Goal: Task Accomplishment & Management: Manage account settings

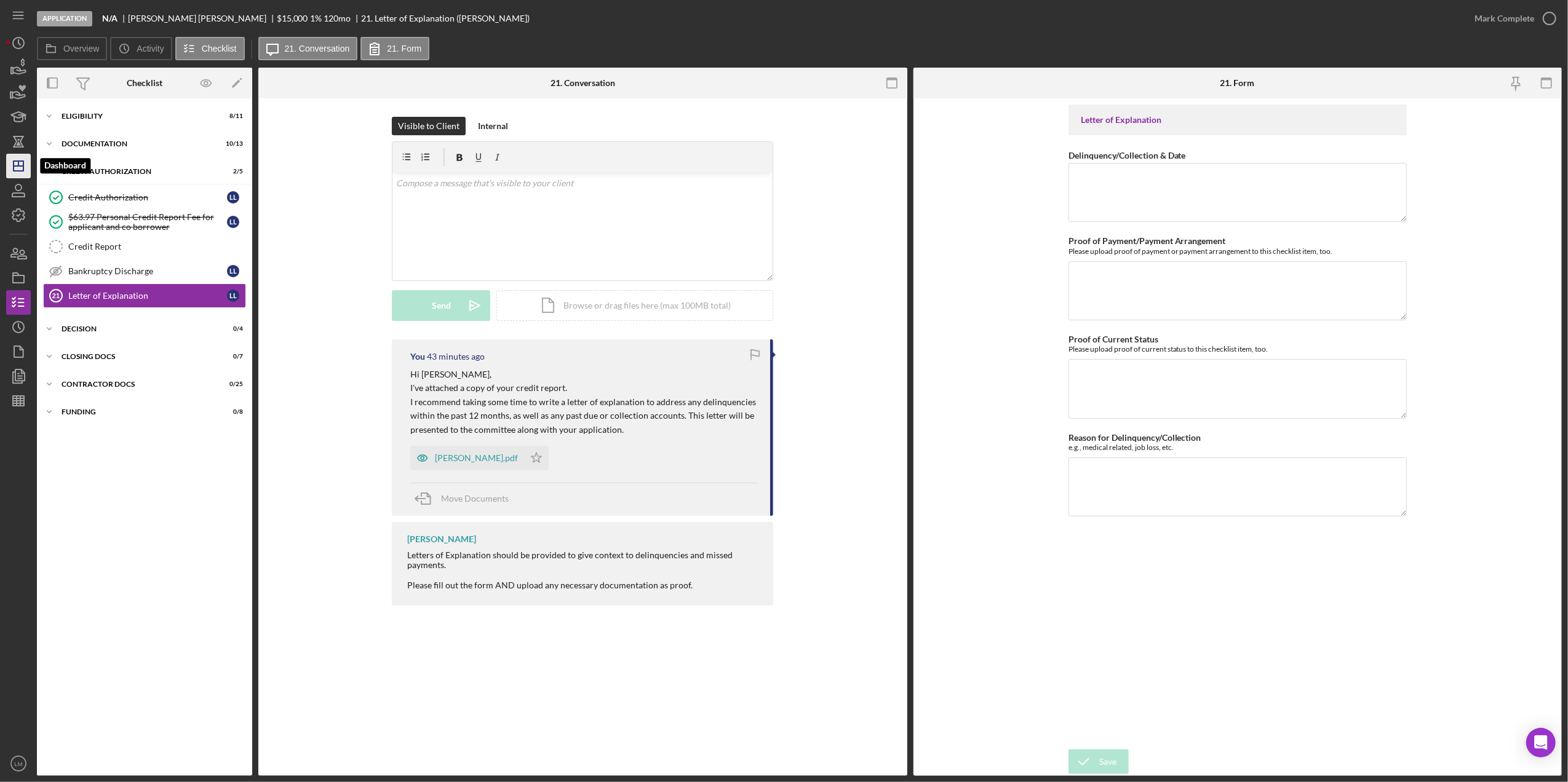
click at [22, 162] on icon "Icon/Dashboard" at bounding box center [19, 166] width 31 height 31
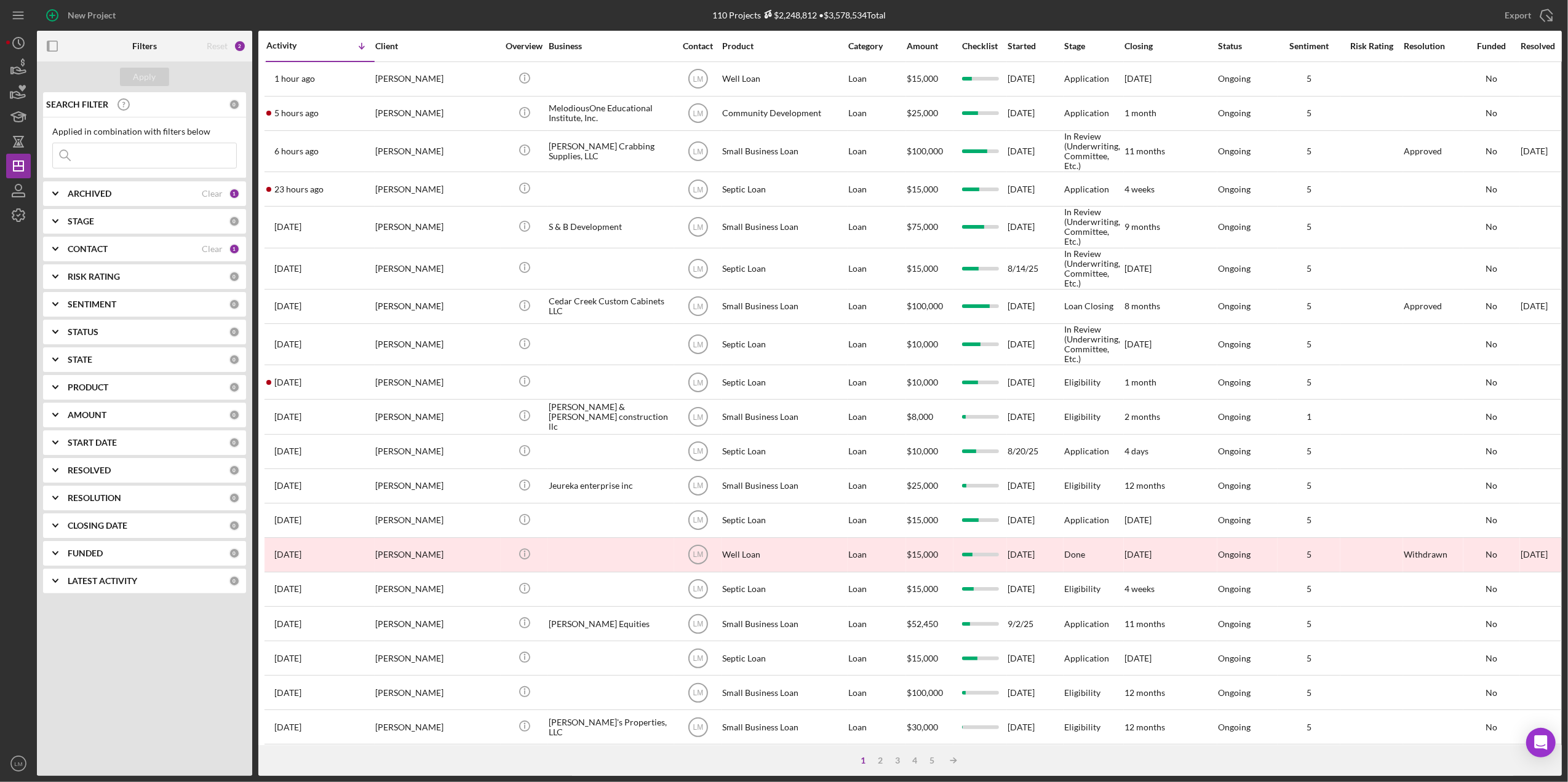
click at [77, 364] on b "STATE" at bounding box center [80, 360] width 25 height 10
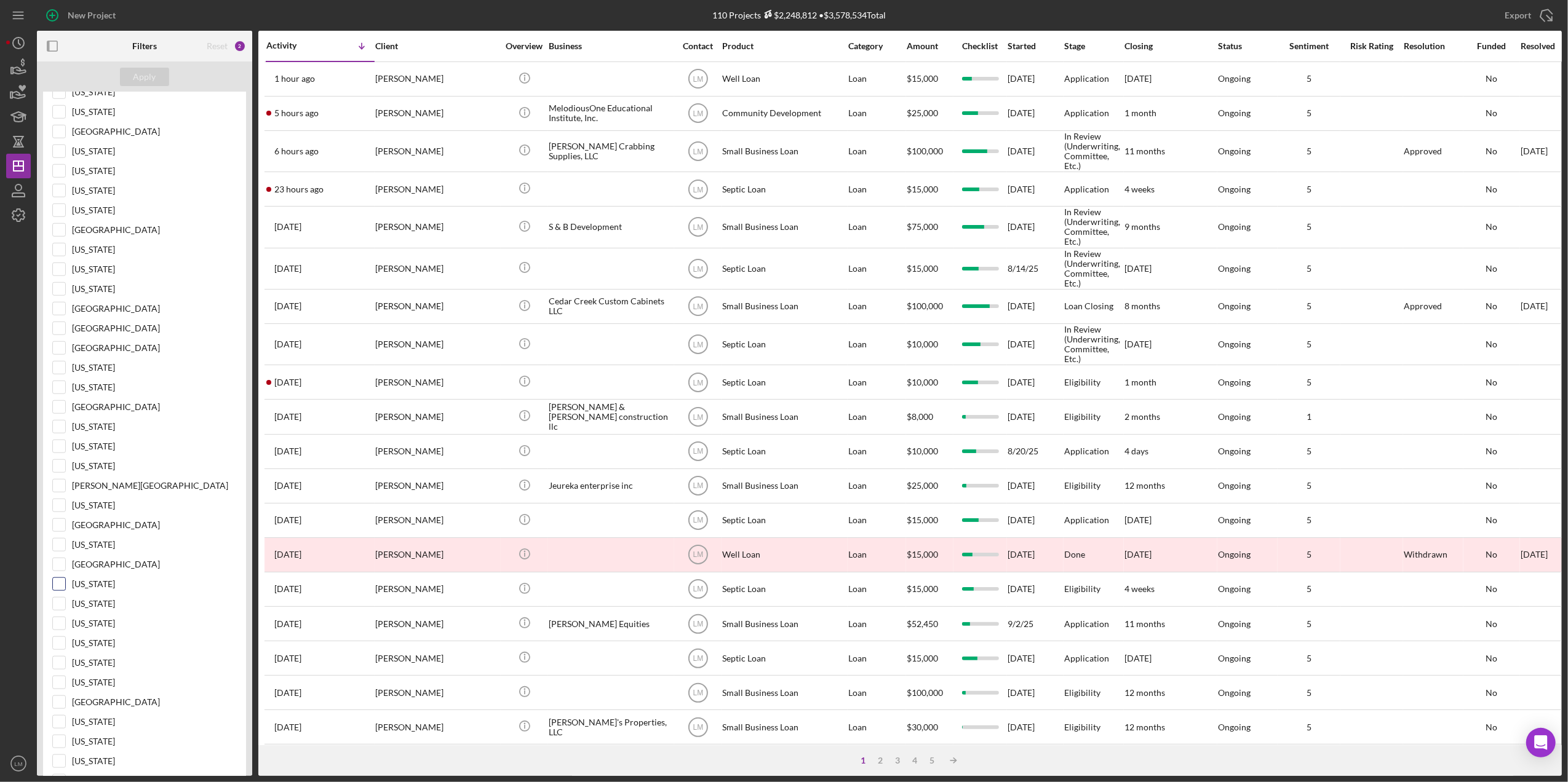
scroll to position [1312, 0]
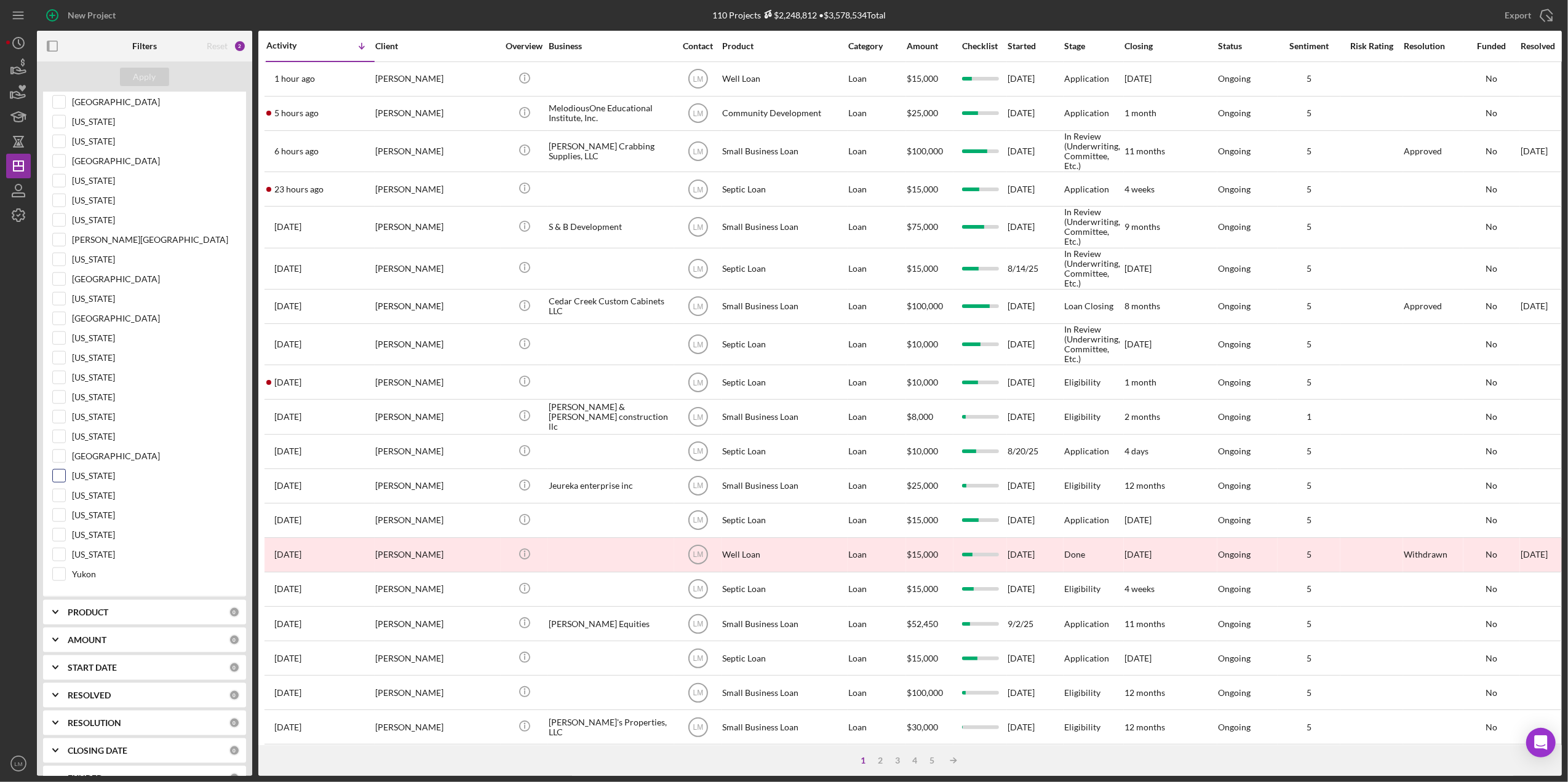
click at [89, 482] on label "Virginia" at bounding box center [154, 476] width 165 height 12
click at [65, 482] on input "Virginia" at bounding box center [59, 476] width 12 height 12
checkbox input "true"
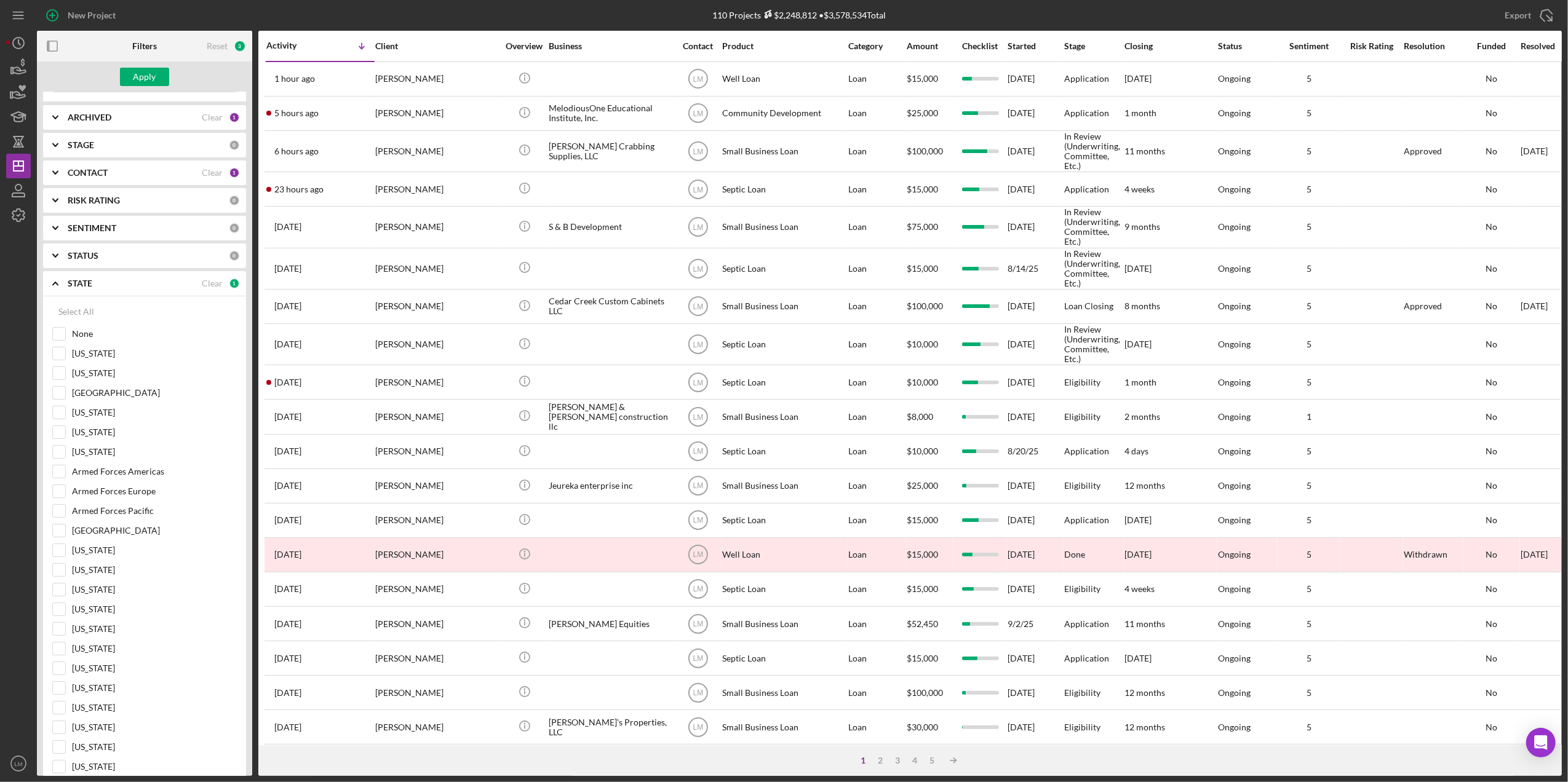
scroll to position [0, 0]
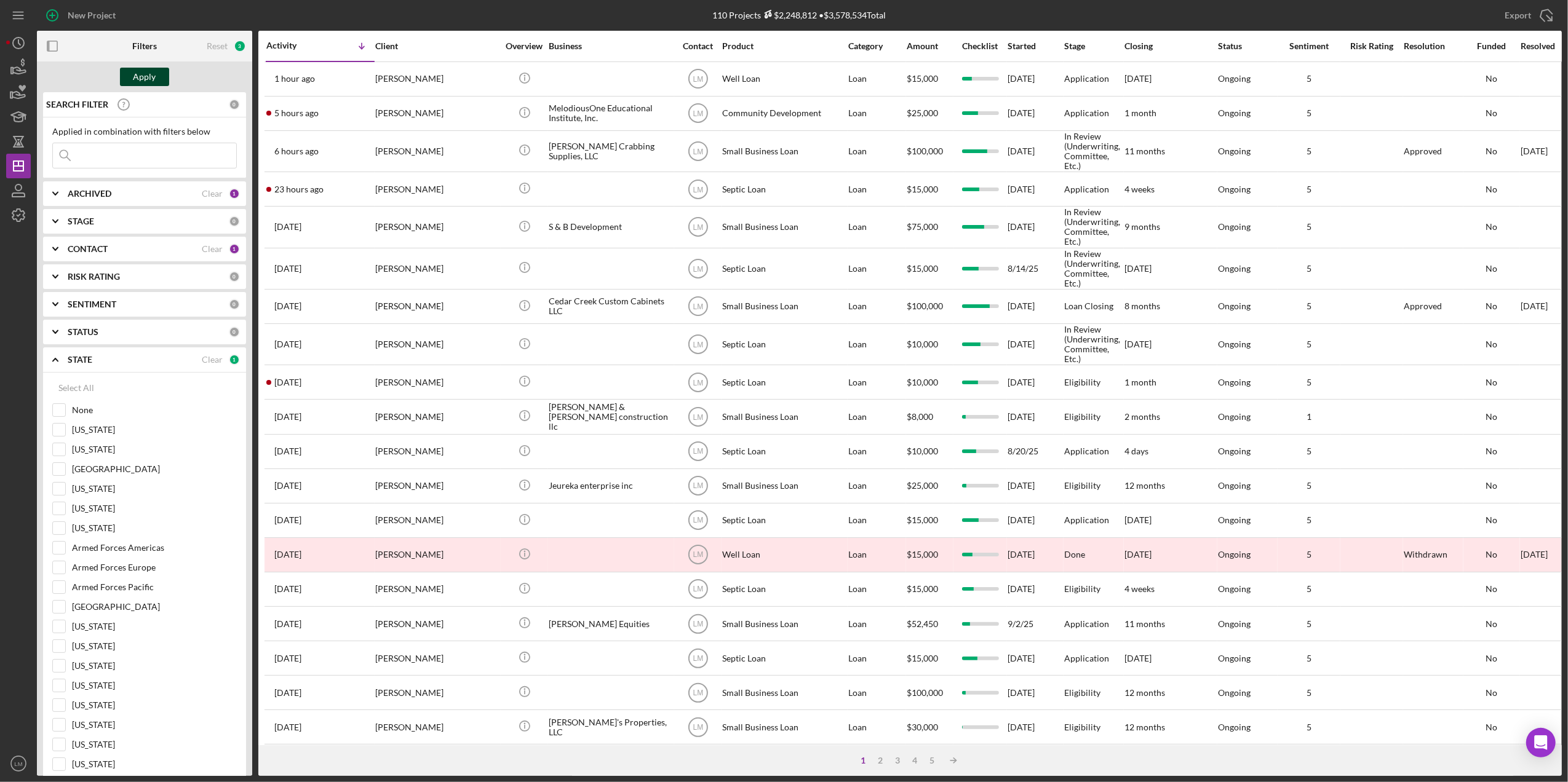
click at [163, 74] on button "Apply" at bounding box center [144, 77] width 50 height 19
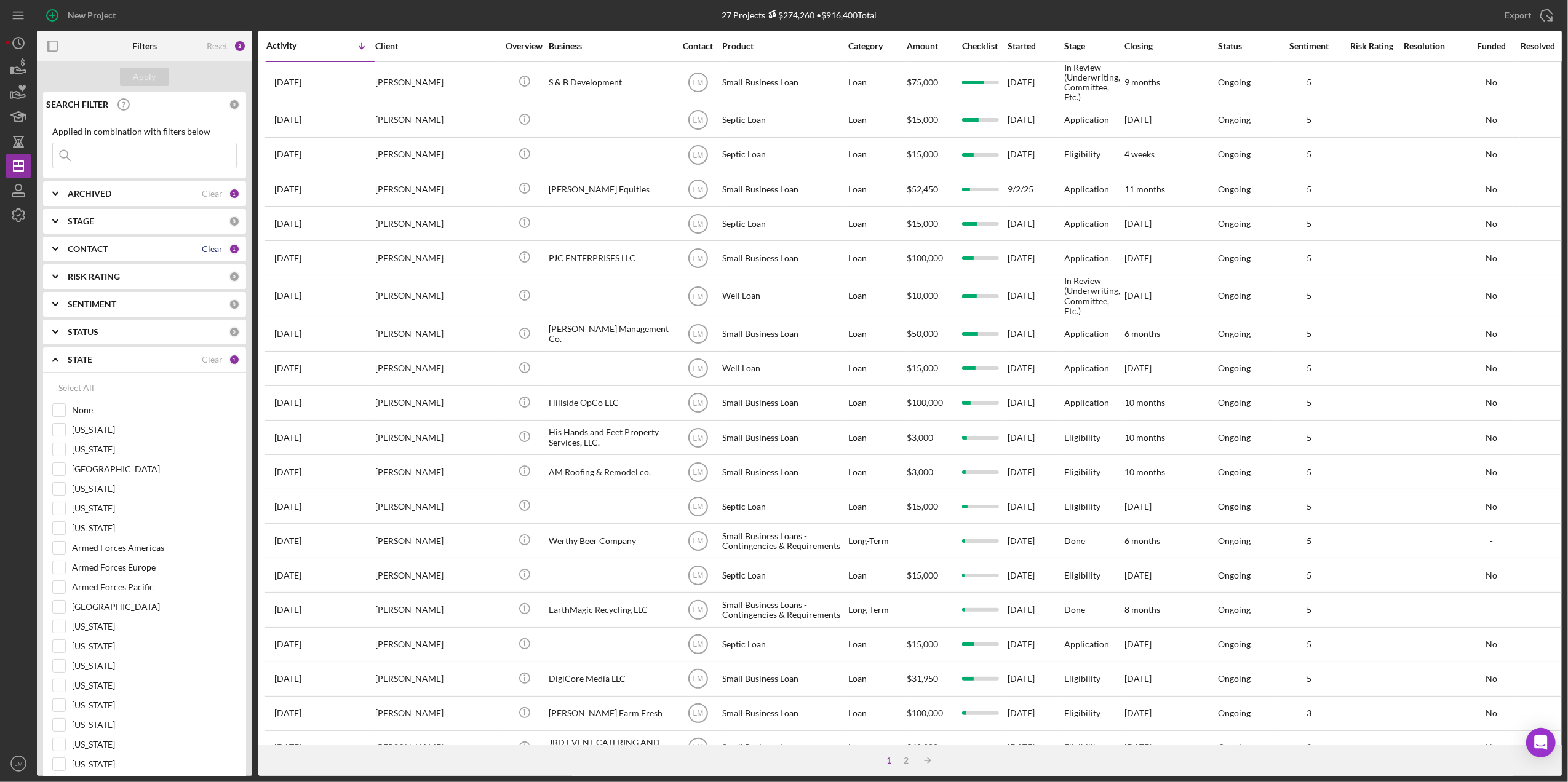
click at [205, 253] on div "Clear" at bounding box center [212, 250] width 21 height 10
click at [151, 76] on div "Apply" at bounding box center [144, 77] width 23 height 19
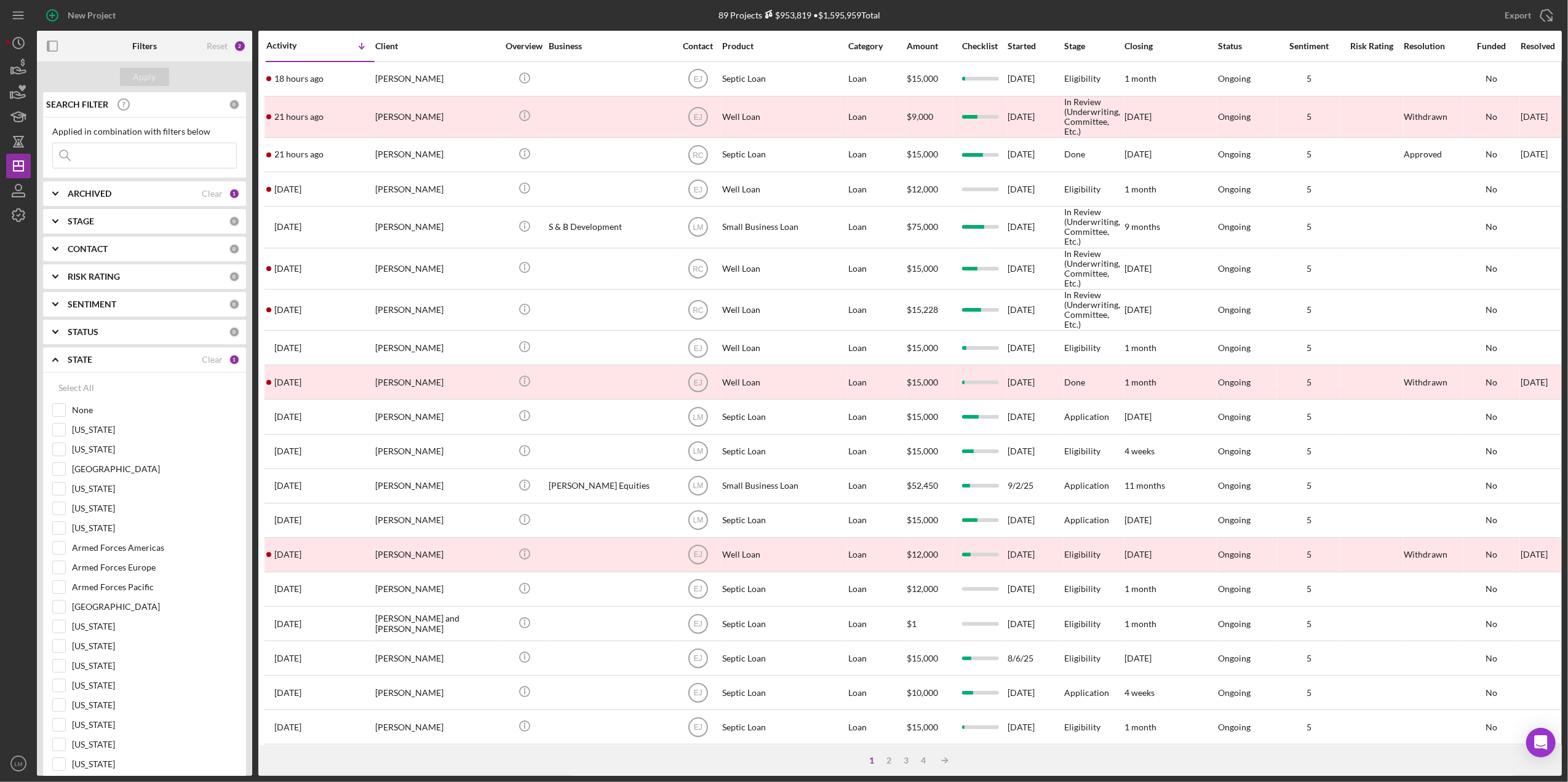
click at [987, 48] on div "Checklist" at bounding box center [980, 46] width 52 height 10
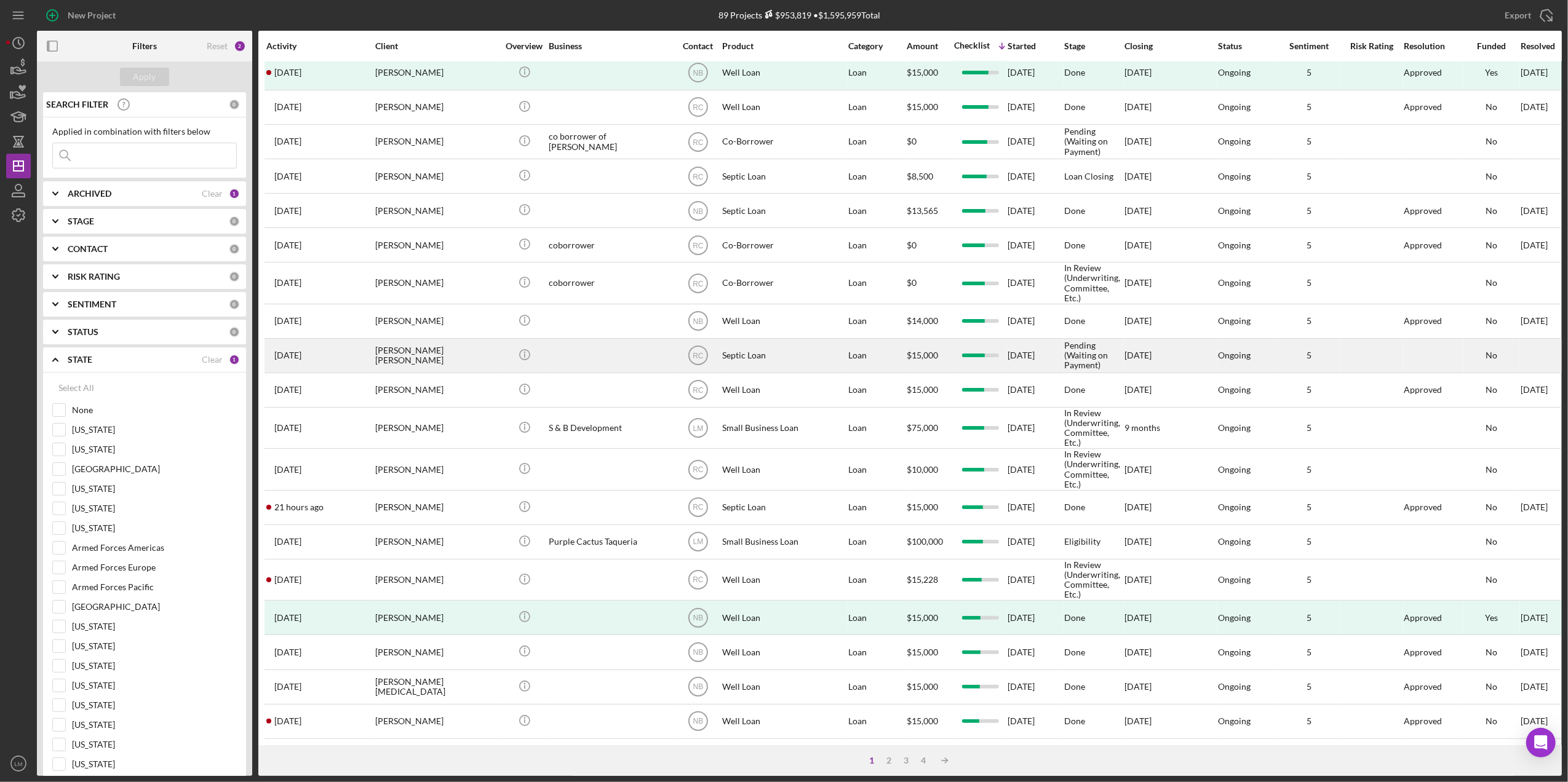
scroll to position [225, 0]
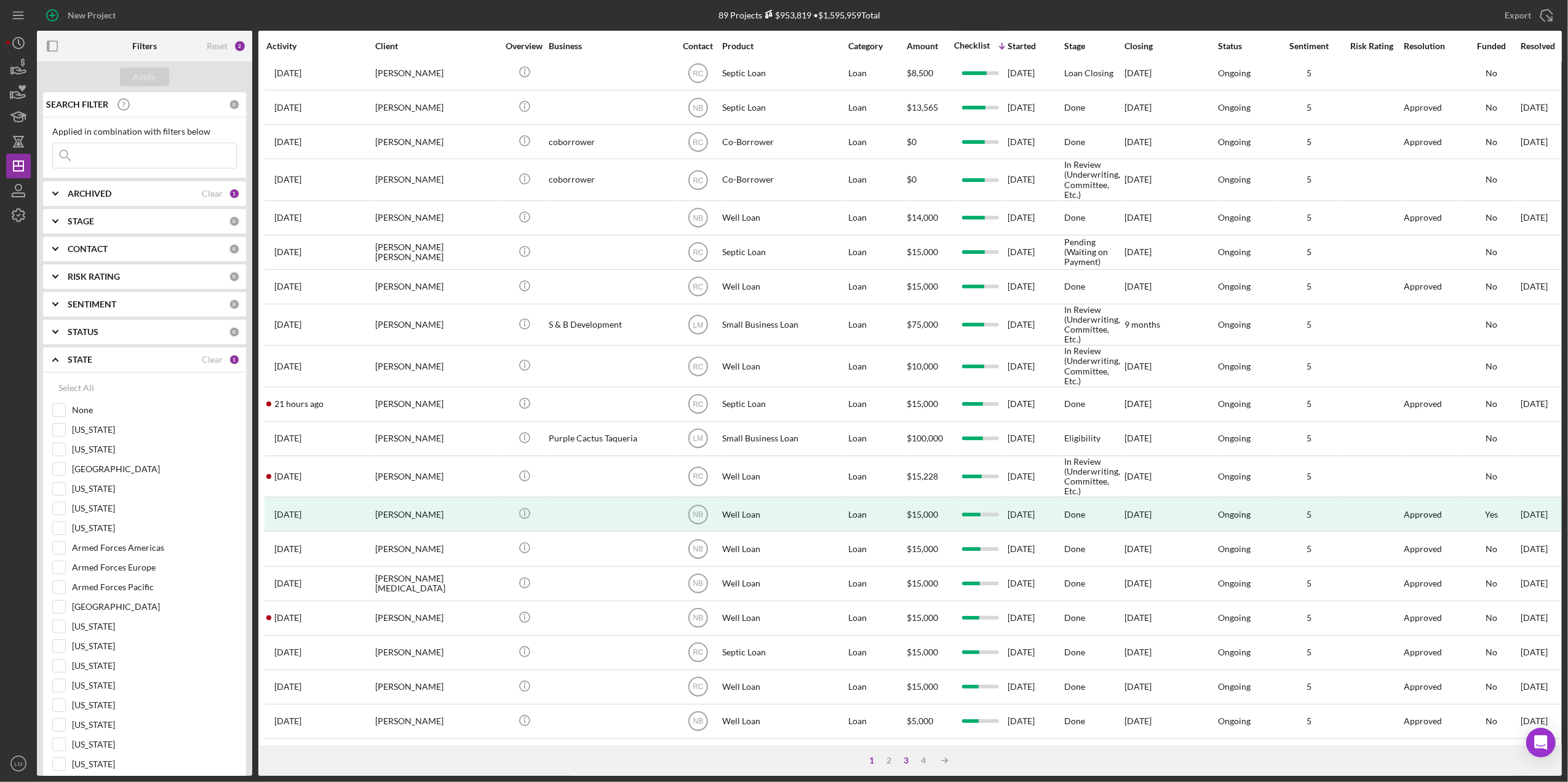
click at [899, 762] on div "3" at bounding box center [907, 761] width 17 height 10
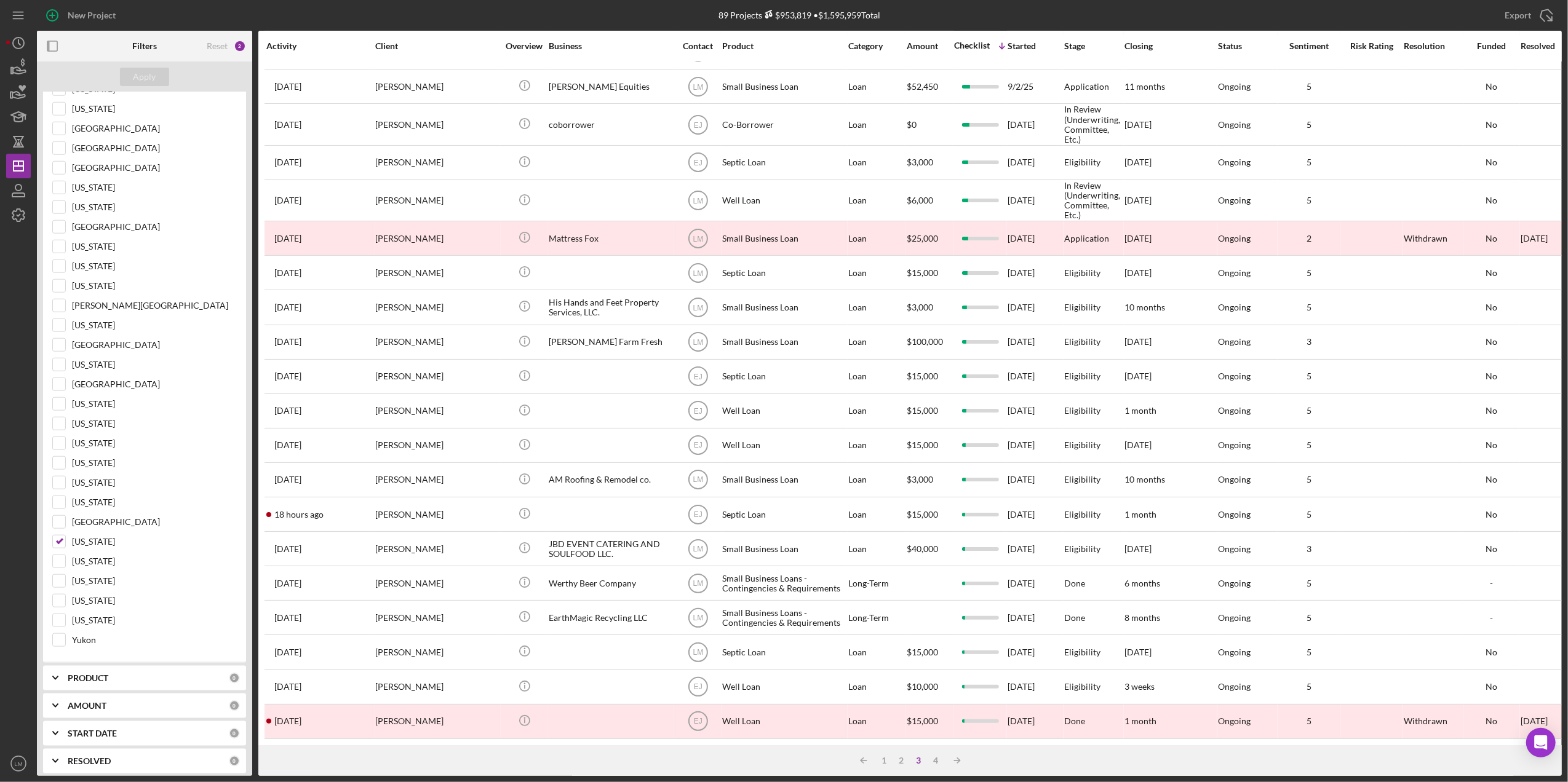
scroll to position [1396, 0]
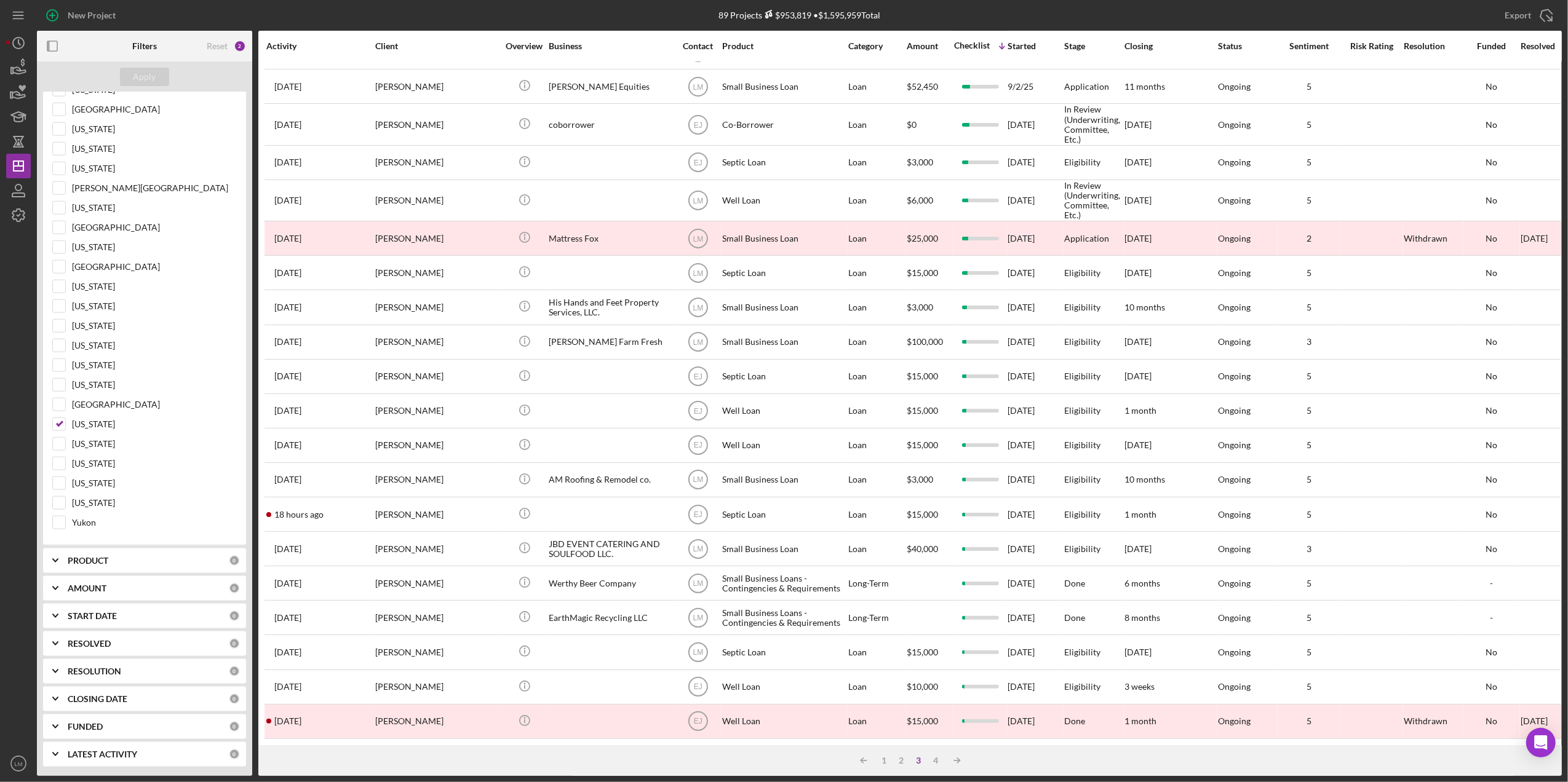
click at [121, 622] on div "START DATE 0" at bounding box center [153, 616] width 172 height 25
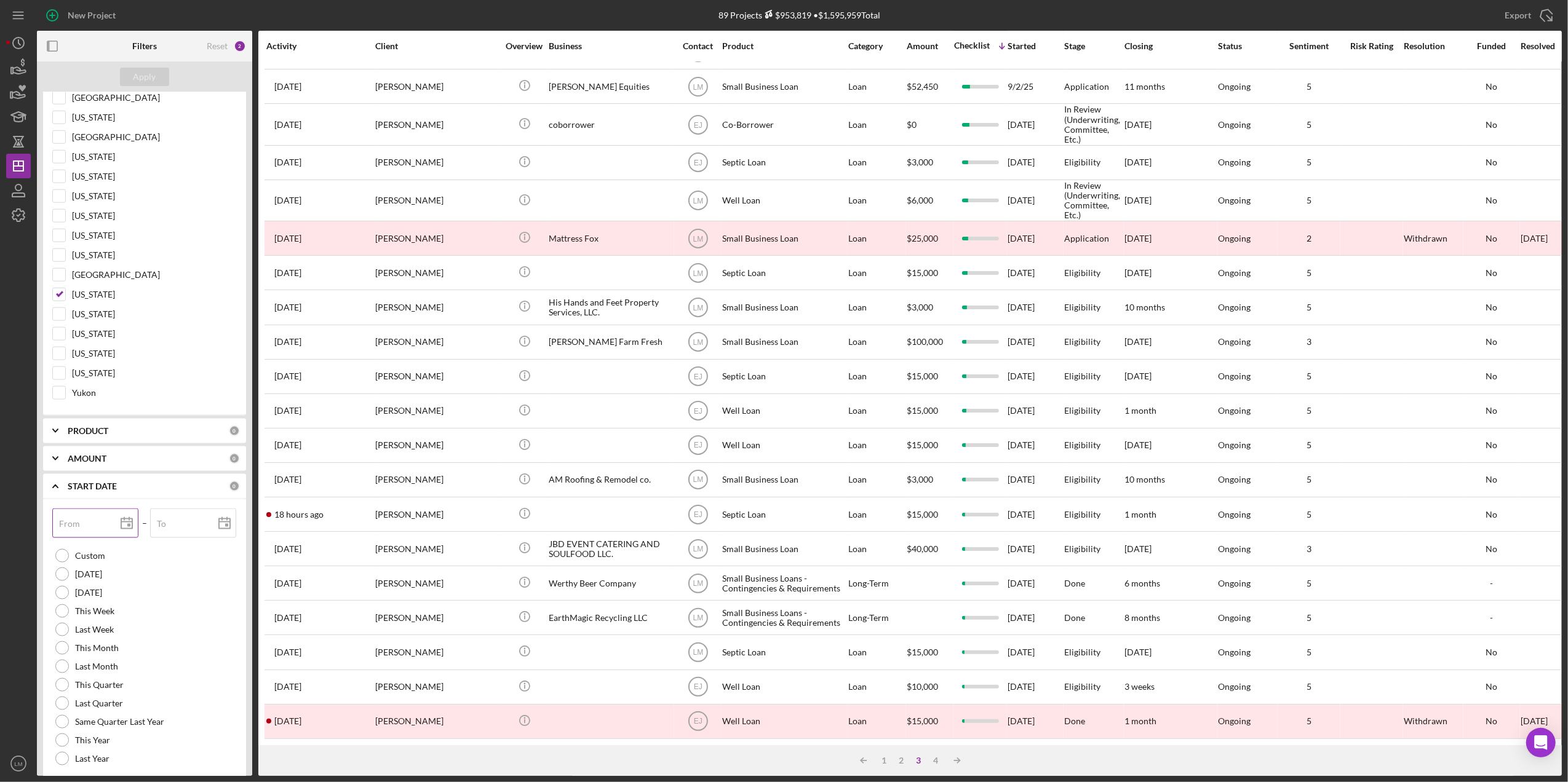
scroll to position [1688, 0]
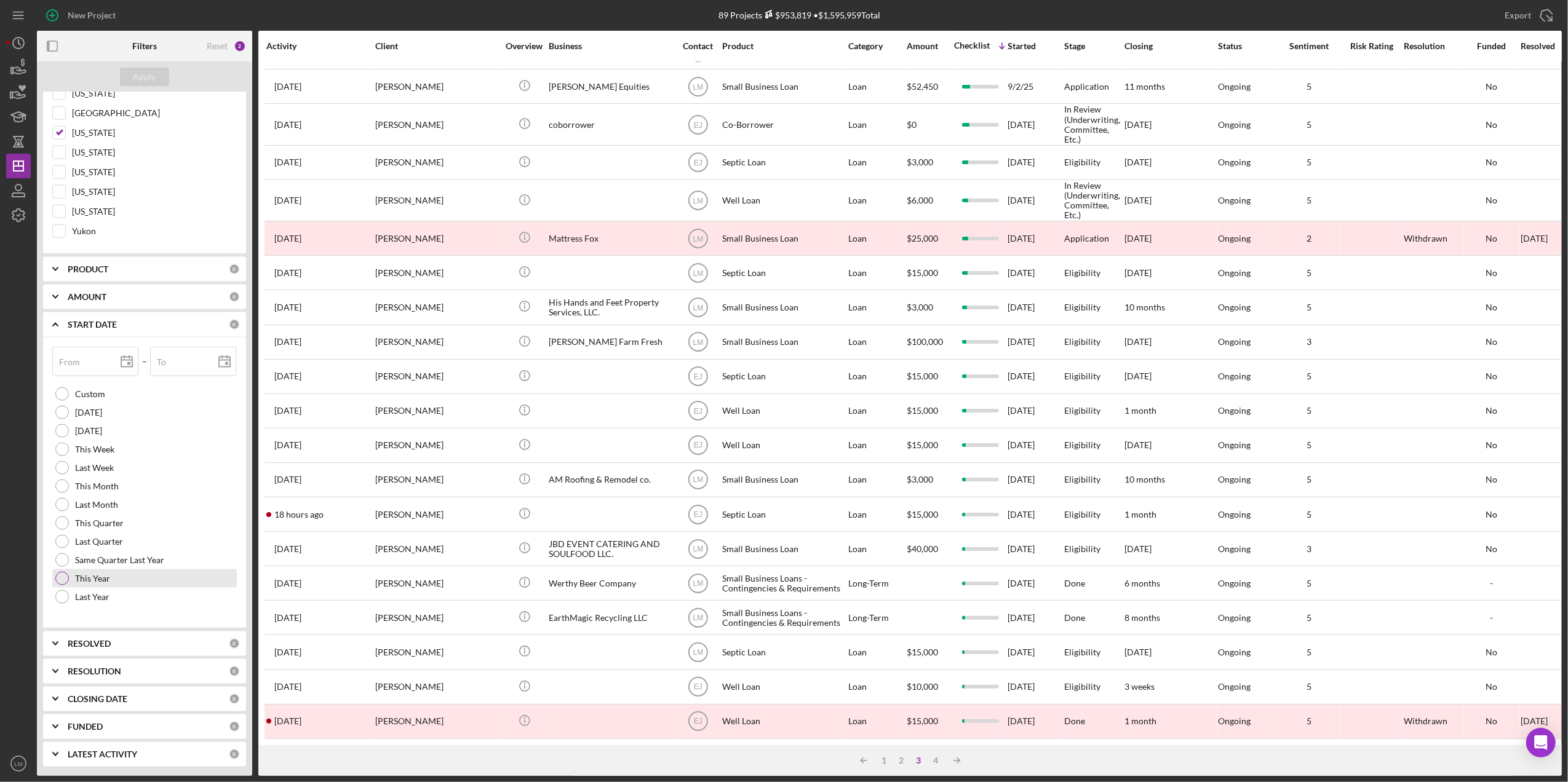
click at [104, 584] on div "This Year" at bounding box center [144, 579] width 185 height 19
type input "01/01/2025"
type input "2025-01-01"
type input "12/31/2025"
type input "2025-12-31"
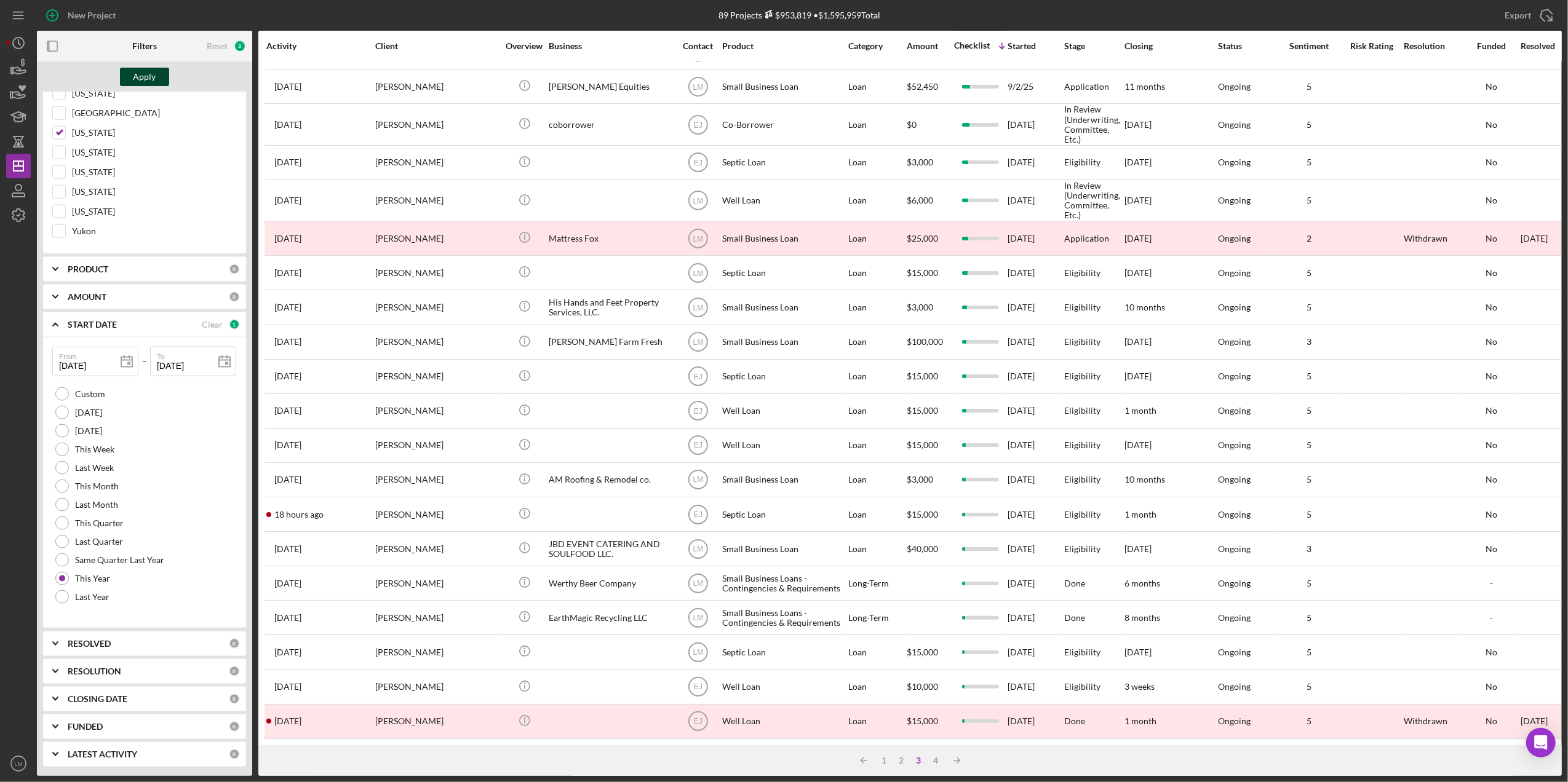
click at [144, 74] on div "Apply" at bounding box center [144, 77] width 23 height 19
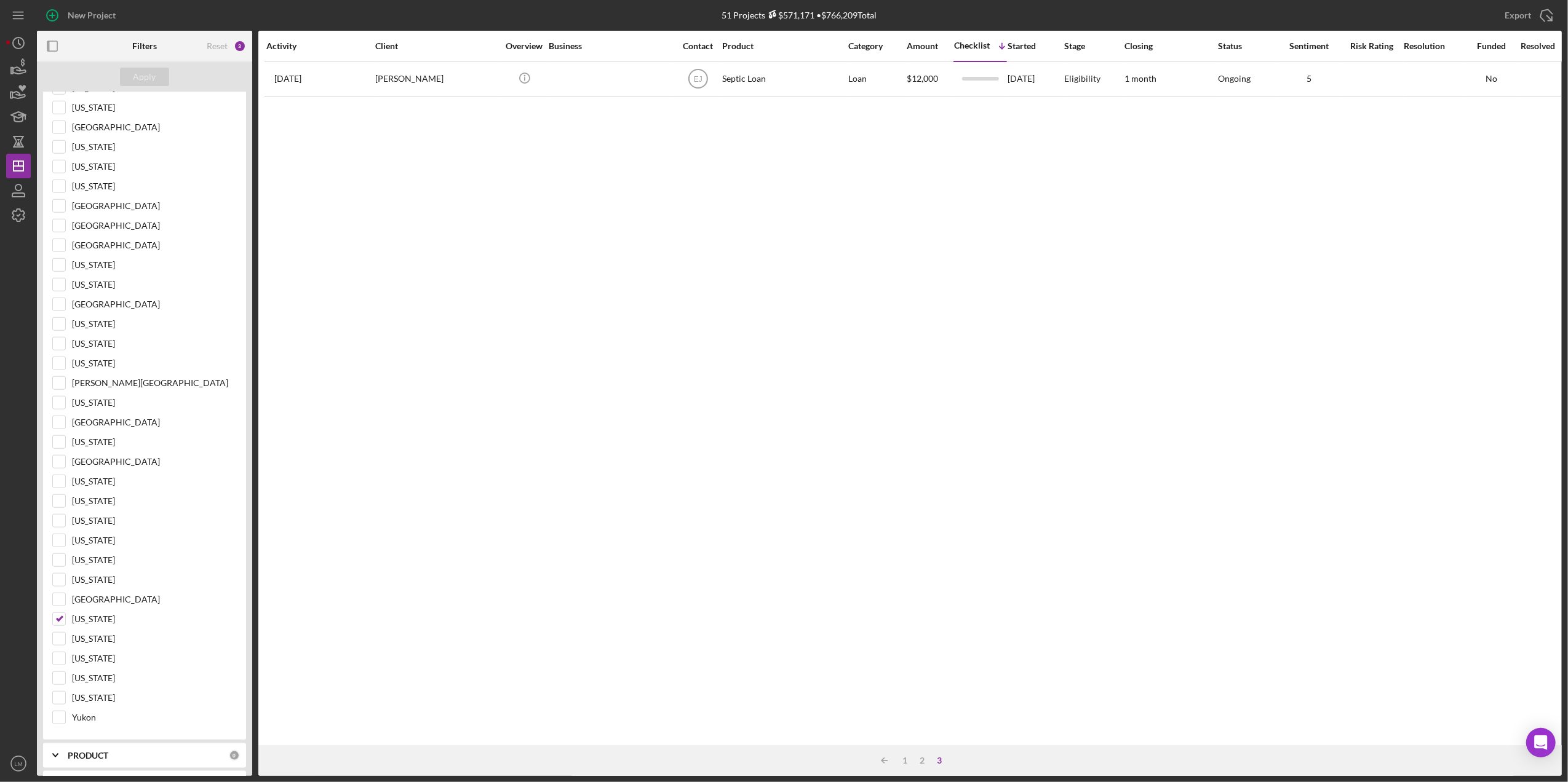
scroll to position [950, 0]
click at [905, 763] on div "1" at bounding box center [905, 761] width 17 height 10
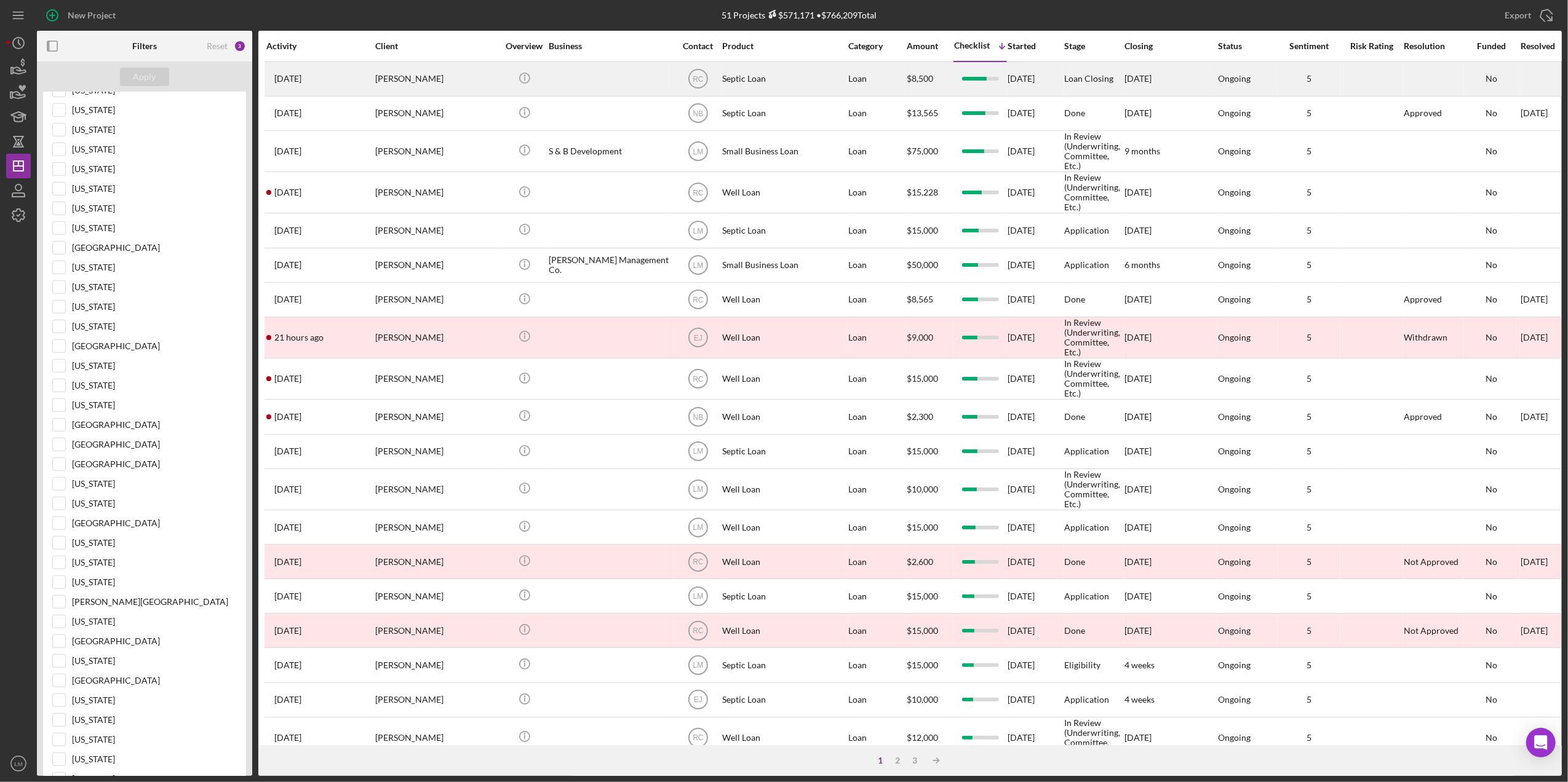
click at [879, 75] on div "Loan" at bounding box center [876, 79] width 57 height 32
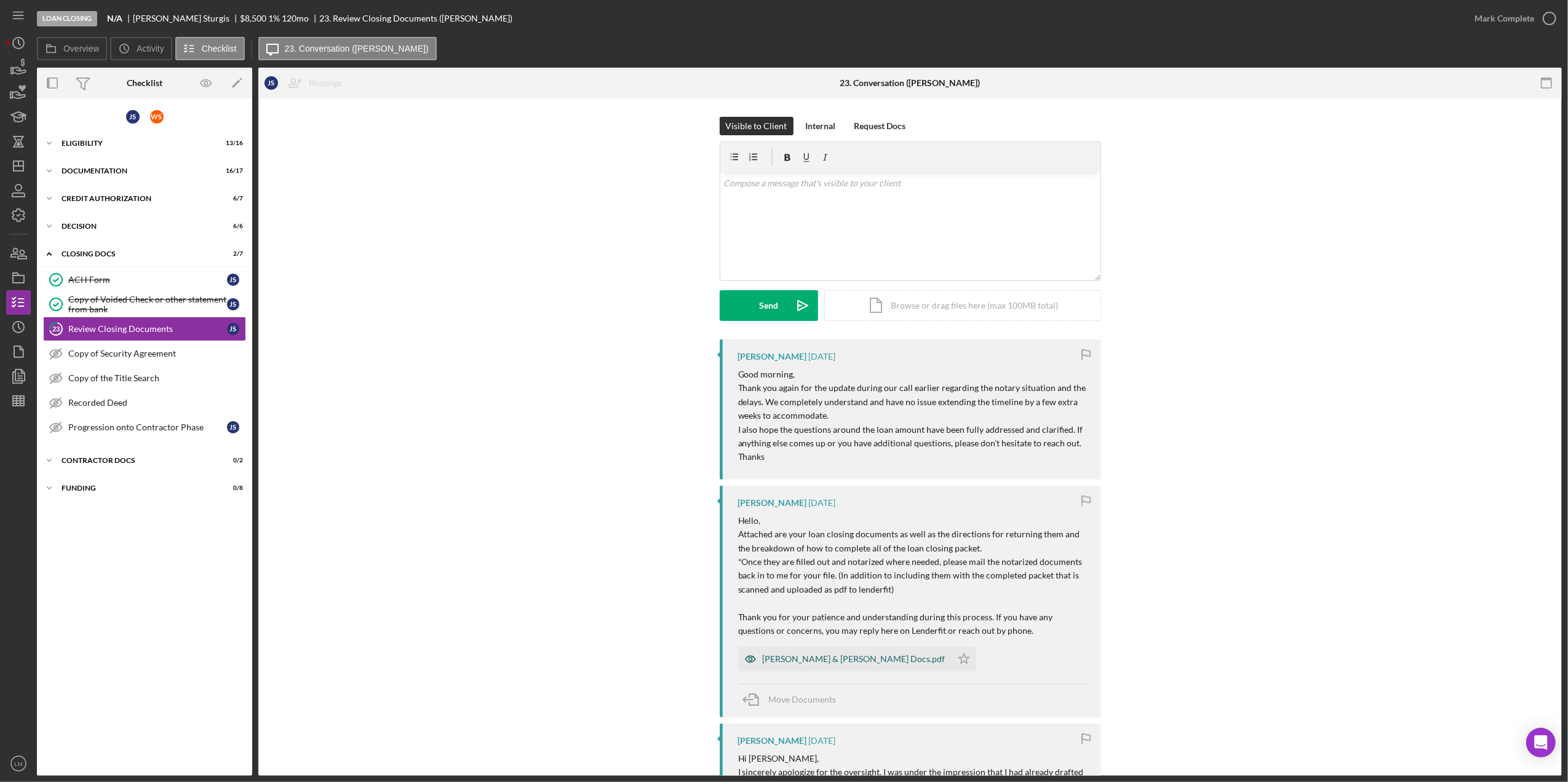
click at [776, 657] on div "Sturgis, Janet & William Loan Docs.pdf" at bounding box center [854, 660] width 183 height 10
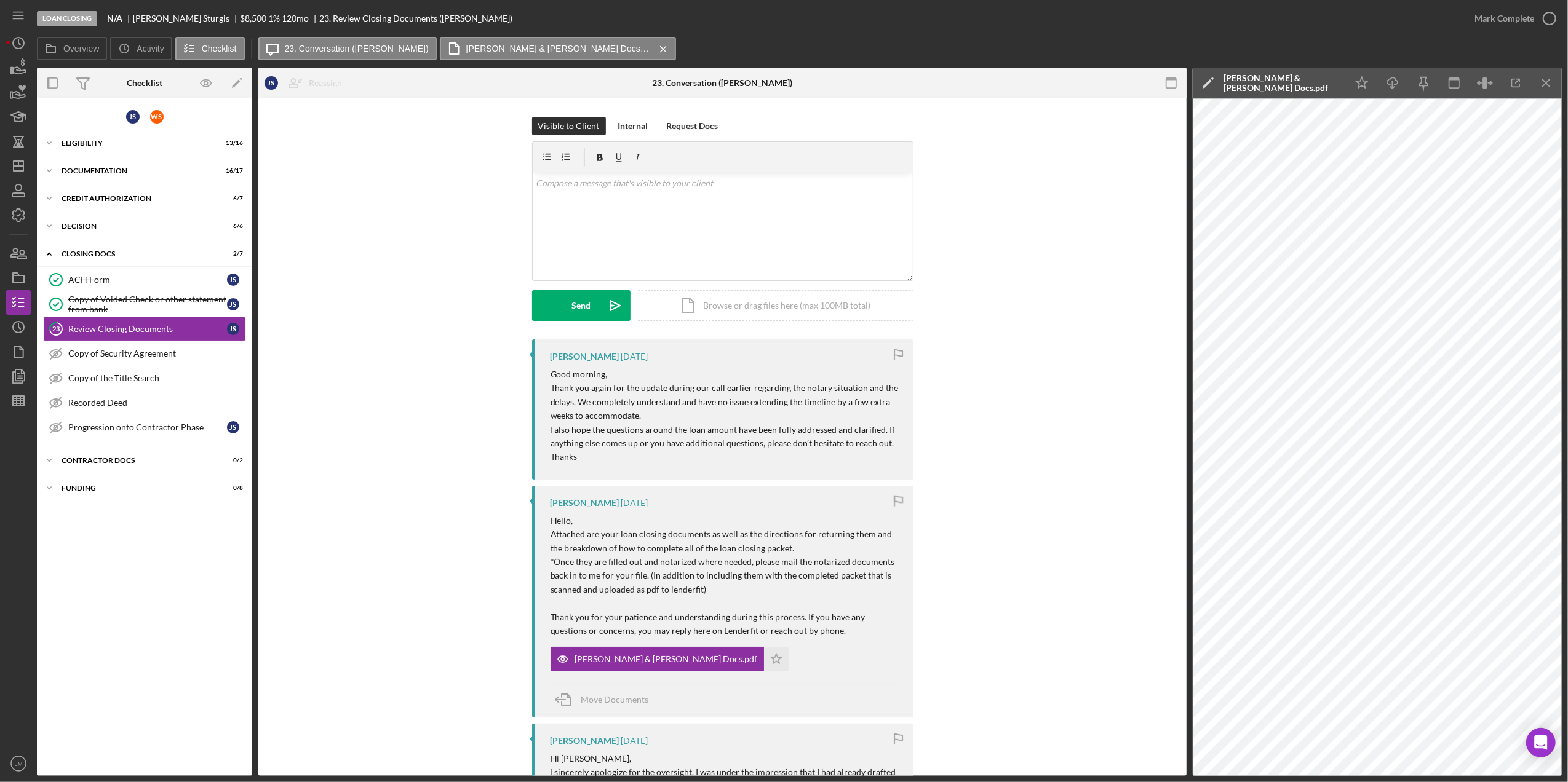
click at [926, 439] on div "Raven Craghead 2 weeks ago Good morning, Thank you again for the update during …" at bounding box center [722, 729] width 892 height 779
click at [26, 170] on icon "Icon/Dashboard" at bounding box center [19, 166] width 31 height 31
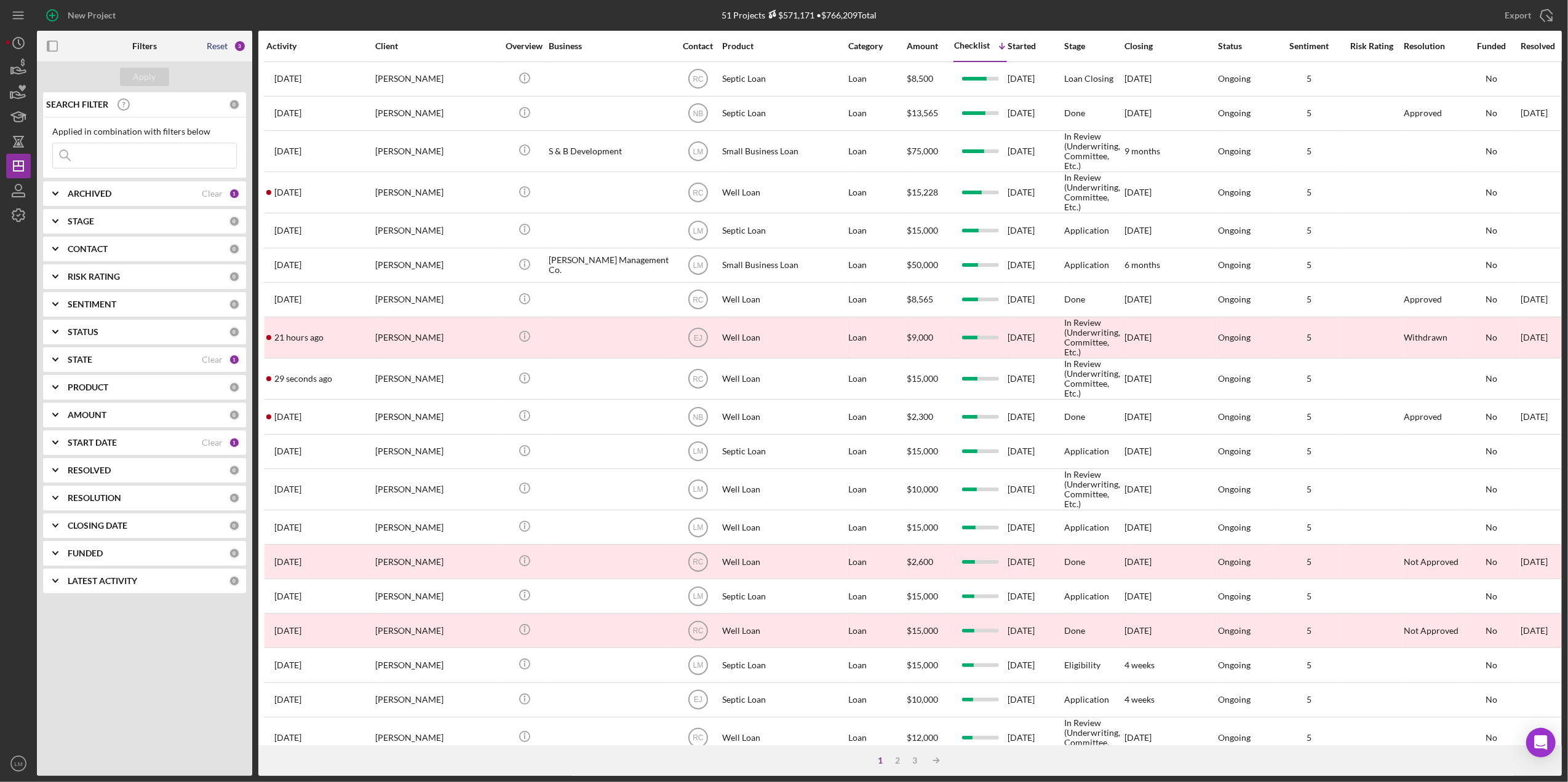
click at [216, 44] on div "Reset" at bounding box center [217, 46] width 21 height 10
click at [141, 85] on div "Apply" at bounding box center [144, 77] width 23 height 19
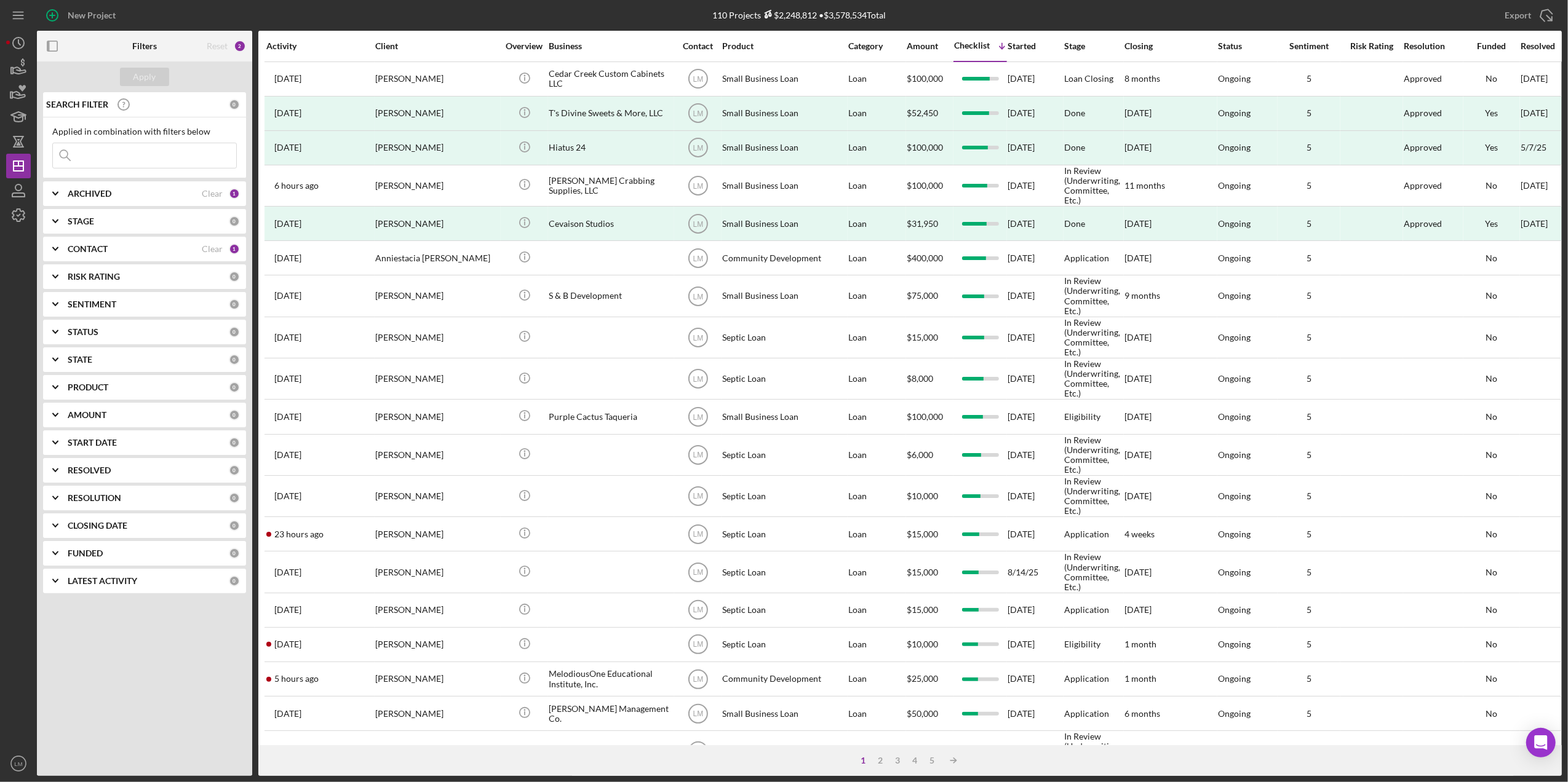
click at [283, 48] on div "Activity" at bounding box center [321, 46] width 108 height 10
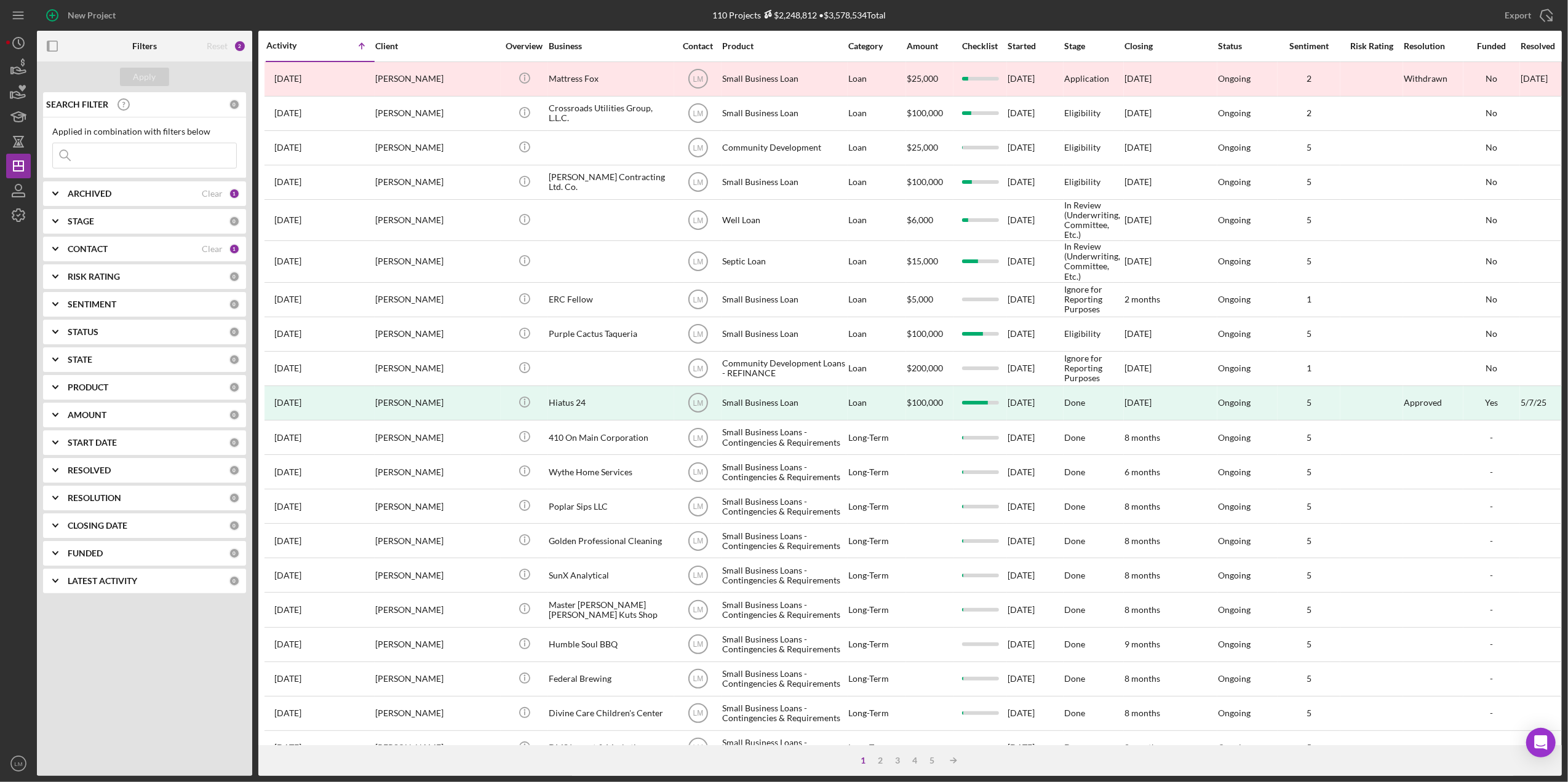
click at [319, 47] on div "Activity" at bounding box center [293, 45] width 54 height 10
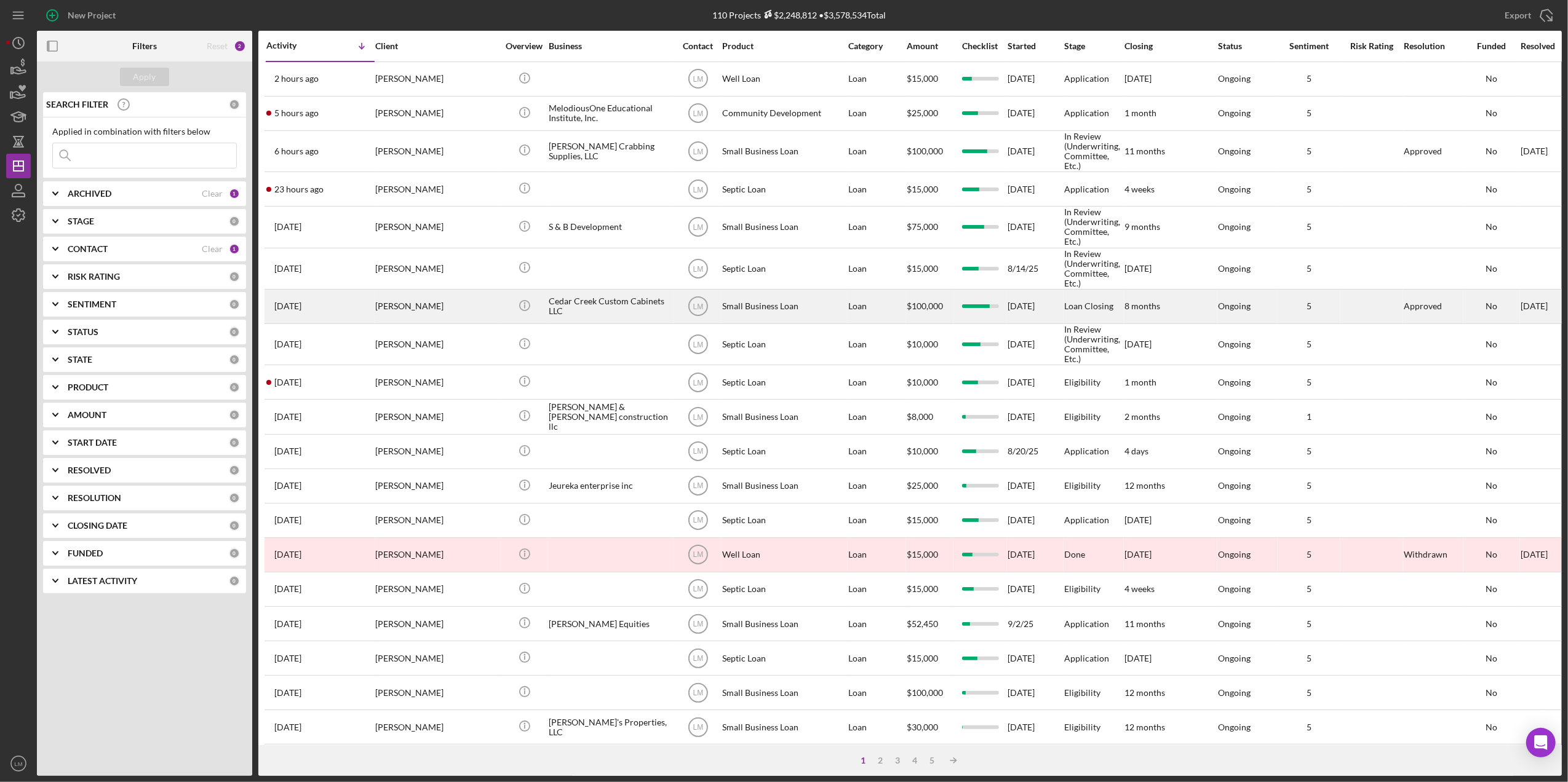
click at [324, 303] on div "1 day ago Brandon Ritter" at bounding box center [321, 307] width 108 height 32
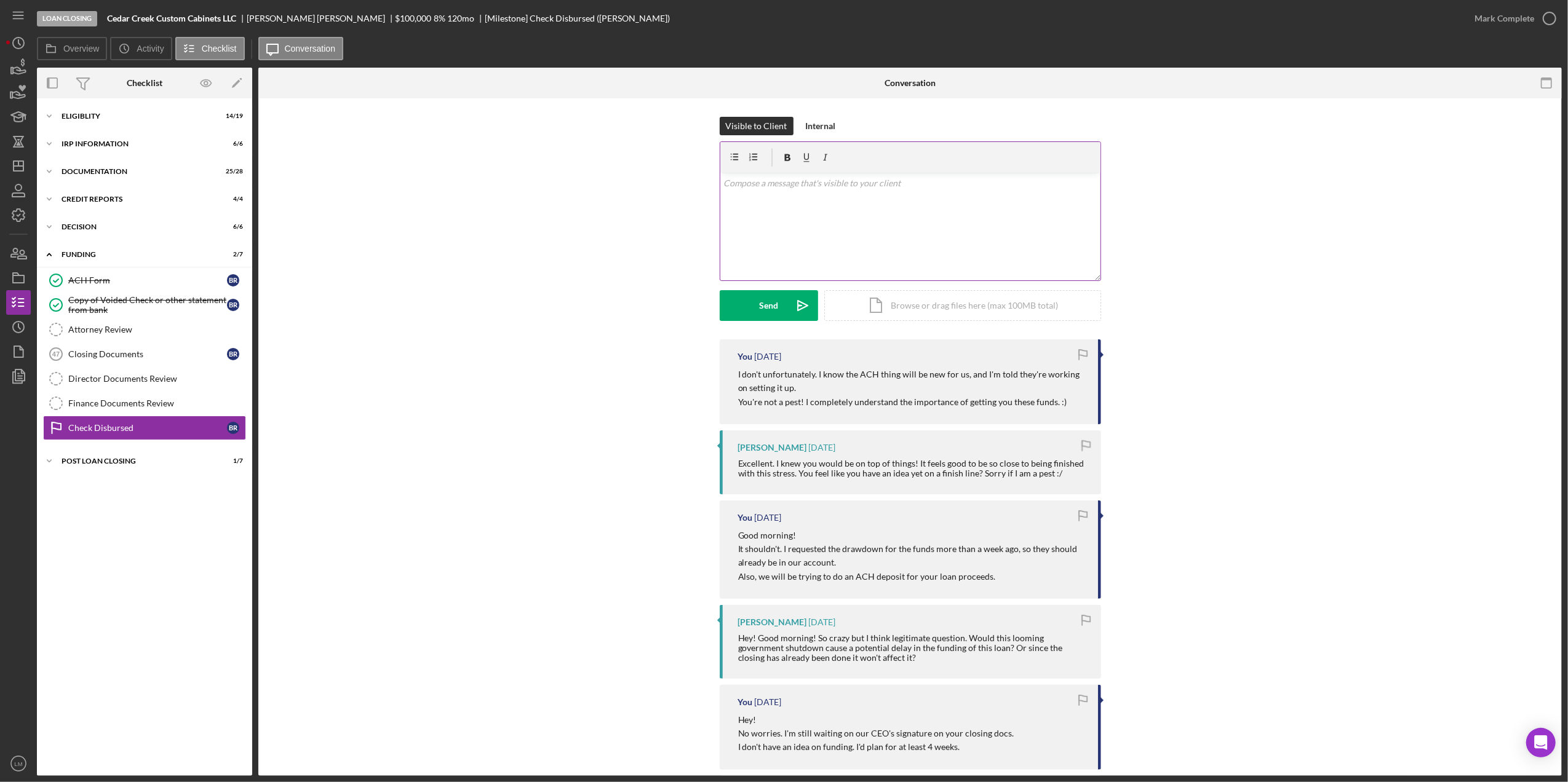
click at [885, 212] on div "v Color teal Color pink Remove color Add row above Add row below Add column bef…" at bounding box center [911, 226] width 380 height 108
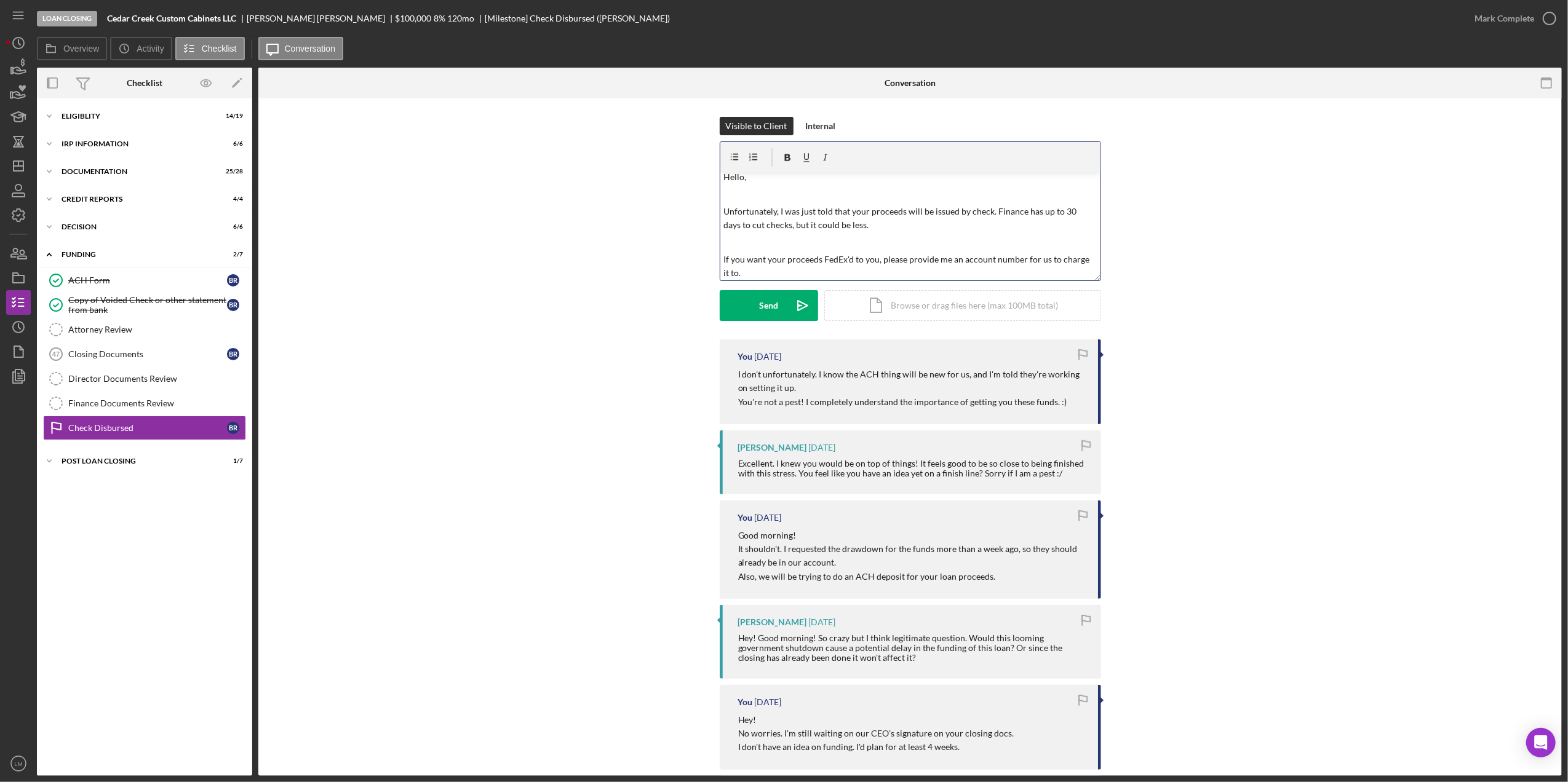
scroll to position [23, 0]
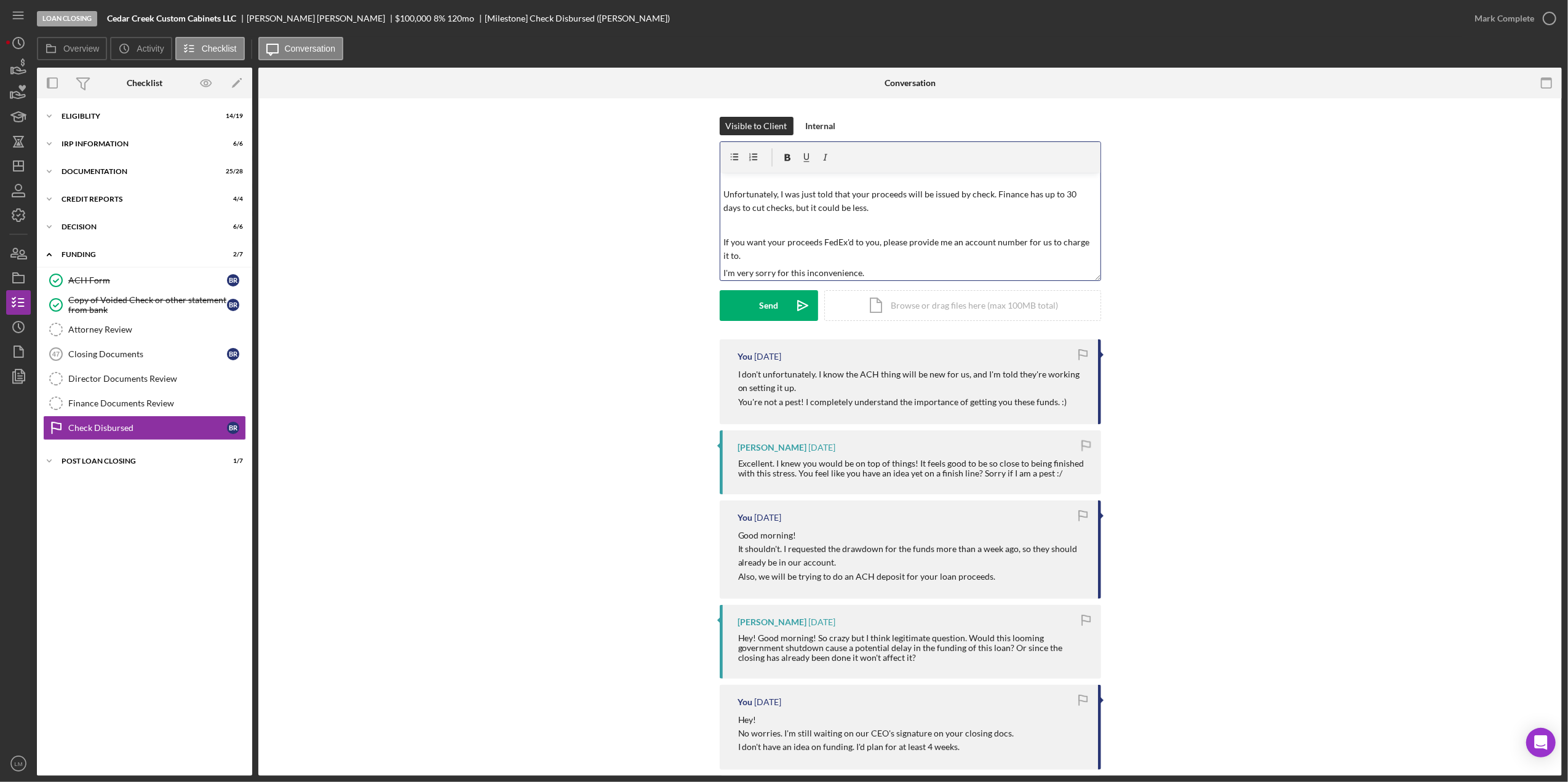
click at [721, 274] on div "v Color teal Color pink Remove color Add row above Add row below Add column bef…" at bounding box center [911, 226] width 380 height 108
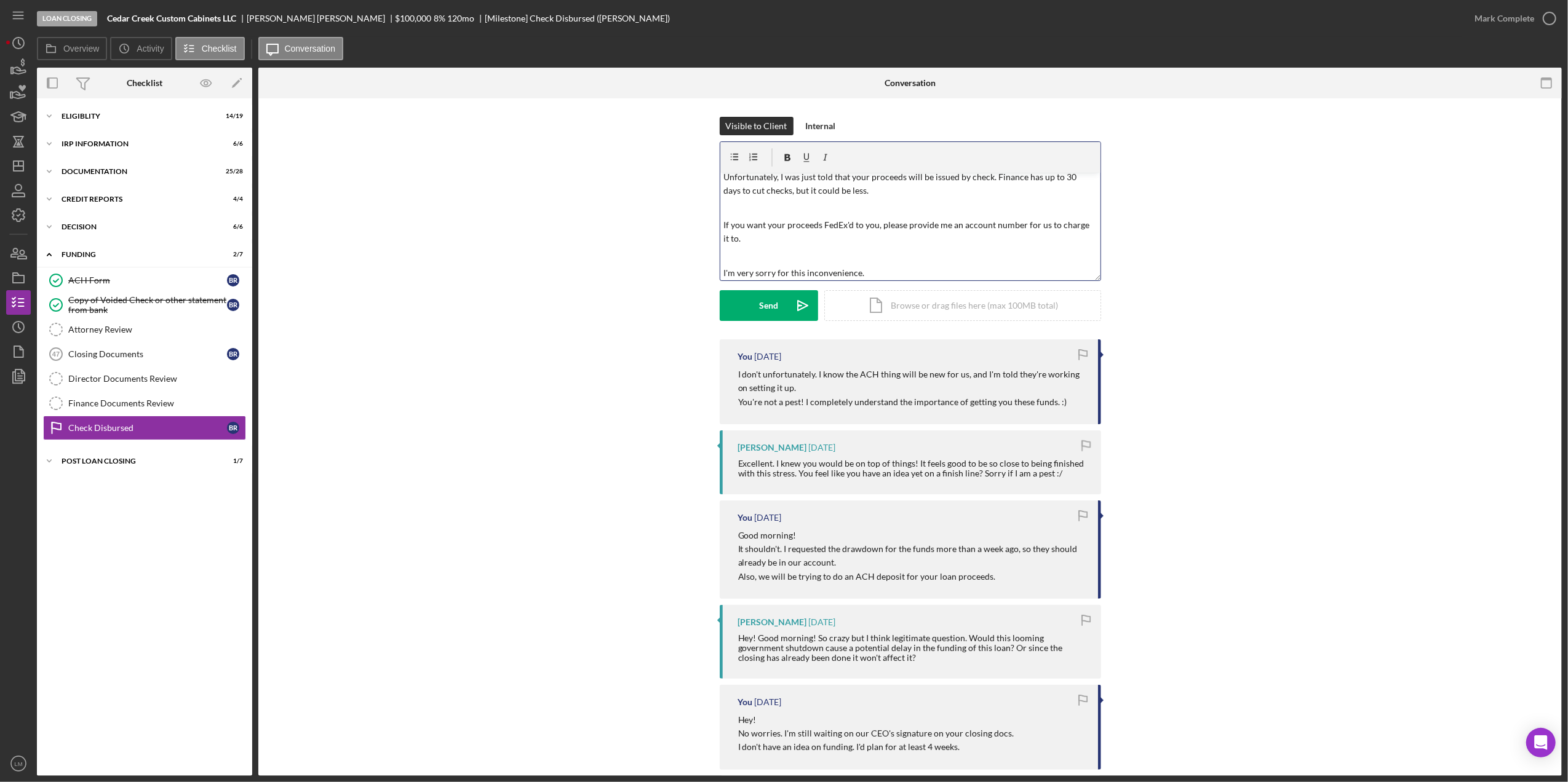
click at [838, 238] on p "If you want your proceeds FedEx'd to you, please provide me an account number f…" at bounding box center [910, 232] width 374 height 27
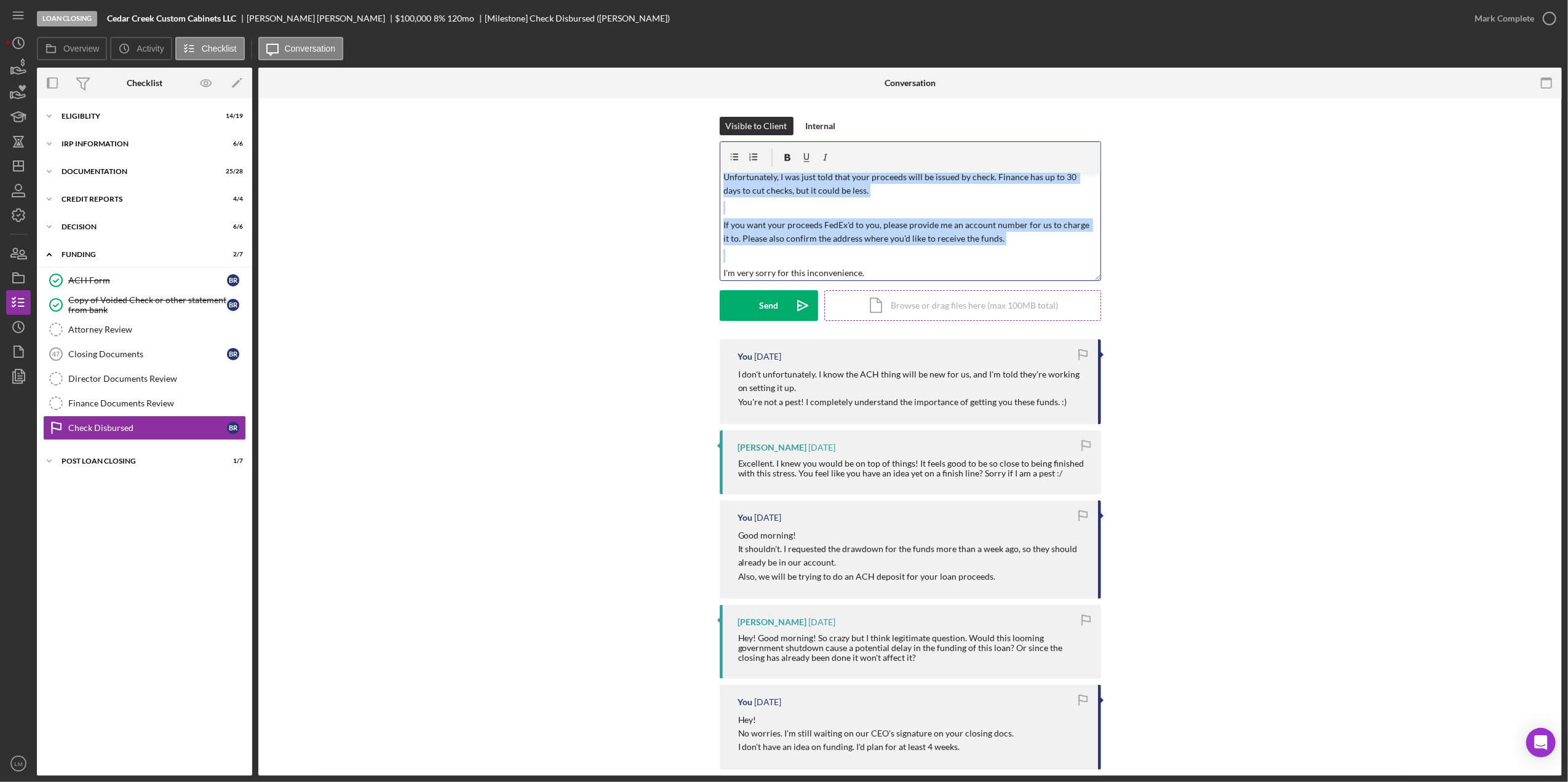
copy div "v Color teal Color pink Remove color Add row above Add row below Add column bef…"
click at [760, 311] on div "Send" at bounding box center [769, 306] width 19 height 31
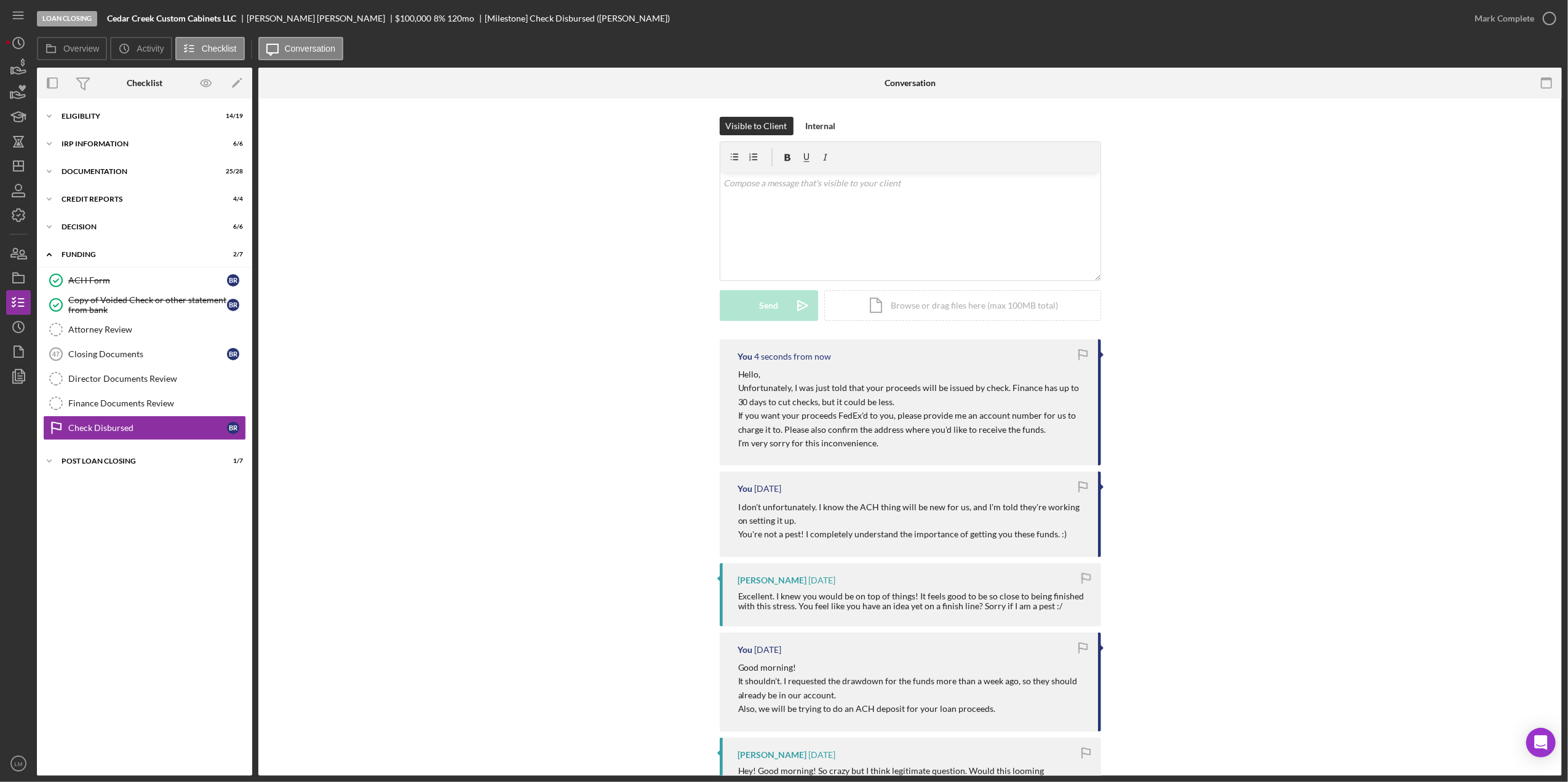
scroll to position [0, 0]
click at [10, 159] on icon "Icon/Dashboard" at bounding box center [19, 166] width 31 height 31
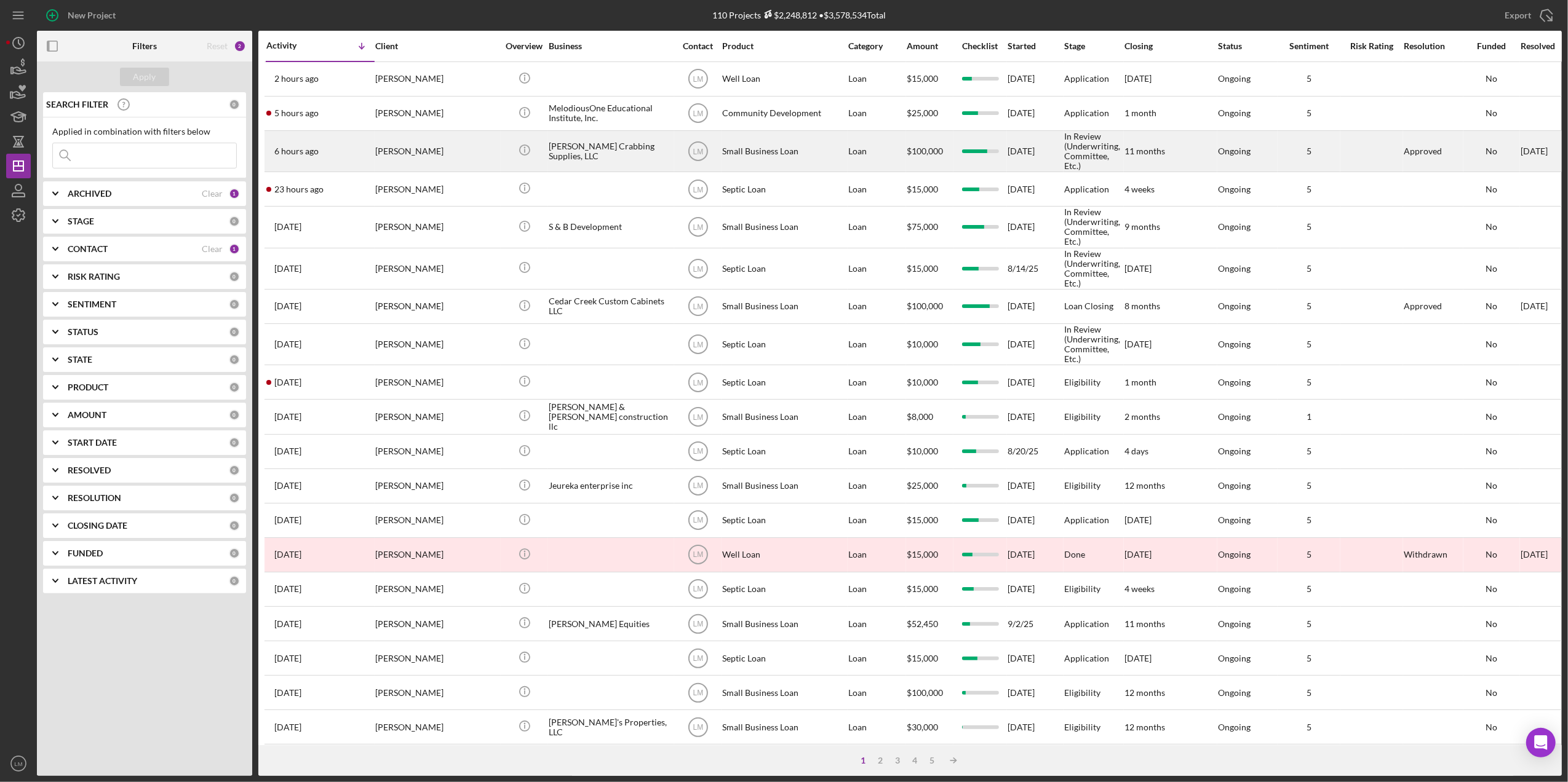
click at [569, 143] on div "Kohr Crabbing Supplies, LLC" at bounding box center [610, 151] width 123 height 39
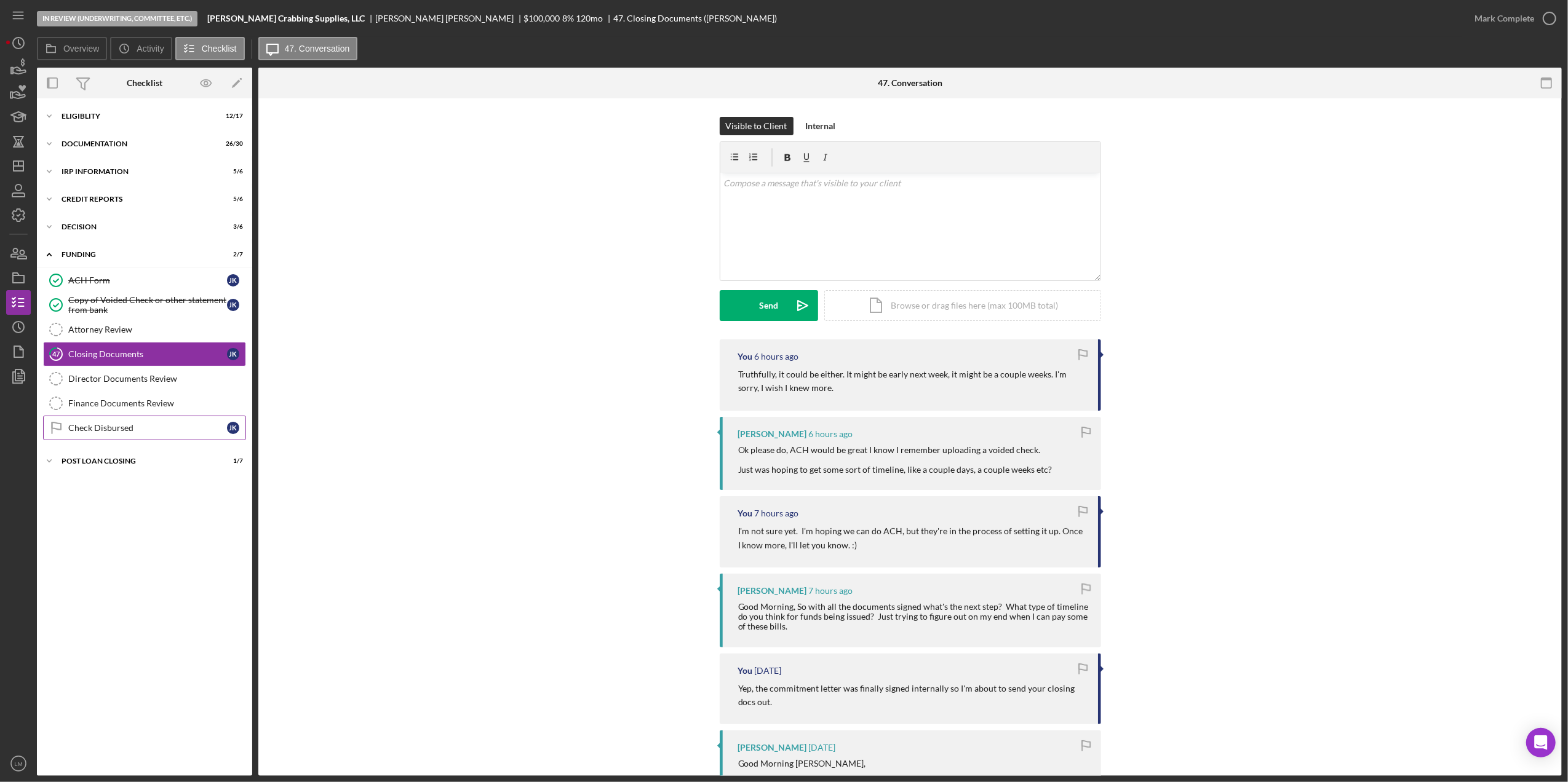
click at [157, 433] on div "Check Disbursed" at bounding box center [148, 428] width 159 height 10
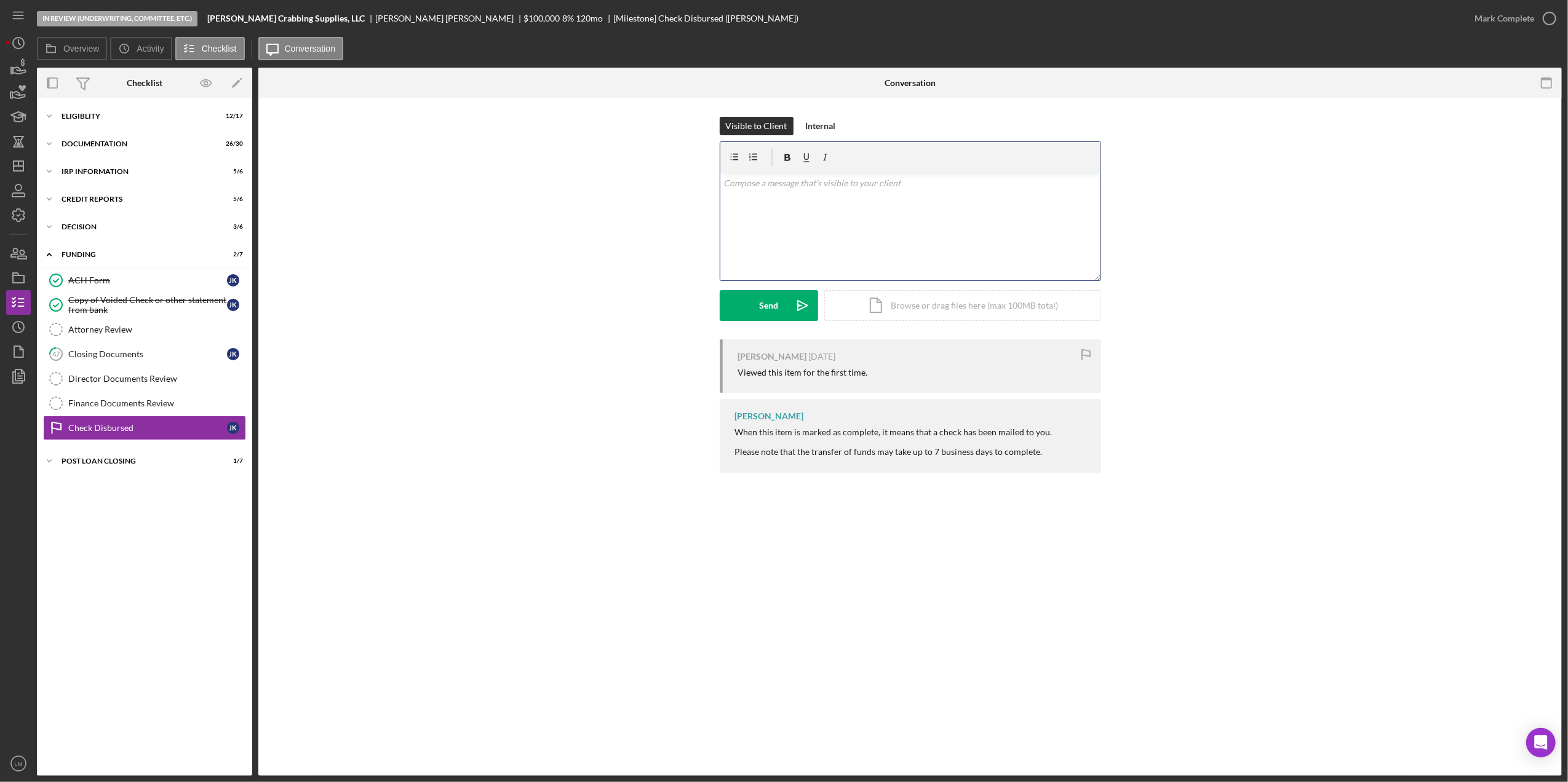
click at [769, 213] on div "v Color teal Color pink Remove color Add row above Add row below Add column bef…" at bounding box center [911, 226] width 380 height 108
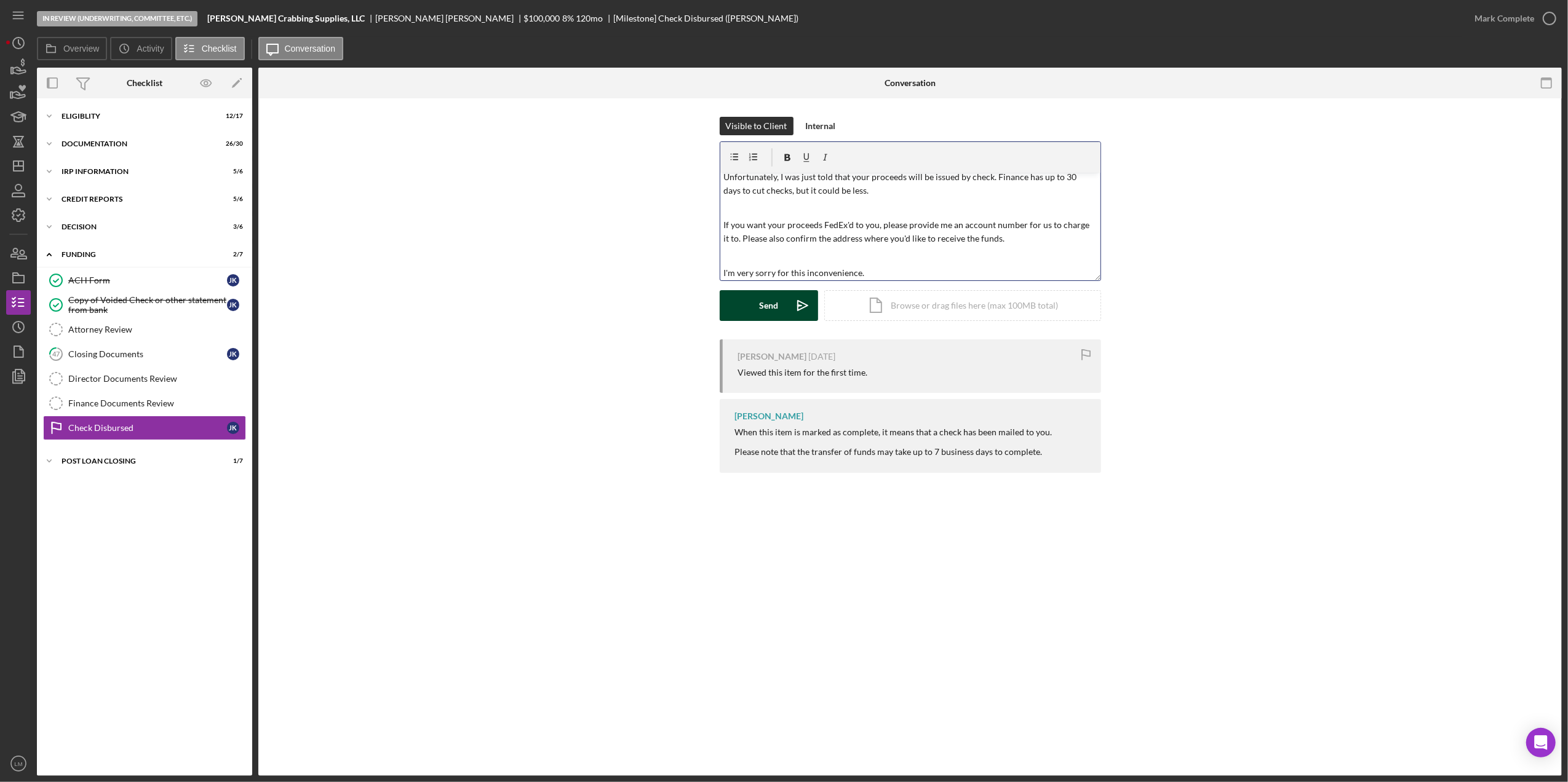
click at [786, 316] on button "Send Icon/icon-invite-send" at bounding box center [769, 306] width 98 height 31
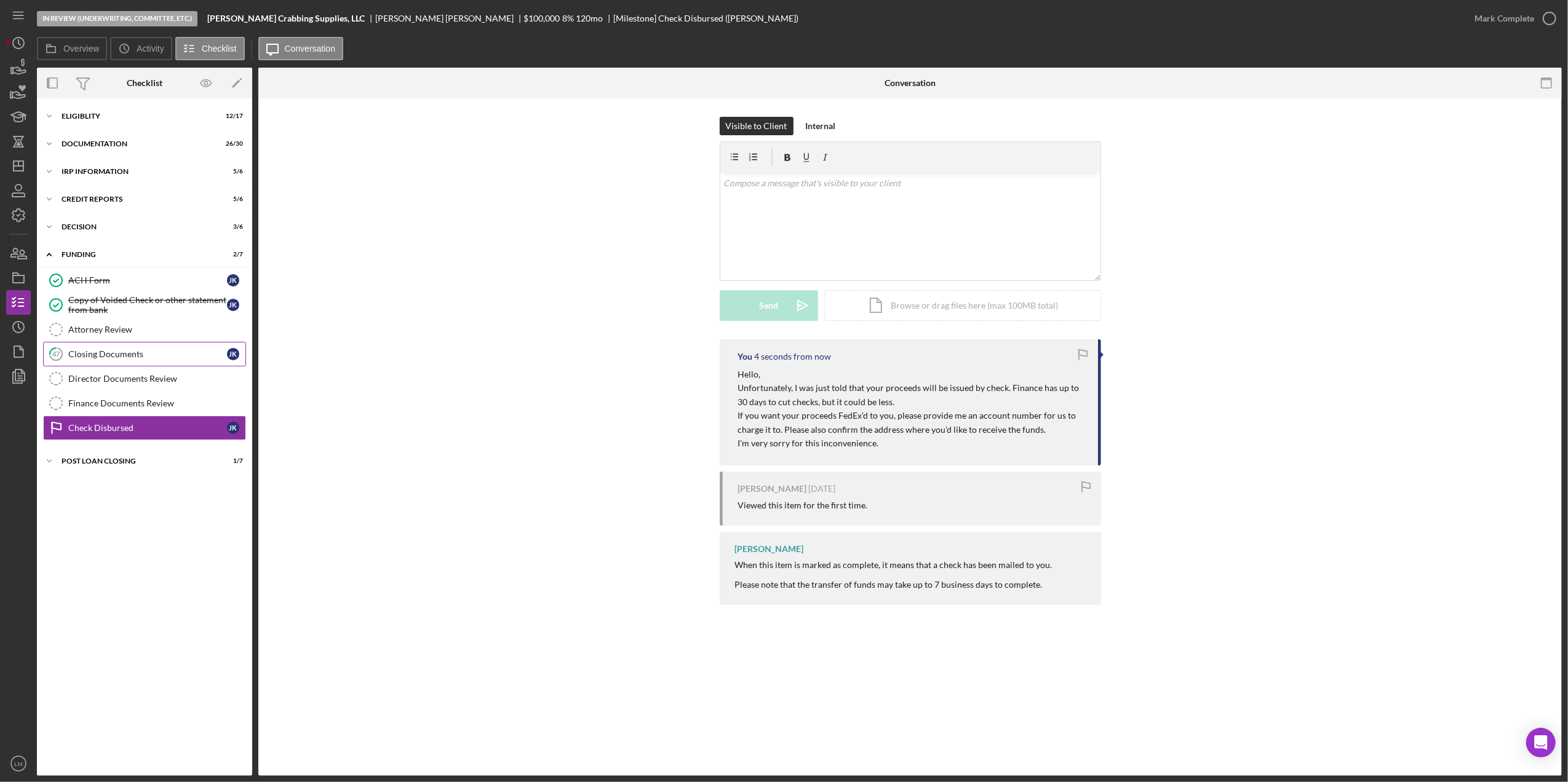
scroll to position [0, 0]
click at [162, 394] on link "Finance Documents Review Finance Documents Review" at bounding box center [144, 403] width 203 height 25
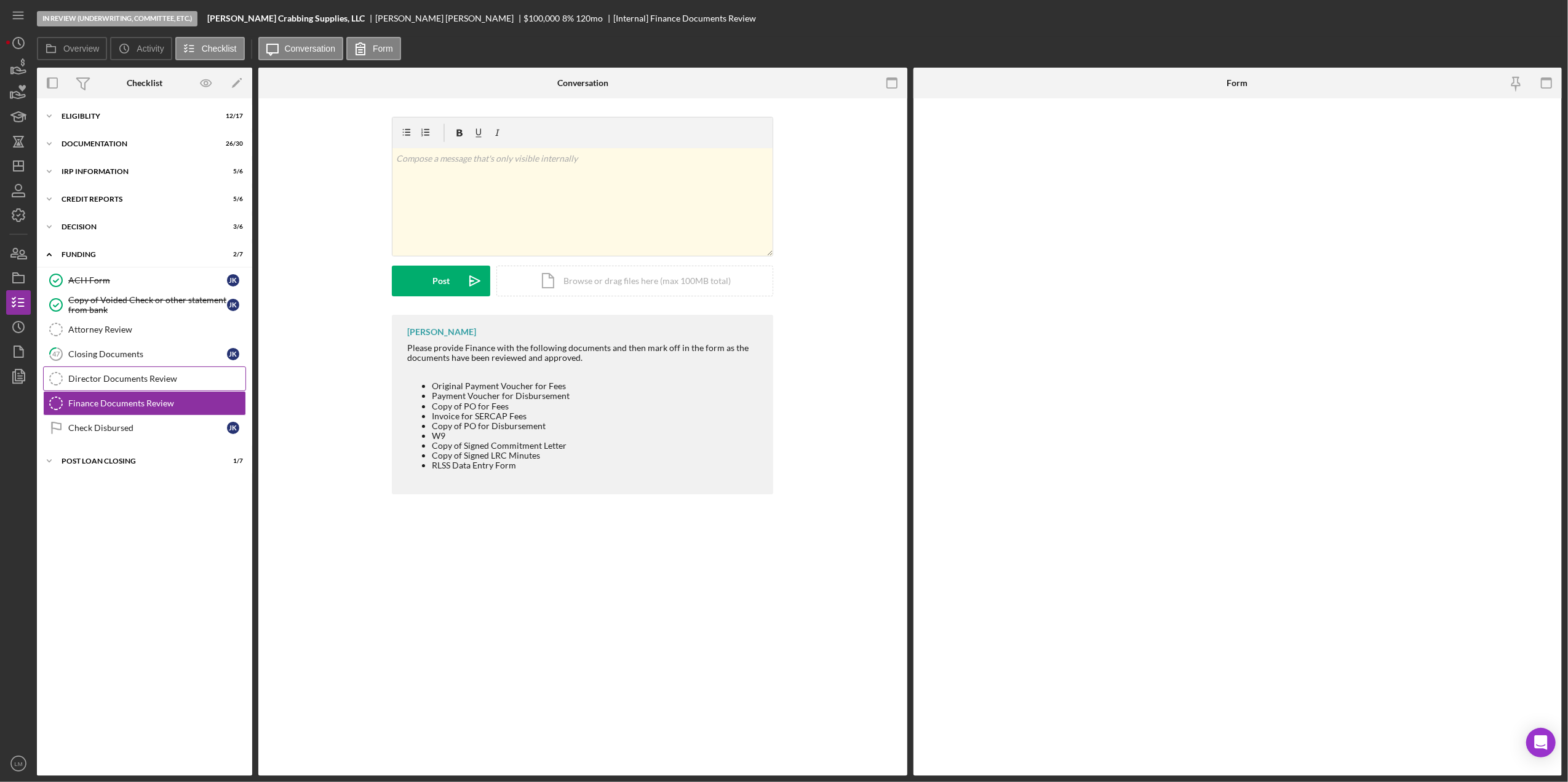
click at [166, 379] on div "Director Documents Review" at bounding box center [156, 379] width 177 height 10
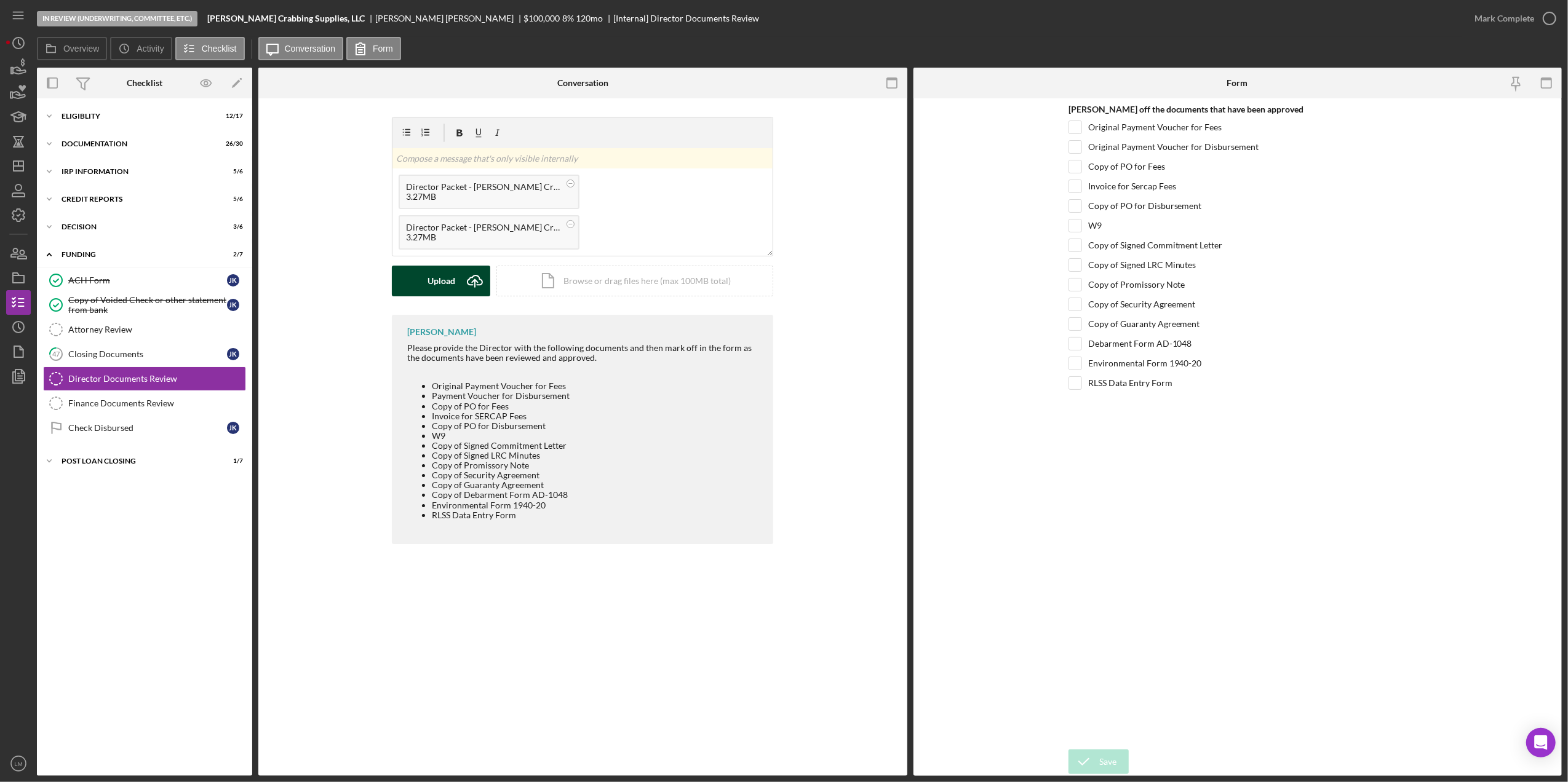
click at [465, 279] on icon "Icon/Upload" at bounding box center [475, 281] width 31 height 31
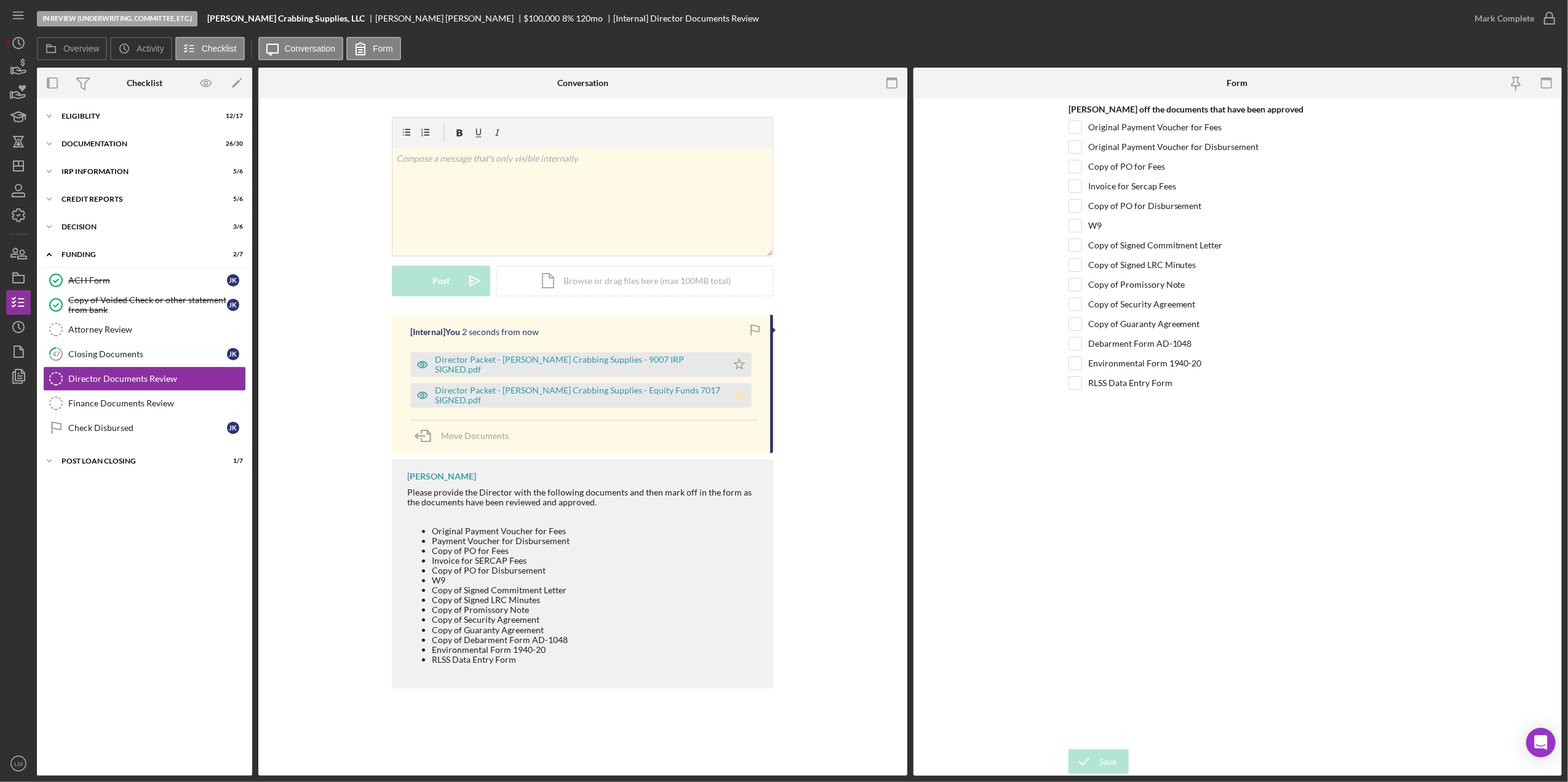
click at [728, 392] on icon "Icon/Star" at bounding box center [740, 395] width 25 height 25
click at [734, 364] on polygon "button" at bounding box center [740, 364] width 10 height 10
click at [1513, 26] on div "Mark Complete" at bounding box center [1505, 18] width 60 height 25
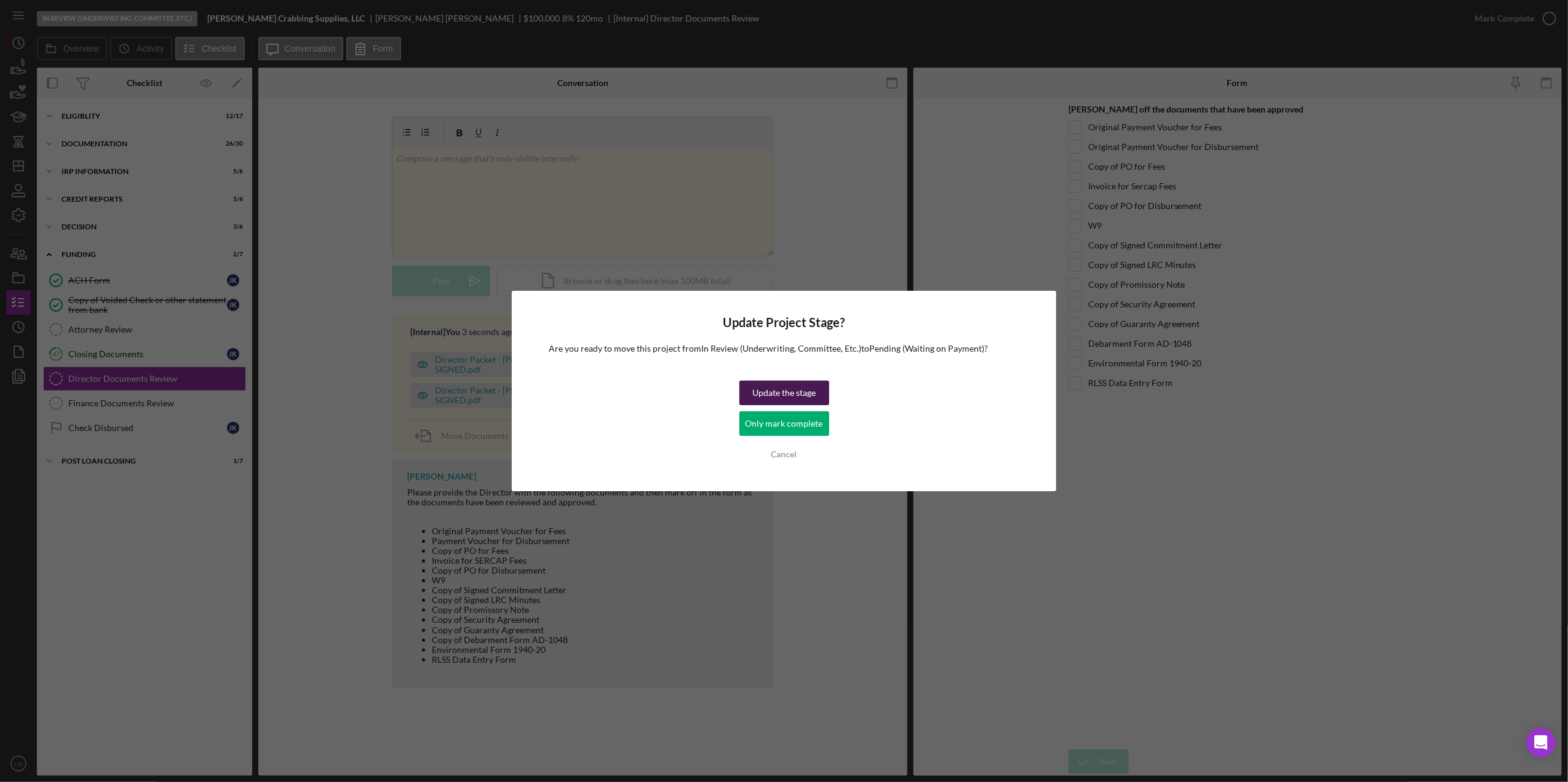
click at [765, 389] on div "Update the stage" at bounding box center [784, 392] width 63 height 25
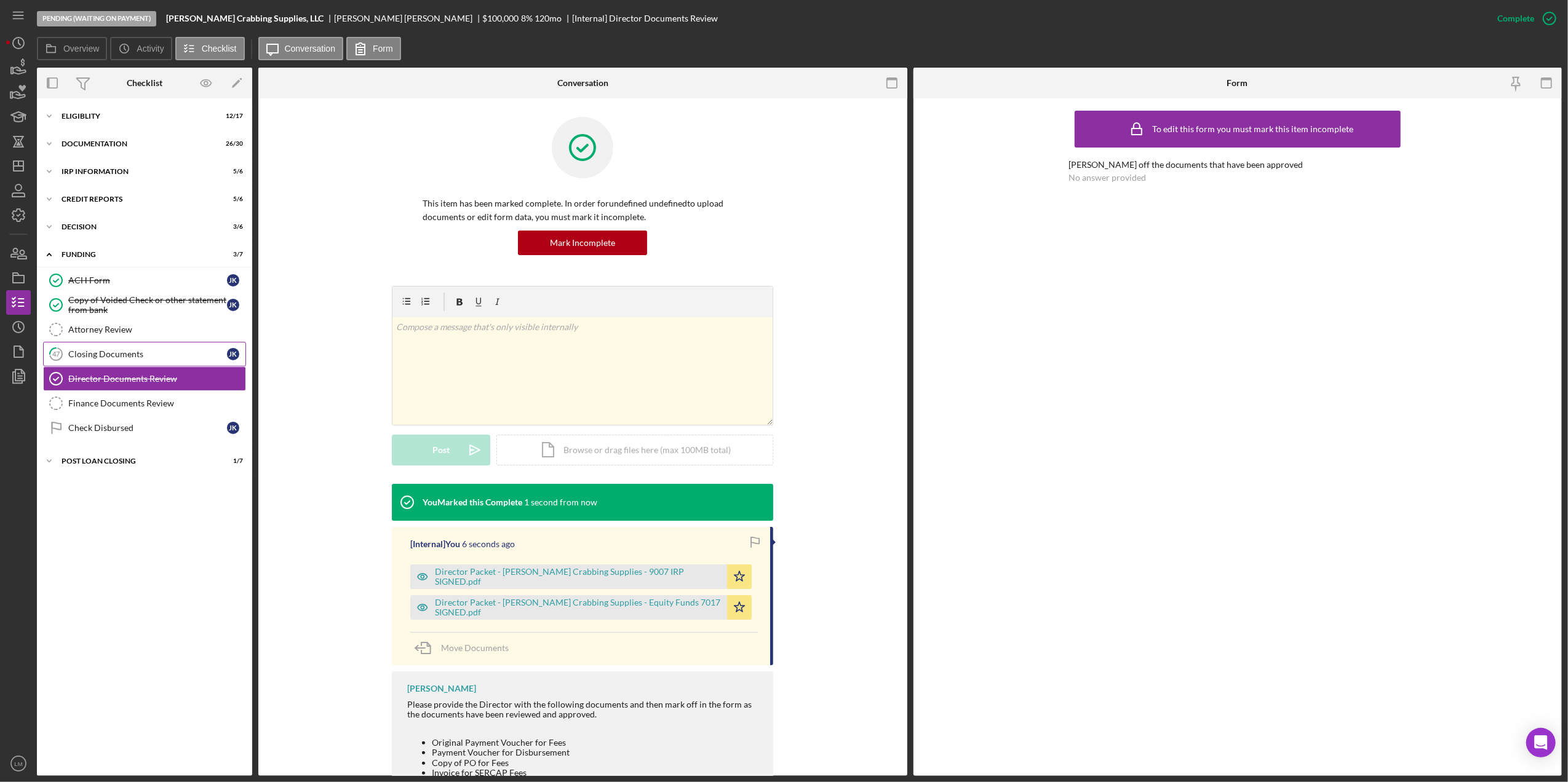
click at [170, 367] on link "47 Closing Documents J K" at bounding box center [144, 354] width 203 height 25
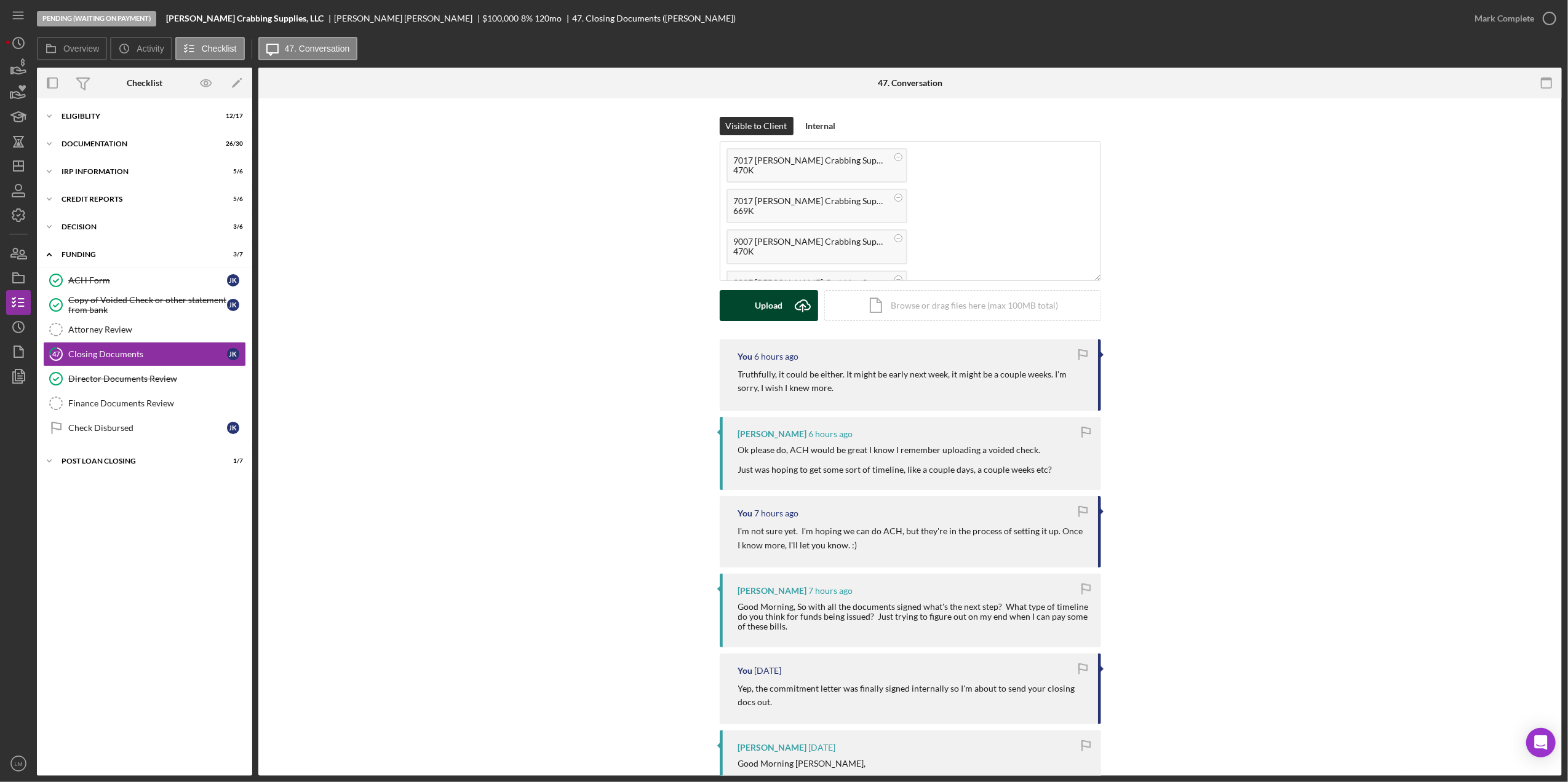
click at [784, 315] on button "Upload Icon/Upload" at bounding box center [769, 306] width 98 height 31
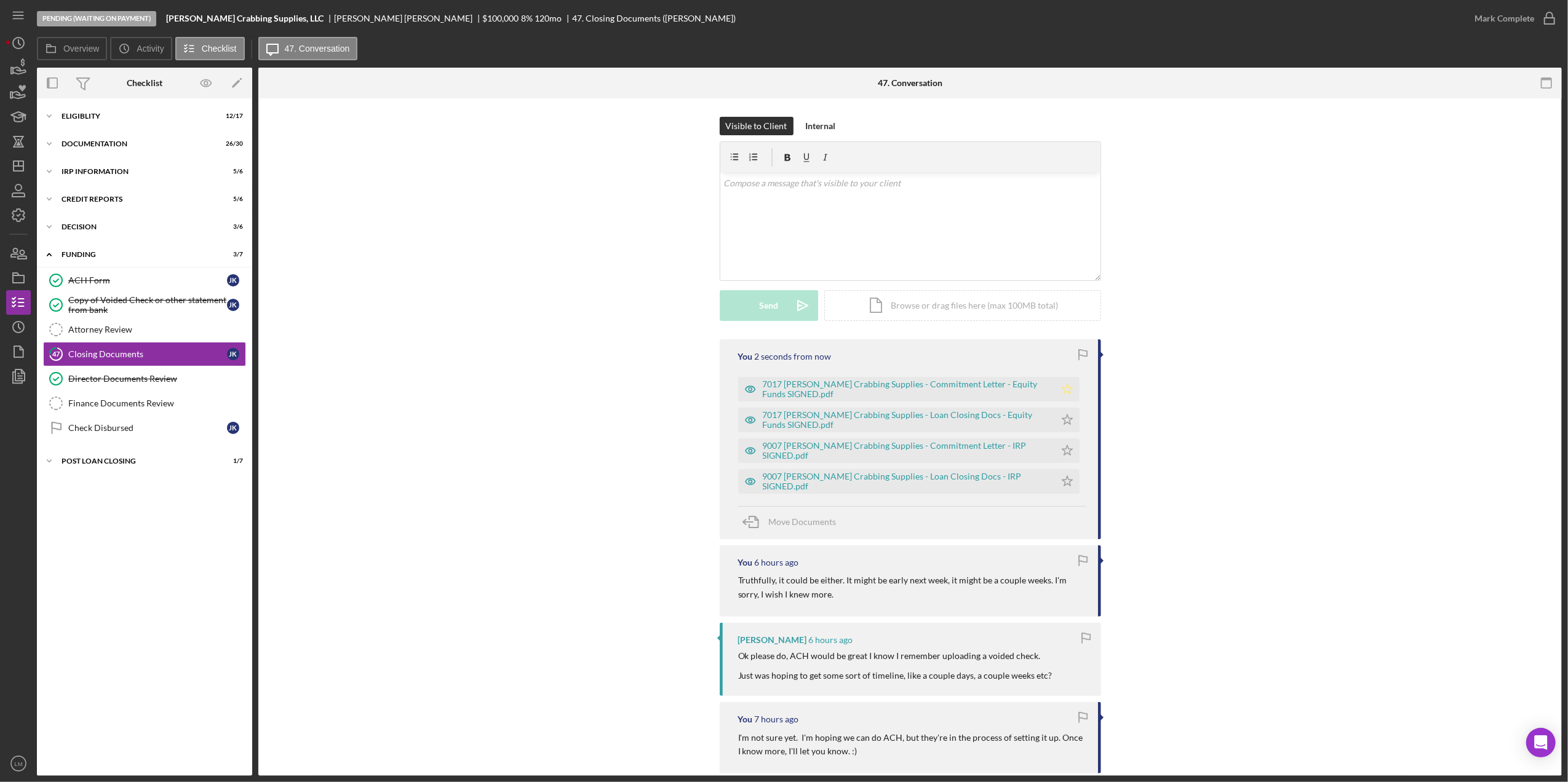
click at [1071, 384] on icon "Icon/Star" at bounding box center [1067, 389] width 25 height 25
click at [1068, 424] on polygon "button" at bounding box center [1067, 420] width 10 height 10
click at [1055, 450] on icon "Icon/Star" at bounding box center [1067, 450] width 25 height 25
click at [1055, 485] on icon "Icon/Star" at bounding box center [1067, 481] width 25 height 25
click at [1544, 26] on icon "button" at bounding box center [1550, 19] width 31 height 31
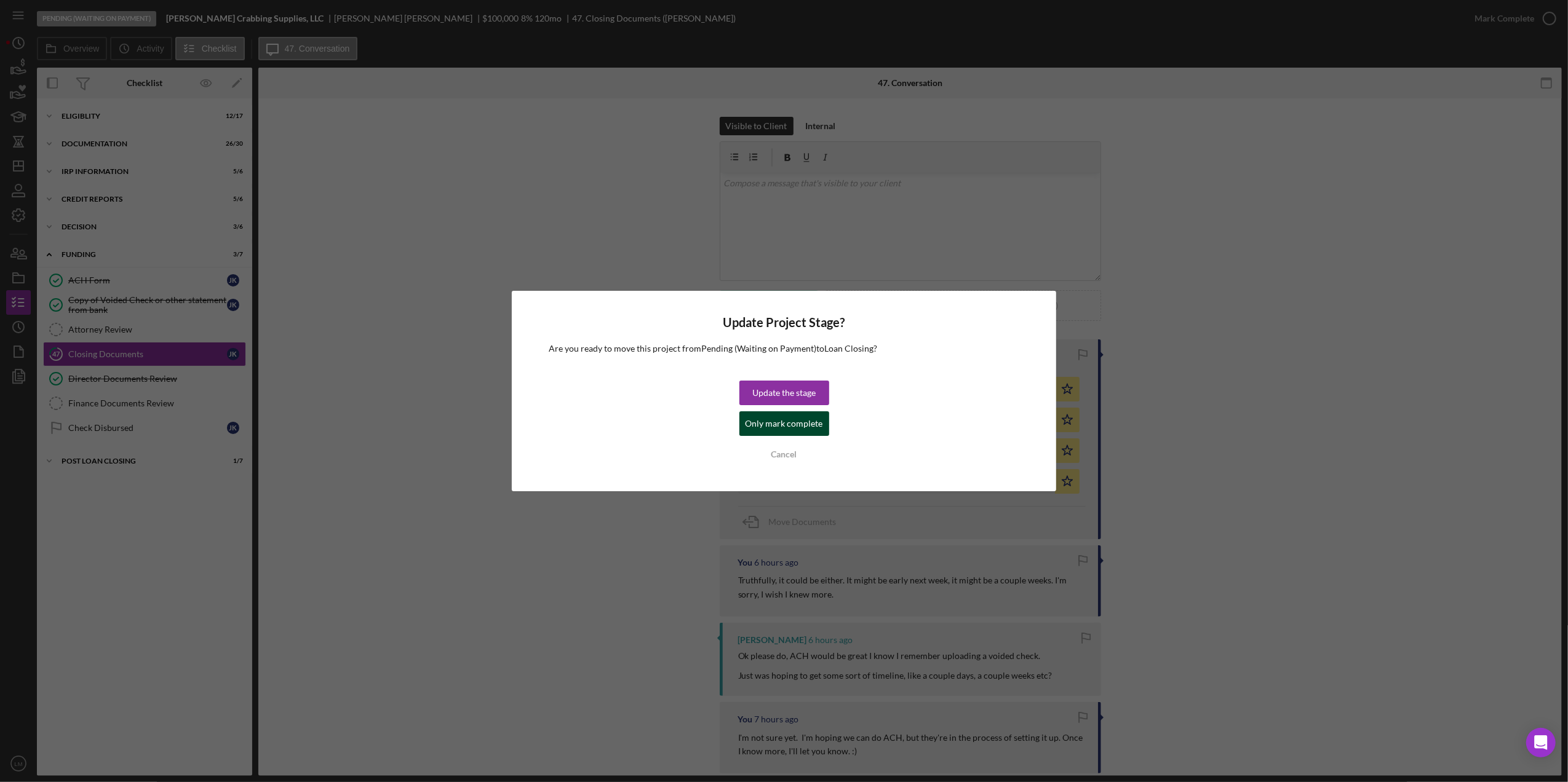
click at [791, 421] on div "Only mark complete" at bounding box center [784, 423] width 78 height 25
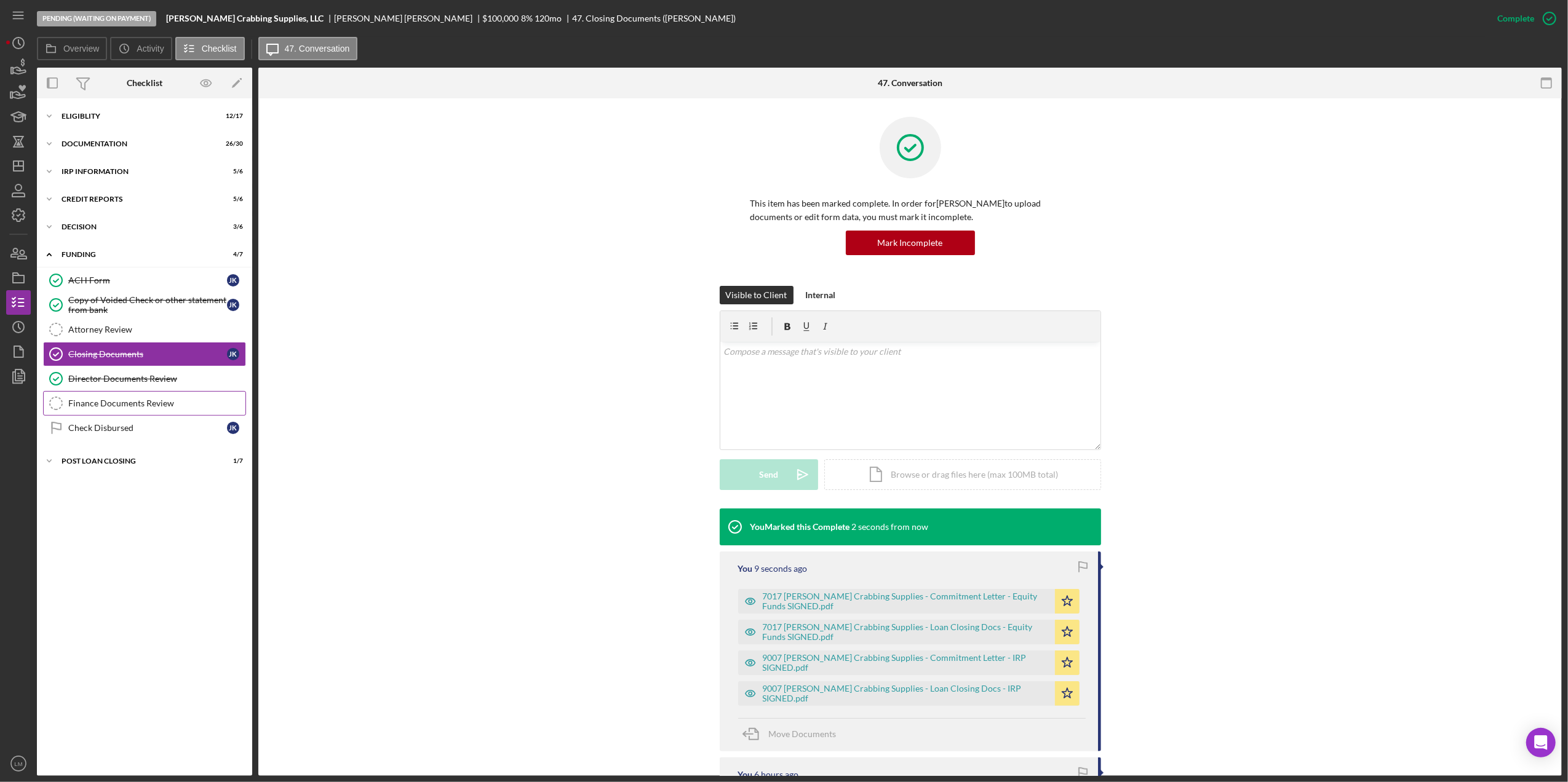
click at [158, 409] on div "Finance Documents Review" at bounding box center [156, 403] width 177 height 10
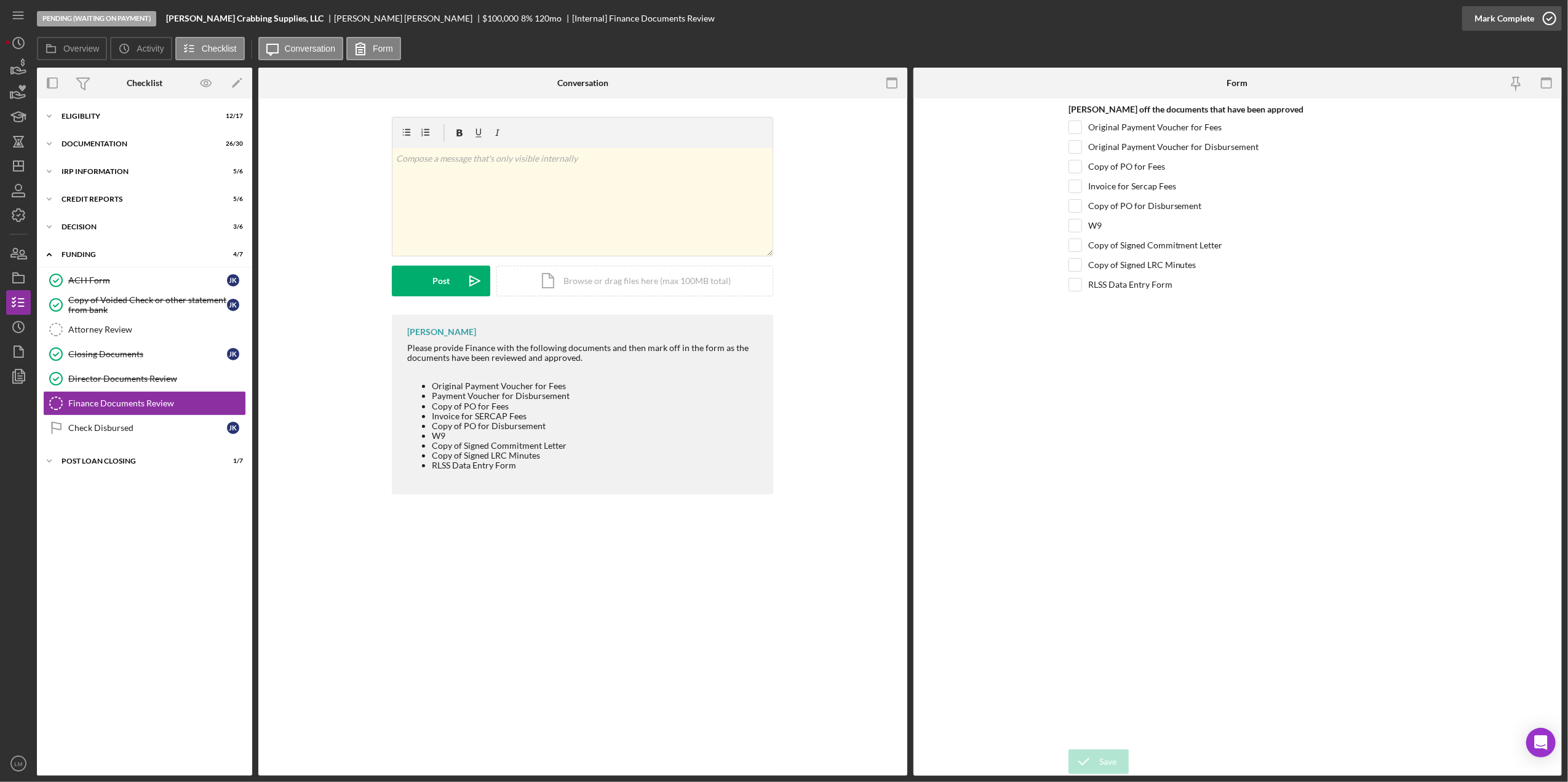
click at [1519, 12] on div "Mark Complete" at bounding box center [1505, 18] width 60 height 25
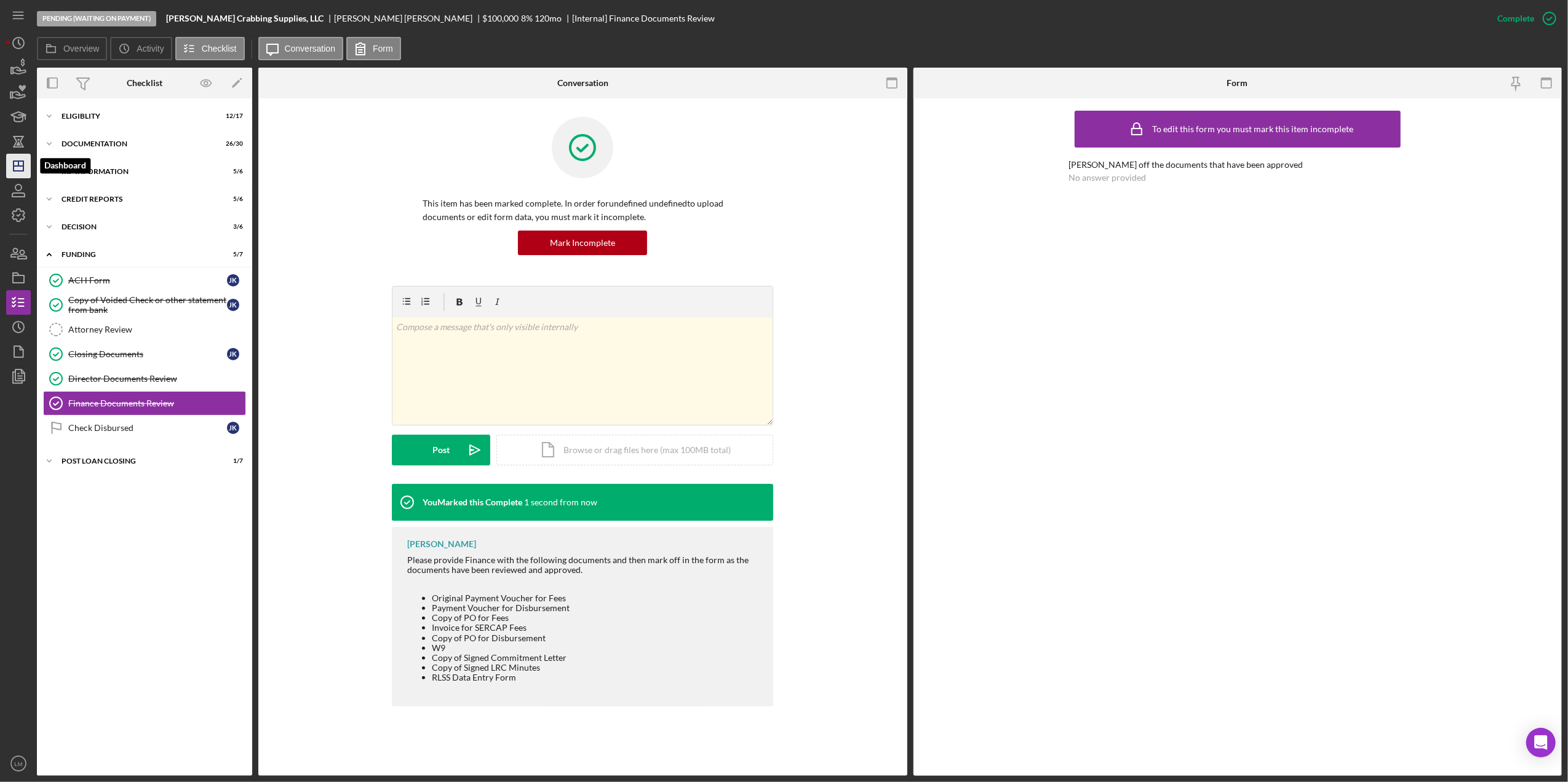
click at [21, 170] on icon "Icon/Dashboard" at bounding box center [19, 166] width 31 height 31
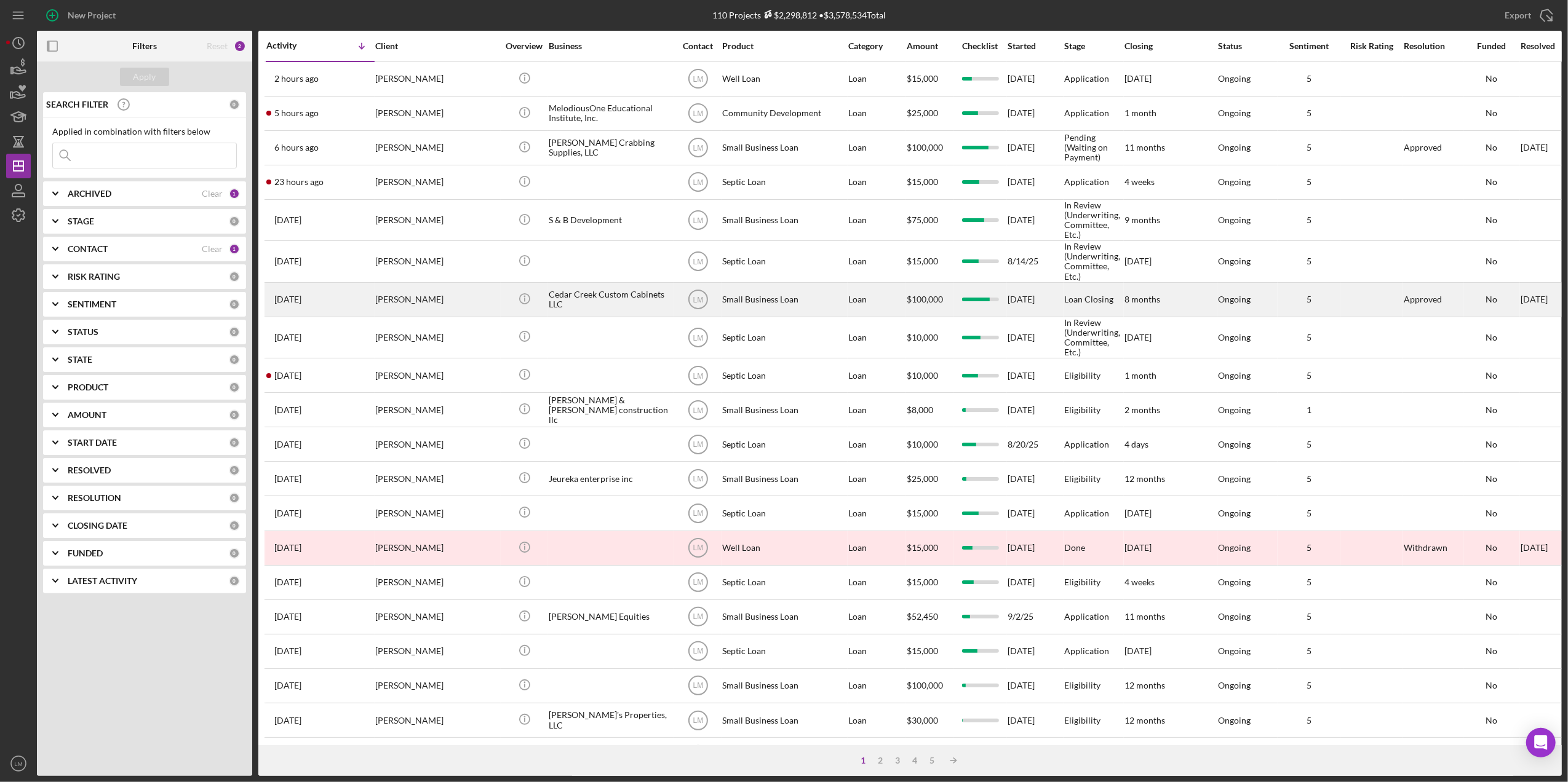
click at [459, 303] on div "Brandon Ritter" at bounding box center [437, 300] width 123 height 32
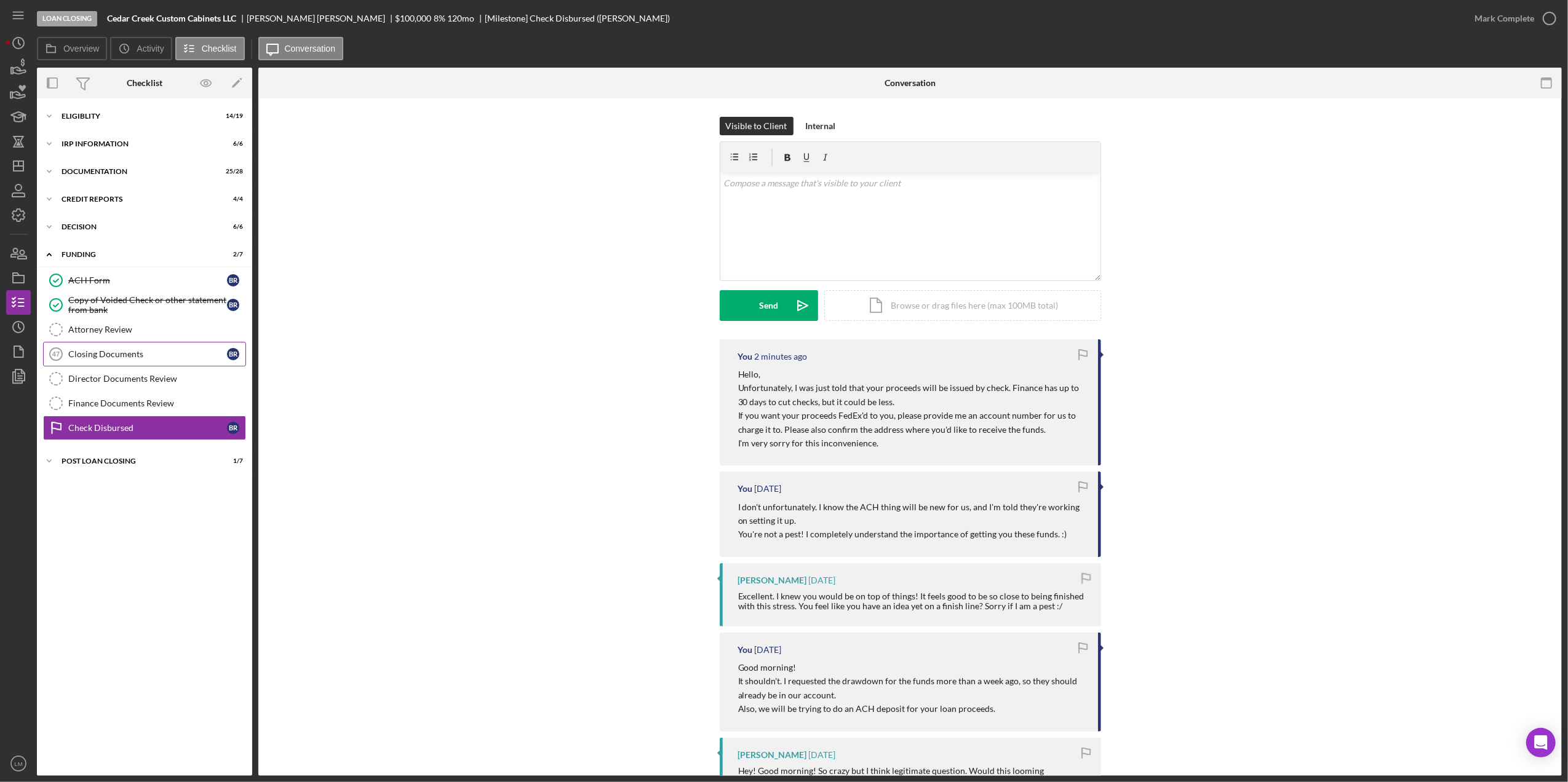
click at [109, 350] on div "Closing Documents" at bounding box center [148, 355] width 159 height 10
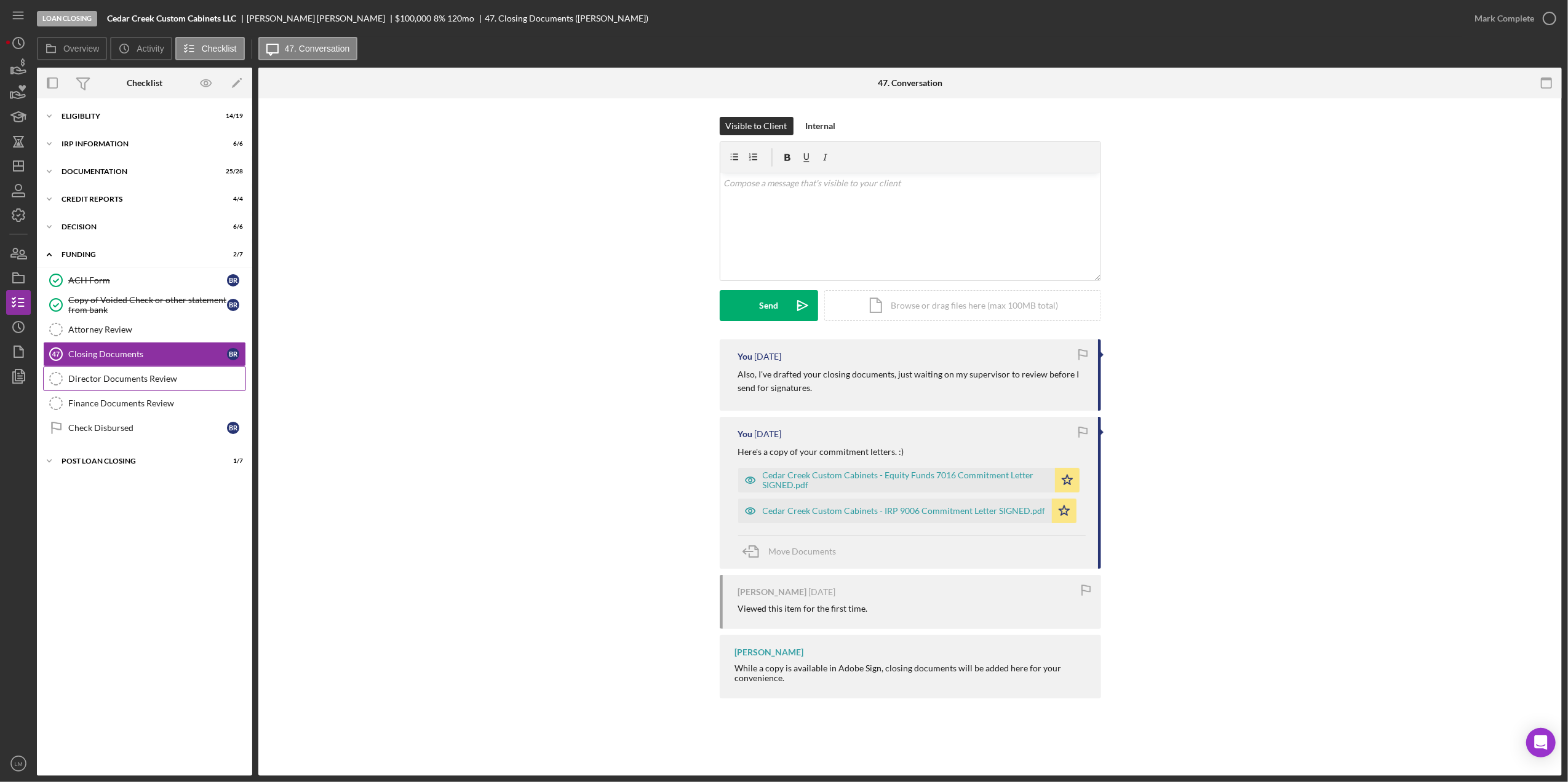
drag, startPoint x: 156, startPoint y: 377, endPoint x: 192, endPoint y: 378, distance: 36.0
click at [156, 377] on div "Director Documents Review" at bounding box center [156, 379] width 177 height 10
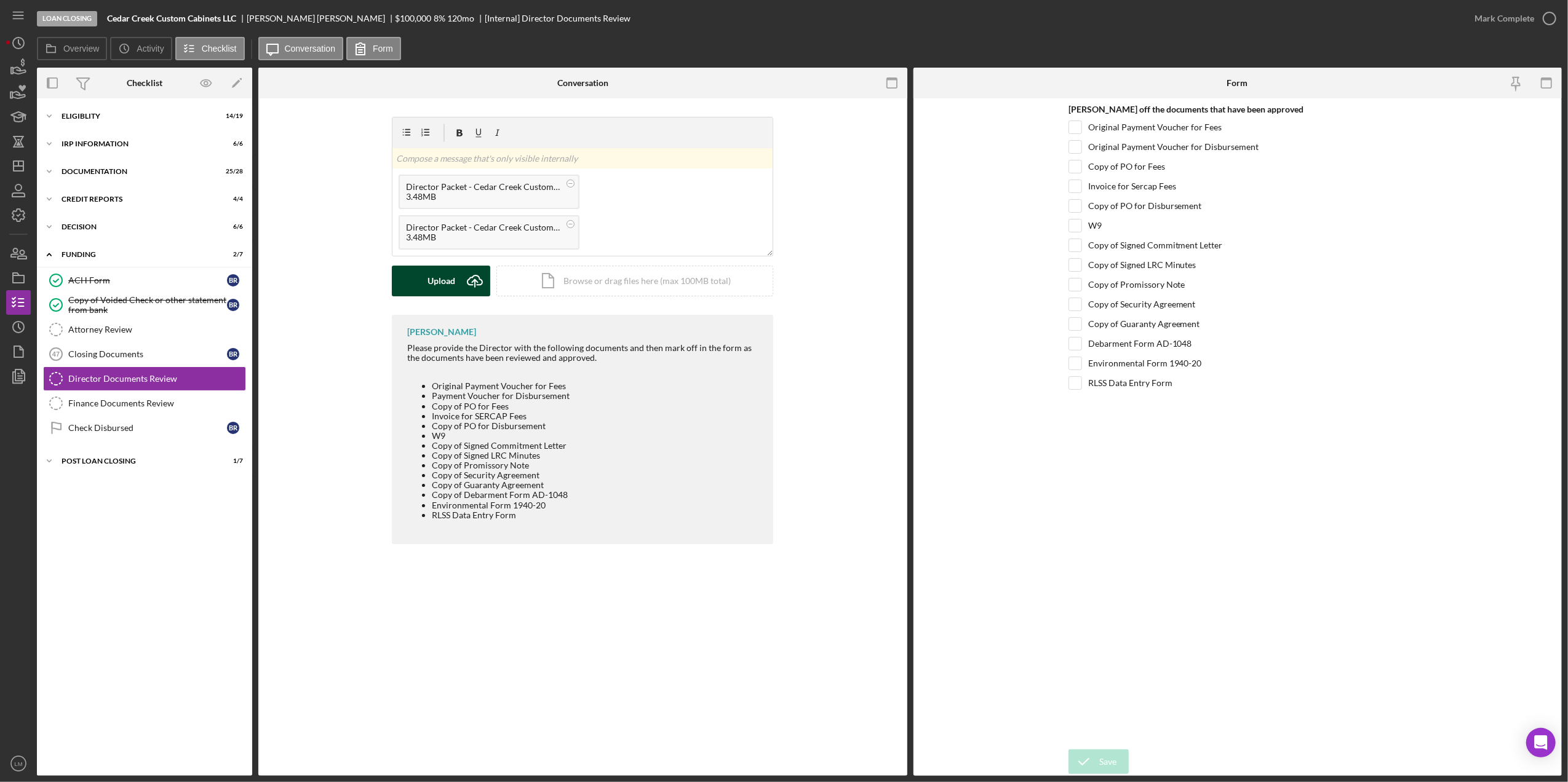
click at [482, 289] on icon "Icon/Upload" at bounding box center [475, 281] width 31 height 31
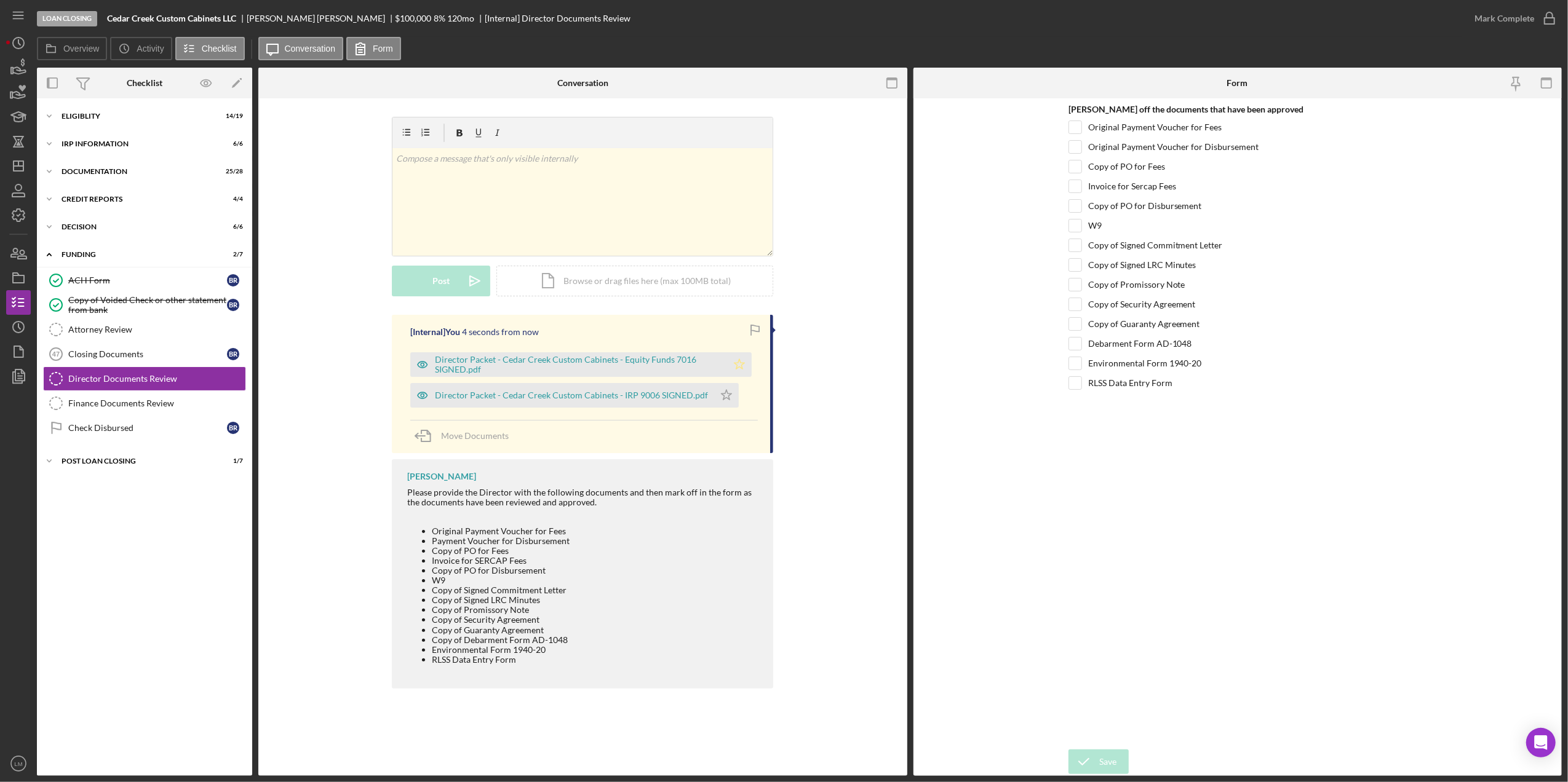
click at [741, 365] on icon "Icon/Star" at bounding box center [740, 364] width 25 height 25
click at [724, 395] on icon "Icon/Star" at bounding box center [726, 395] width 25 height 25
click at [1537, 23] on icon "button" at bounding box center [1550, 19] width 31 height 31
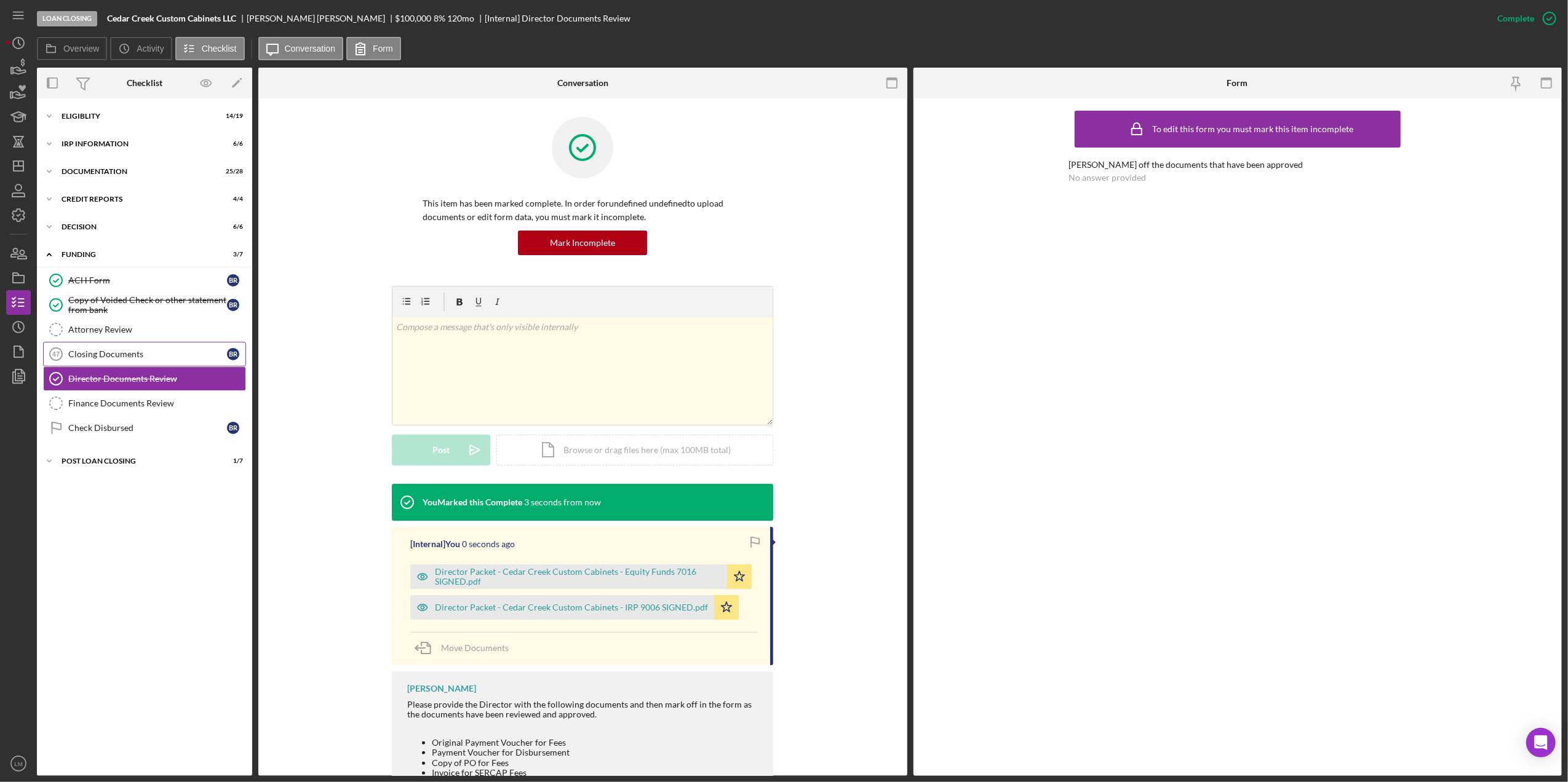
click at [97, 362] on link "Closing Documents 47 Closing Documents B R" at bounding box center [144, 354] width 203 height 25
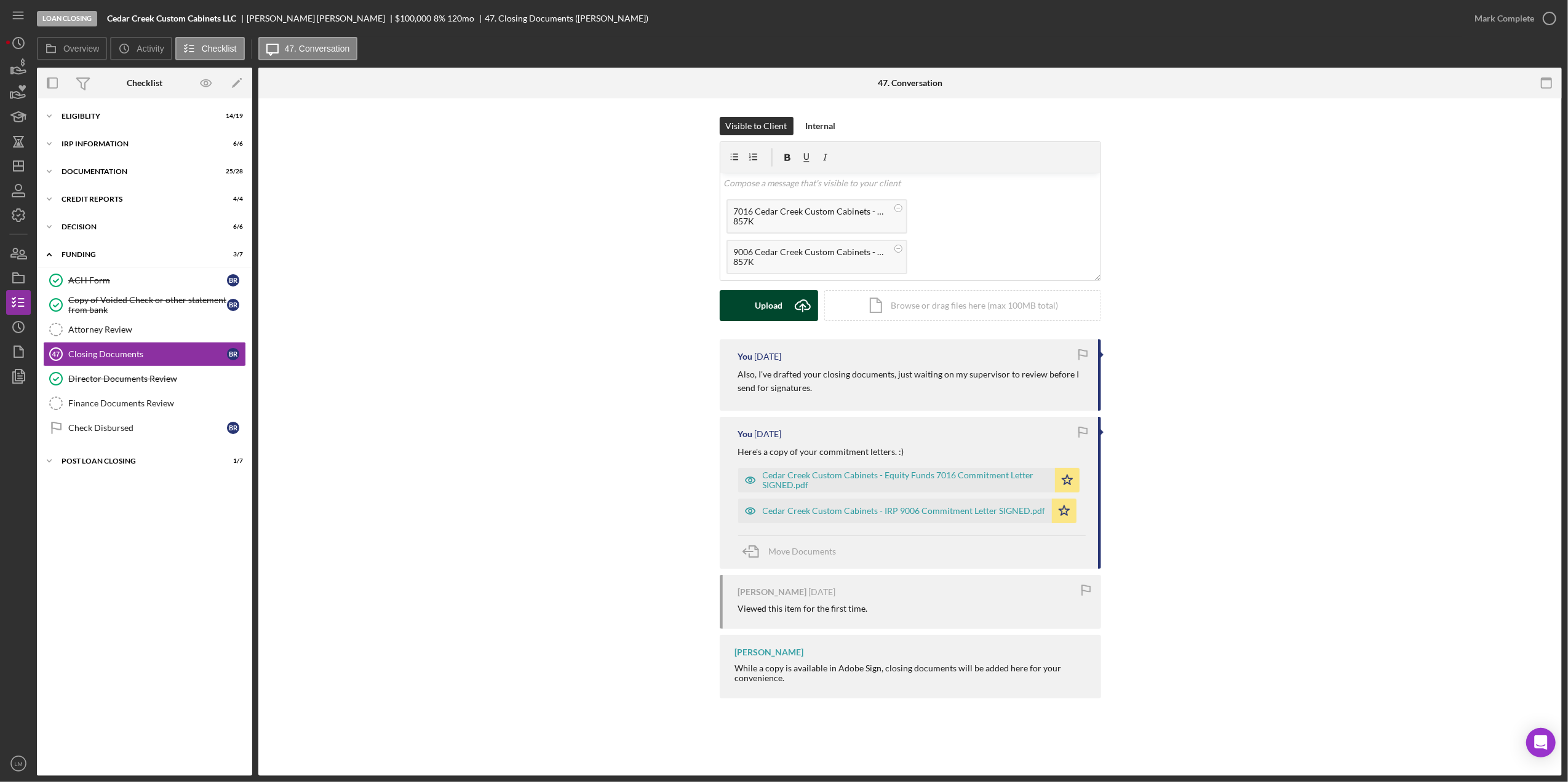
click at [778, 303] on div "Upload" at bounding box center [769, 306] width 27 height 31
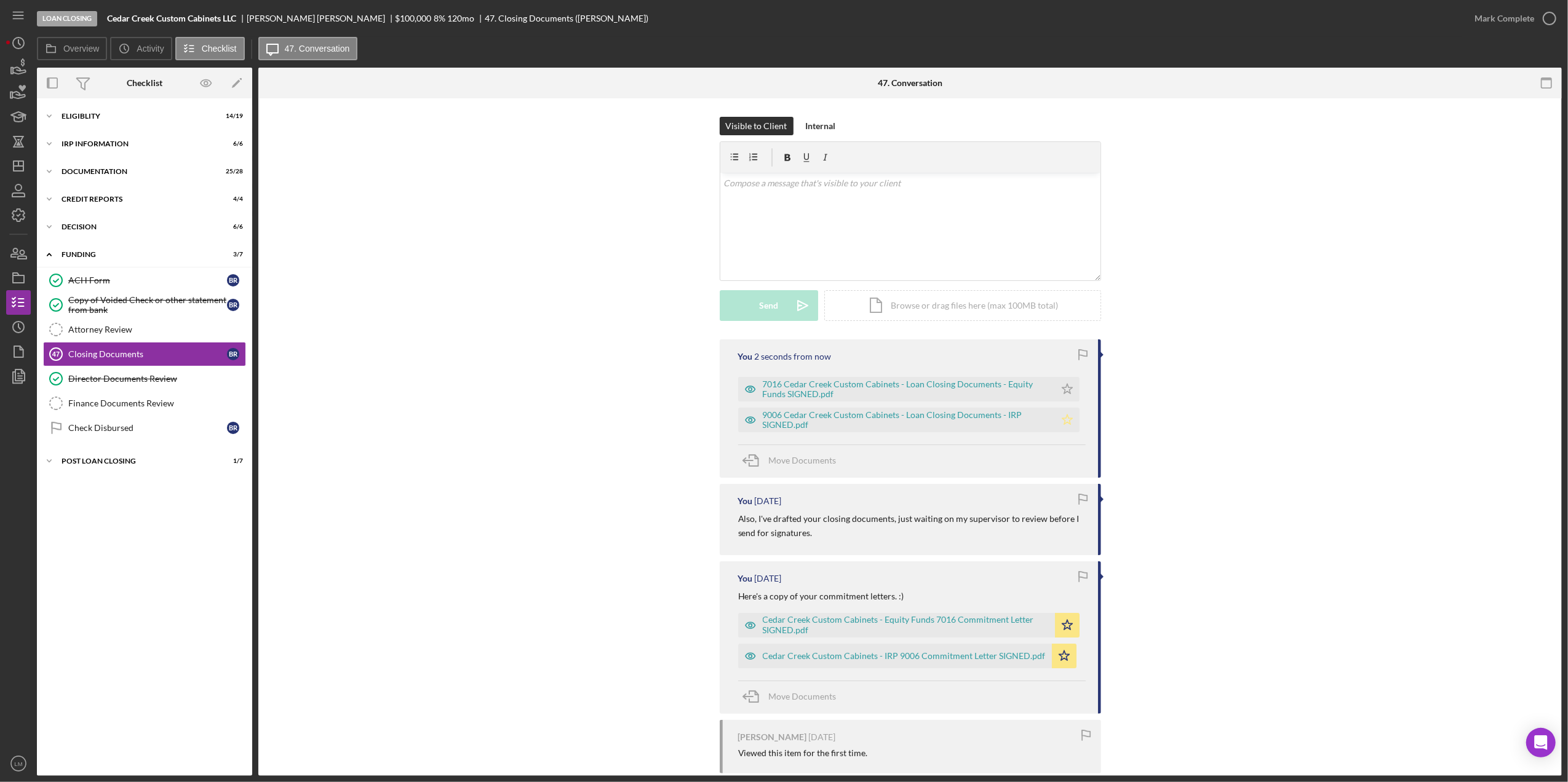
click at [1067, 415] on icon "Icon/Star" at bounding box center [1067, 420] width 25 height 25
click at [1070, 386] on icon "Icon/Star" at bounding box center [1067, 389] width 25 height 25
click at [1535, 10] on icon "button" at bounding box center [1550, 19] width 31 height 31
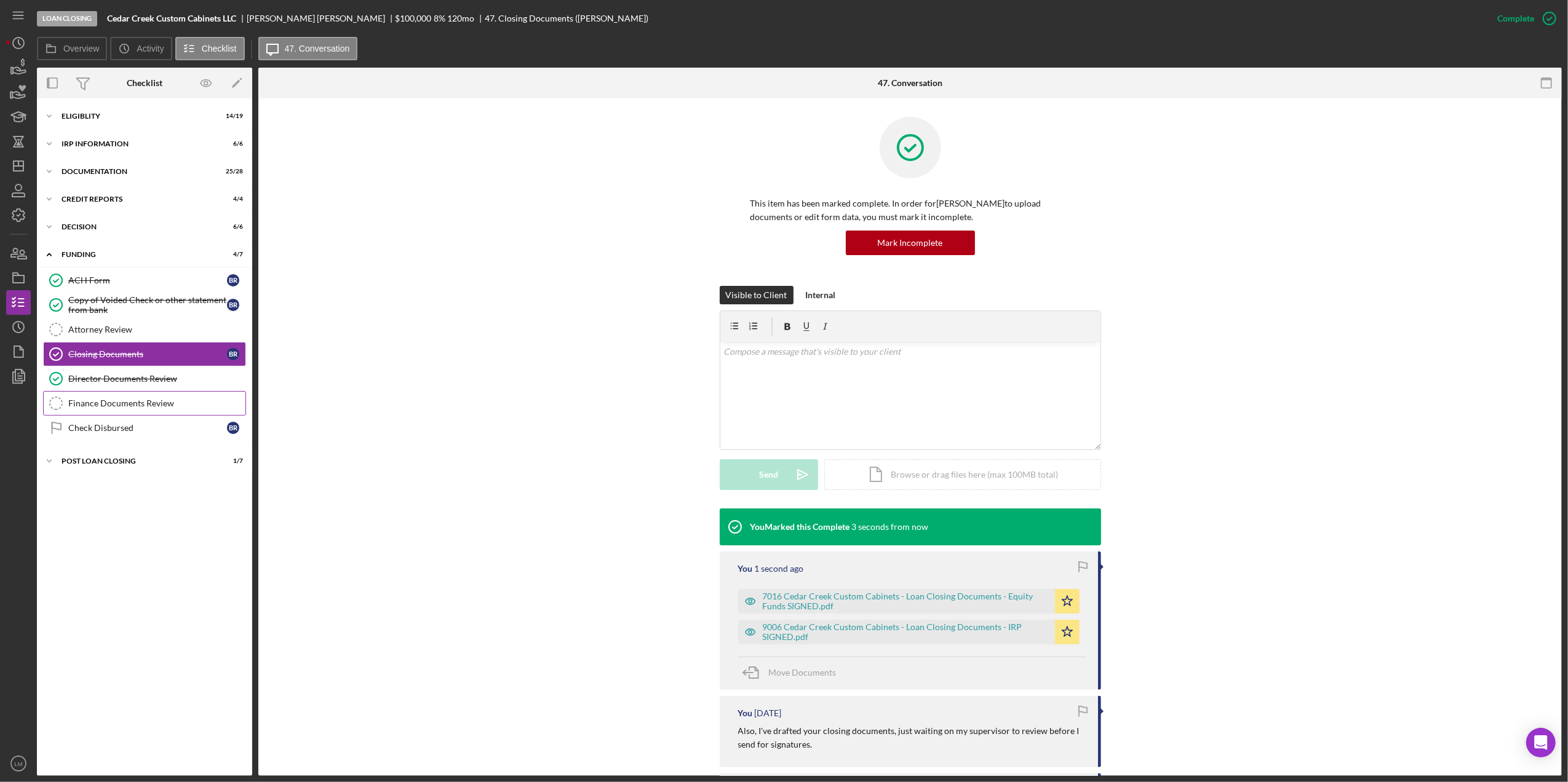
click at [131, 407] on div "Finance Documents Review" at bounding box center [156, 403] width 177 height 10
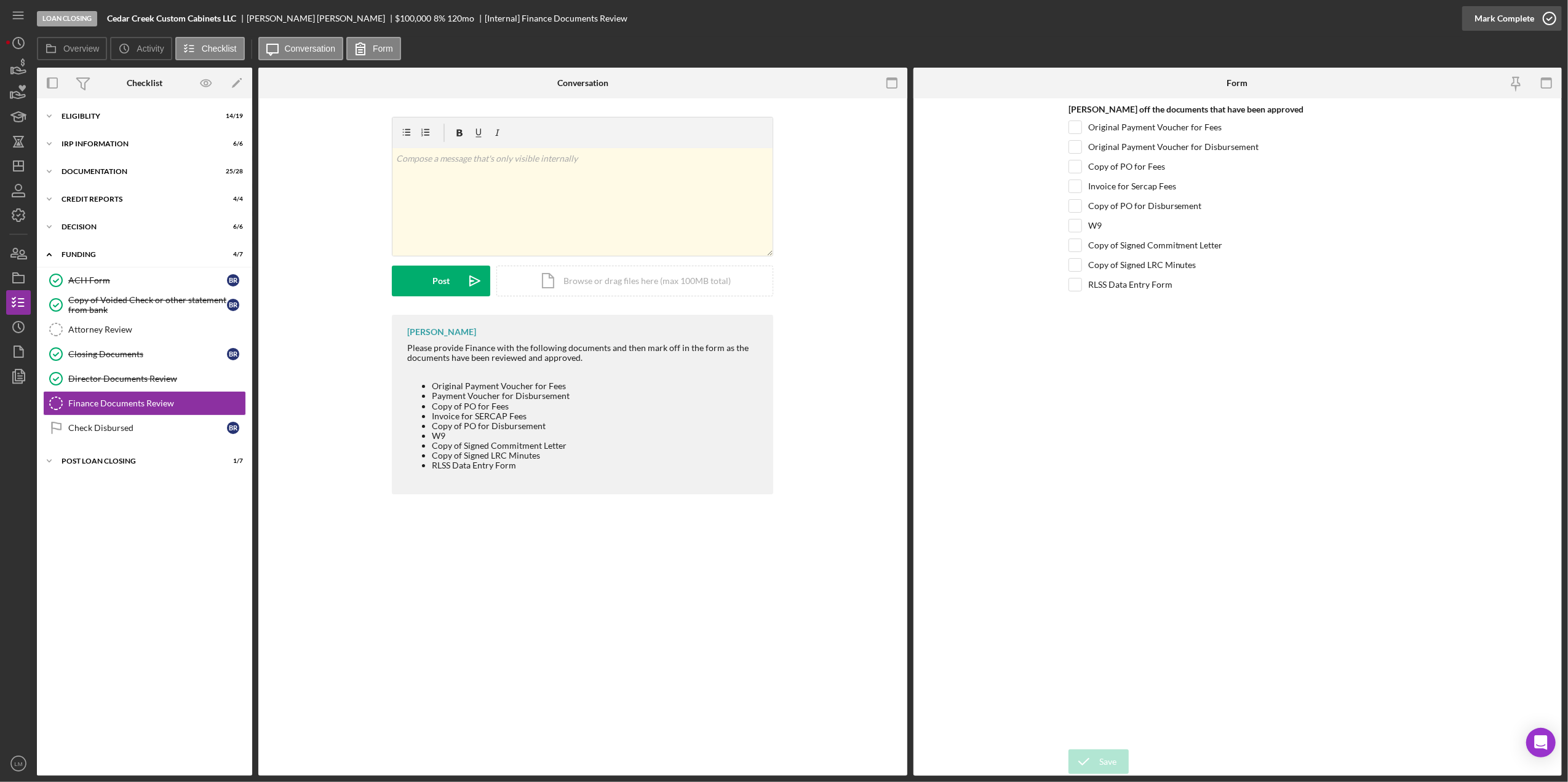
click at [1556, 23] on icon "button" at bounding box center [1550, 19] width 31 height 31
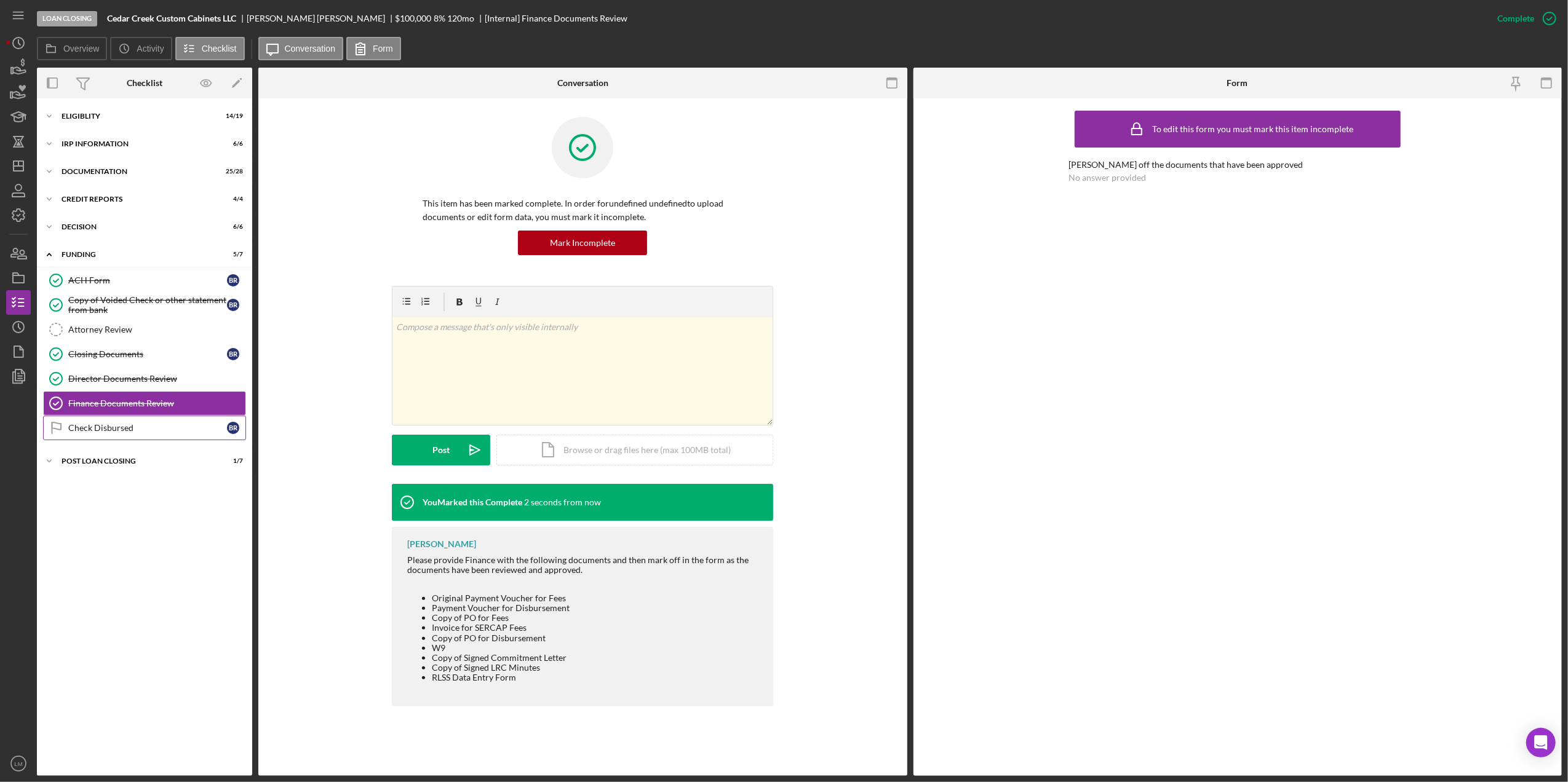
click at [117, 426] on div "Check Disbursed" at bounding box center [148, 428] width 159 height 10
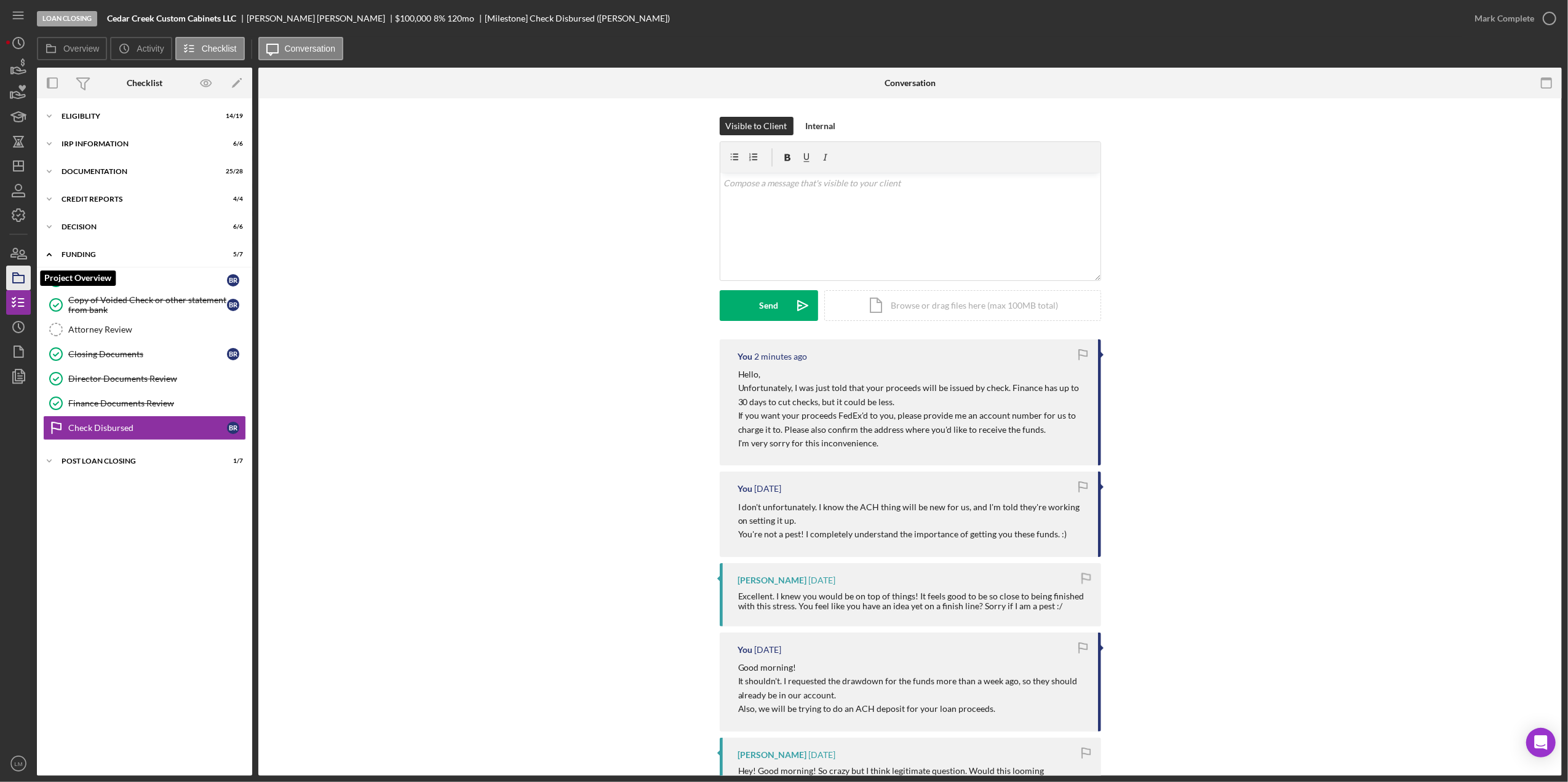
click at [23, 269] on icon "button" at bounding box center [19, 278] width 31 height 31
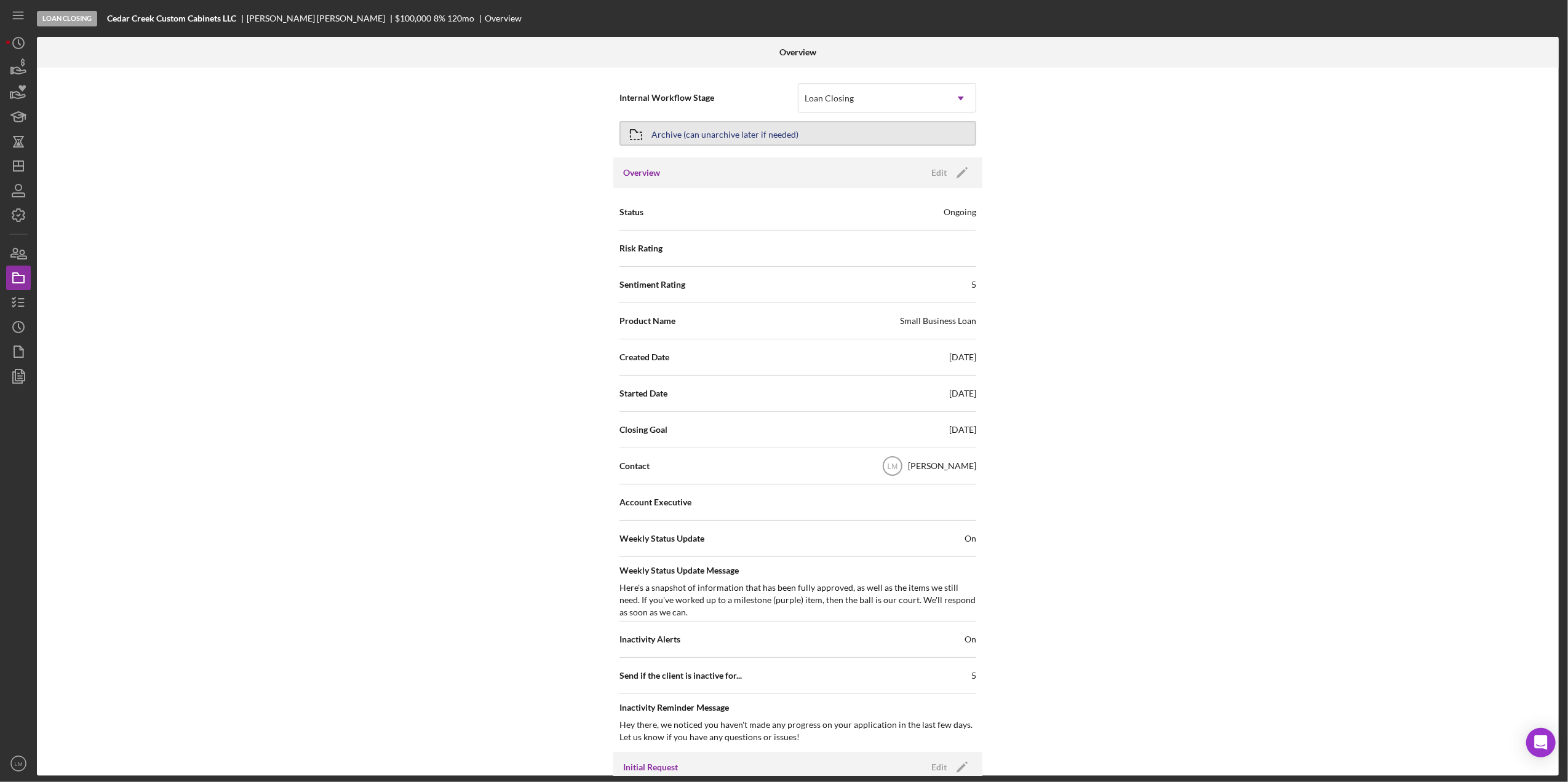
click at [872, 138] on button "Archive (can unarchive later if needed)" at bounding box center [798, 133] width 357 height 25
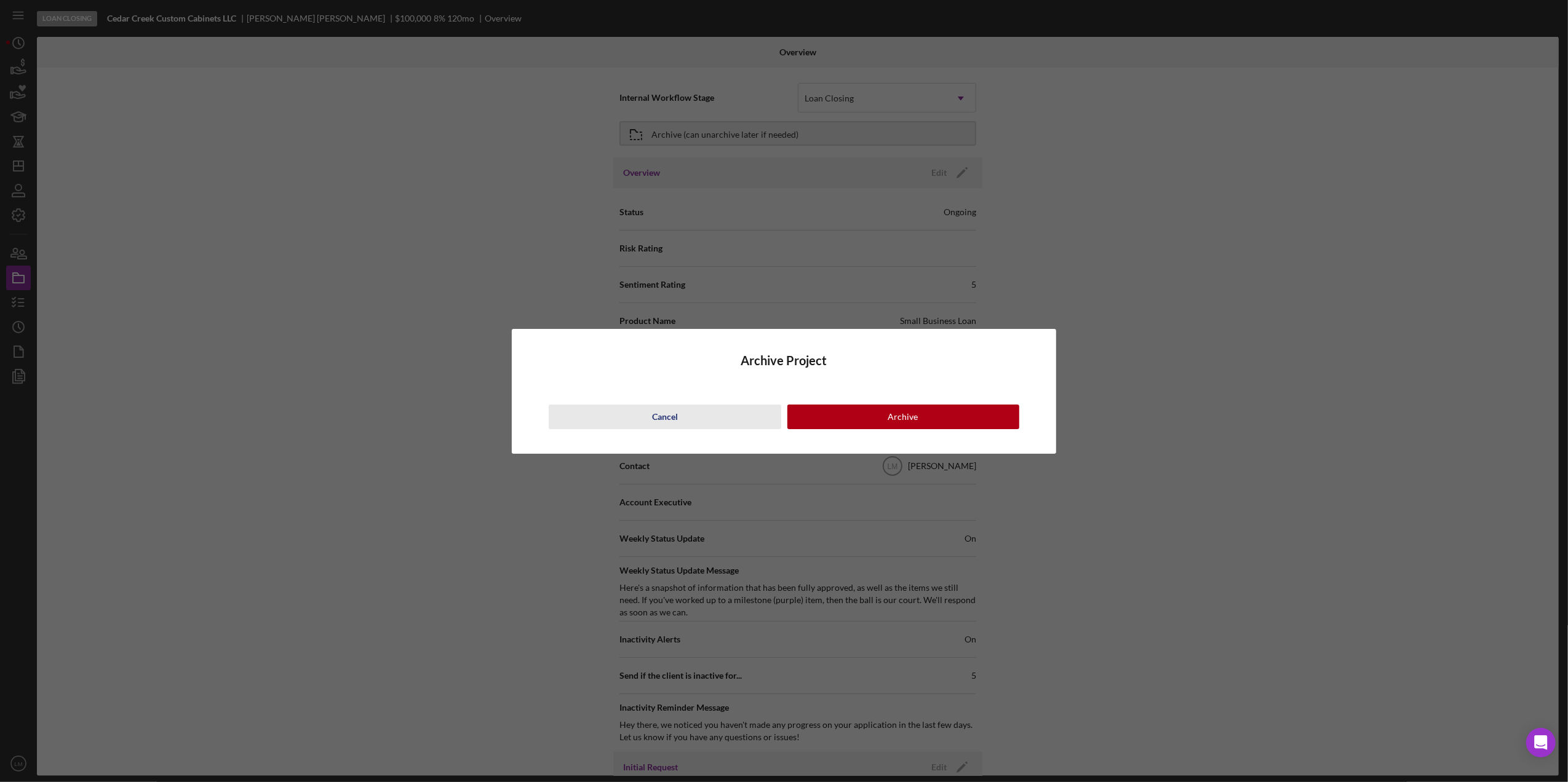
click at [680, 411] on button "Cancel" at bounding box center [664, 417] width 232 height 25
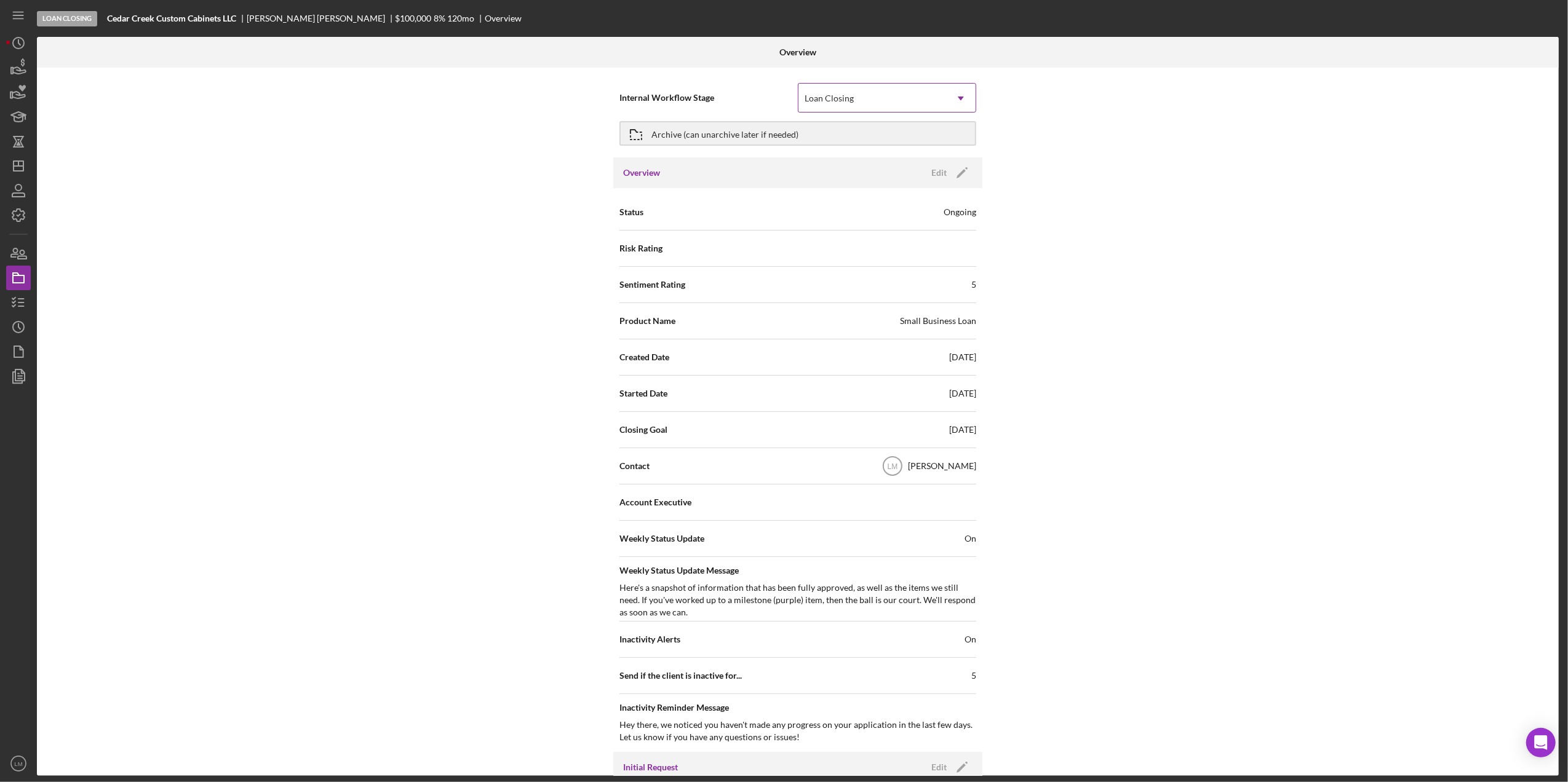
click at [928, 86] on div "Loan Closing" at bounding box center [872, 98] width 148 height 28
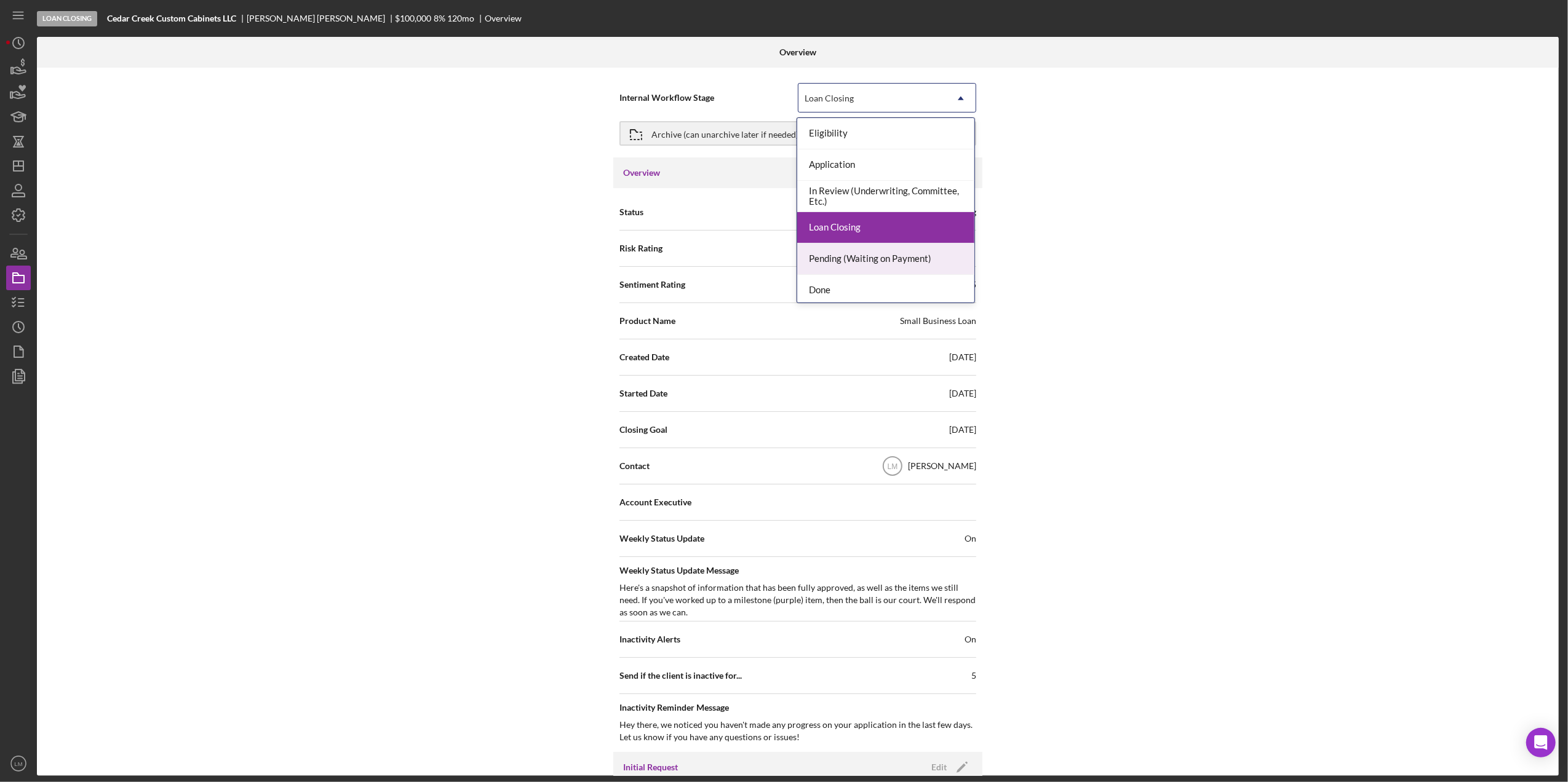
click at [875, 259] on div "Pending (Waiting on Payment)" at bounding box center [886, 259] width 177 height 32
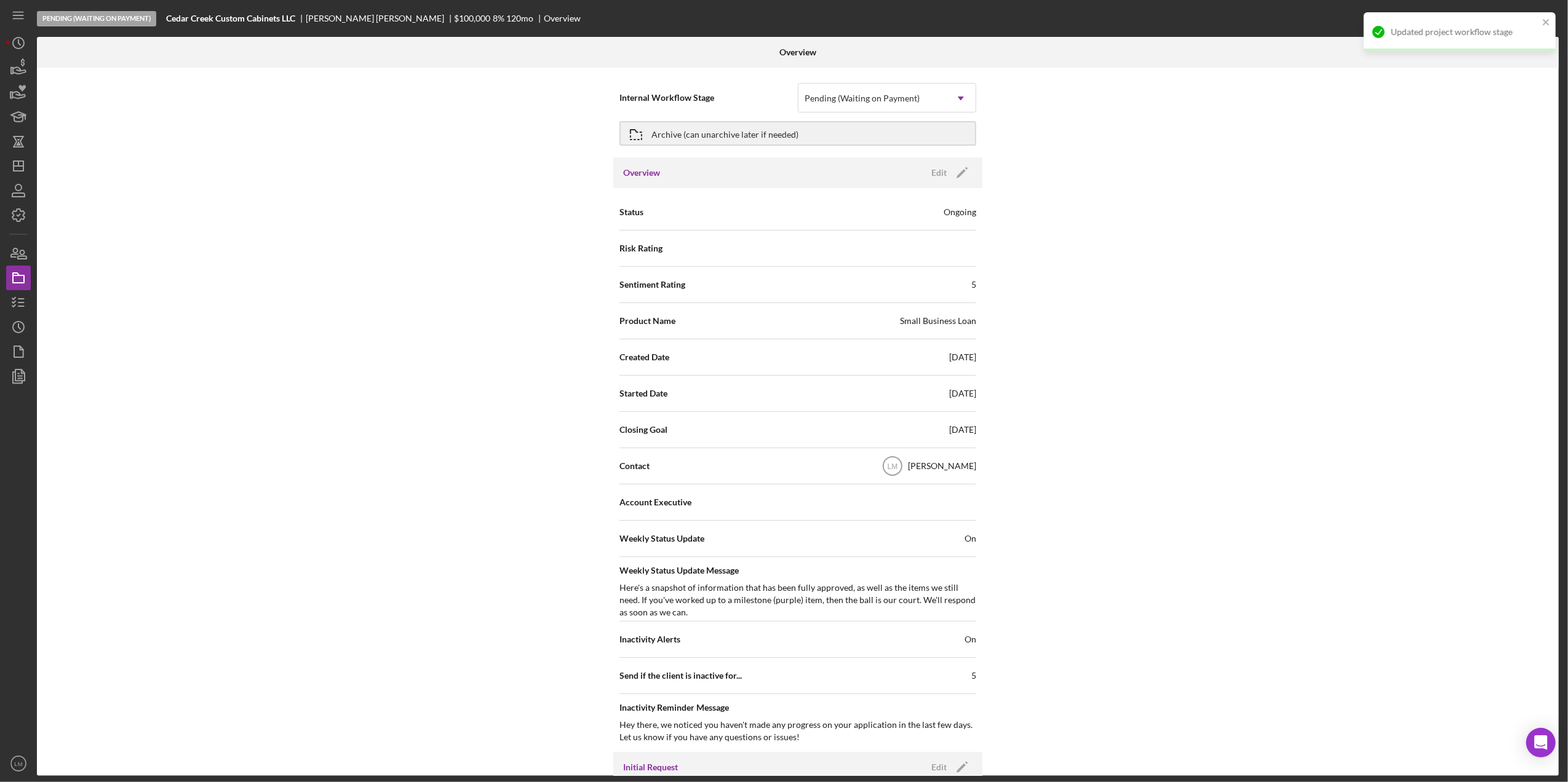
click at [473, 308] on div "Internal Workflow Stage option Pending (Waiting on Payment), selected. Pending …" at bounding box center [798, 421] width 1522 height 709
click at [16, 170] on icon "Icon/Dashboard" at bounding box center [19, 166] width 31 height 31
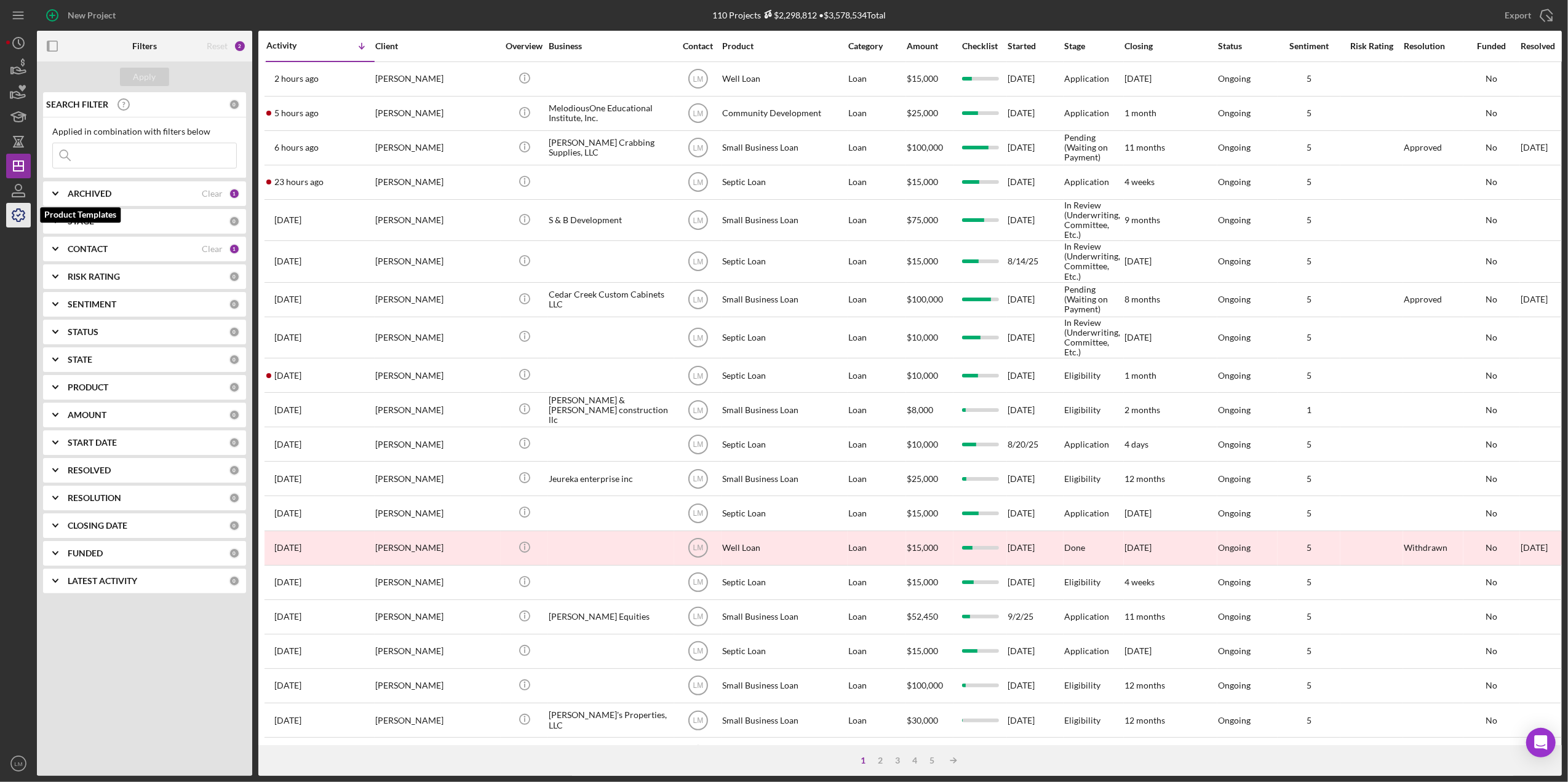
click at [17, 224] on icon "button" at bounding box center [19, 215] width 31 height 31
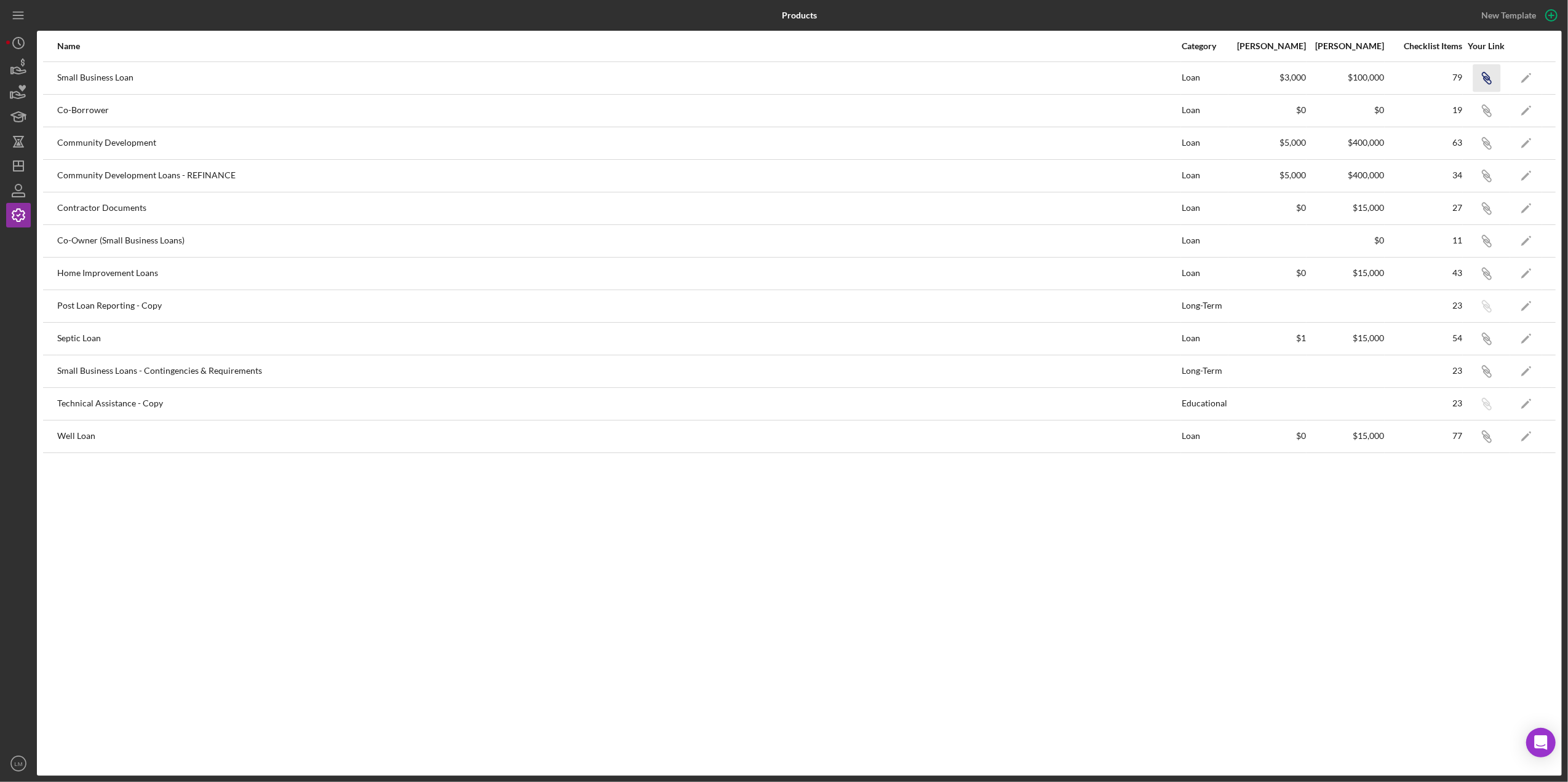
click at [1480, 67] on icon "Icon/Link" at bounding box center [1487, 78] width 27 height 27
click at [1524, 78] on polygon "button" at bounding box center [1526, 79] width 9 height 9
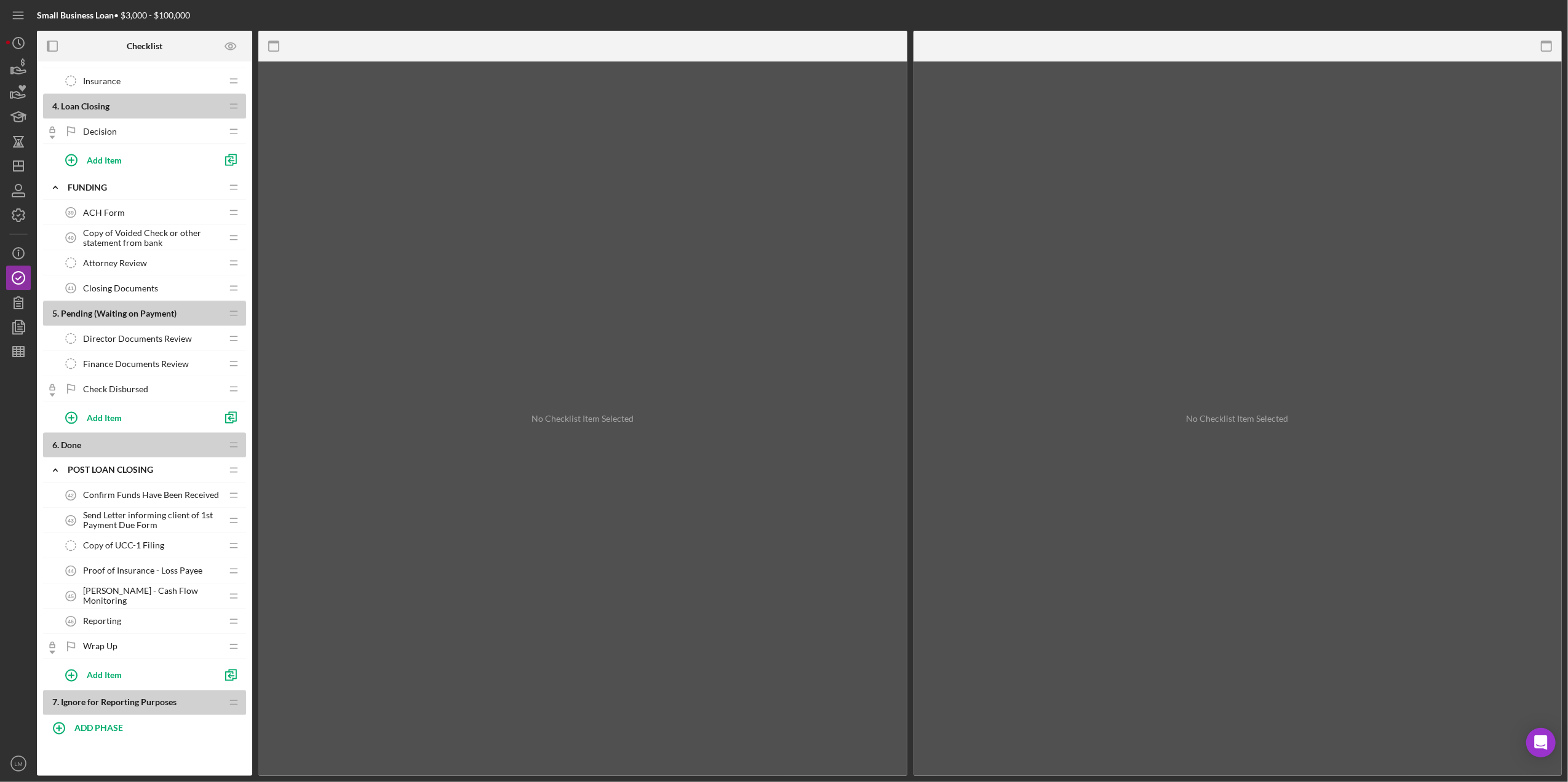
scroll to position [1989, 0]
click at [20, 163] on icon "Icon/Dashboard" at bounding box center [19, 166] width 31 height 31
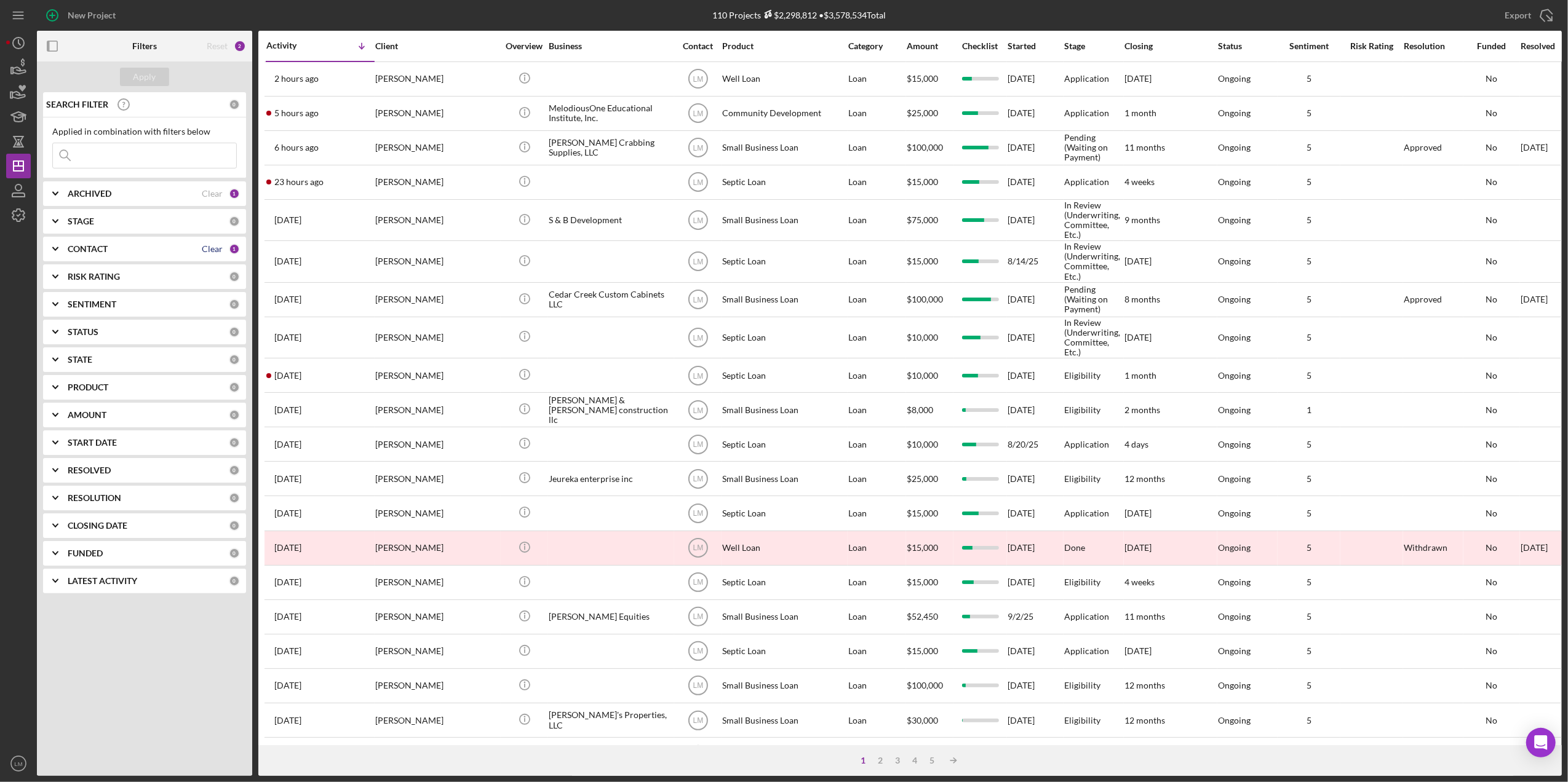
click at [209, 247] on div "Clear" at bounding box center [212, 250] width 21 height 10
click at [192, 163] on input at bounding box center [144, 156] width 183 height 25
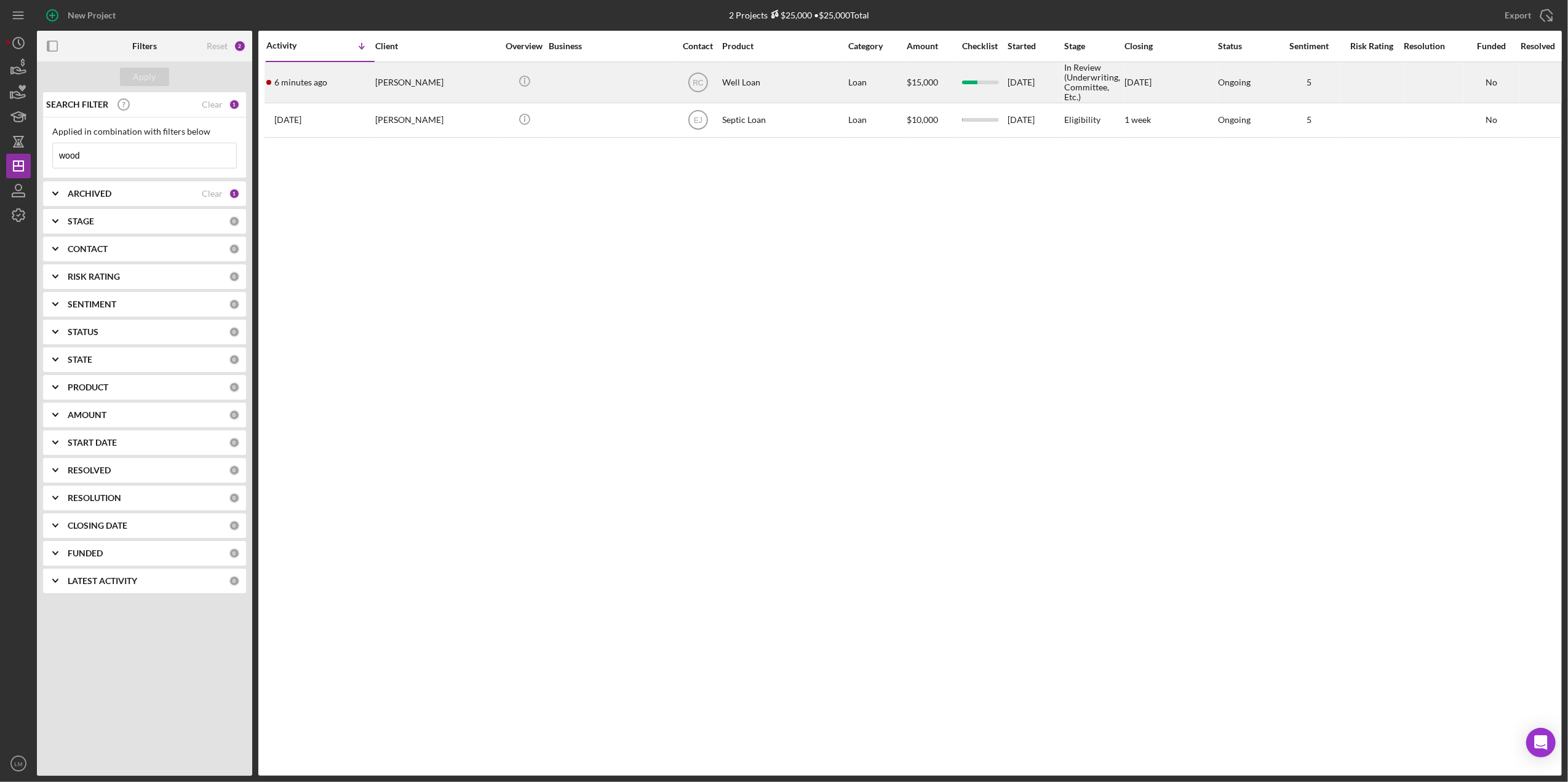
type input "wood"
click at [442, 85] on div "[PERSON_NAME]" at bounding box center [437, 82] width 123 height 39
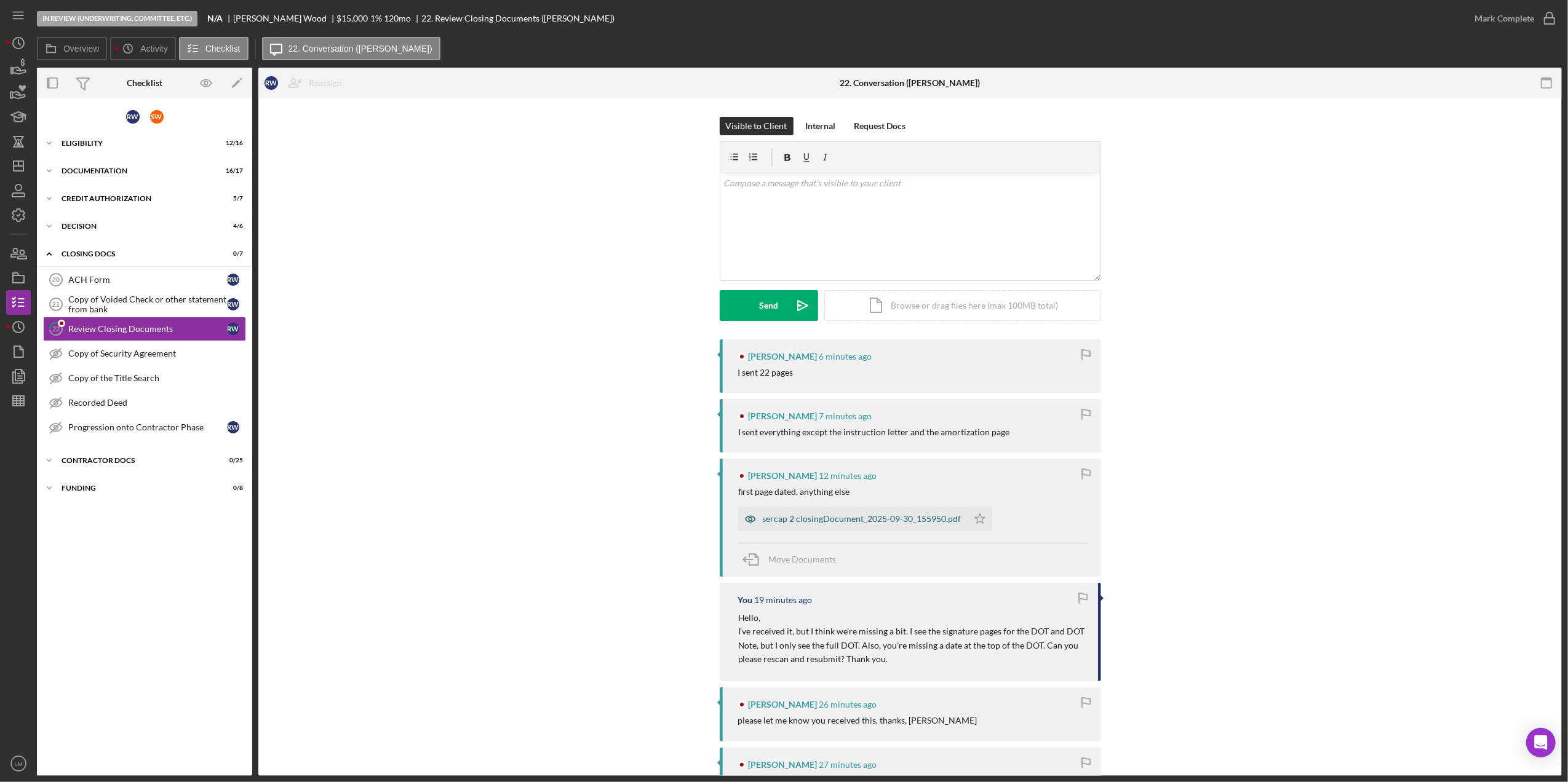
click at [855, 526] on div "sercap 2 closingDocument_2025-09-30_155950.pdf" at bounding box center [853, 519] width 229 height 25
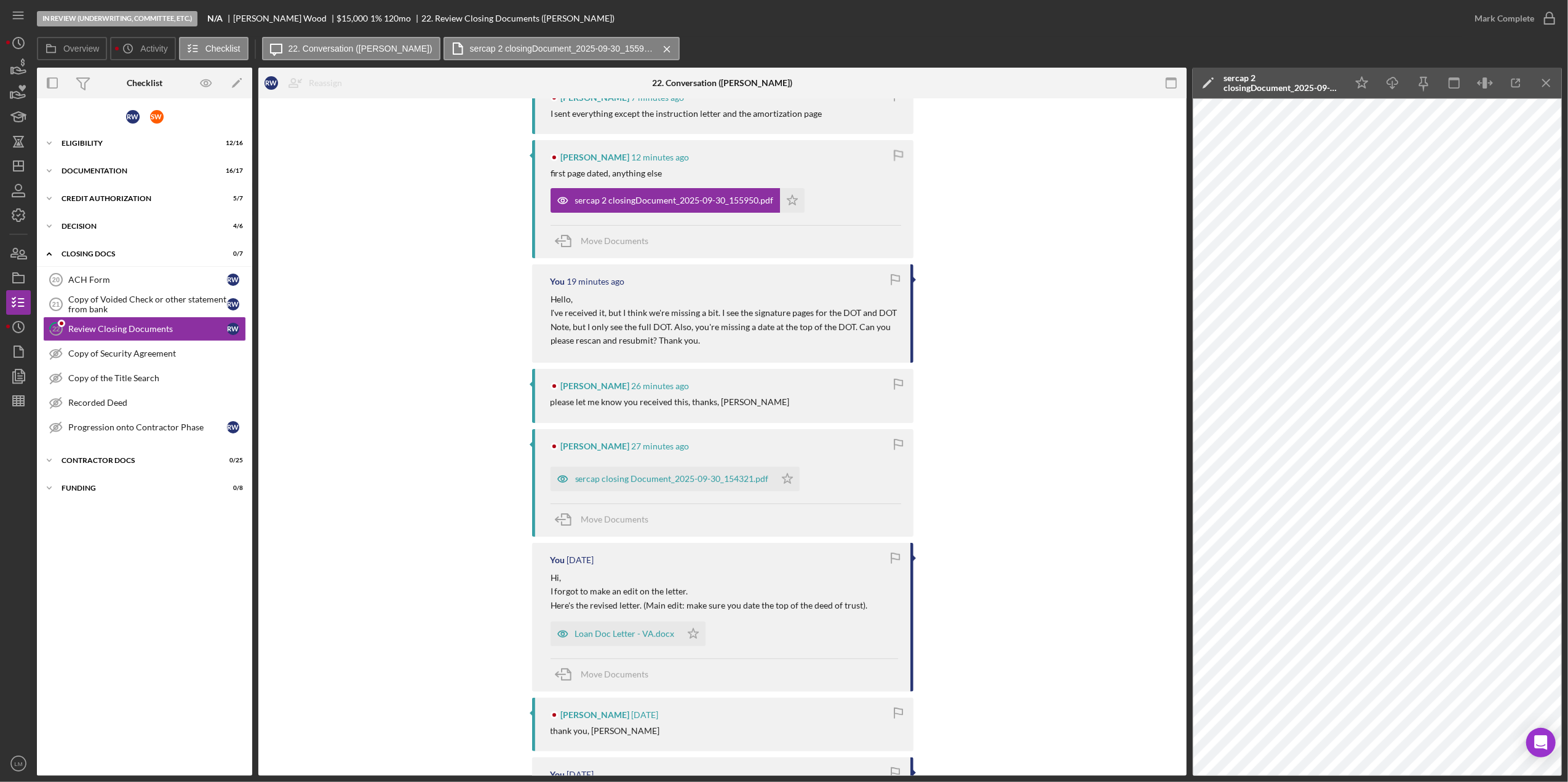
scroll to position [409, 0]
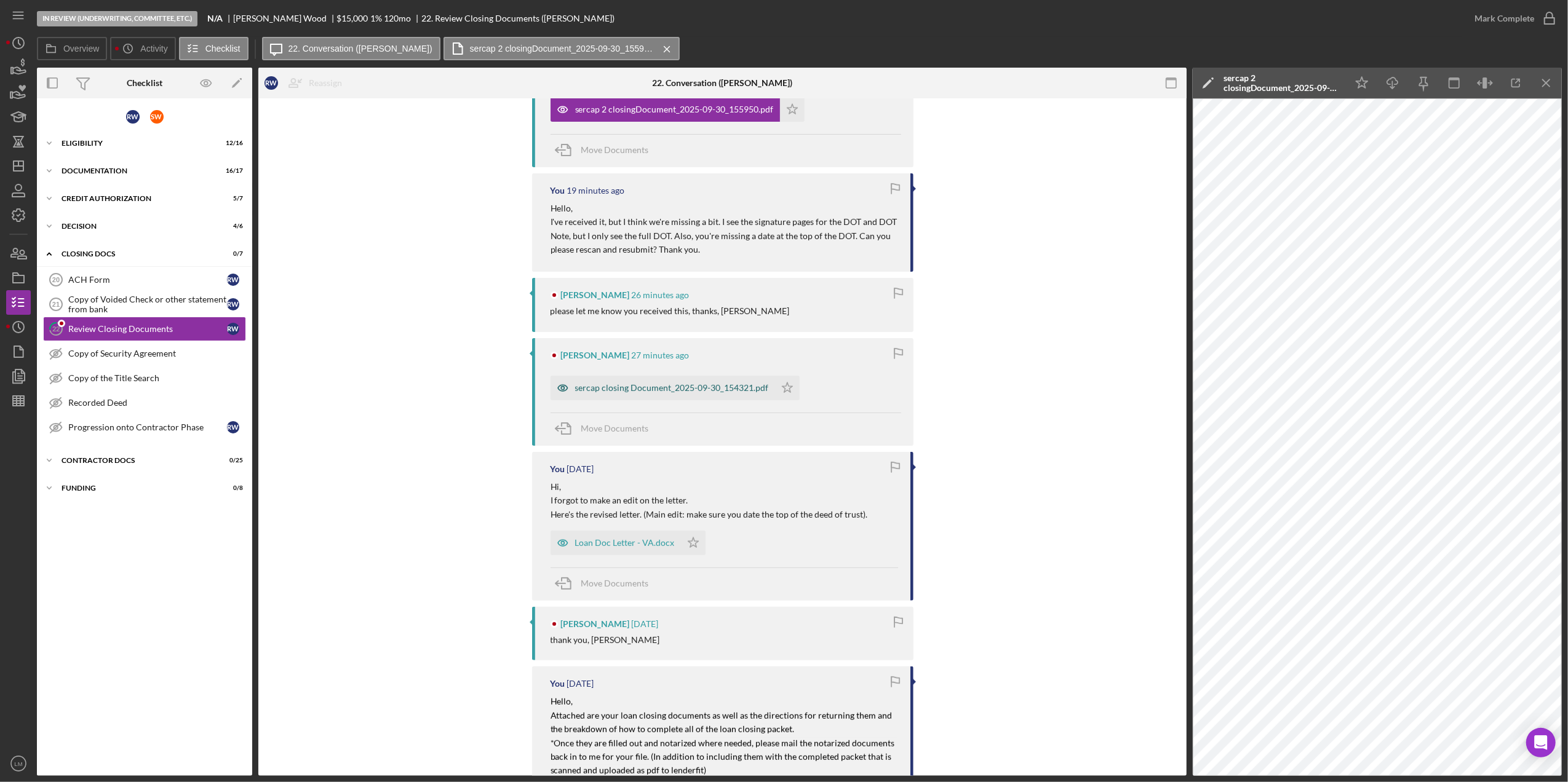
click at [690, 384] on div "sercap closing Document_2025-09-30_154321.pdf" at bounding box center [672, 388] width 194 height 10
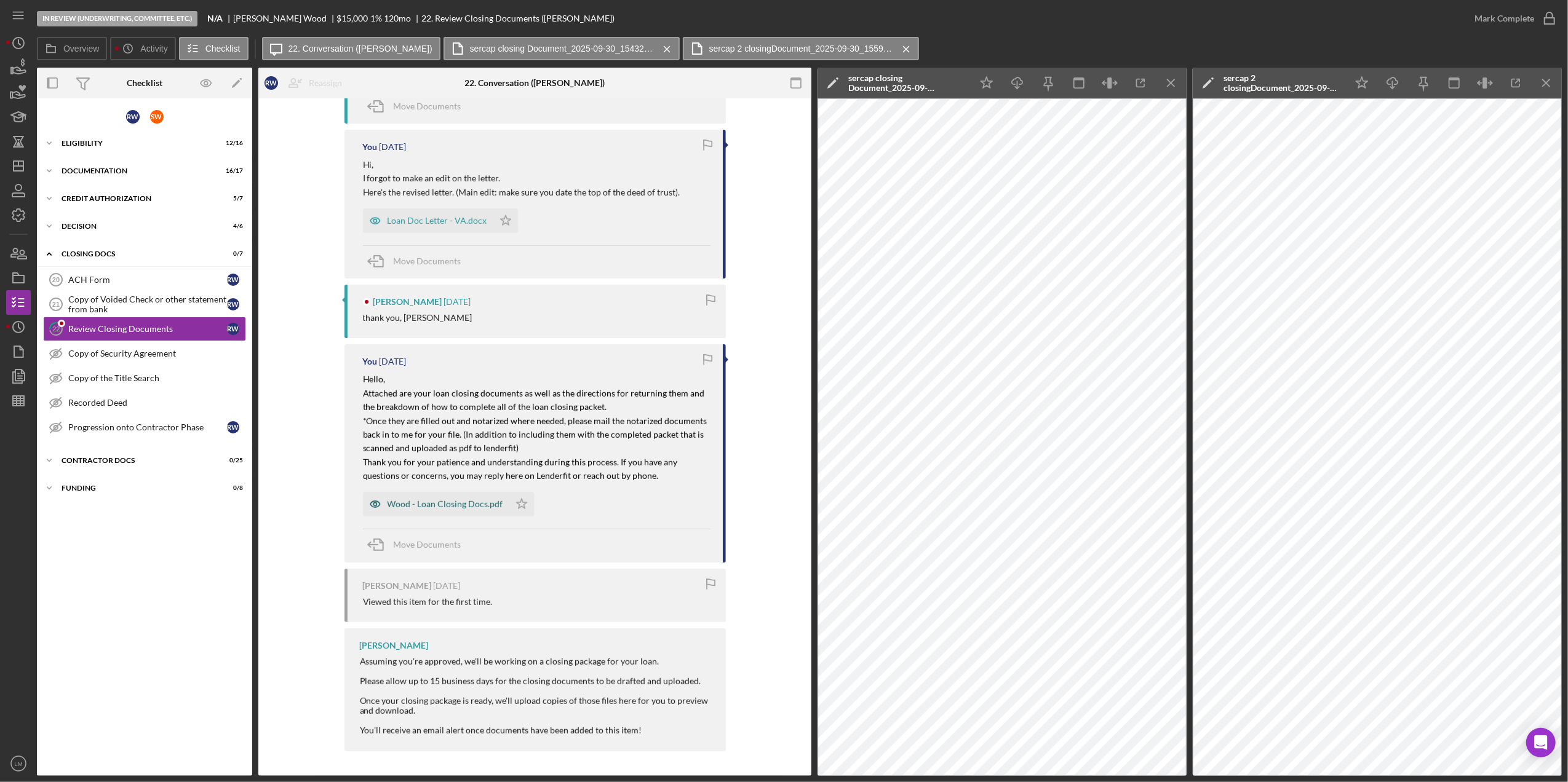
click at [446, 509] on div "Wood - Loan Closing Docs.pdf" at bounding box center [445, 504] width 115 height 10
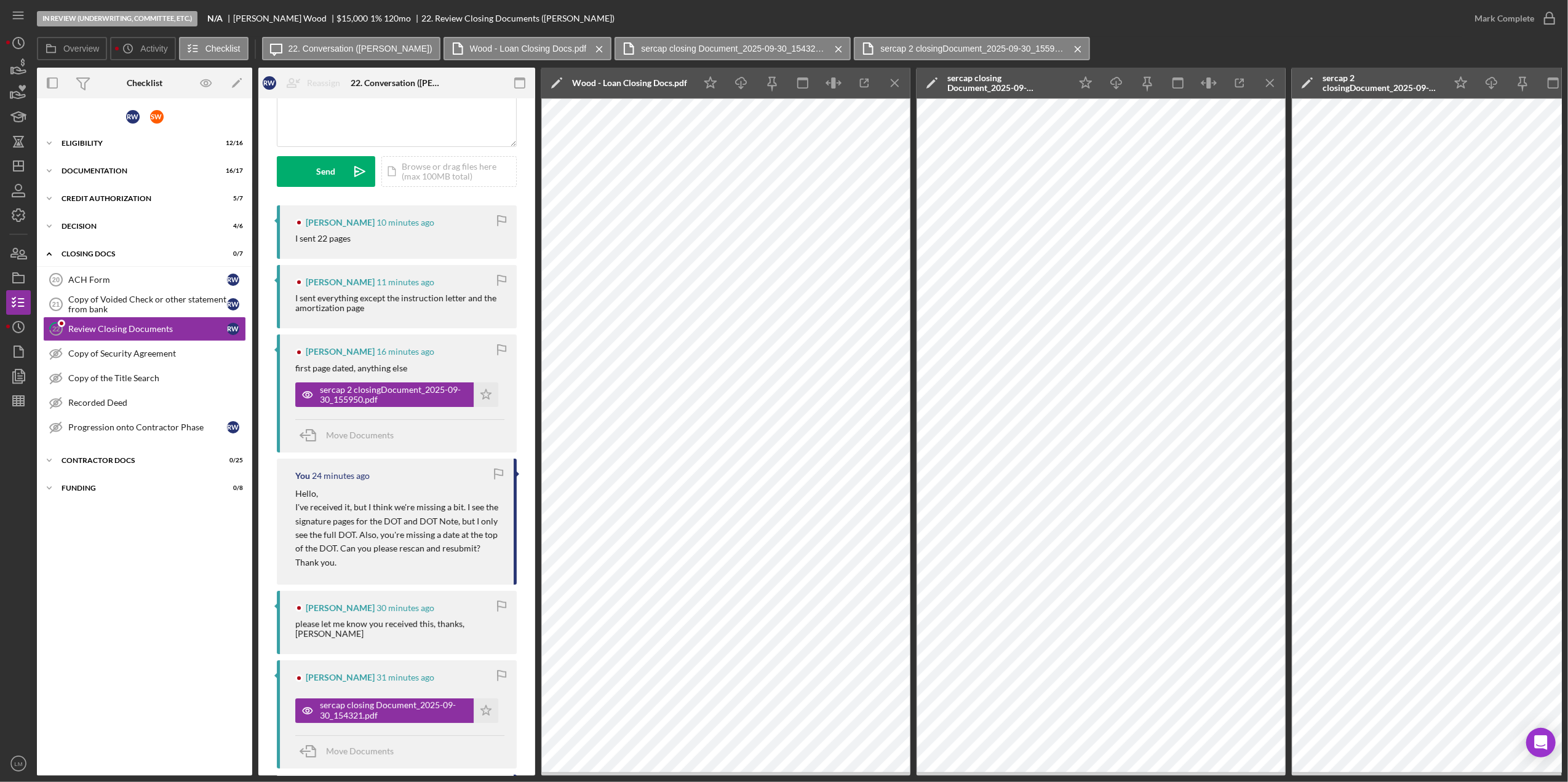
scroll to position [196, 0]
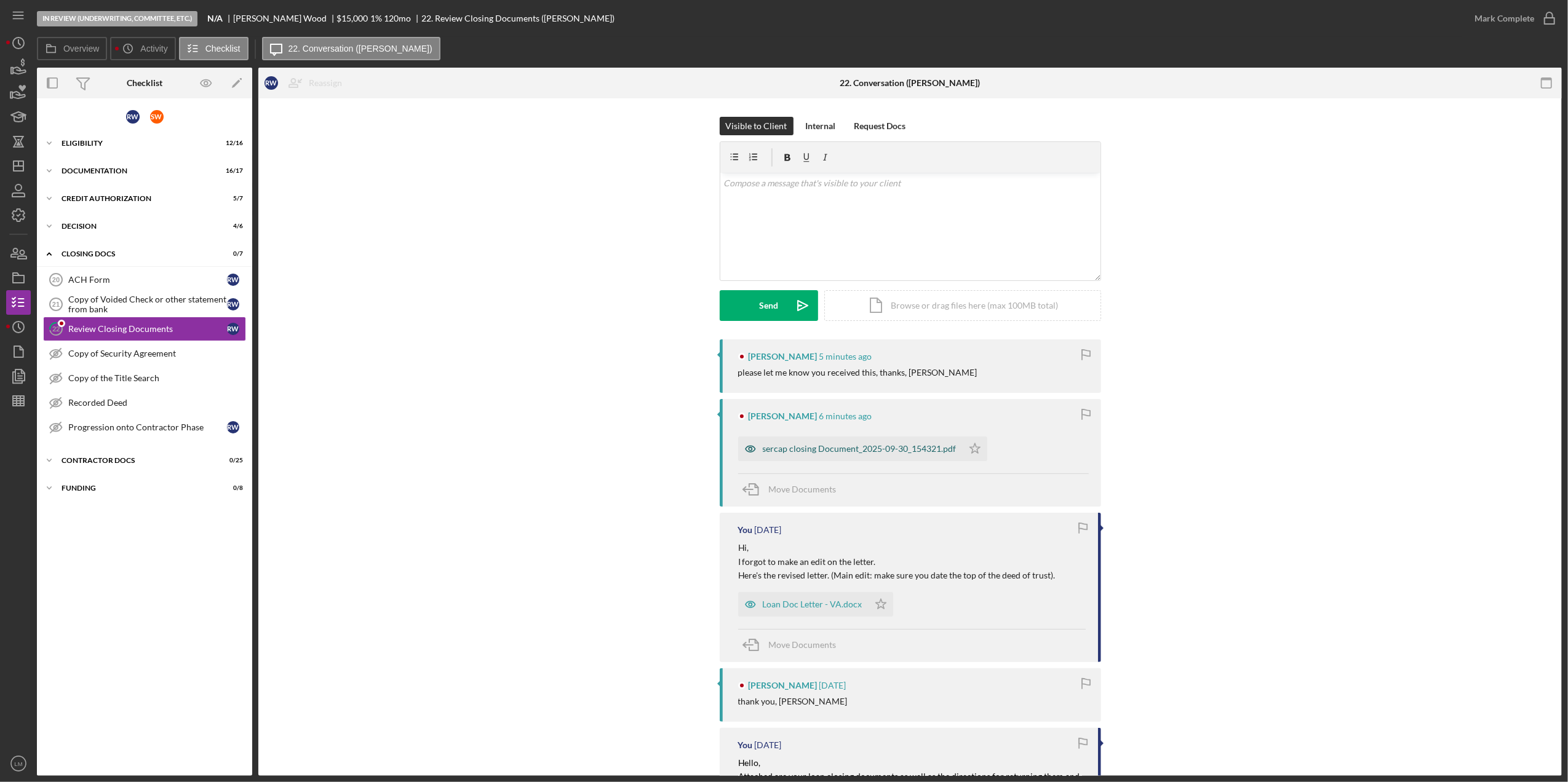
click at [902, 450] on div "sercap closing Document_2025-09-30_154321.pdf" at bounding box center [859, 450] width 194 height 10
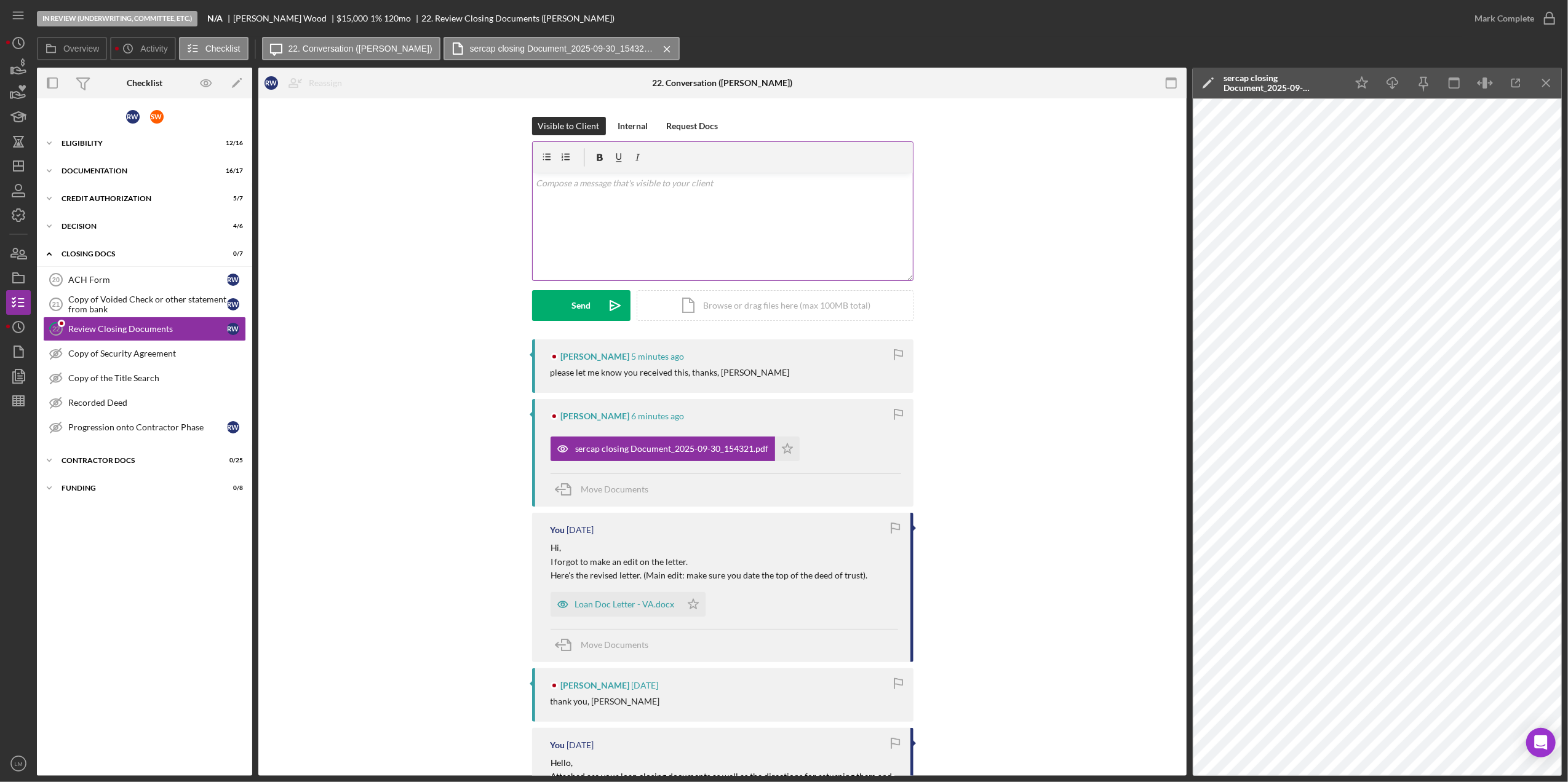
click at [869, 239] on div "v Color teal Color pink Remove color Add row above Add row below Add column bef…" at bounding box center [722, 226] width 380 height 108
click at [821, 232] on div "v Color teal Color pink Remove color Add row above Add row below Add column bef…" at bounding box center [722, 226] width 380 height 108
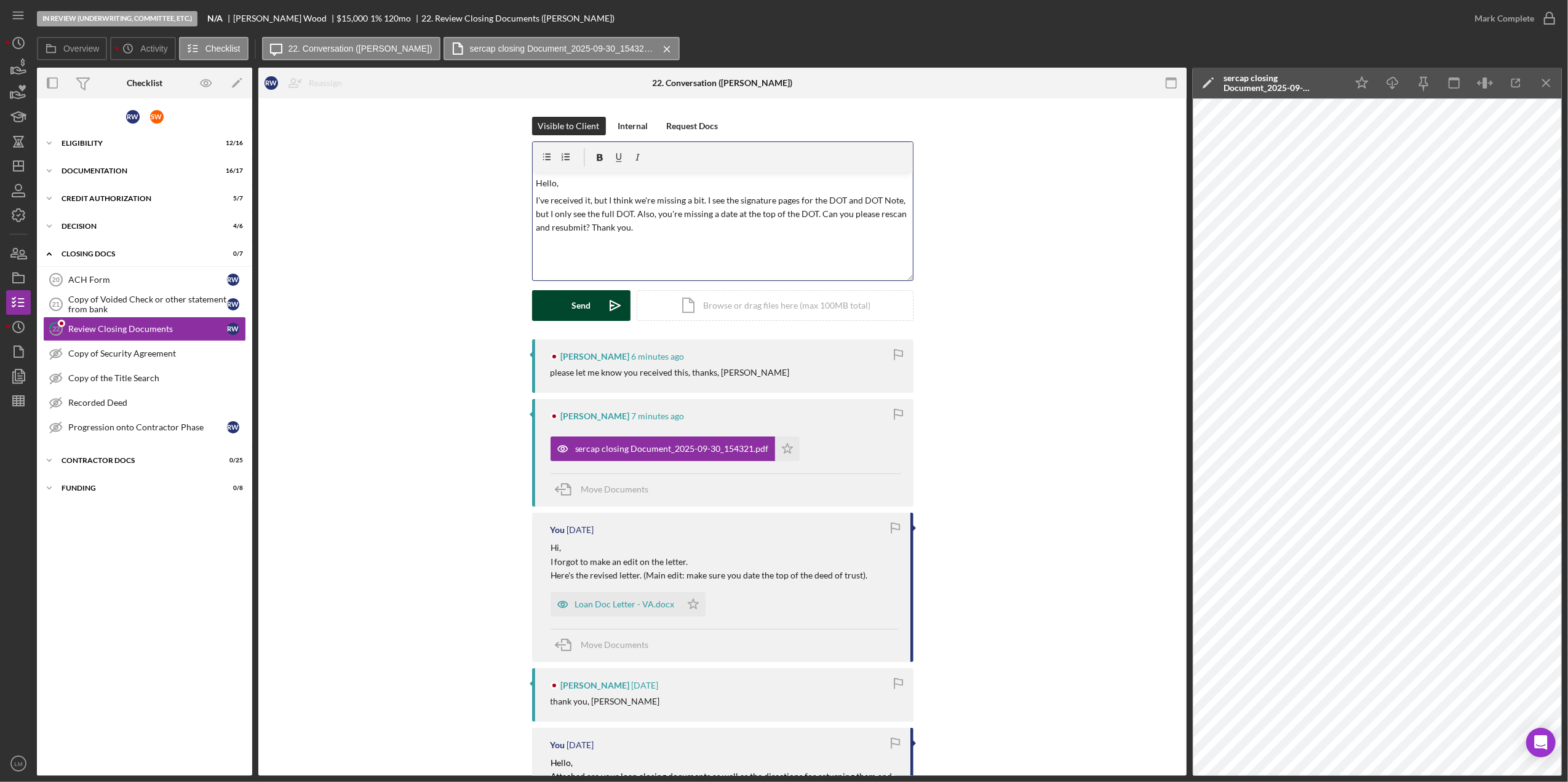
click at [592, 302] on button "Send Icon/icon-invite-send" at bounding box center [581, 306] width 98 height 31
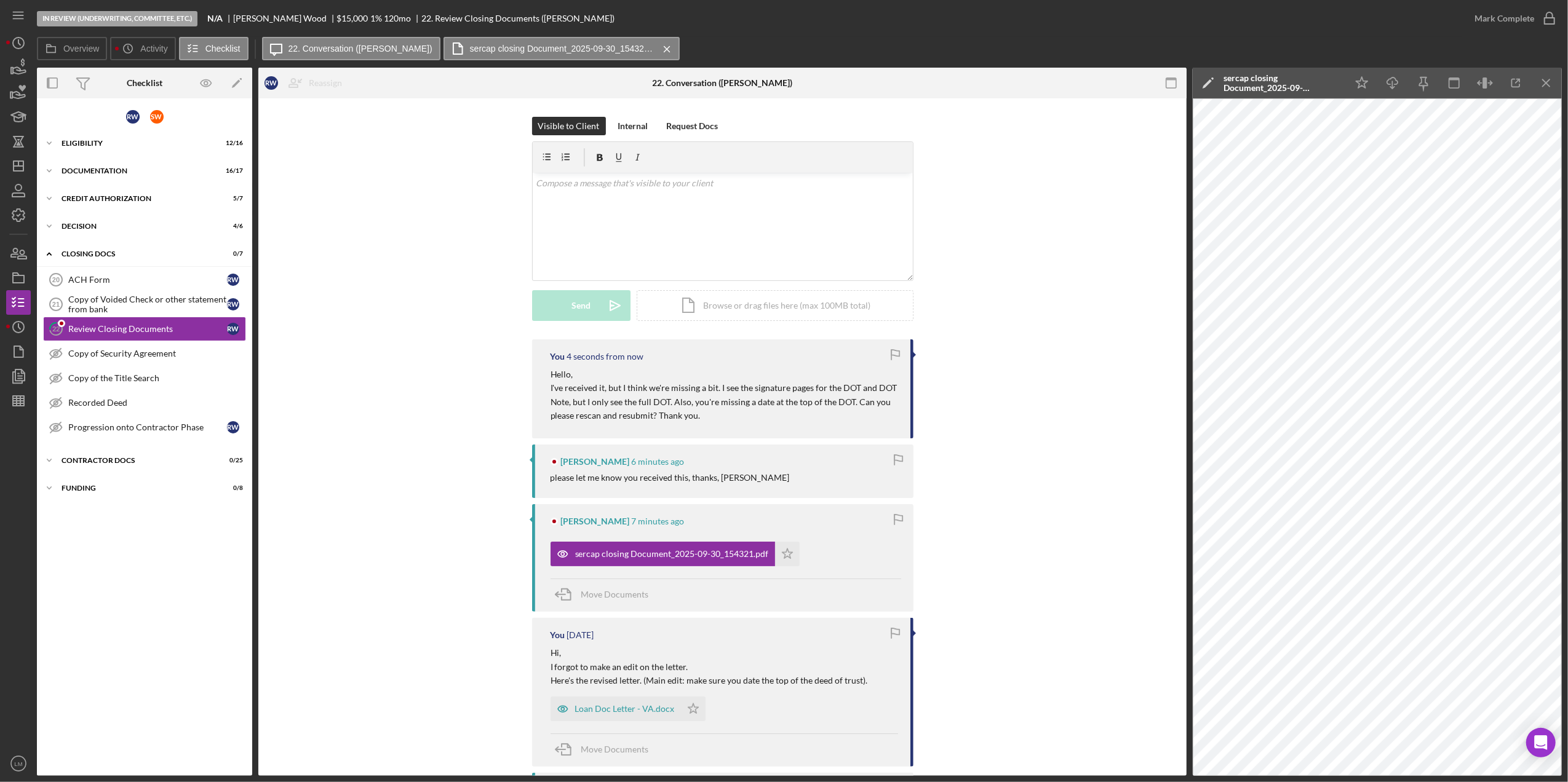
click at [1015, 278] on div "Visible to Client Internal Request Docs v Color teal Color pink Remove color Ad…" at bounding box center [722, 228] width 892 height 223
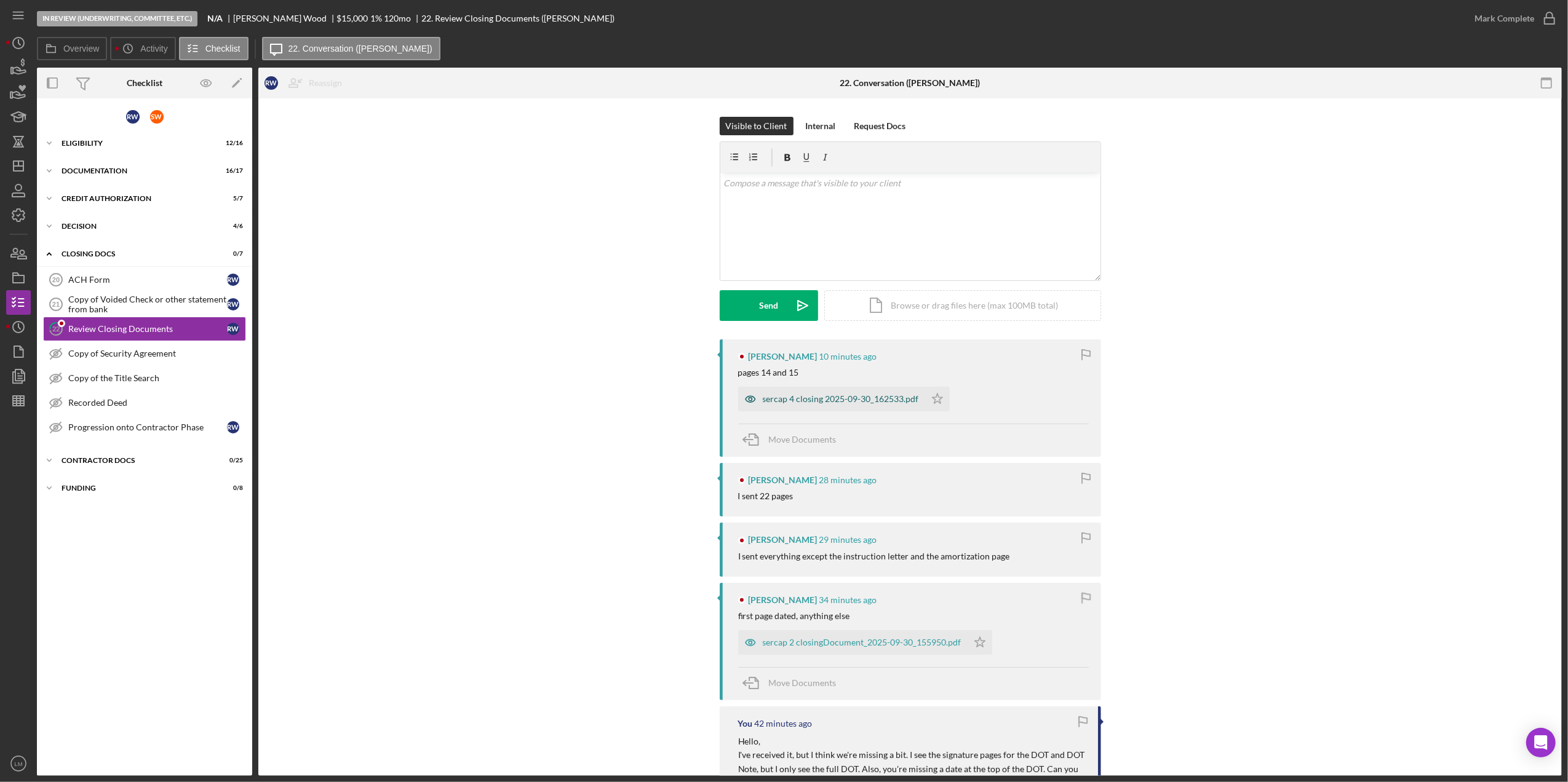
click at [887, 398] on div "sercap 4 closing 2025-09-30_162533.pdf" at bounding box center [840, 399] width 156 height 10
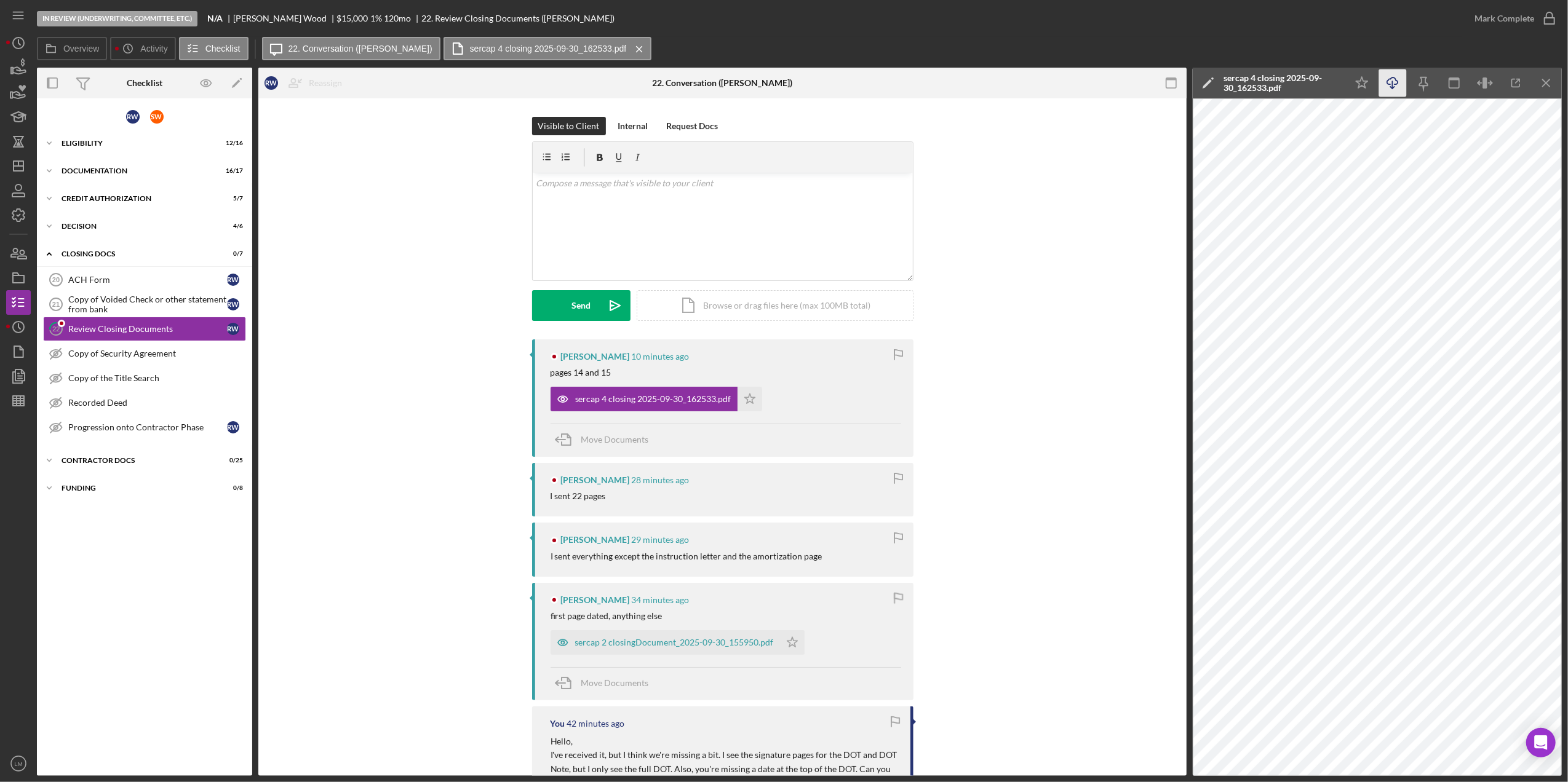
click at [1388, 84] on icon "button" at bounding box center [1393, 81] width 10 height 7
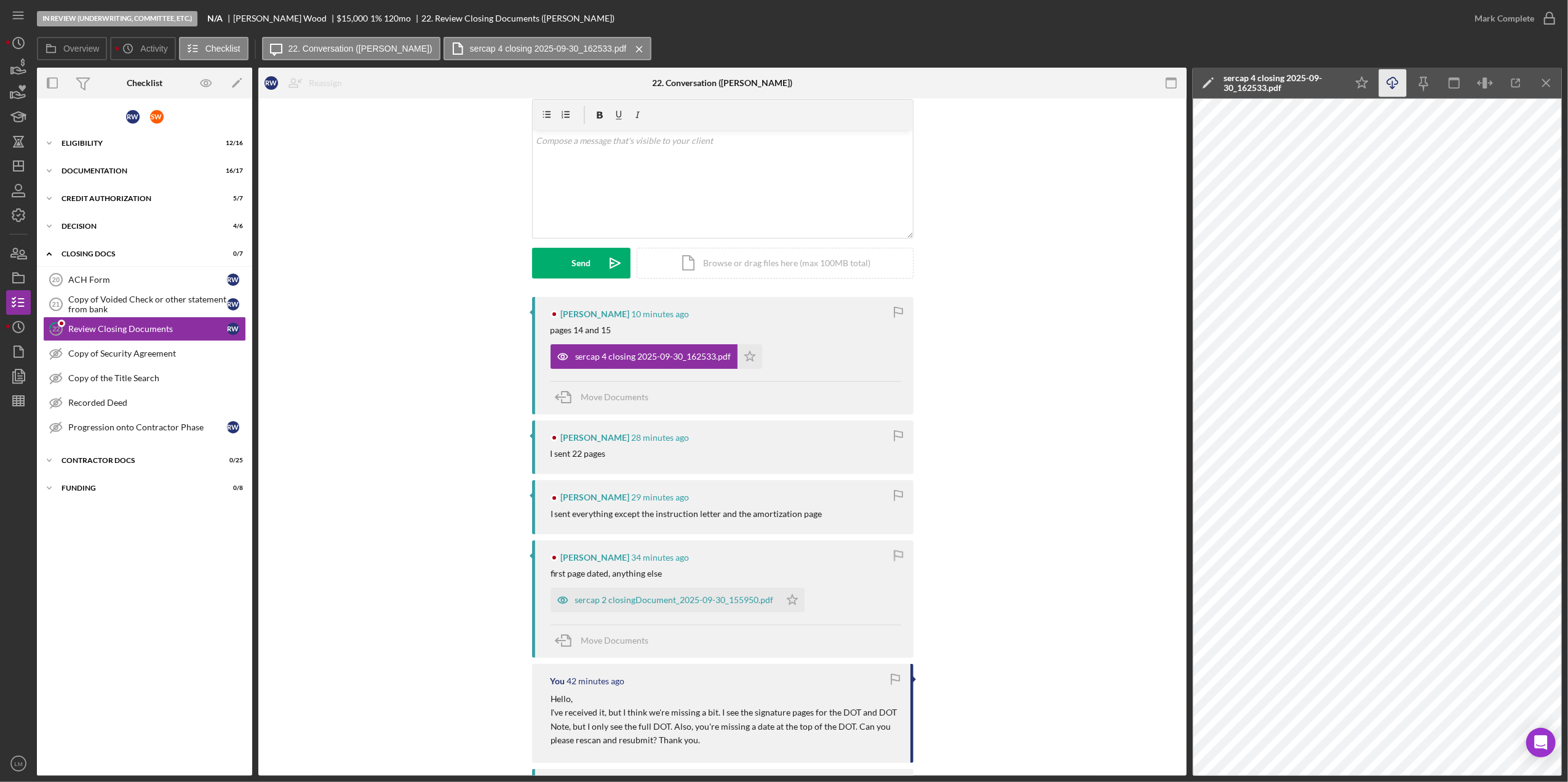
scroll to position [82, 0]
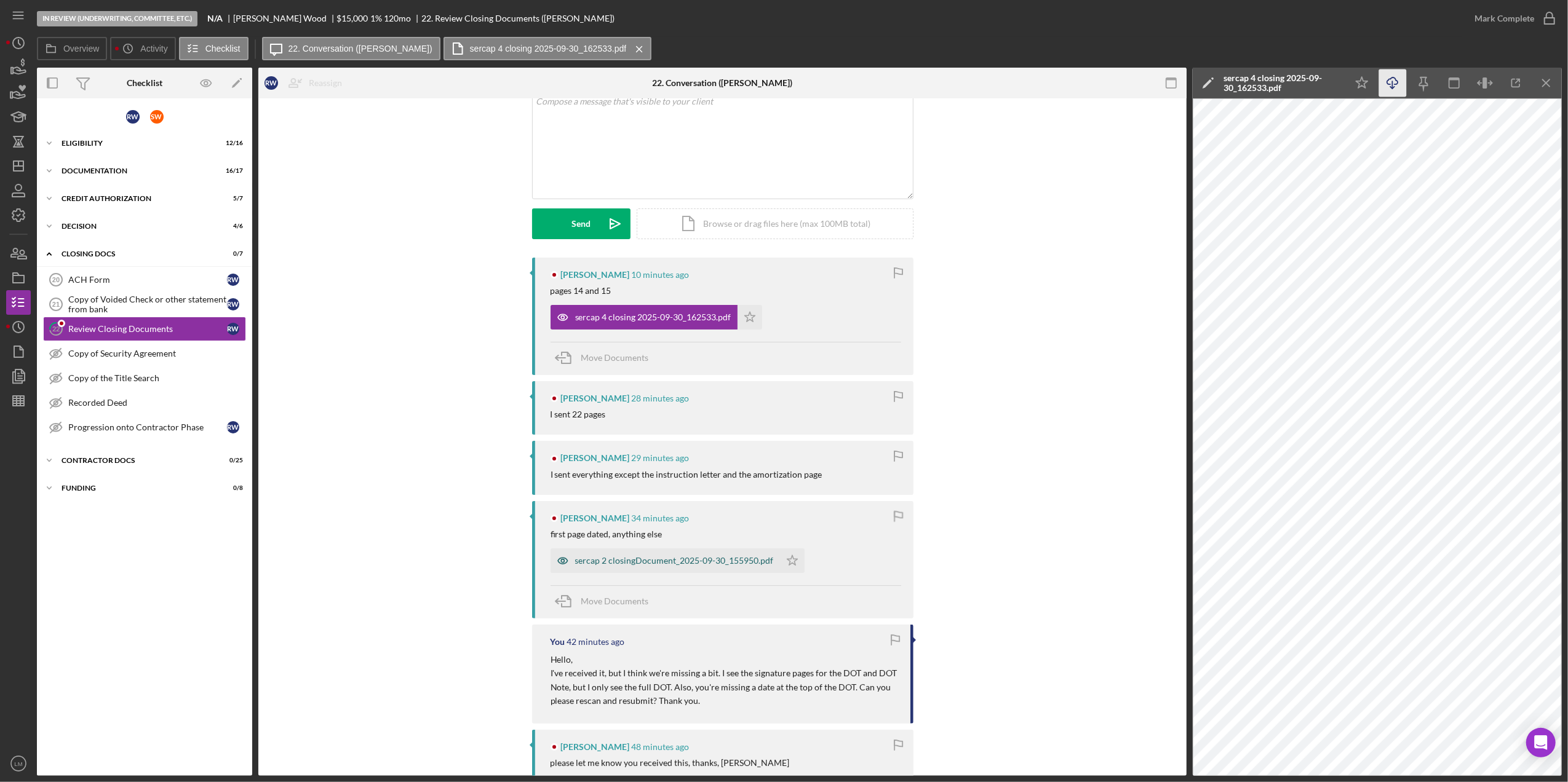
click at [732, 556] on div "sercap 2 closingDocument_2025-09-30_155950.pdf" at bounding box center [675, 562] width 198 height 10
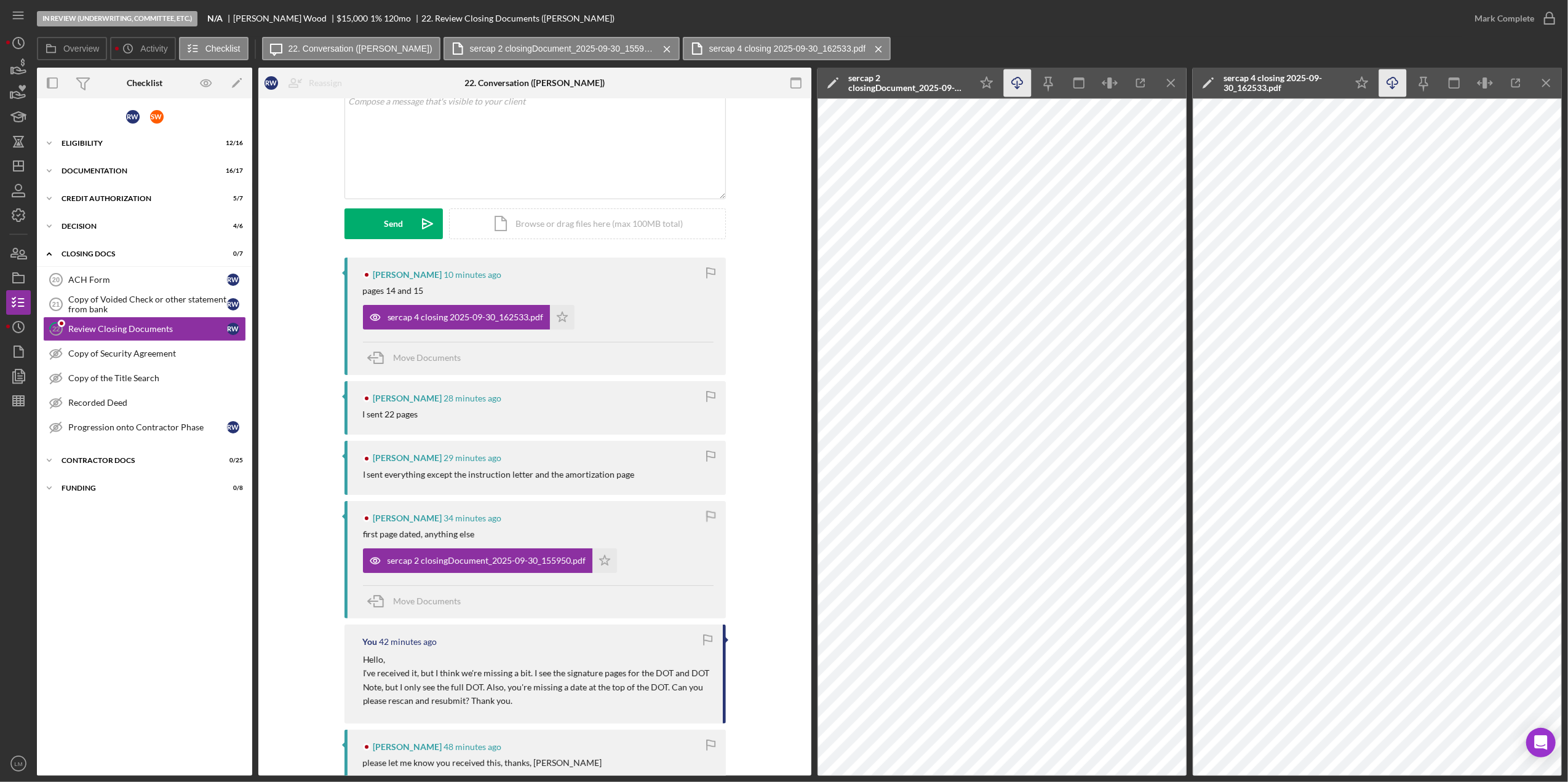
click at [1019, 91] on icon "Icon/Download" at bounding box center [1017, 83] width 27 height 27
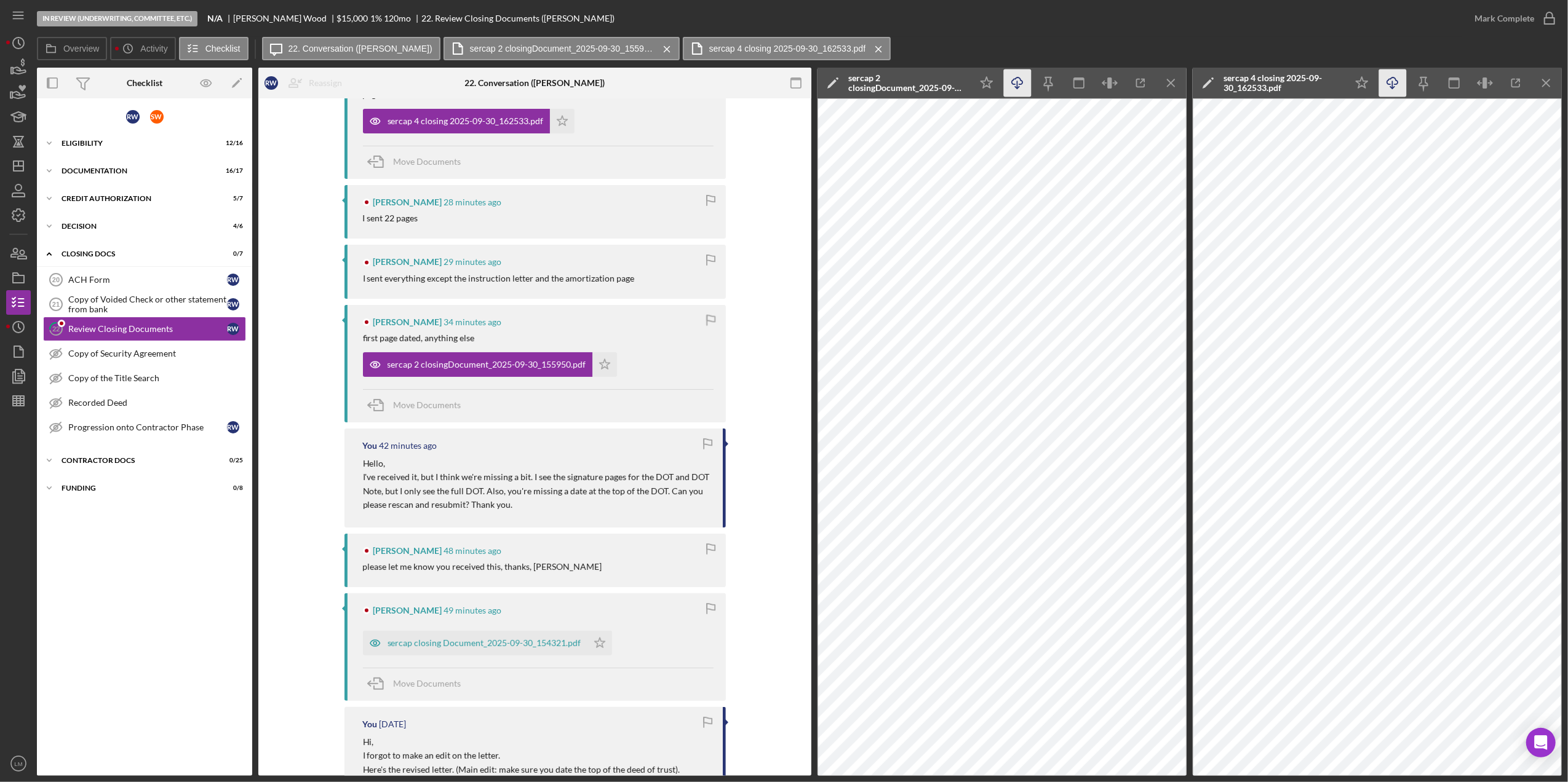
scroll to position [328, 0]
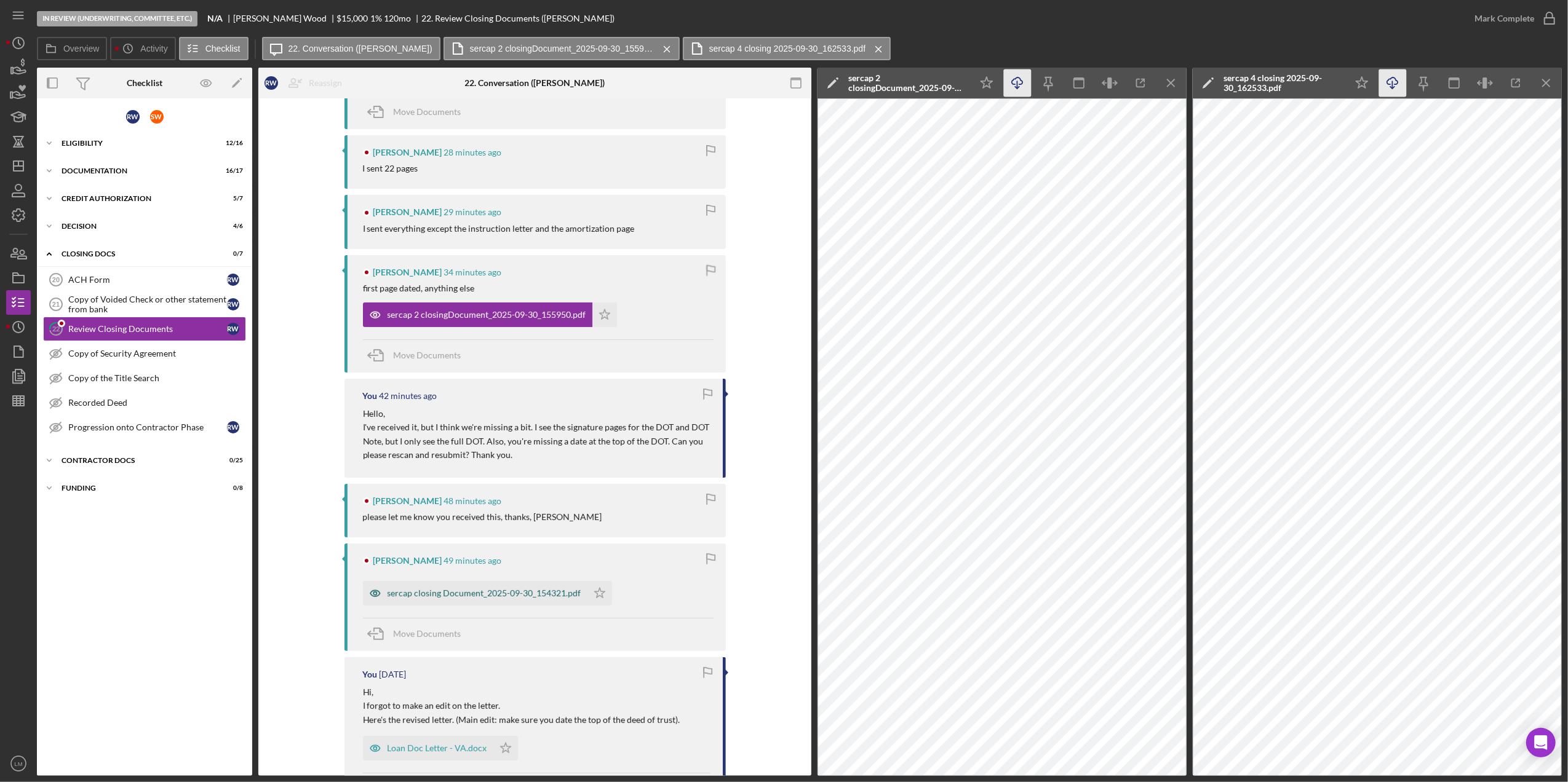
click at [520, 591] on div "sercap closing Document_2025-09-30_154321.pdf" at bounding box center [484, 594] width 194 height 10
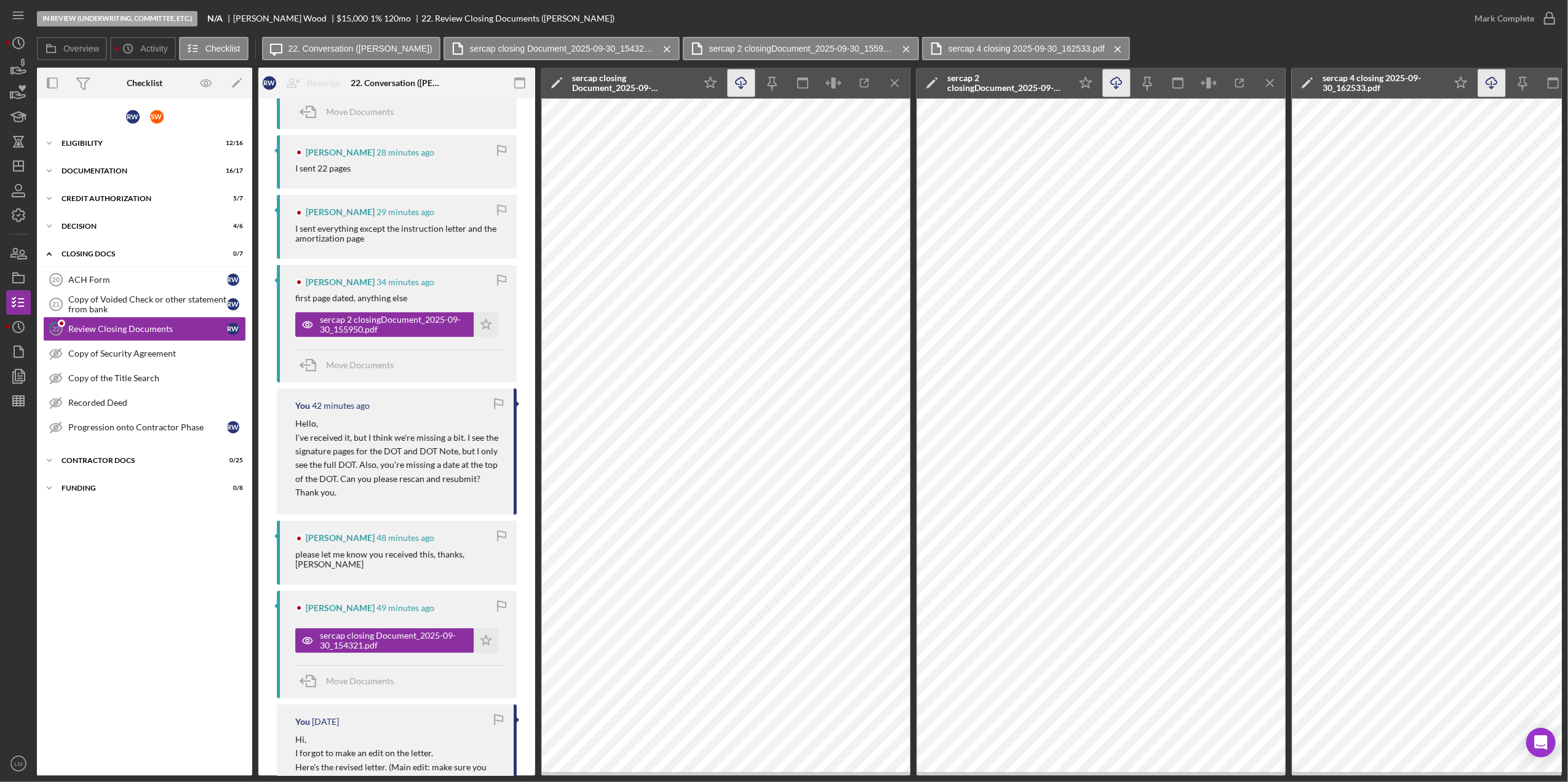
click at [739, 81] on icon "Icon/Download" at bounding box center [741, 83] width 27 height 27
click at [657, 50] on icon "Icon/Menu Close" at bounding box center [667, 50] width 21 height 31
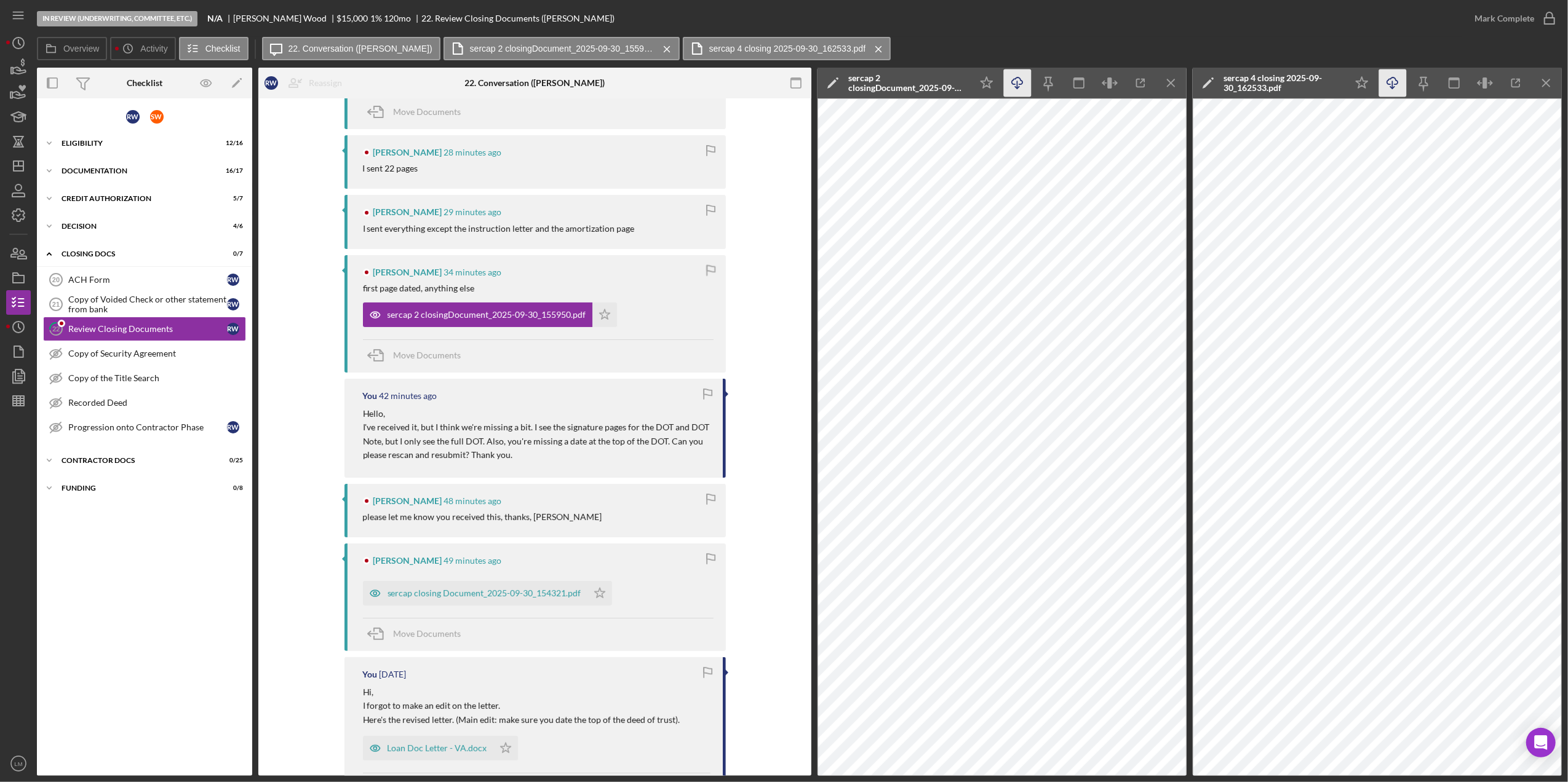
click at [657, 50] on icon "Icon/Menu Close" at bounding box center [667, 50] width 21 height 31
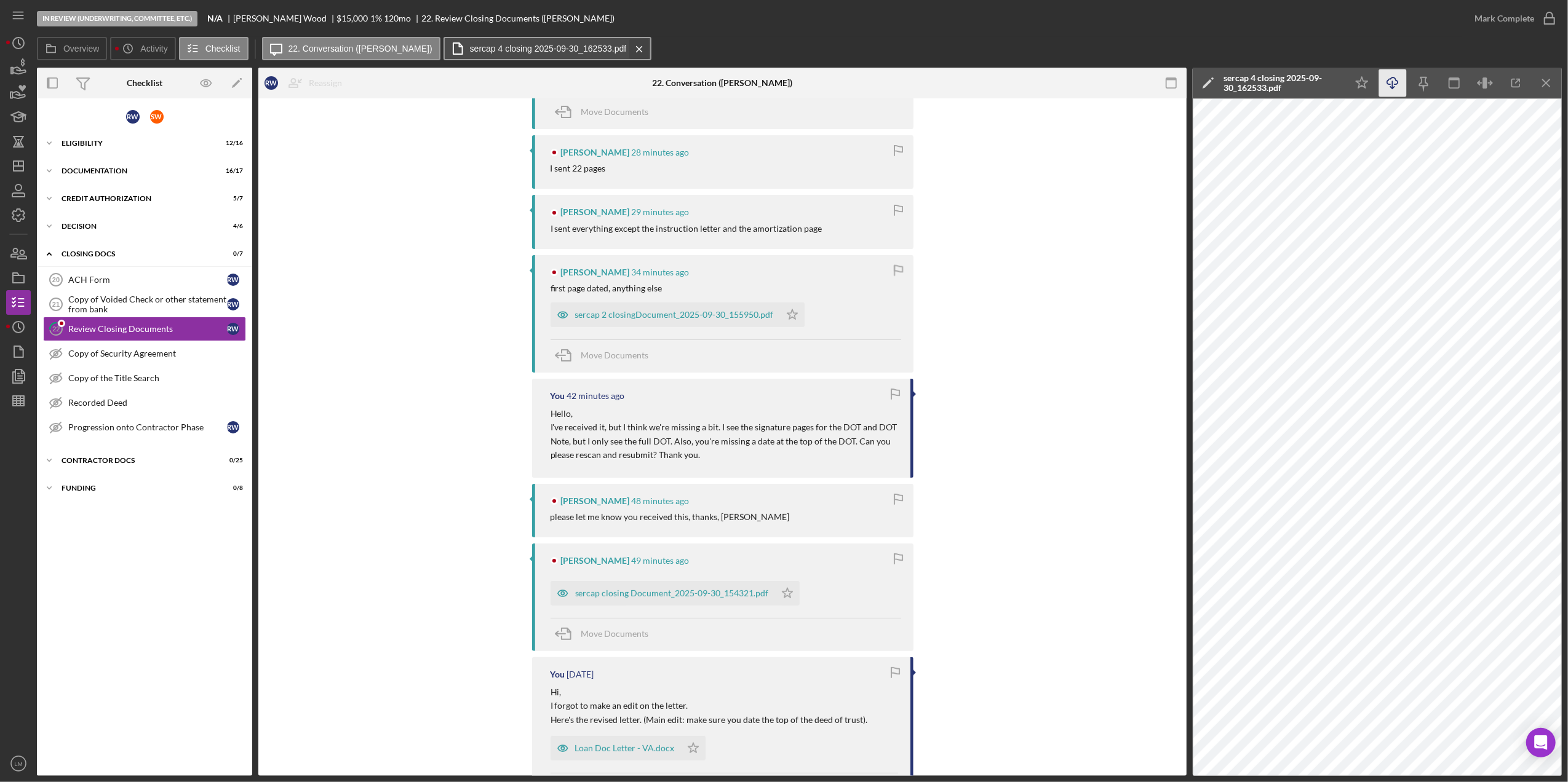
click at [628, 50] on icon "Icon/Menu Close" at bounding box center [639, 50] width 21 height 31
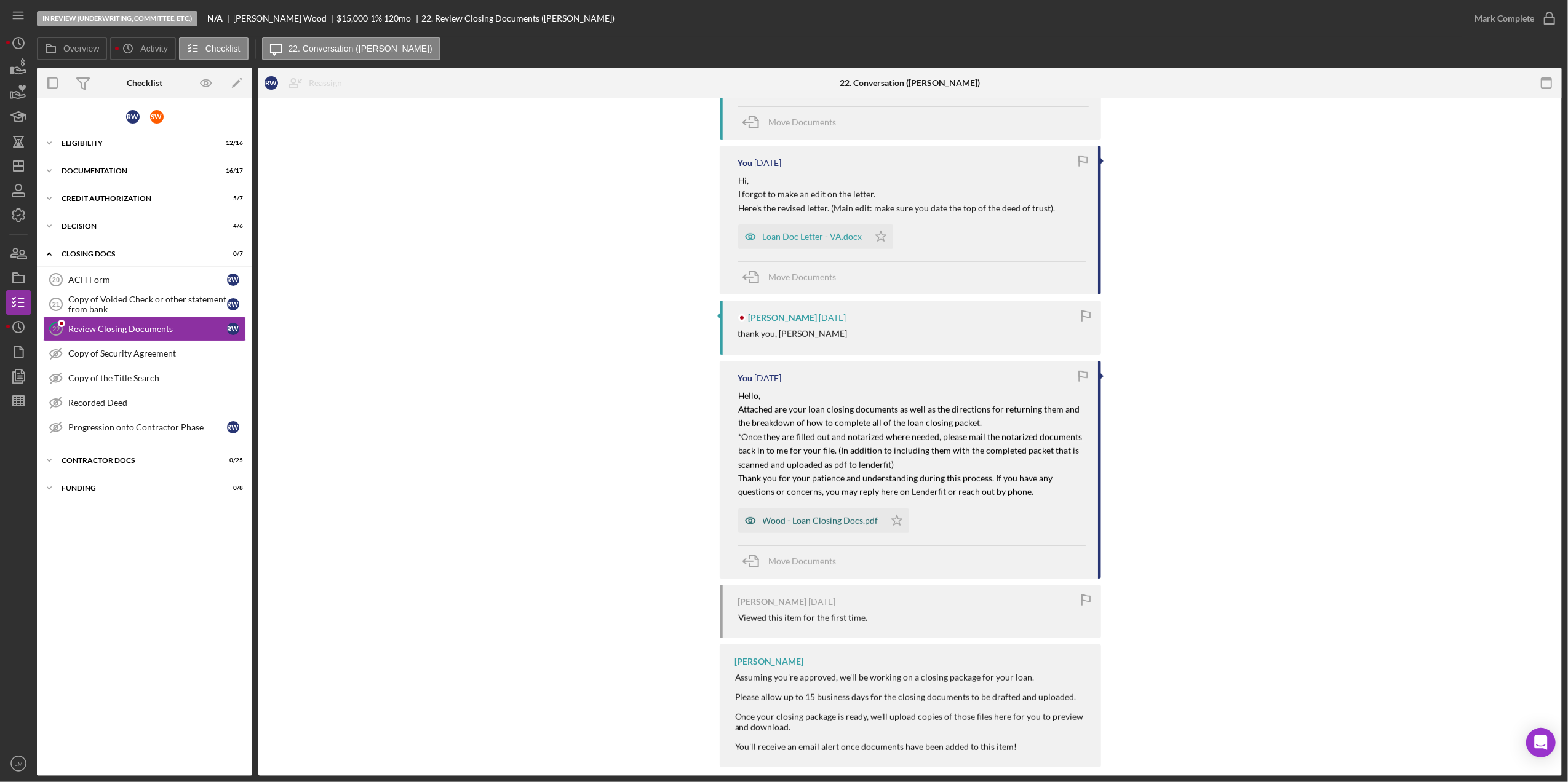
scroll to position [855, 0]
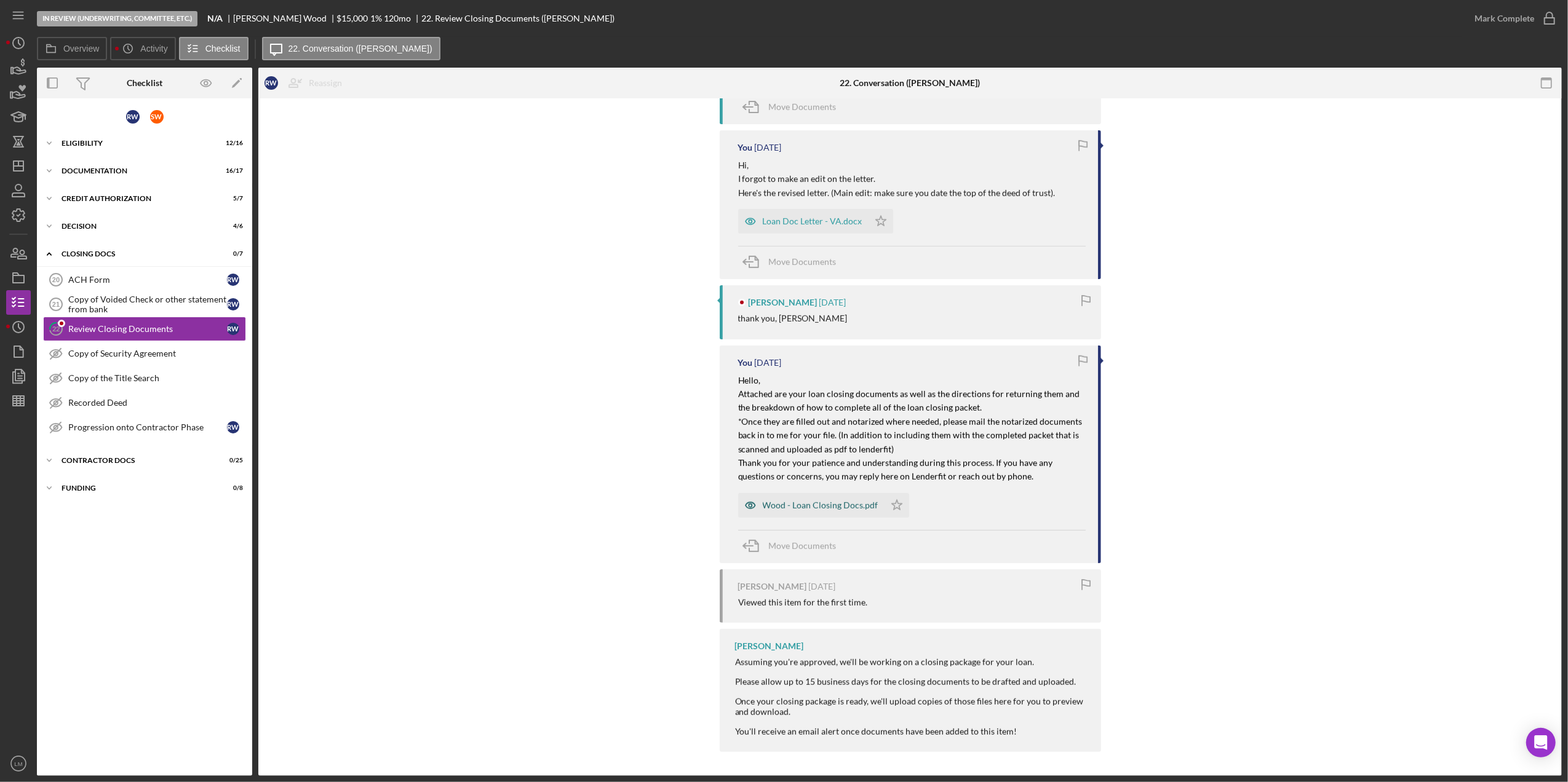
click at [823, 502] on div "Wood - Loan Closing Docs.pdf" at bounding box center [820, 506] width 115 height 10
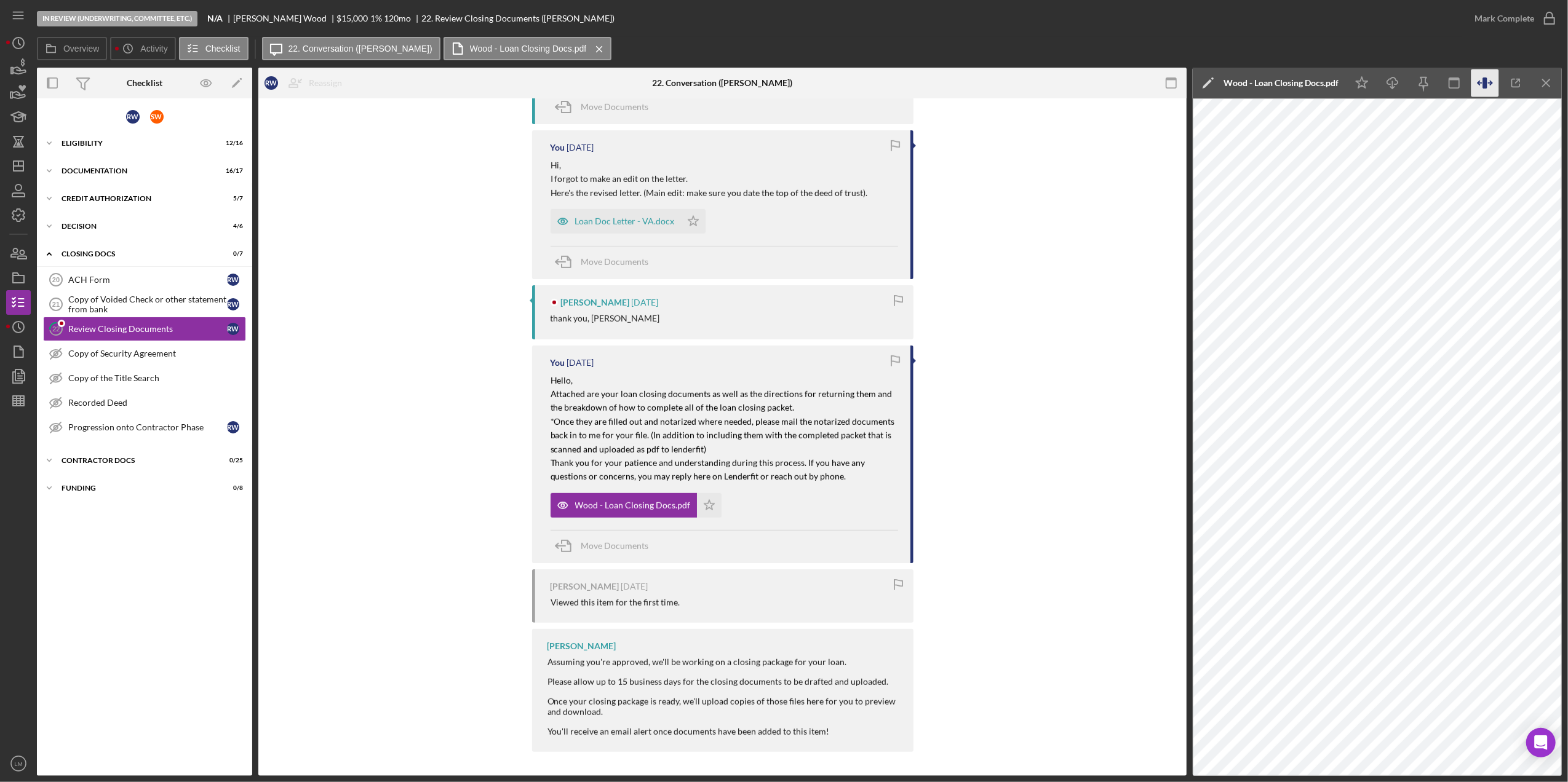
click at [1487, 81] on icon "button" at bounding box center [1484, 83] width 4 height 11
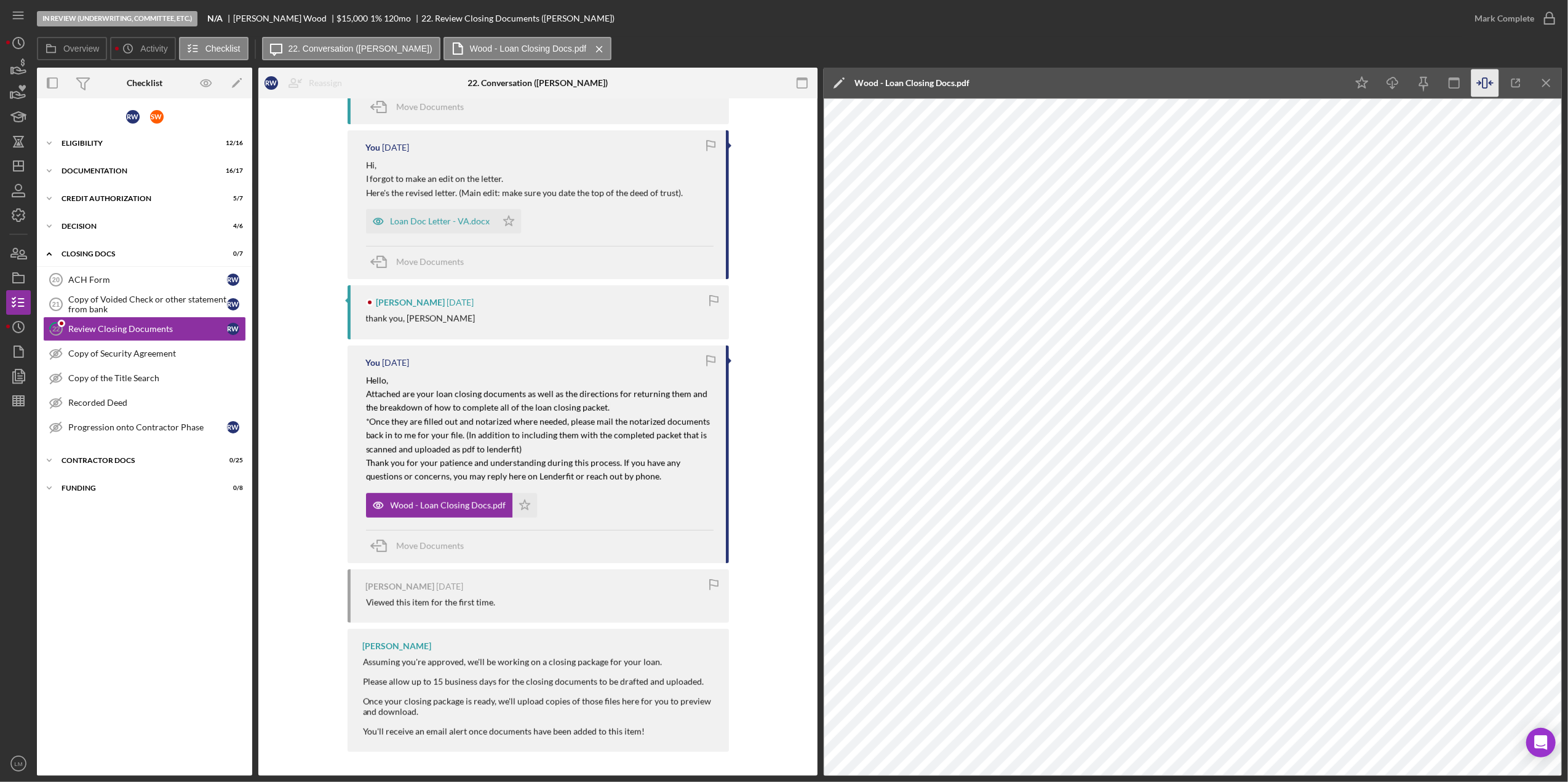
click at [999, 14] on div "In Review (Underwriting, Committee, Etc.) N/A Ray Wood $15,000 $15,000 1 % 120 …" at bounding box center [749, 18] width 1425 height 37
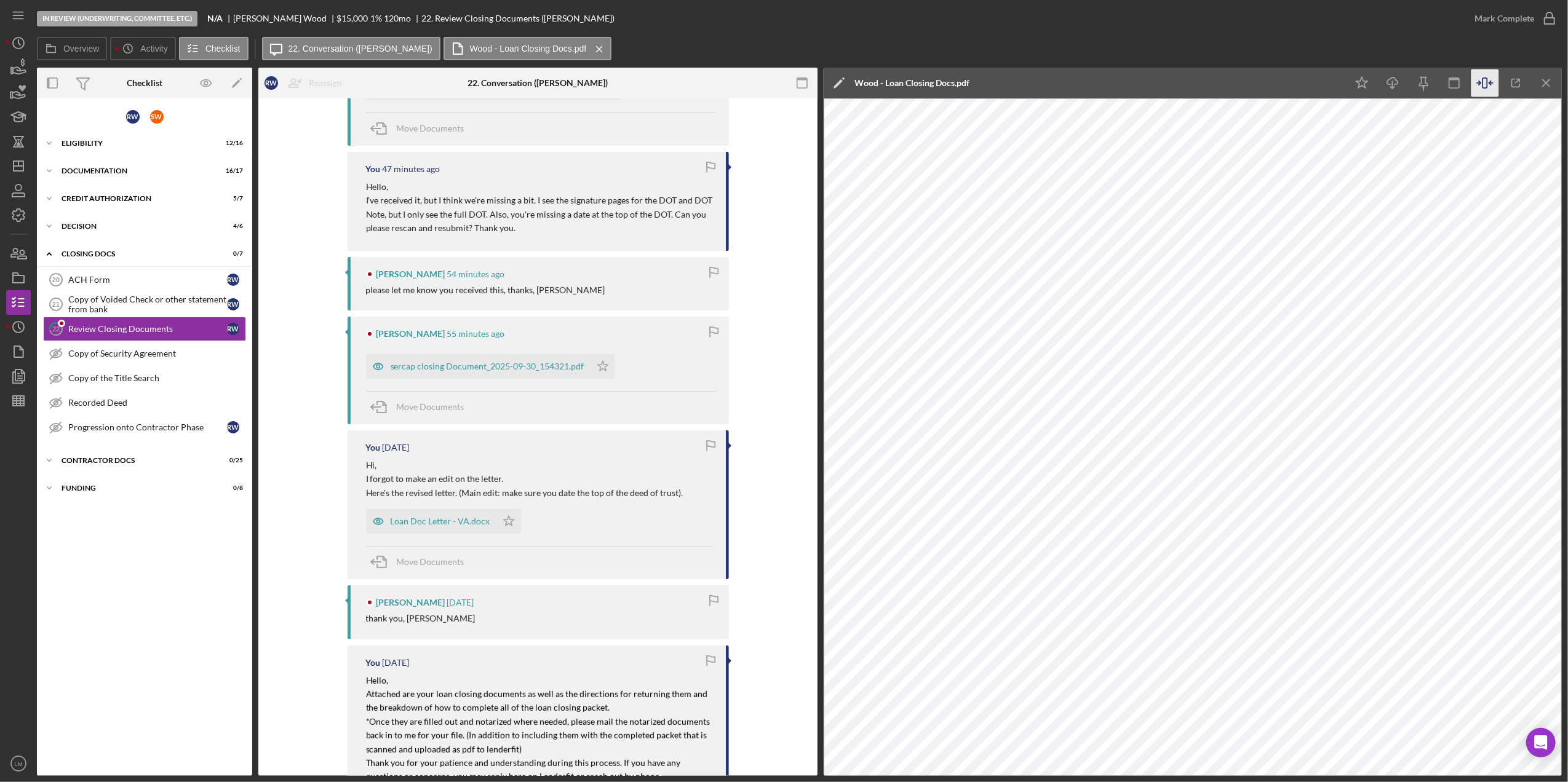
scroll to position [656, 0]
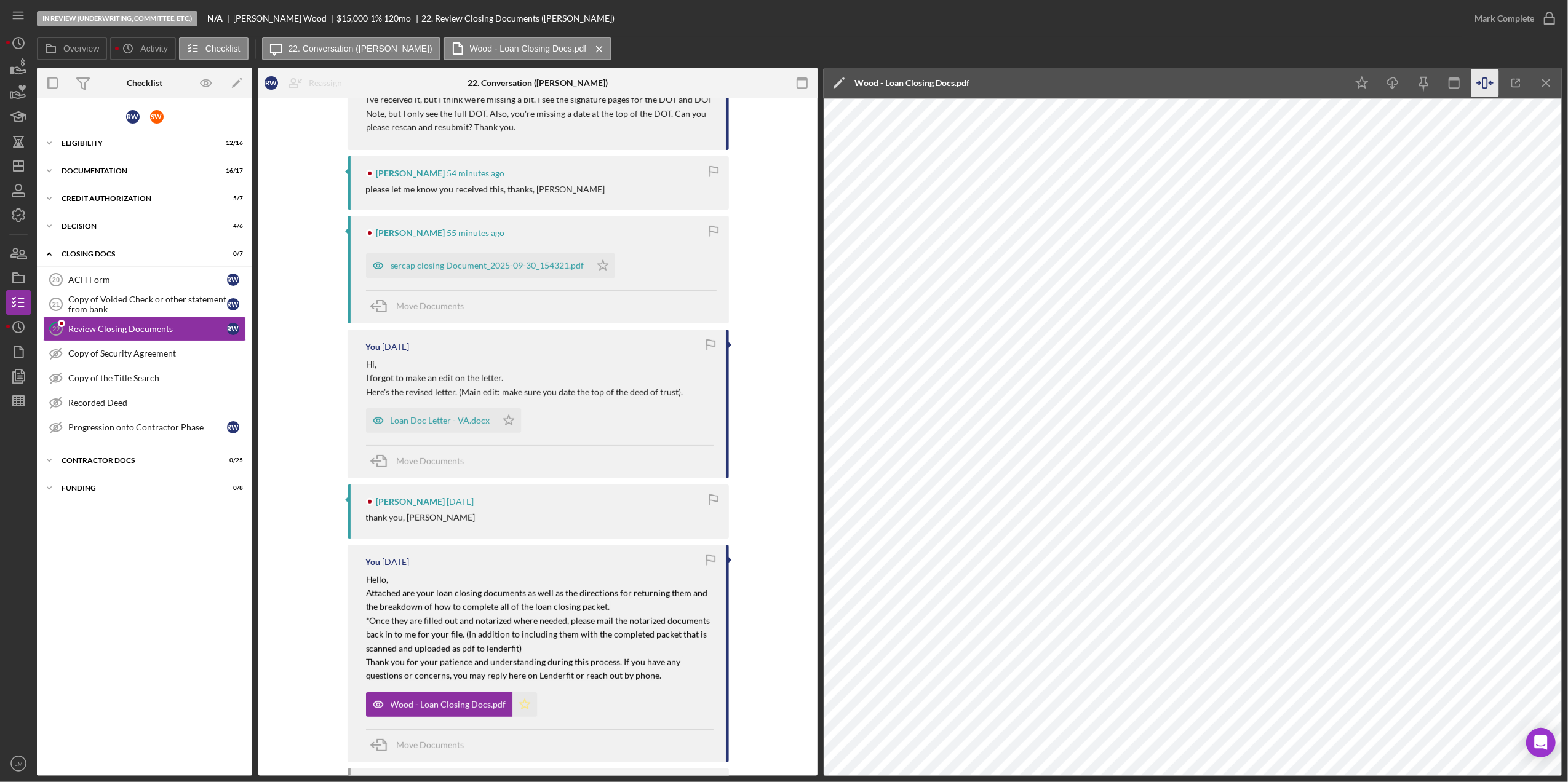
click at [516, 701] on icon "Icon/Star" at bounding box center [524, 704] width 25 height 25
click at [1485, 20] on div "Mark Complete" at bounding box center [1505, 18] width 60 height 25
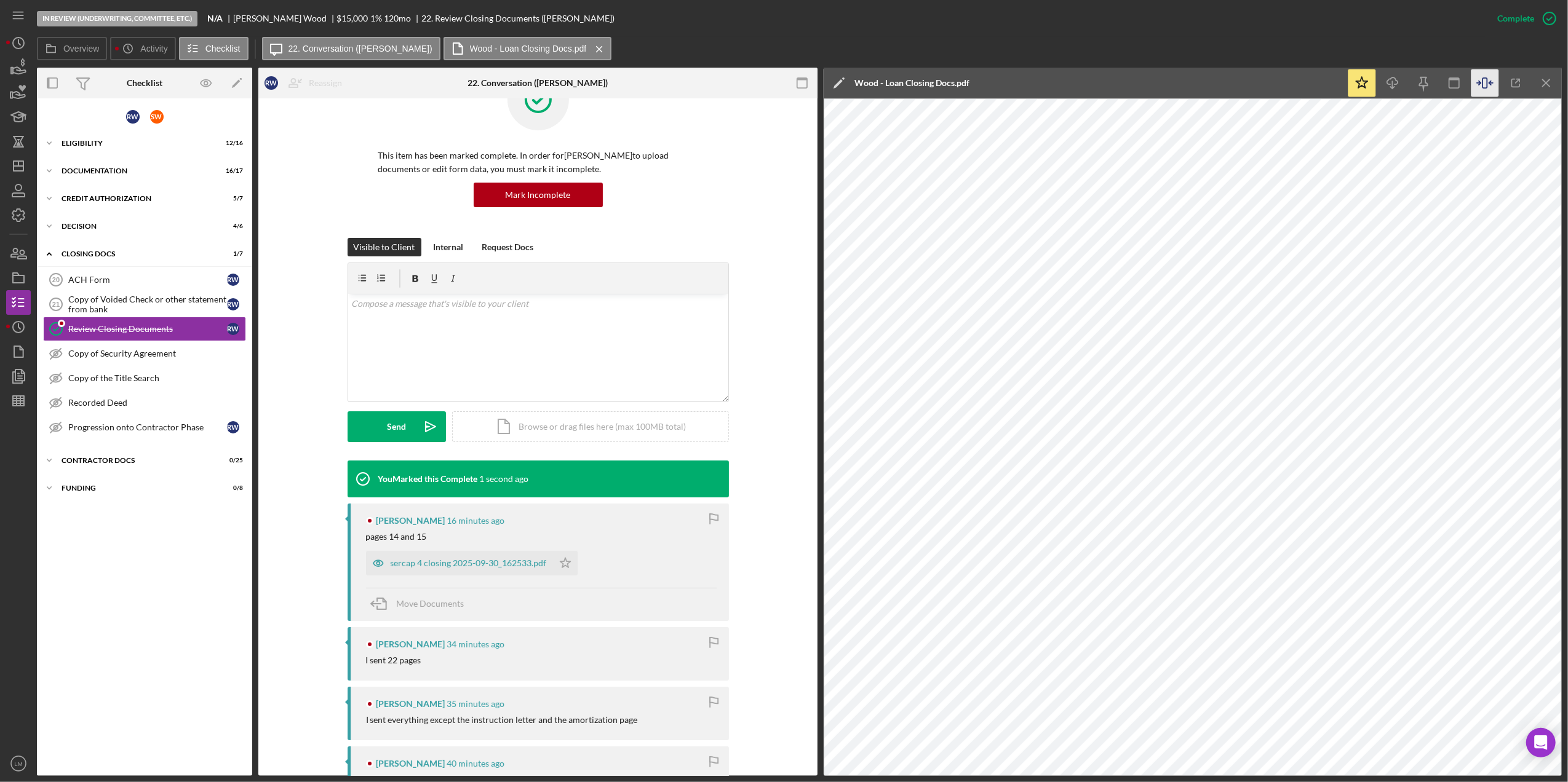
scroll to position [0, 0]
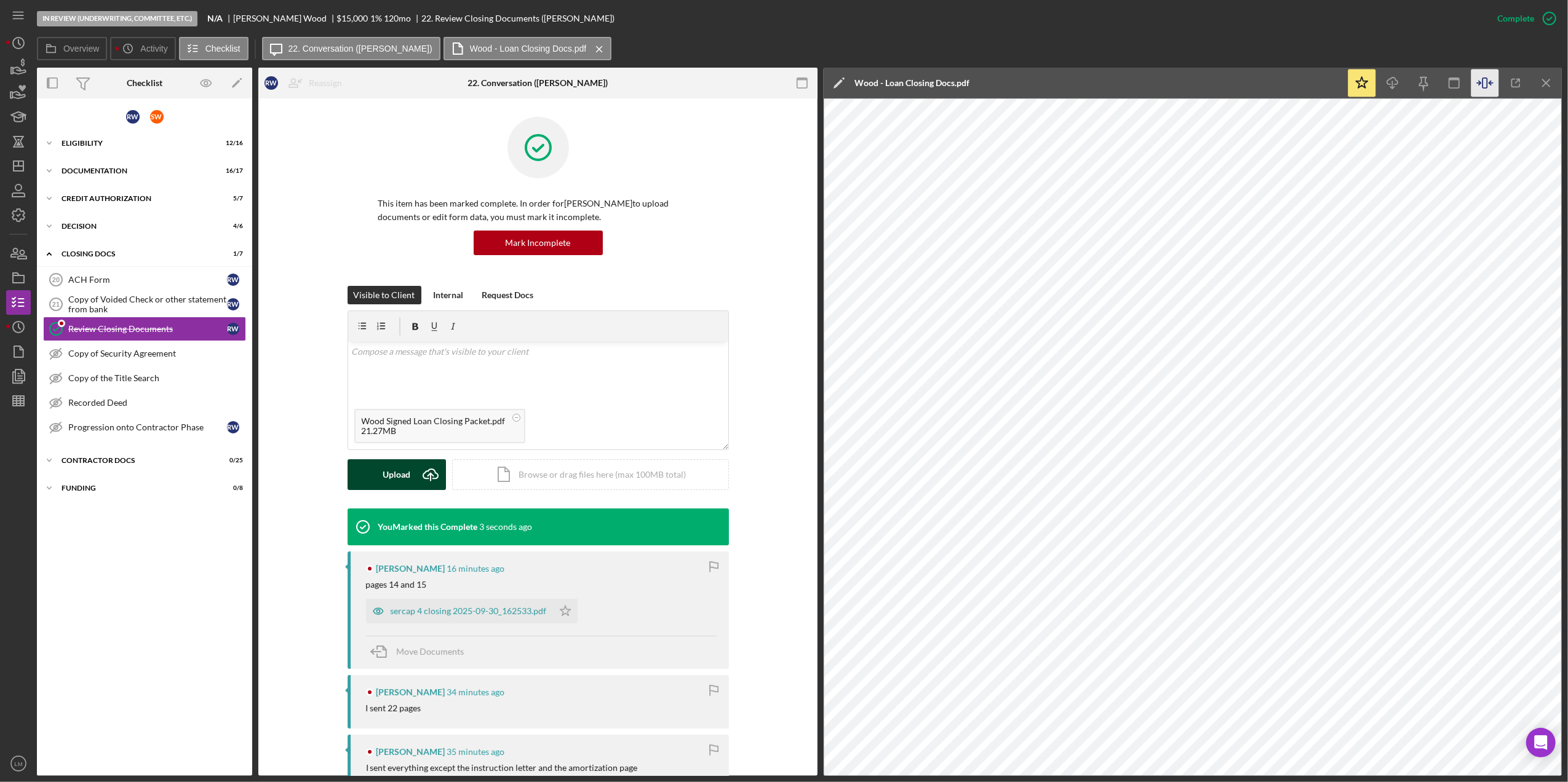
click at [433, 485] on icon "Icon/Upload" at bounding box center [431, 475] width 31 height 31
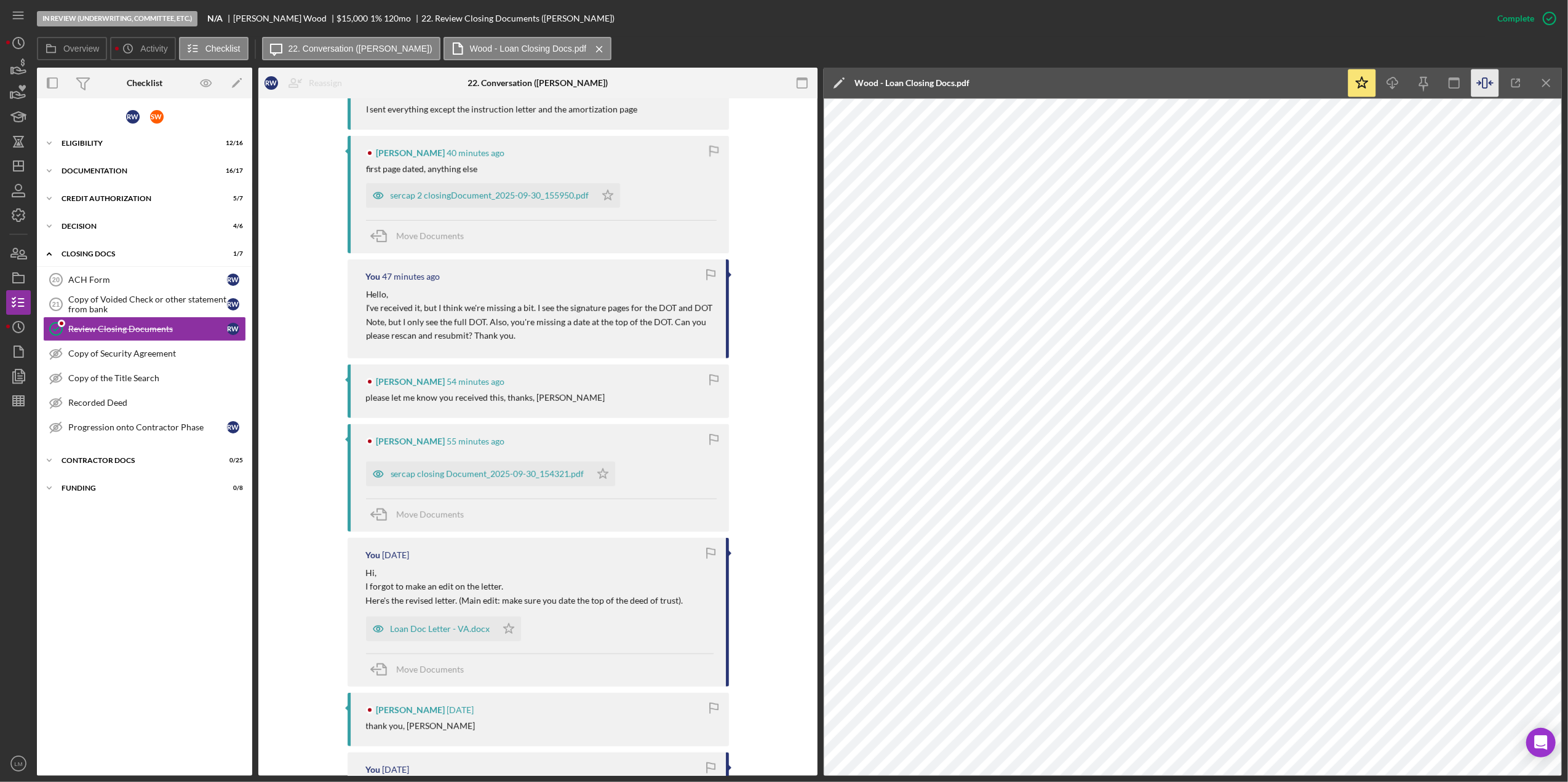
scroll to position [984, 0]
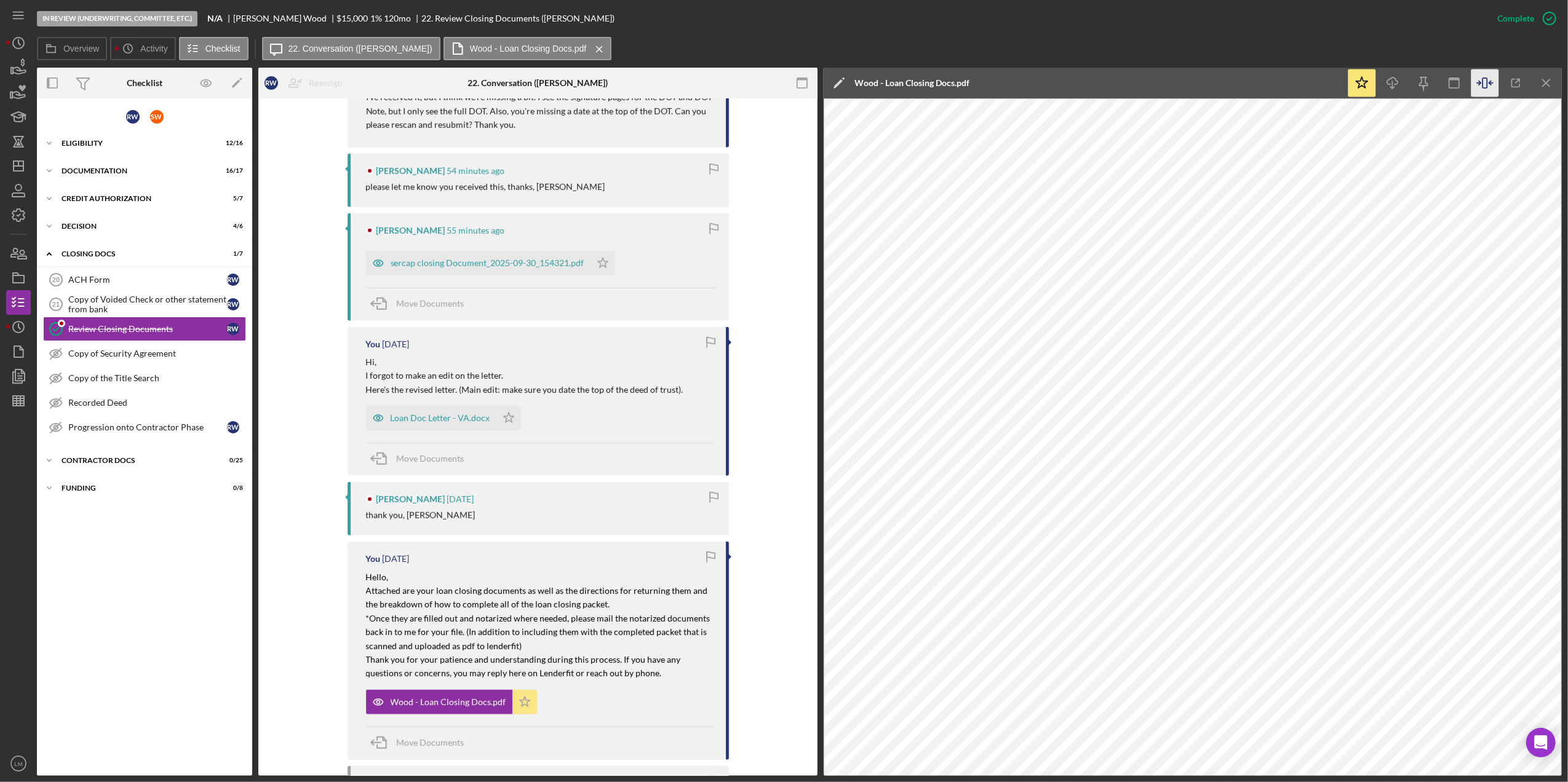
click at [530, 702] on icon "Icon/Star" at bounding box center [524, 702] width 25 height 25
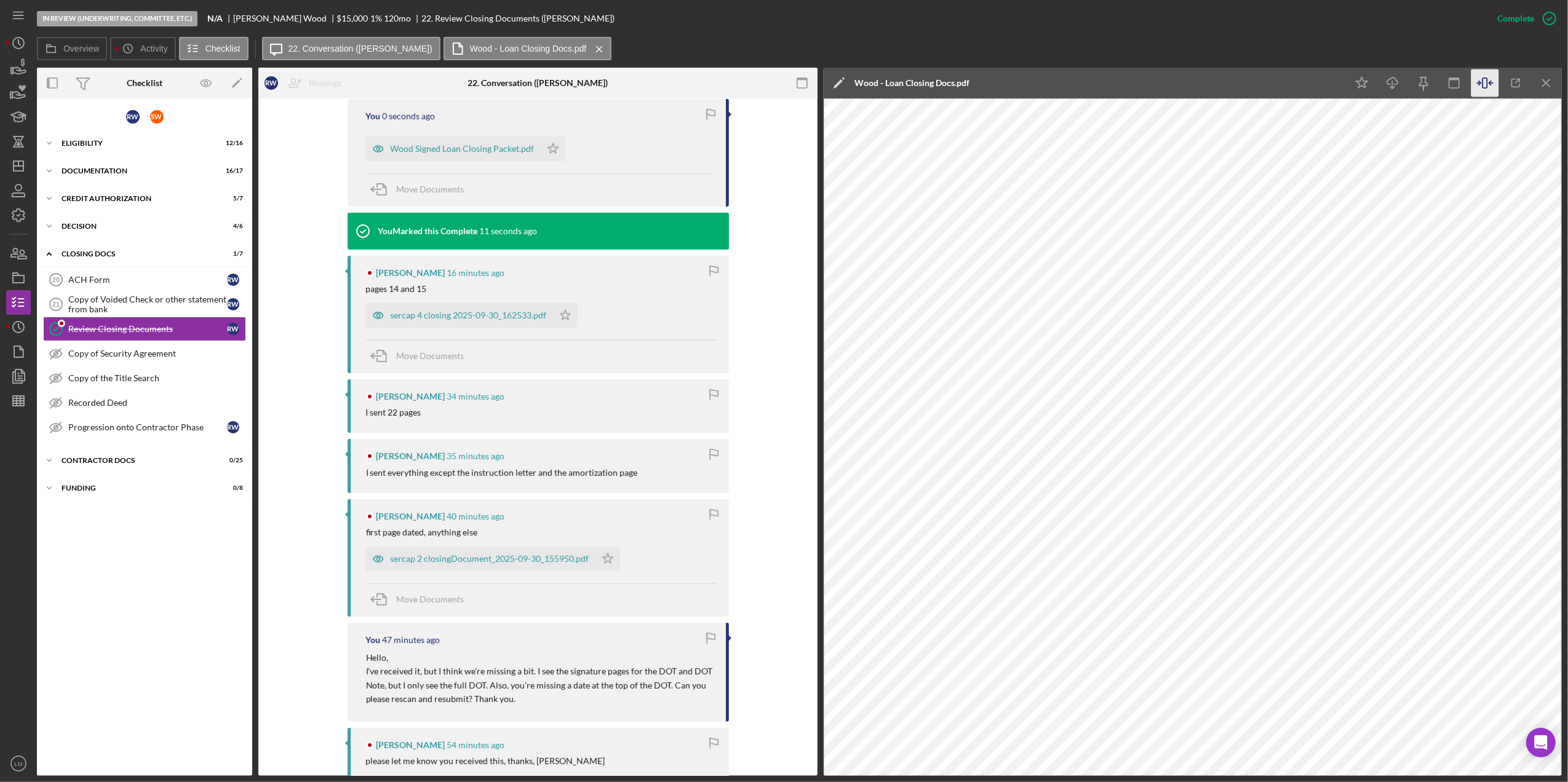
scroll to position [163, 0]
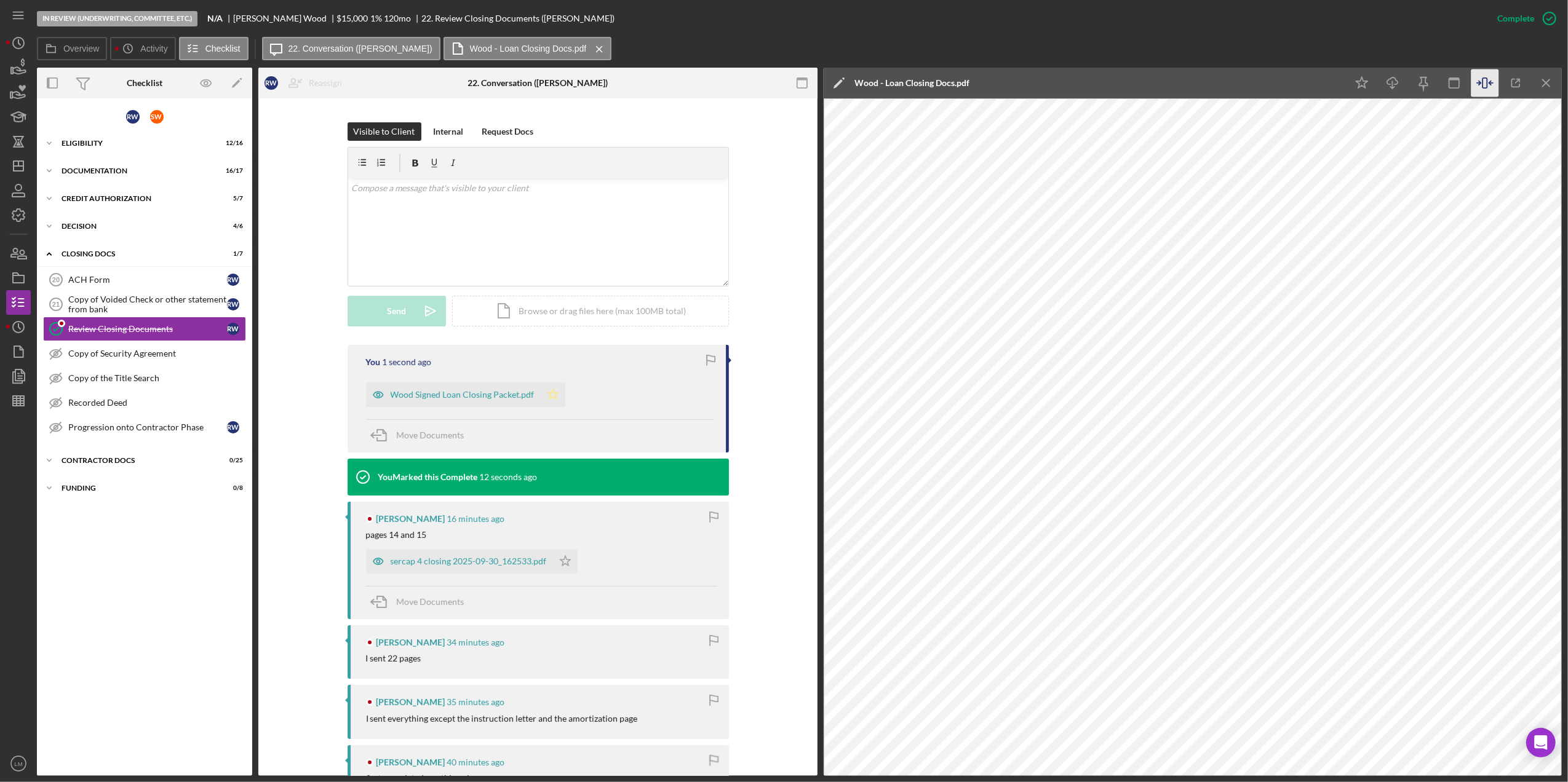
click at [550, 392] on polygon "button" at bounding box center [552, 395] width 10 height 10
click at [684, 420] on div "Move Documents" at bounding box center [539, 436] width 348 height 33
click at [15, 168] on icon "Icon/Dashboard" at bounding box center [19, 166] width 31 height 31
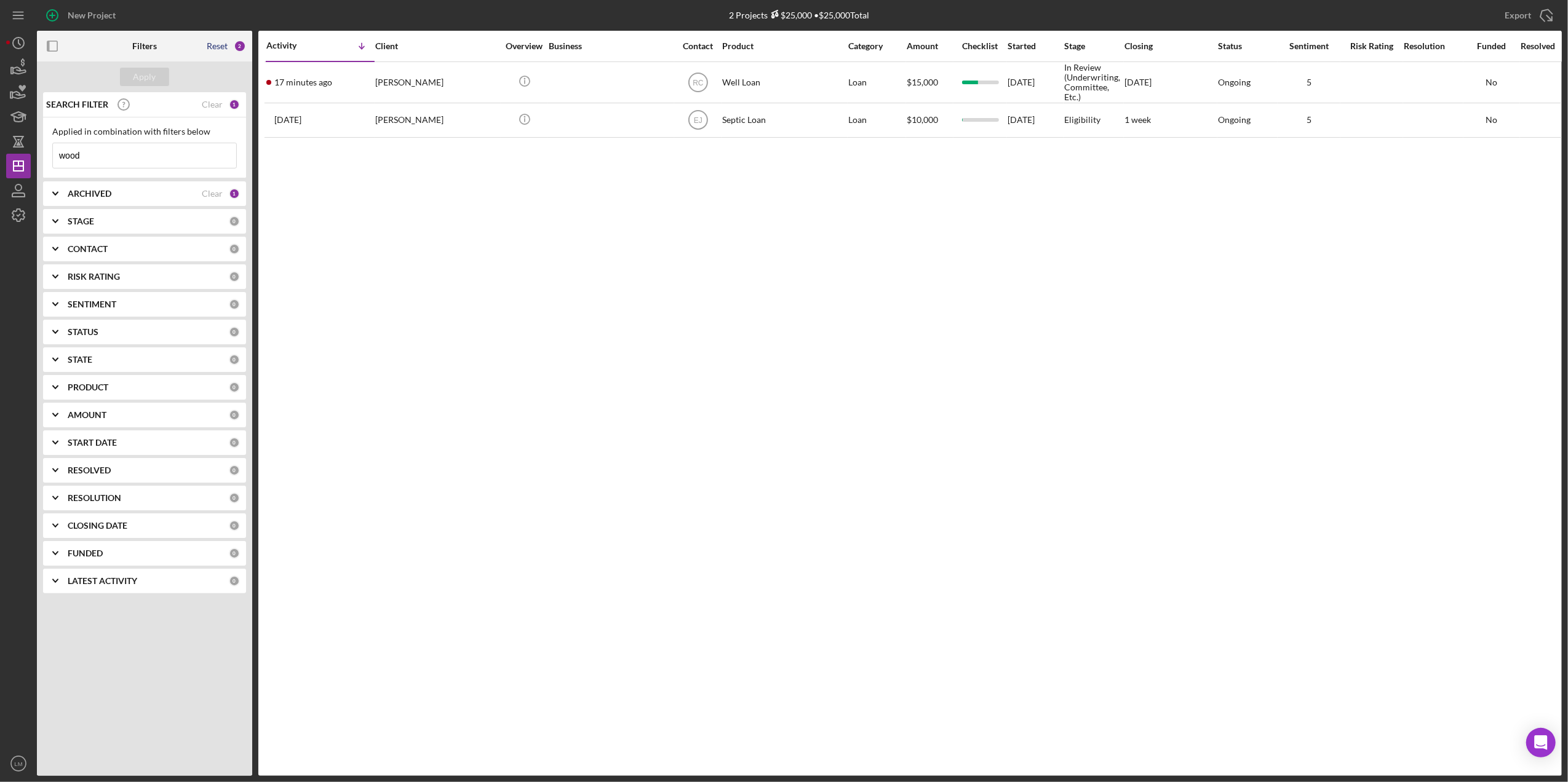
click at [215, 43] on div "Reset" at bounding box center [217, 46] width 21 height 10
click at [161, 77] on button "Apply" at bounding box center [144, 77] width 50 height 19
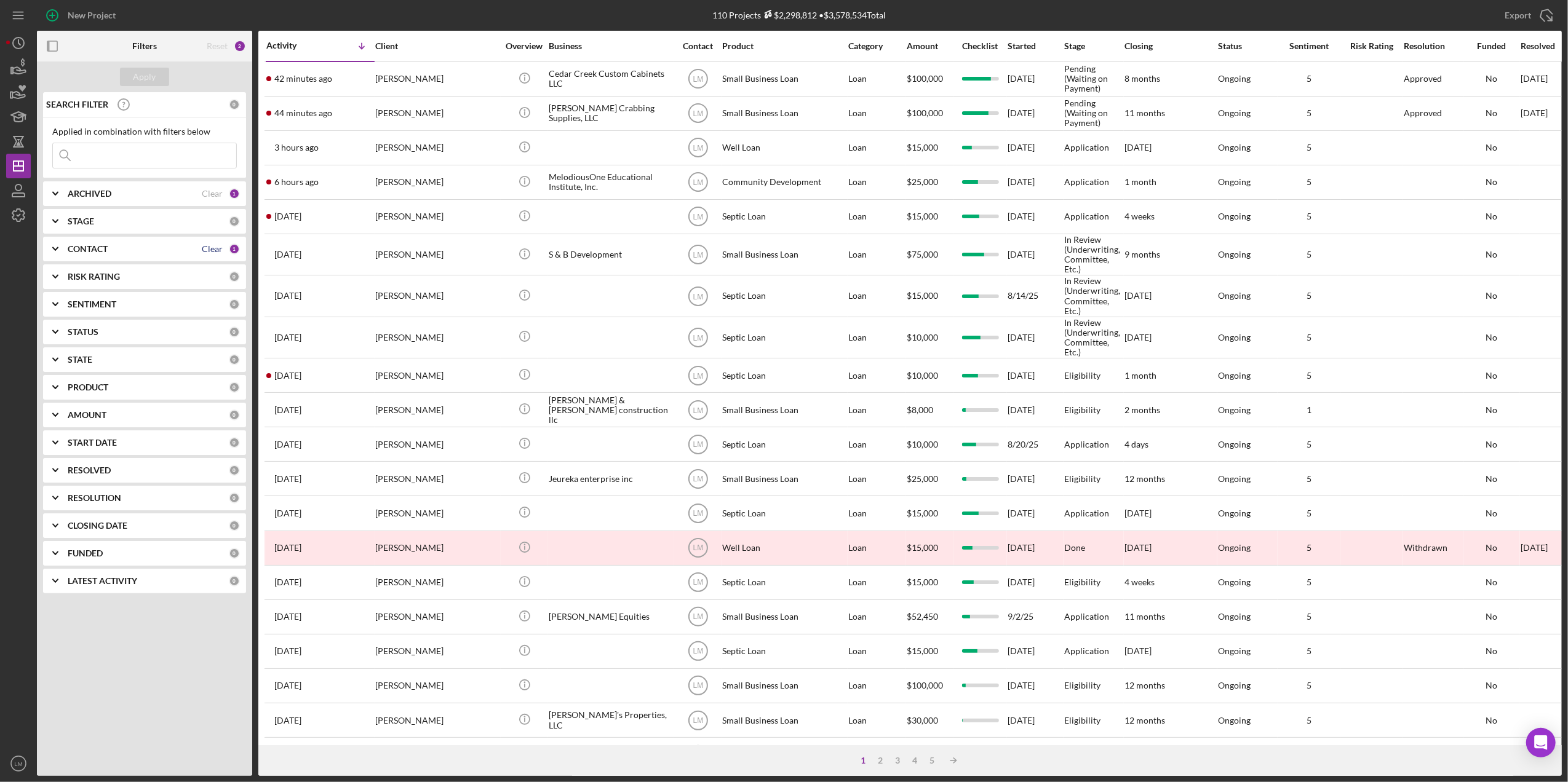
click at [212, 249] on div "Clear" at bounding box center [212, 250] width 21 height 10
click at [171, 155] on input at bounding box center [144, 156] width 183 height 25
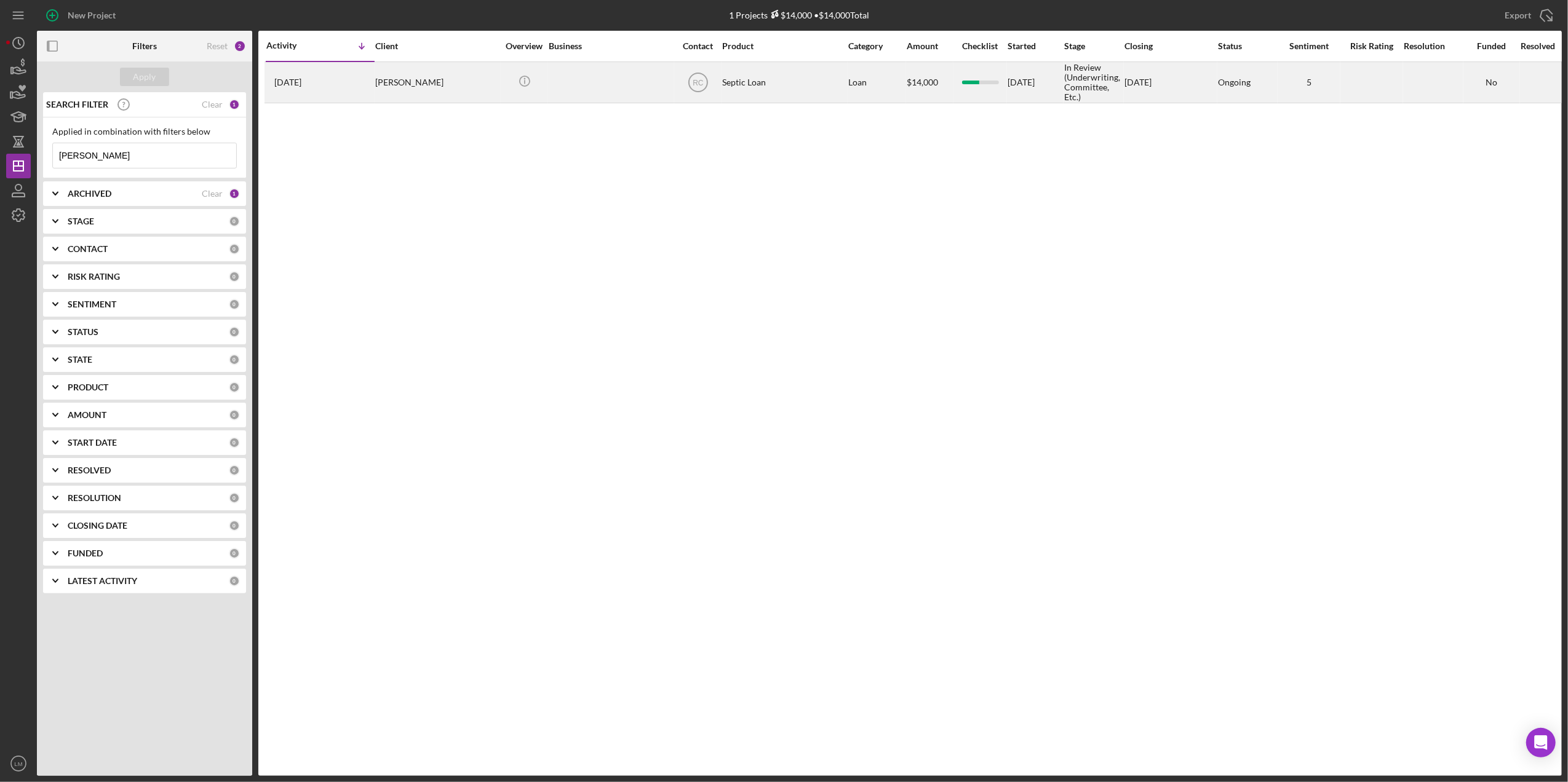
type input "randle"
click at [451, 98] on div "Sharon Randle" at bounding box center [437, 82] width 123 height 39
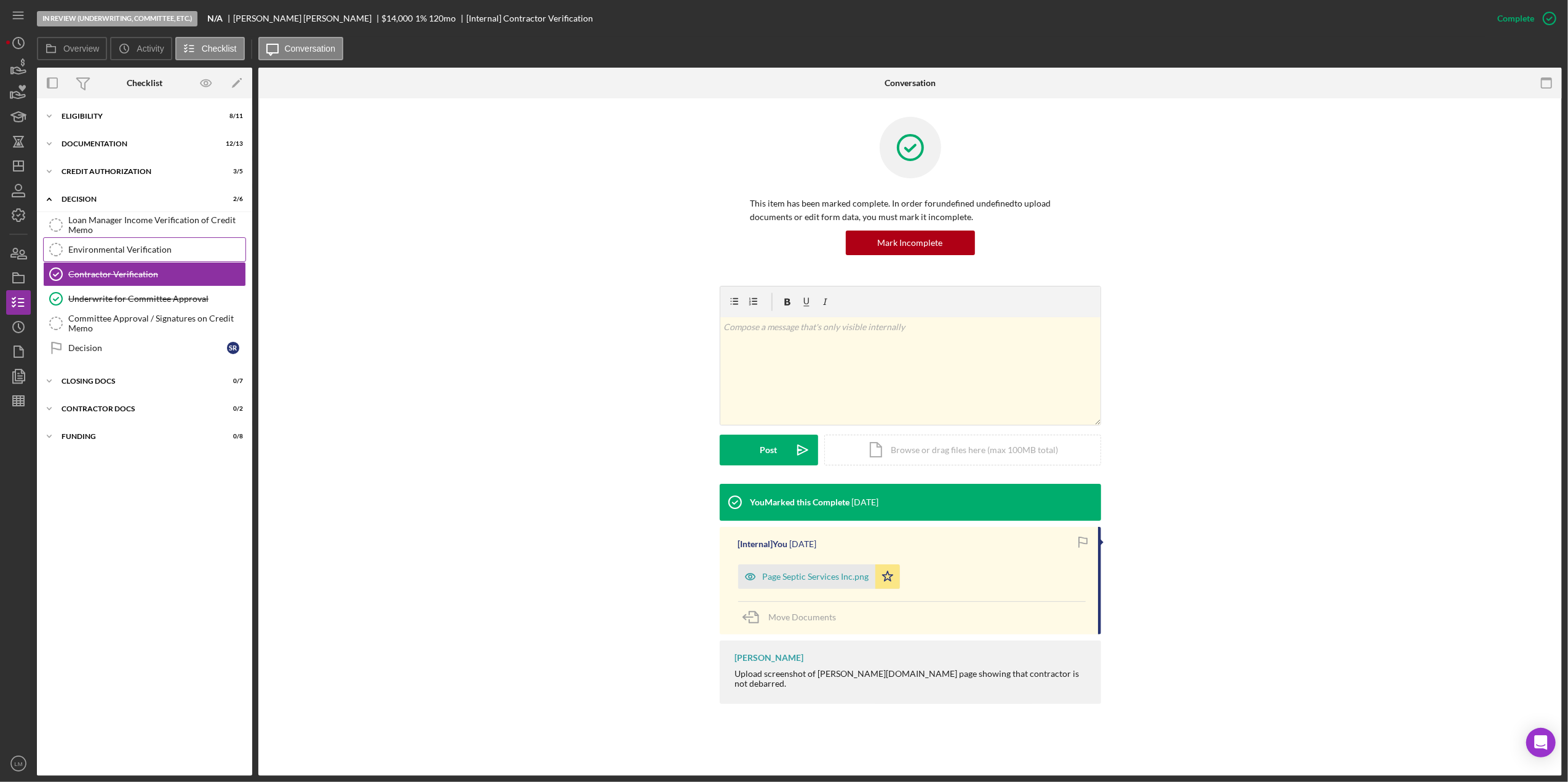
click at [161, 260] on link "Environmental Verification Environmental Verification" at bounding box center [144, 250] width 203 height 25
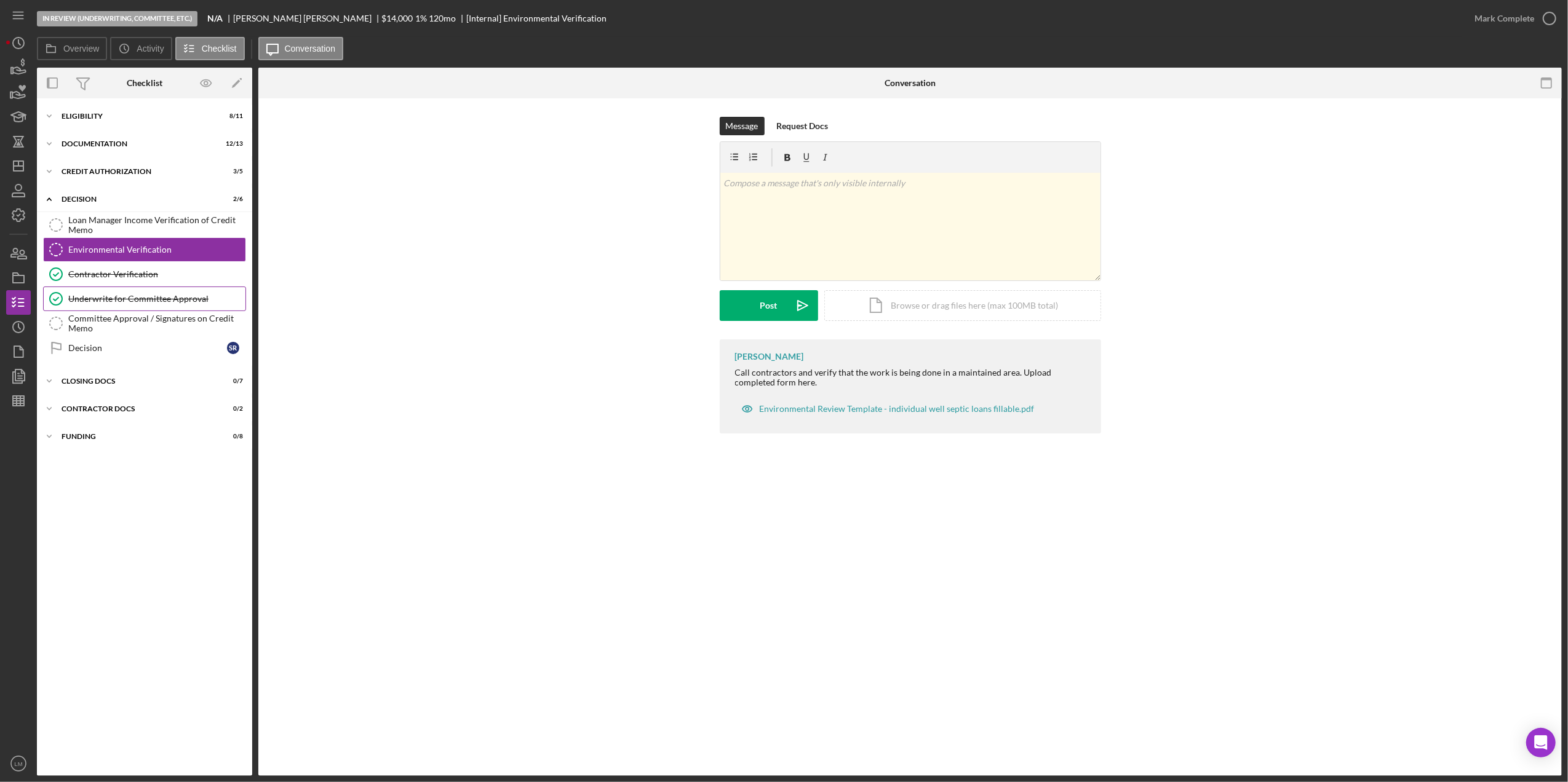
click at [161, 291] on link "Underwrite for Committee Approval Underwrite for Committee Approval" at bounding box center [144, 298] width 203 height 25
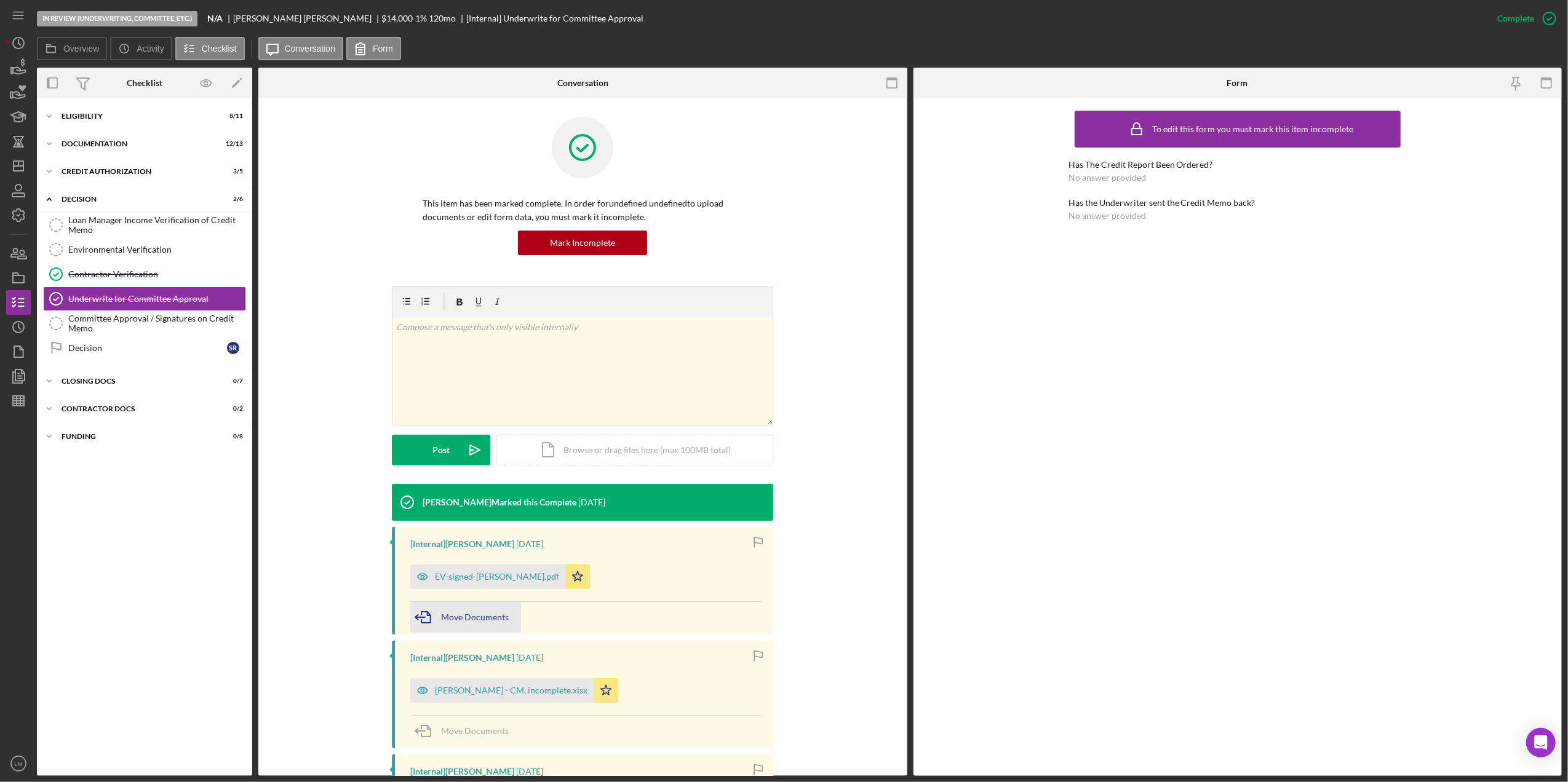
click at [469, 622] on div "Move Documents" at bounding box center [475, 618] width 68 height 31
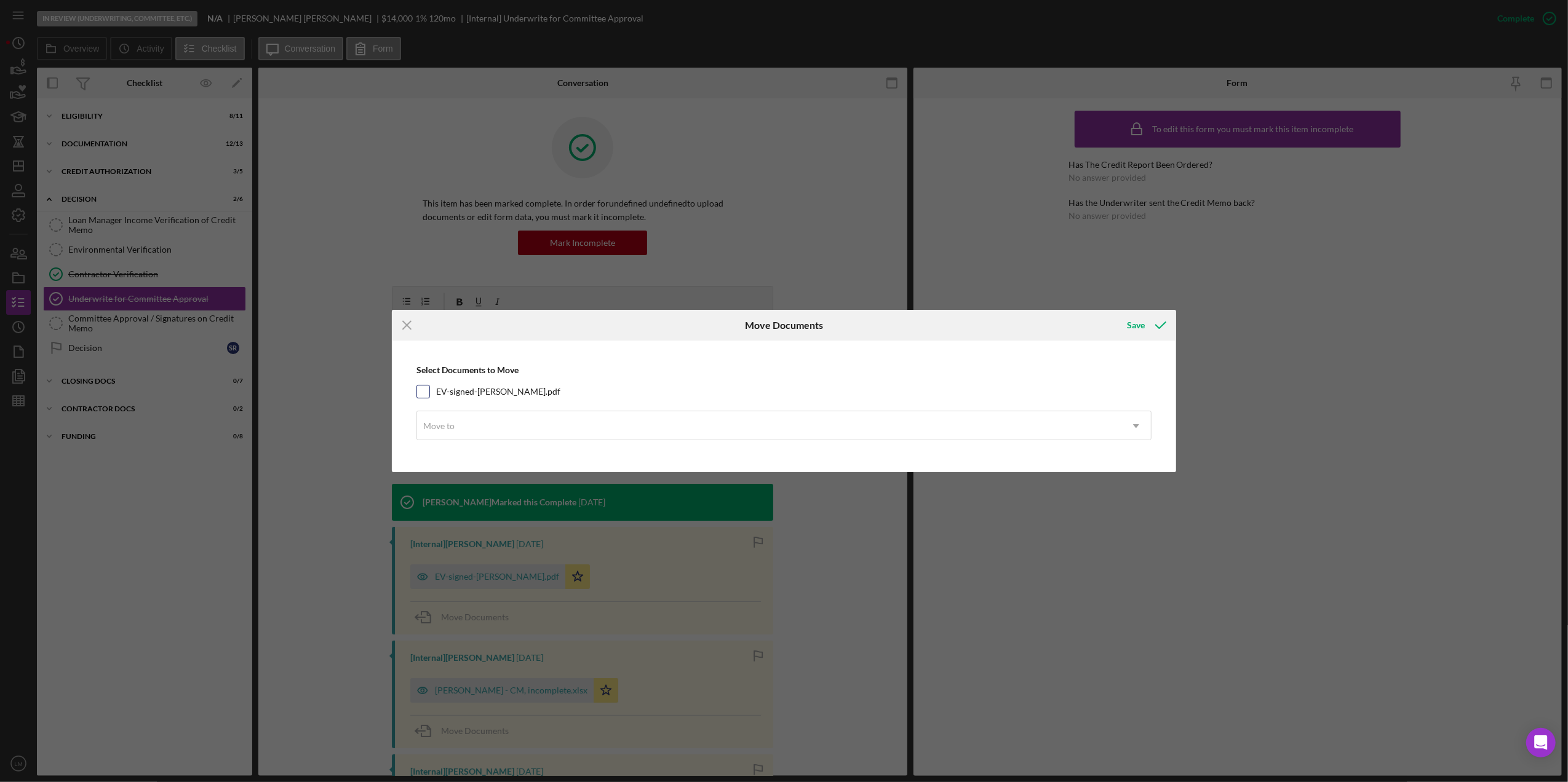
click at [532, 397] on label "EV-signed-Randle, Sharon.pdf" at bounding box center [498, 391] width 124 height 12
click at [429, 397] on input "EV-signed-Randle, Sharon.pdf" at bounding box center [423, 391] width 12 height 12
checkbox input "true"
click at [526, 428] on div "Move to" at bounding box center [769, 426] width 704 height 28
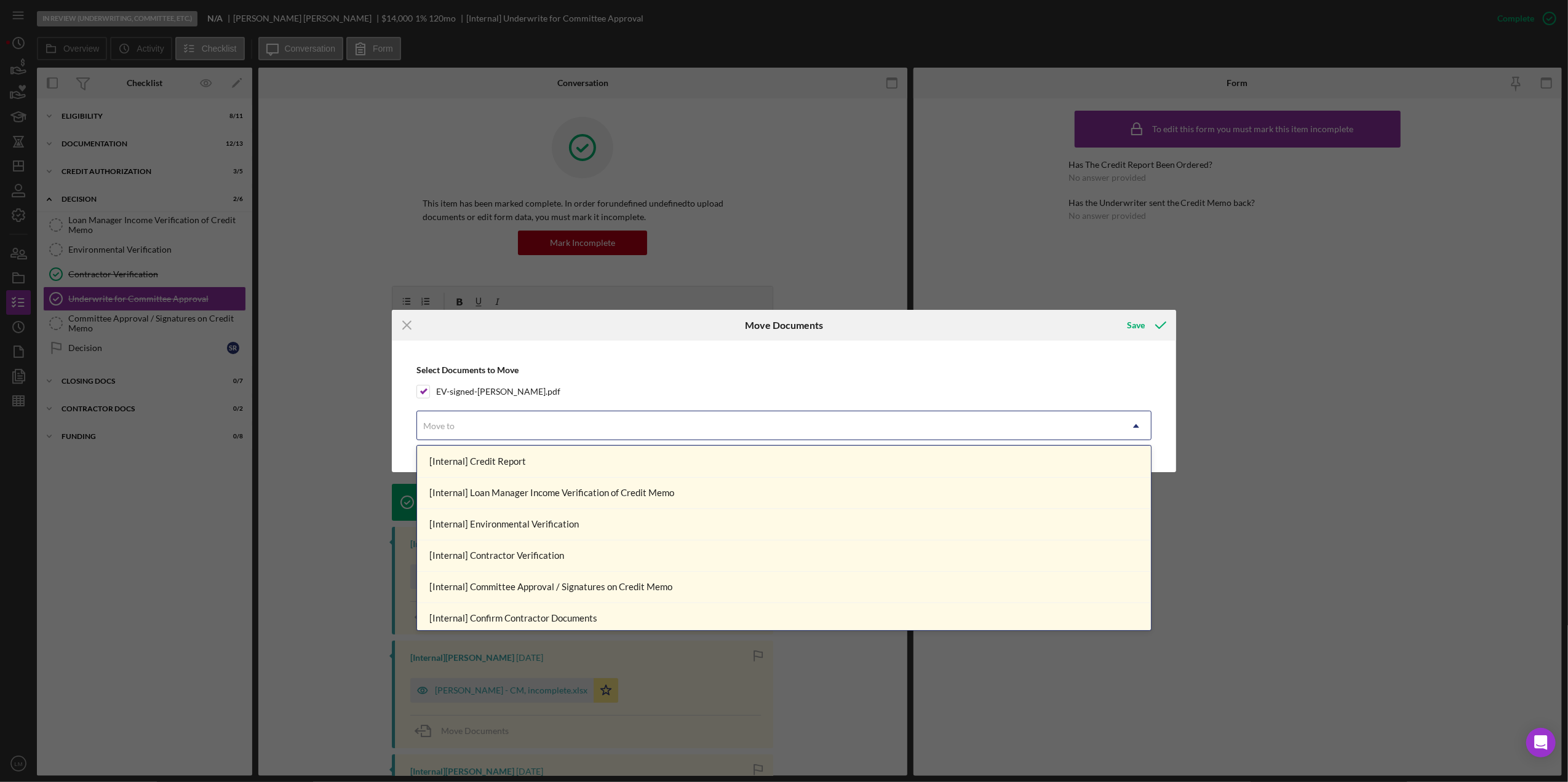
scroll to position [62, 0]
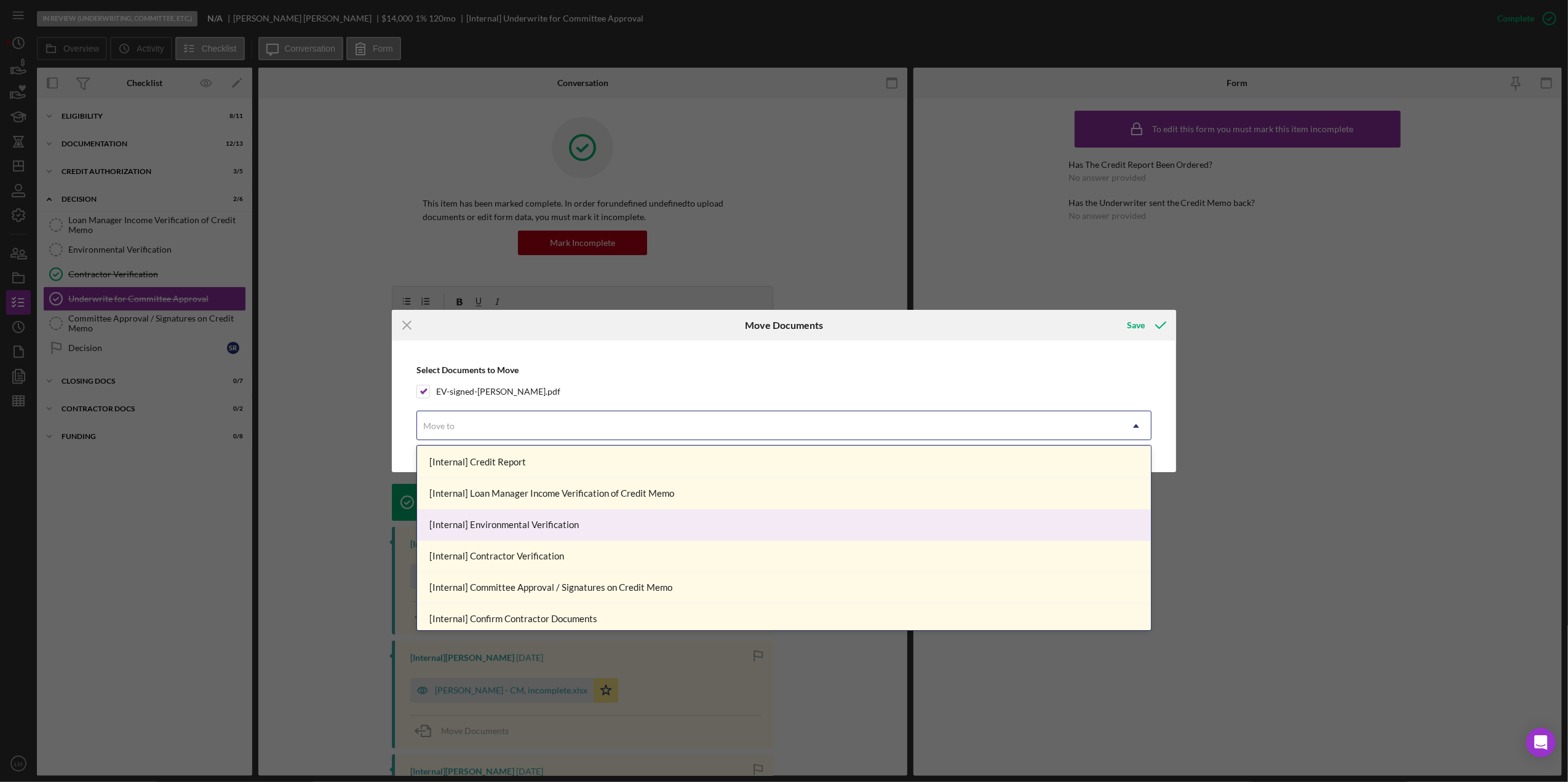
click at [538, 527] on div "[Internal] Environmental Verification" at bounding box center [784, 526] width 734 height 32
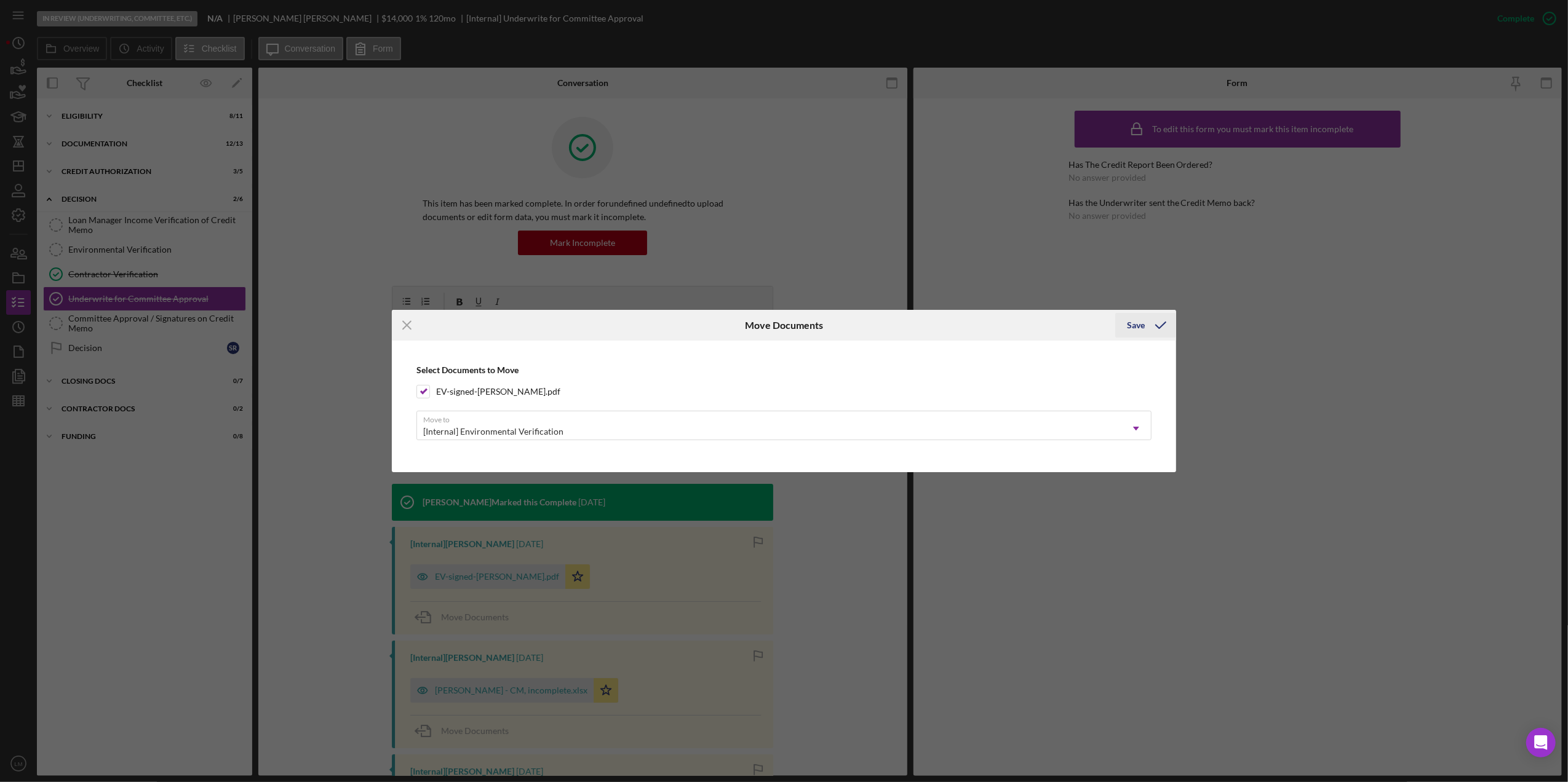
click at [1125, 336] on button "Save" at bounding box center [1146, 325] width 61 height 25
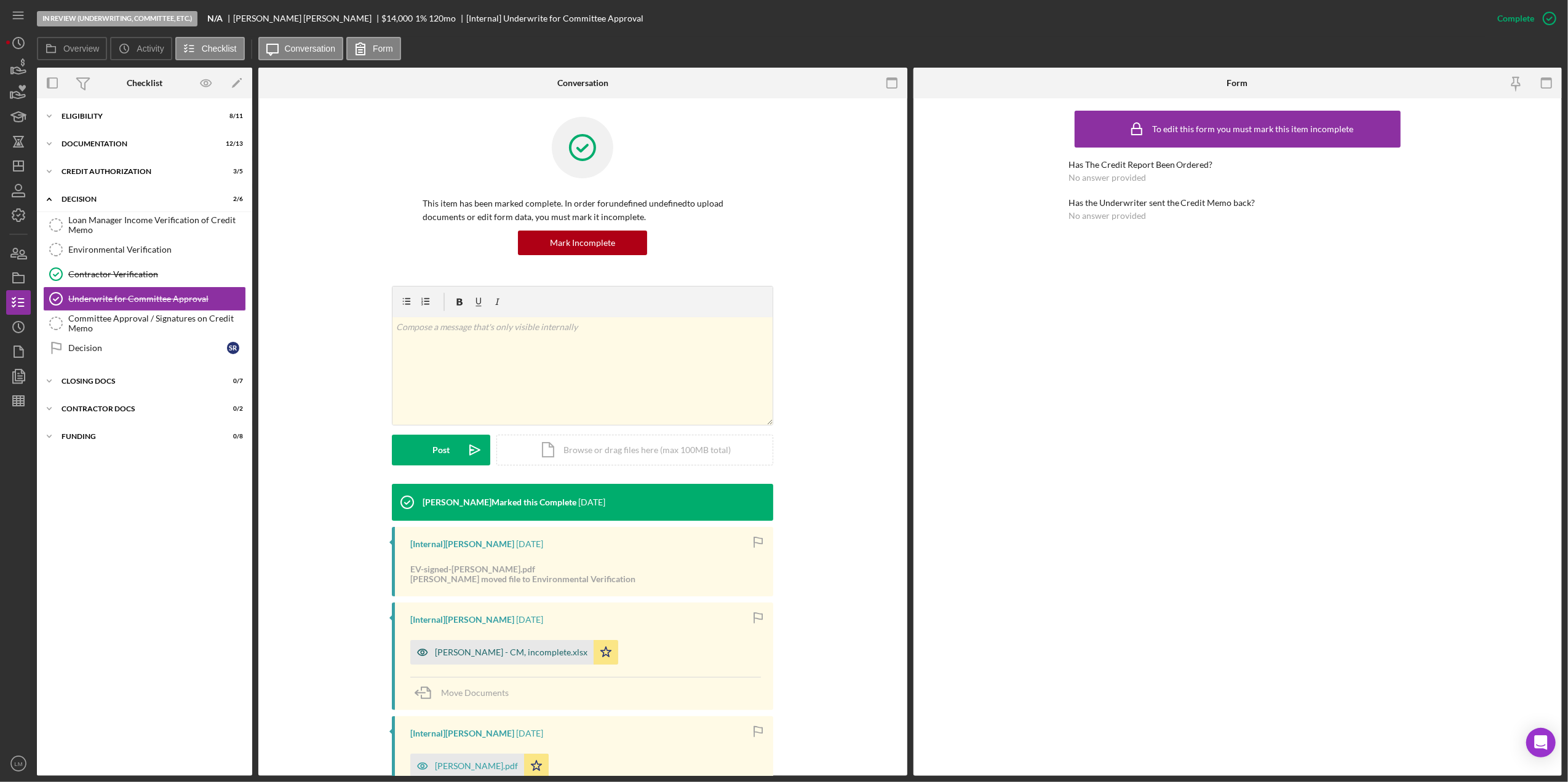
scroll to position [163, 0]
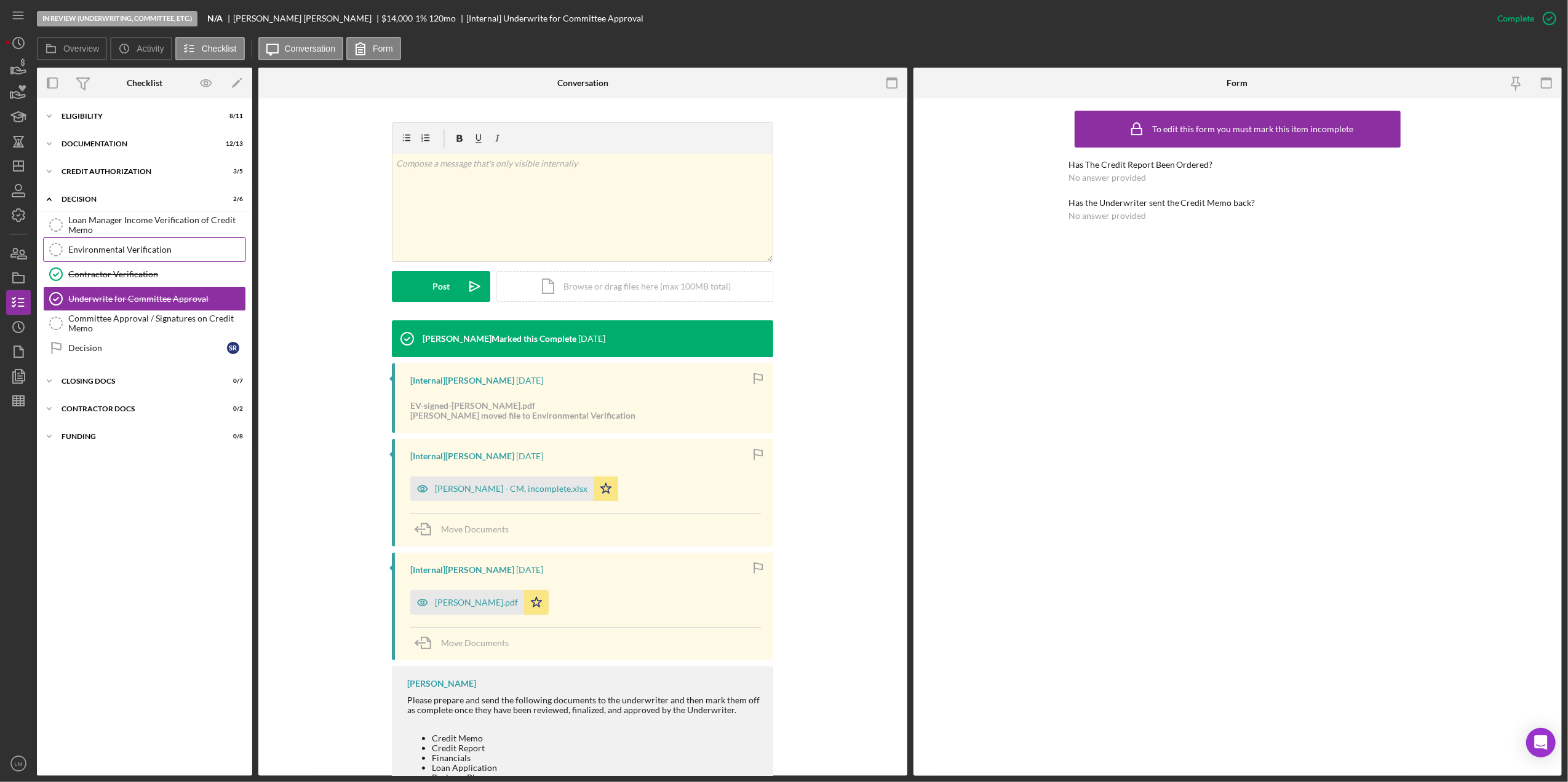
click at [139, 260] on link "Environmental Verification Environmental Verification" at bounding box center [144, 250] width 203 height 25
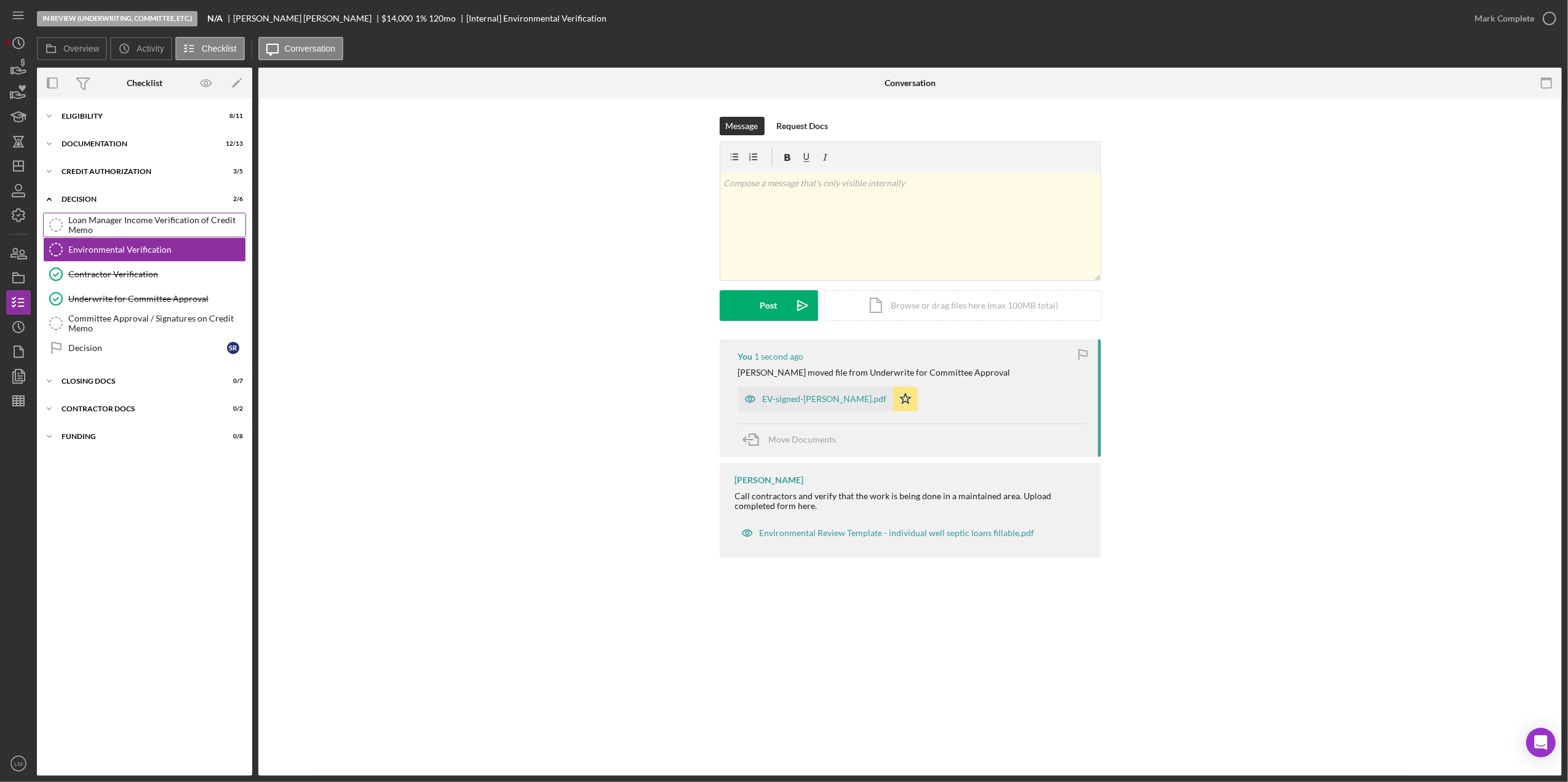
click at [162, 215] on div "Loan Manager Income Verification of Credit Memo" at bounding box center [156, 225] width 177 height 20
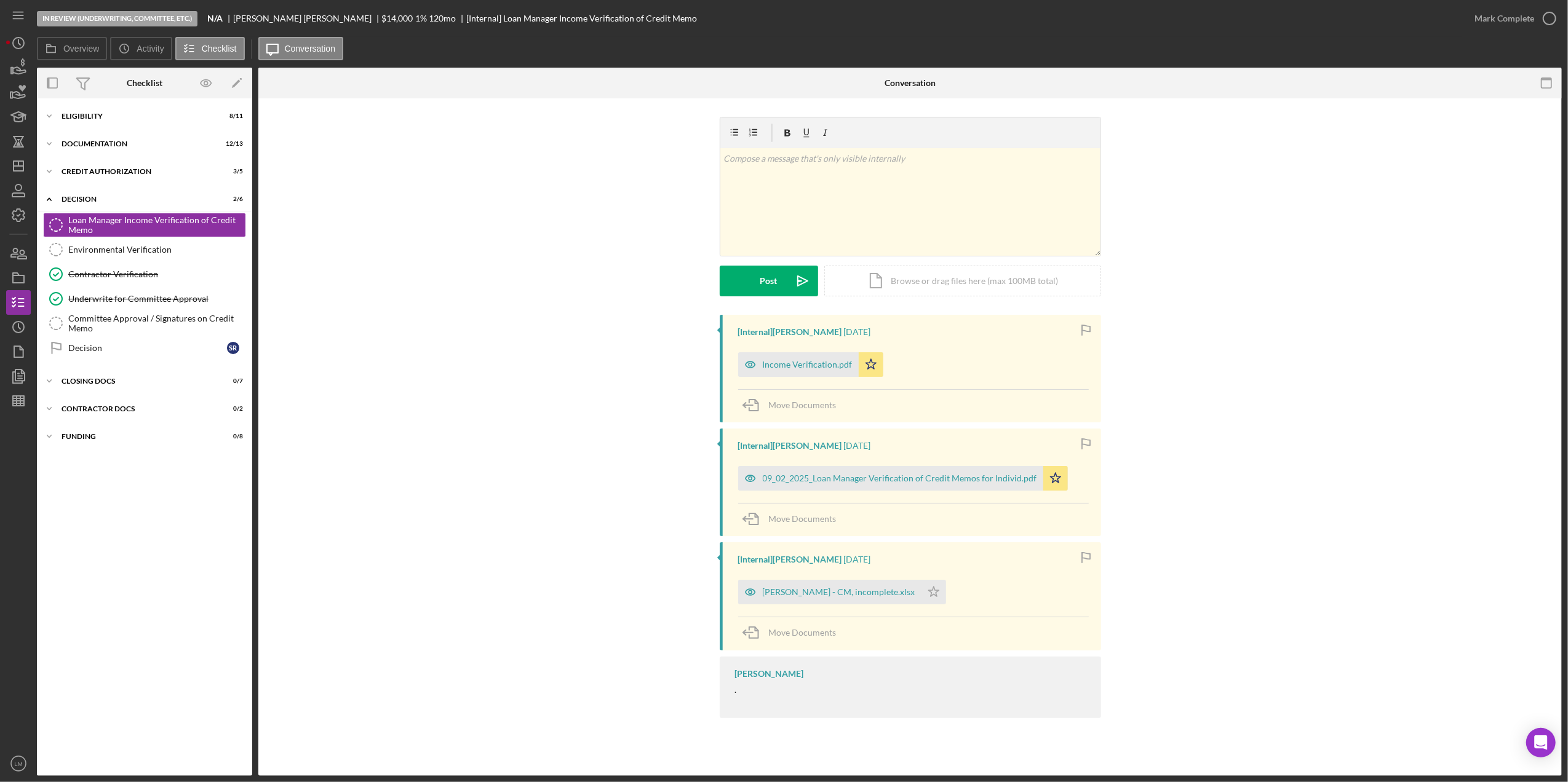
click at [1518, 50] on div "Overview Icon/History Activity Checklist Icon/Message Conversation" at bounding box center [799, 49] width 1525 height 25
click at [1517, 31] on div "Mark Complete" at bounding box center [1512, 18] width 100 height 37
click at [1515, 26] on div "Mark Complete" at bounding box center [1505, 18] width 60 height 25
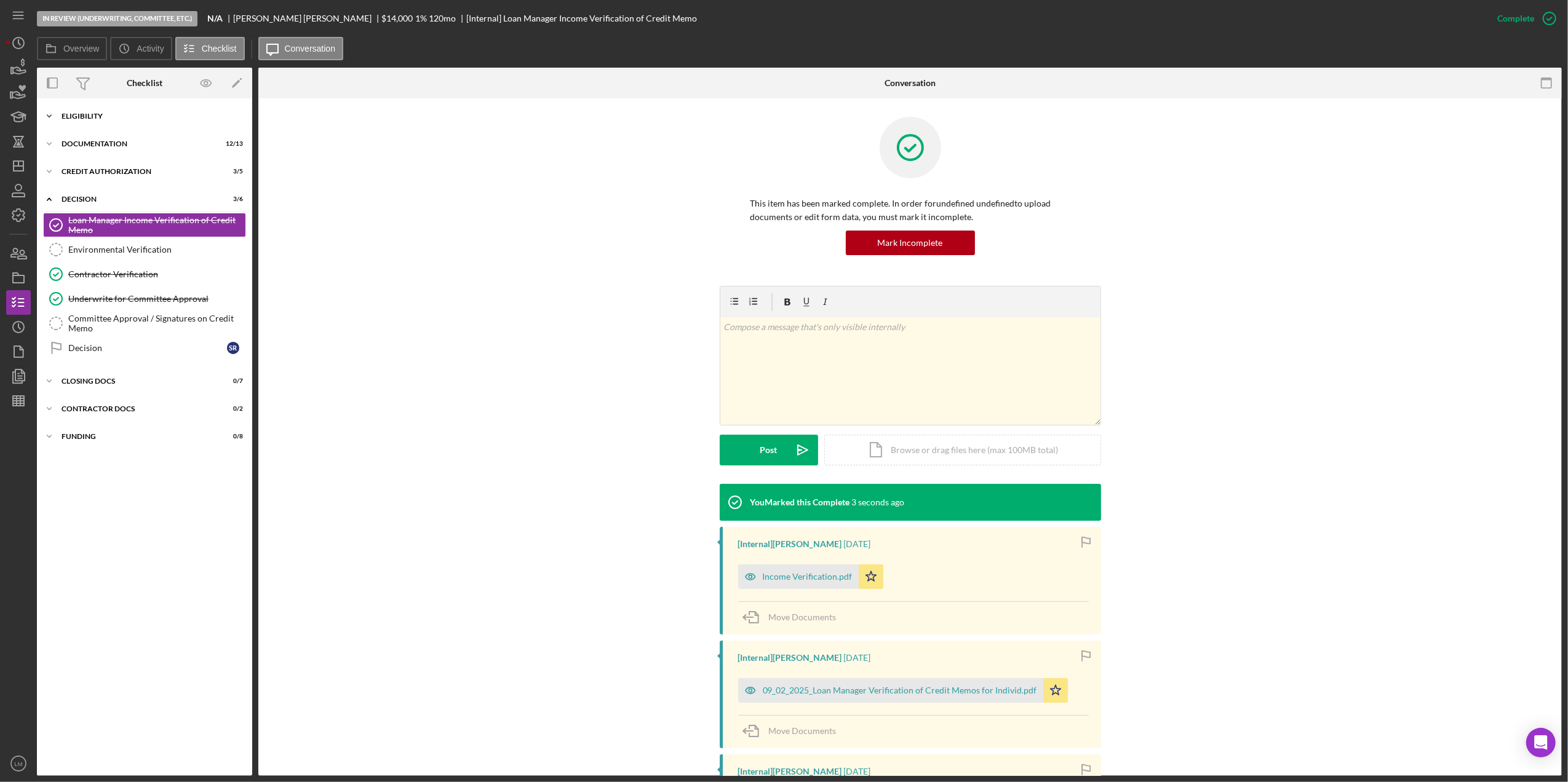
click at [174, 123] on div "Icon/Expander Eligibility 8 / 11" at bounding box center [144, 116] width 215 height 25
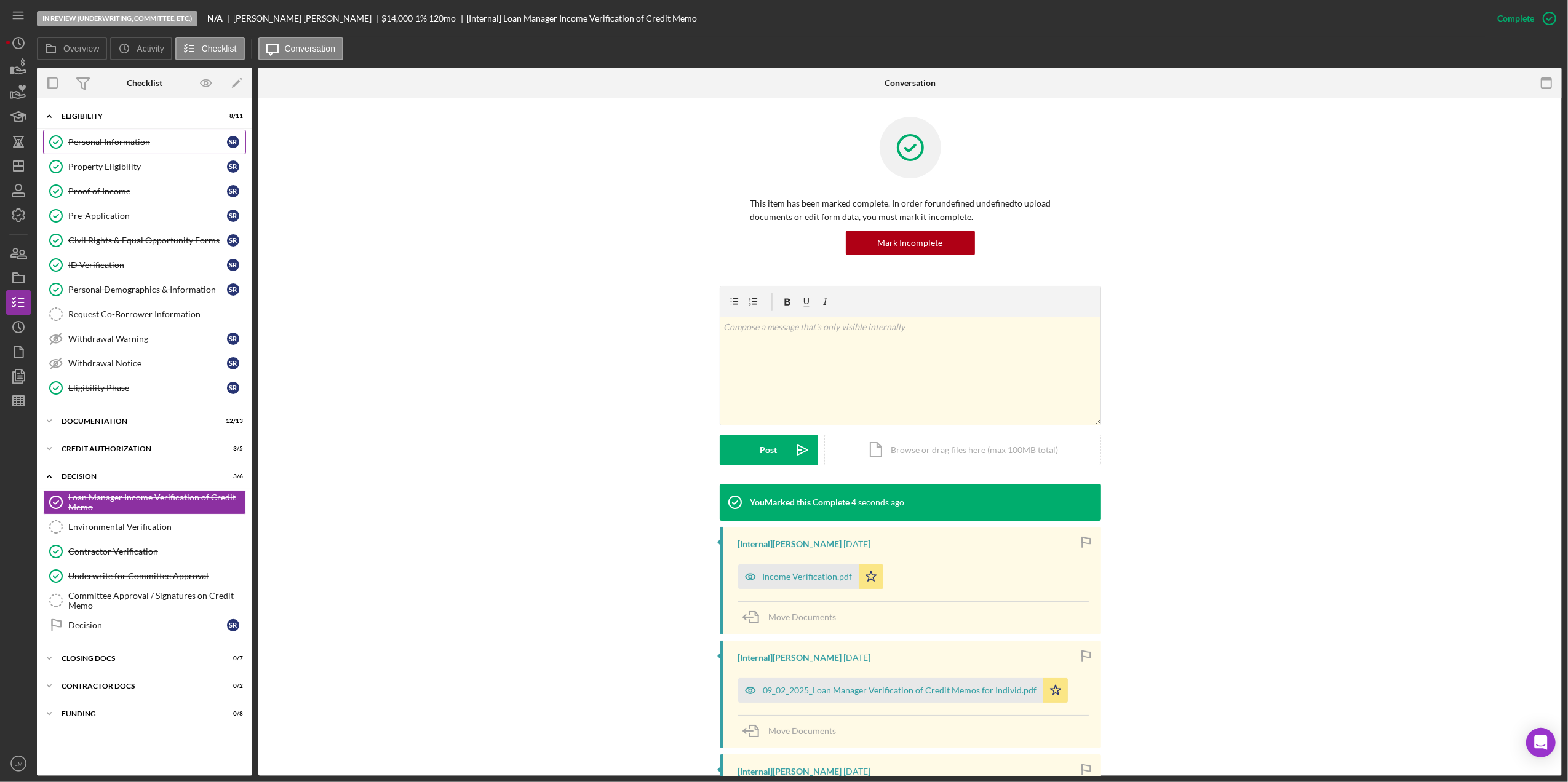
click at [176, 149] on link "Personal Information Personal Information S R" at bounding box center [144, 142] width 203 height 25
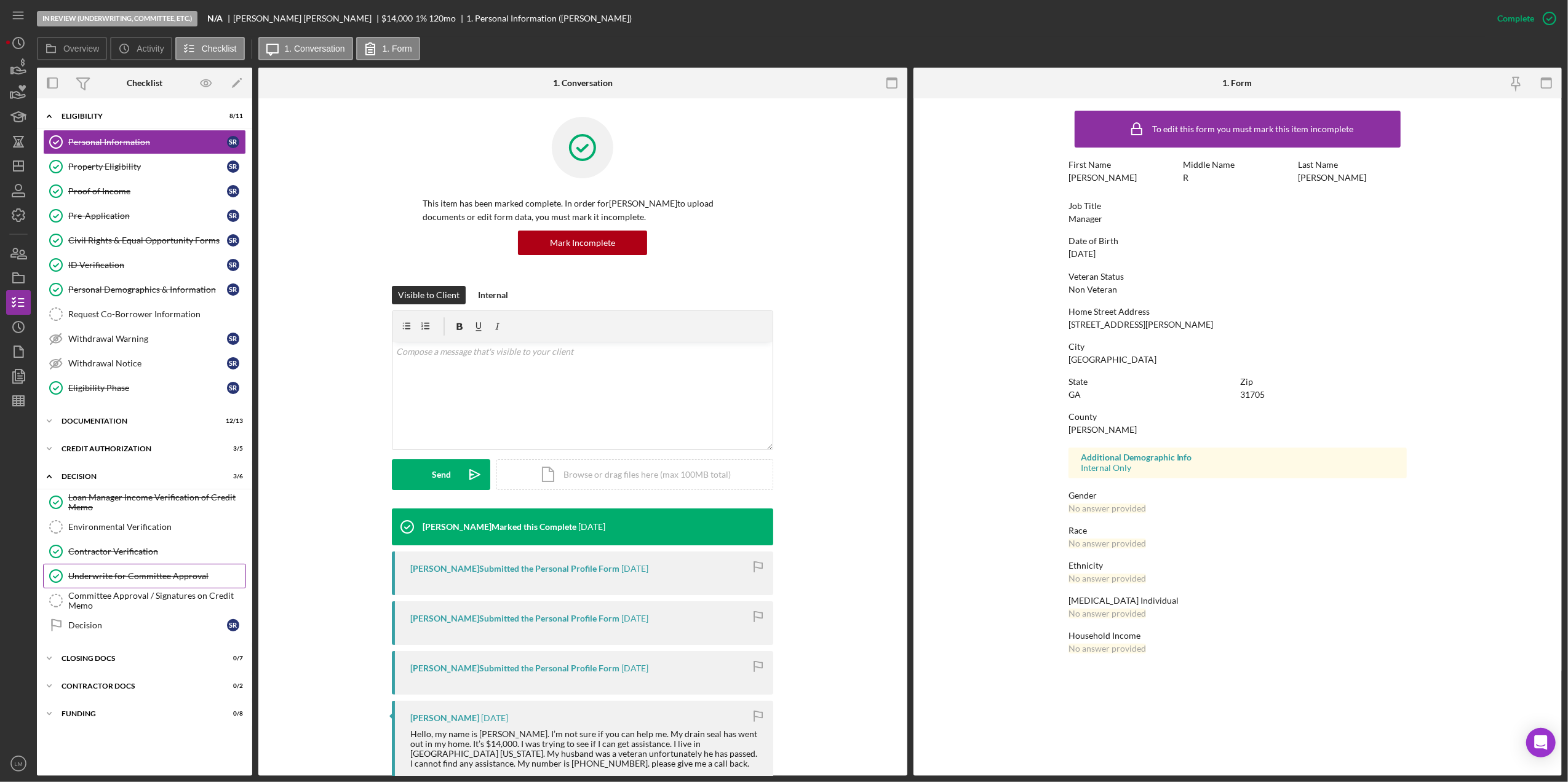
click at [163, 581] on div "Underwrite for Committee Approval" at bounding box center [156, 577] width 177 height 10
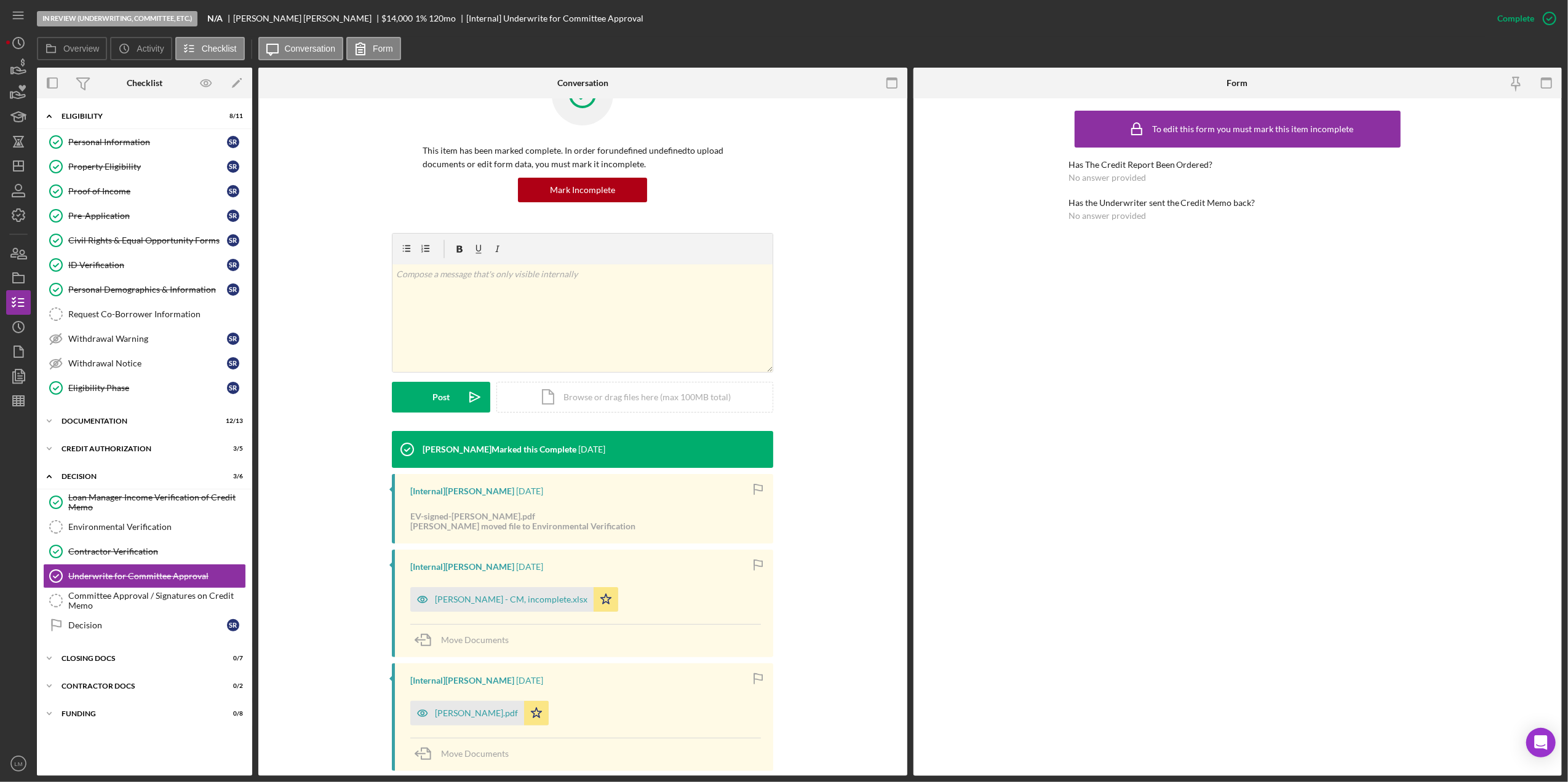
scroll to position [82, 0]
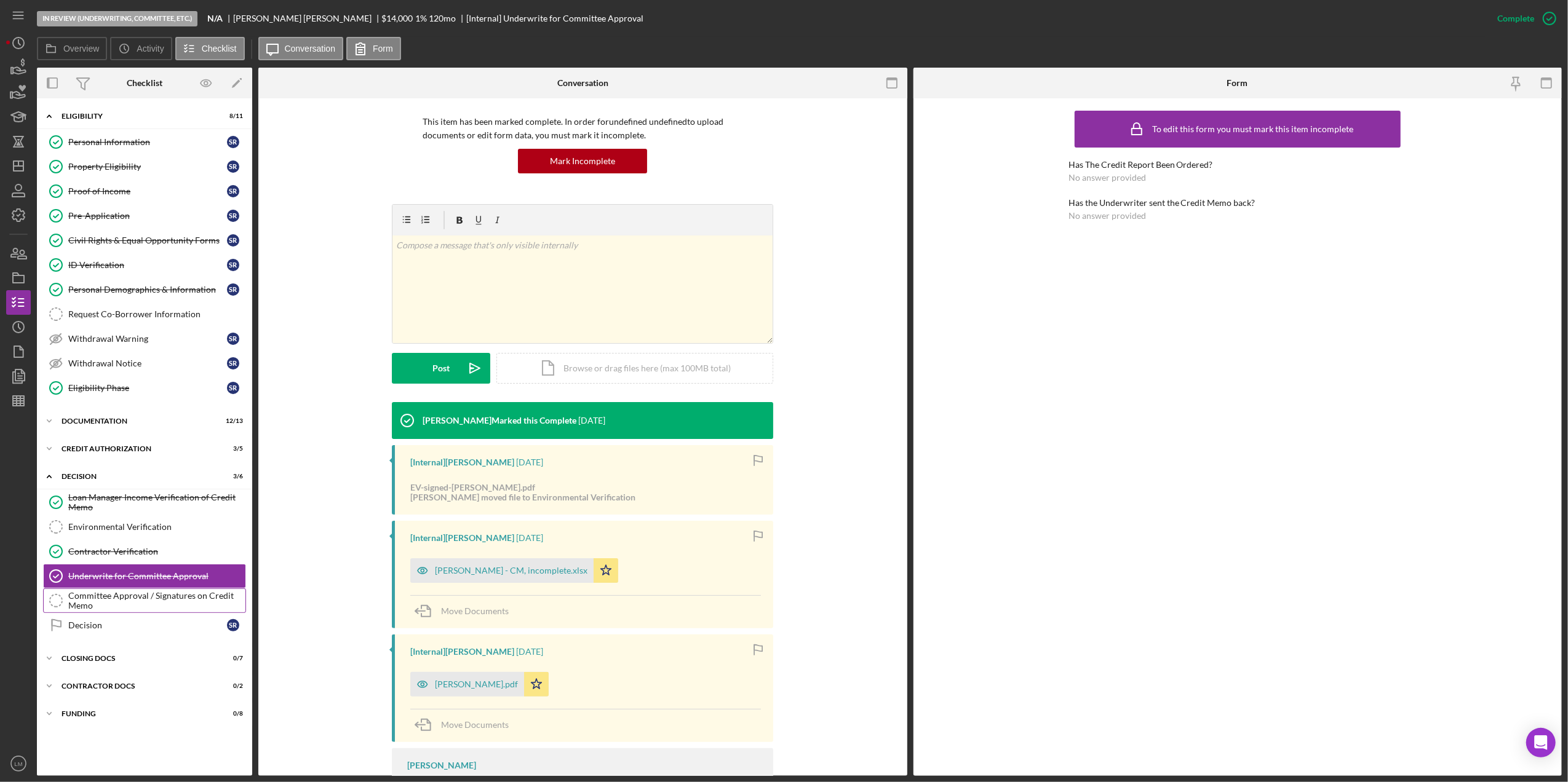
click at [139, 608] on div "Committee Approval / Signatures on Credit Memo" at bounding box center [156, 601] width 177 height 20
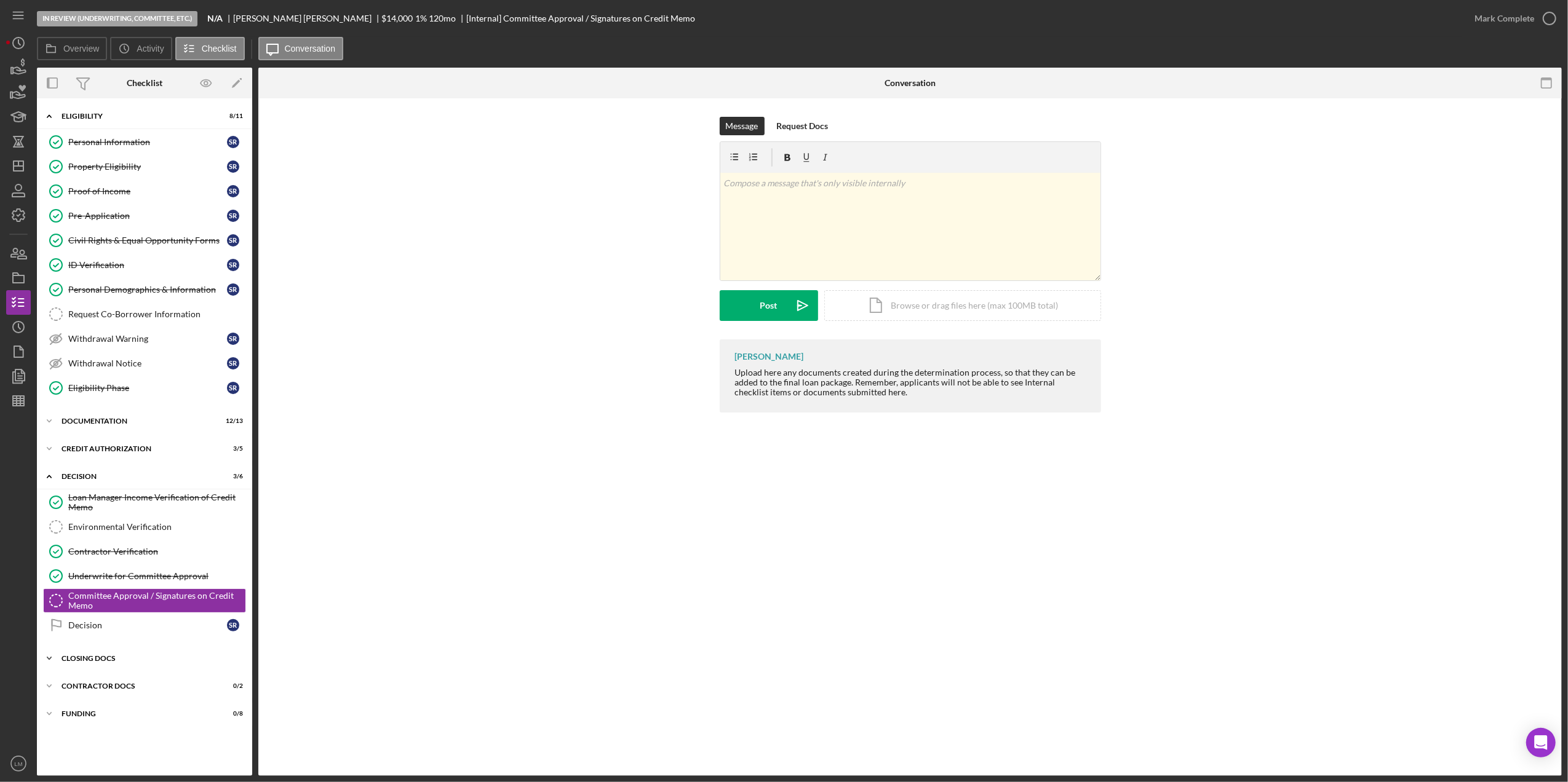
click at [121, 662] on div "CLOSING DOCS" at bounding box center [149, 658] width 175 height 8
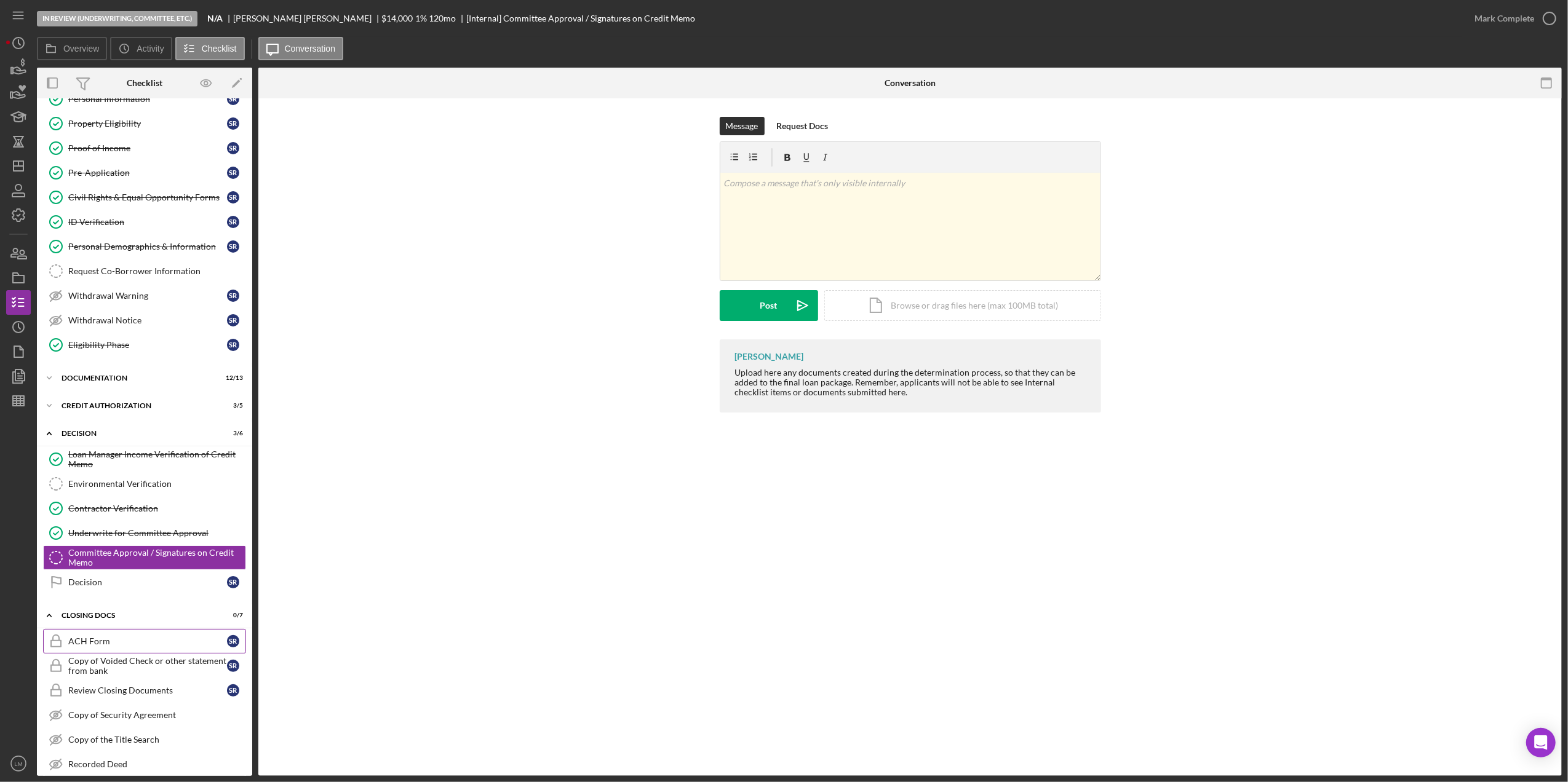
scroll to position [82, 0]
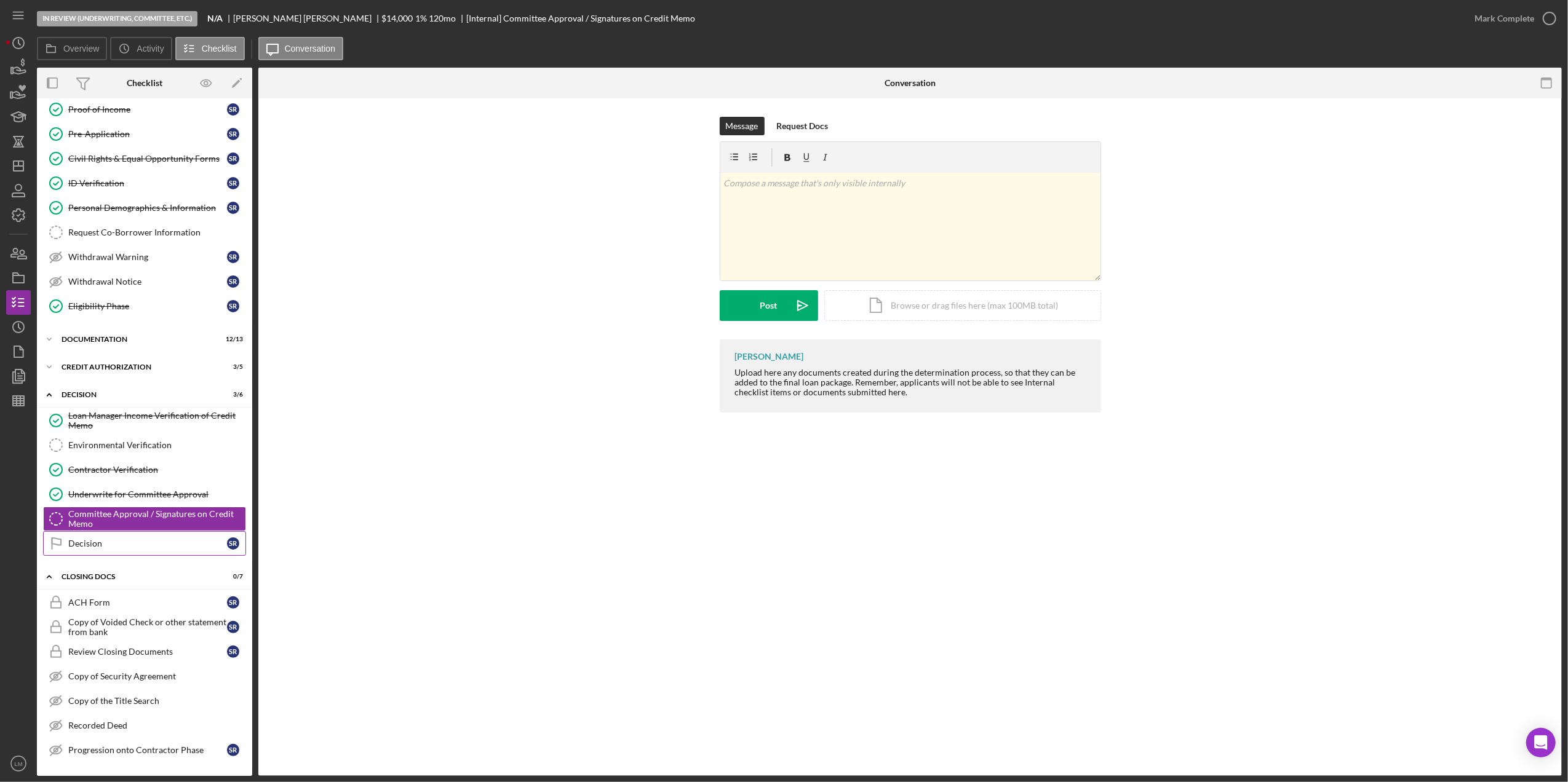
click at [161, 546] on div "Decision" at bounding box center [148, 544] width 159 height 10
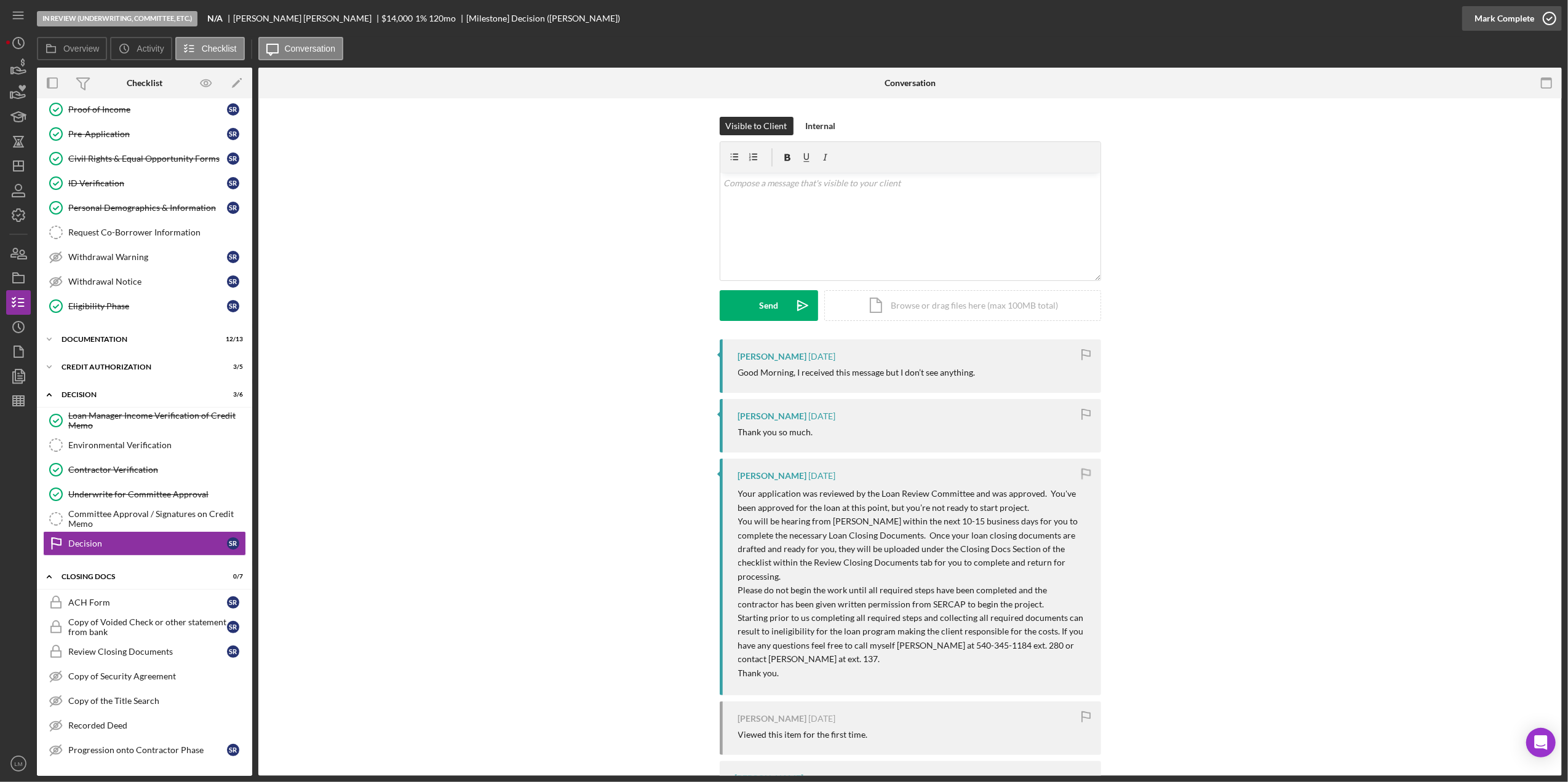
click at [1522, 10] on div "Mark Complete" at bounding box center [1505, 18] width 60 height 25
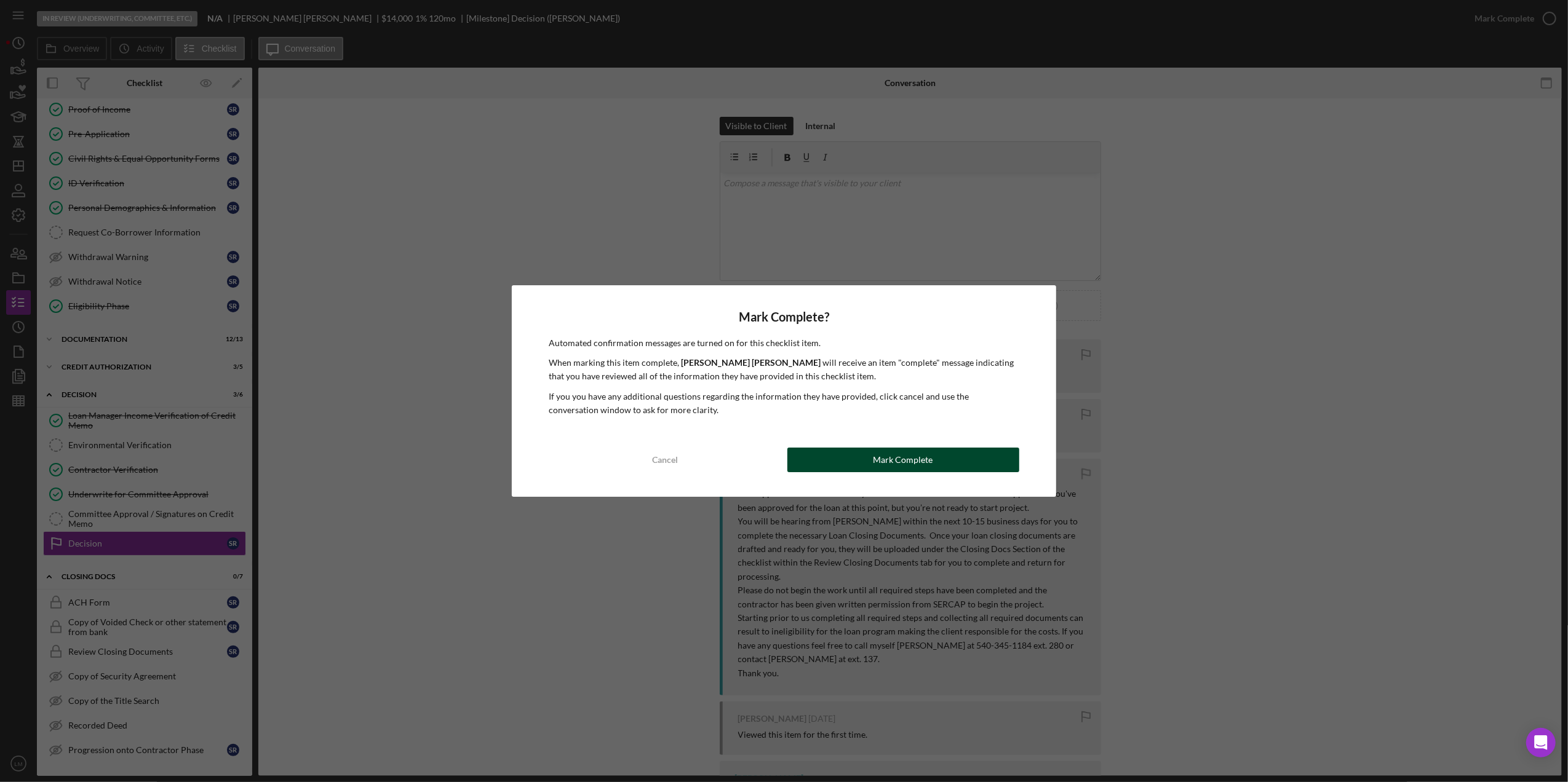
click at [849, 459] on button "Mark Complete" at bounding box center [903, 460] width 232 height 25
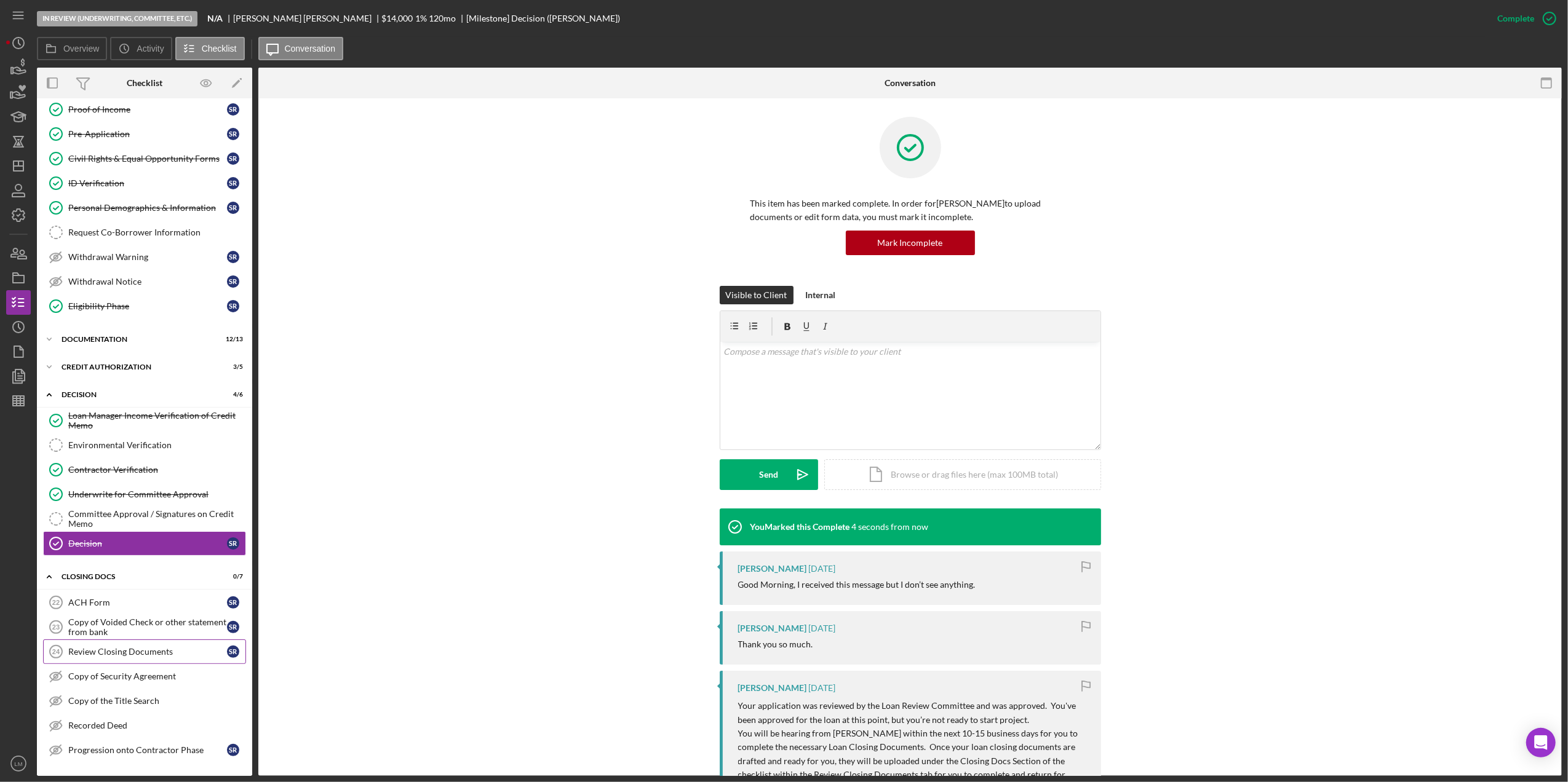
click at [148, 657] on div "Review Closing Documents" at bounding box center [148, 652] width 159 height 10
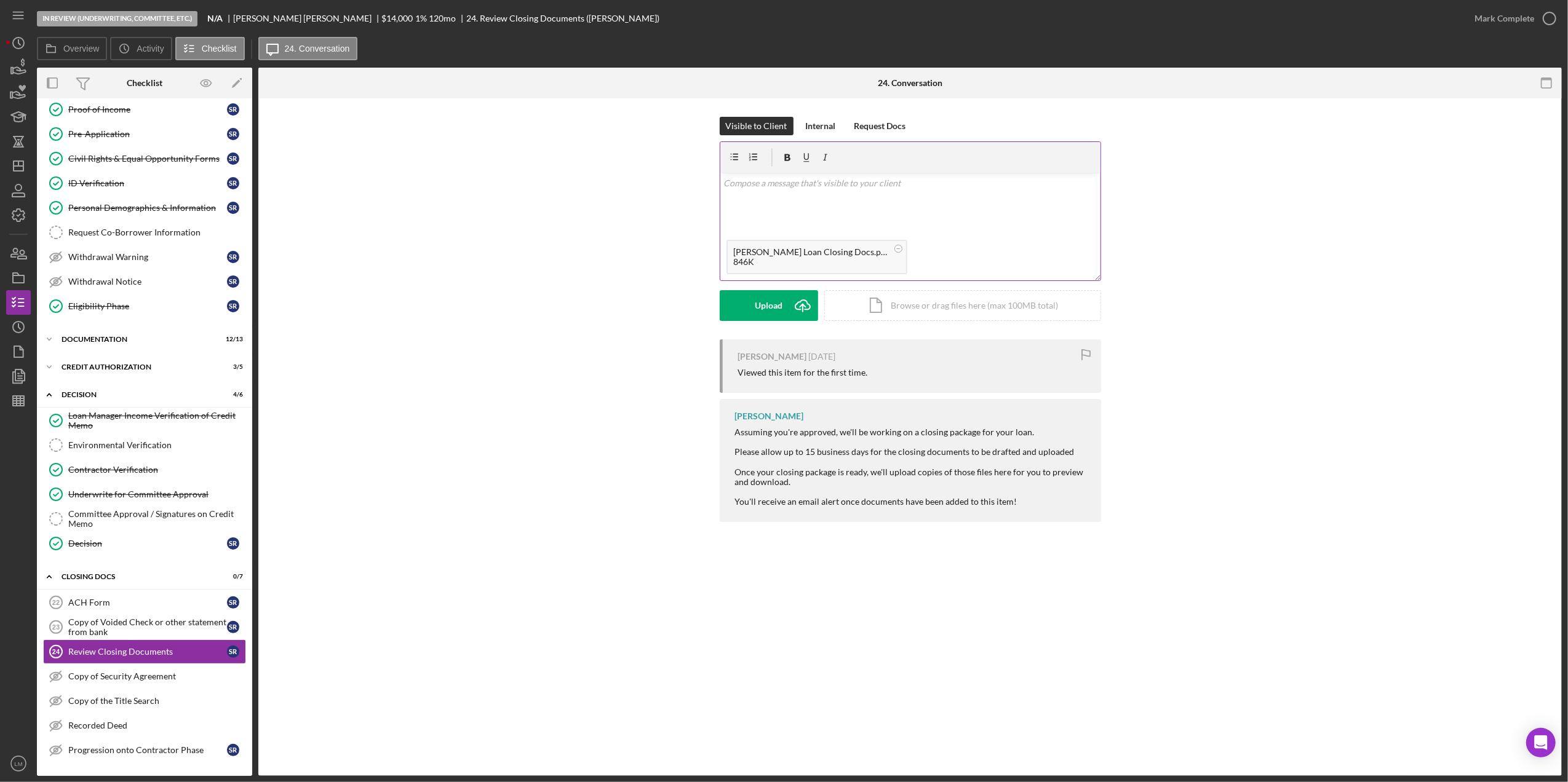
click at [1029, 213] on div "v Color teal Color pink Remove color Add row above Add row below Add column bef…" at bounding box center [911, 203] width 380 height 61
click at [789, 310] on icon "Icon/icon-invite-send" at bounding box center [803, 306] width 31 height 31
